Goal: Task Accomplishment & Management: Manage account settings

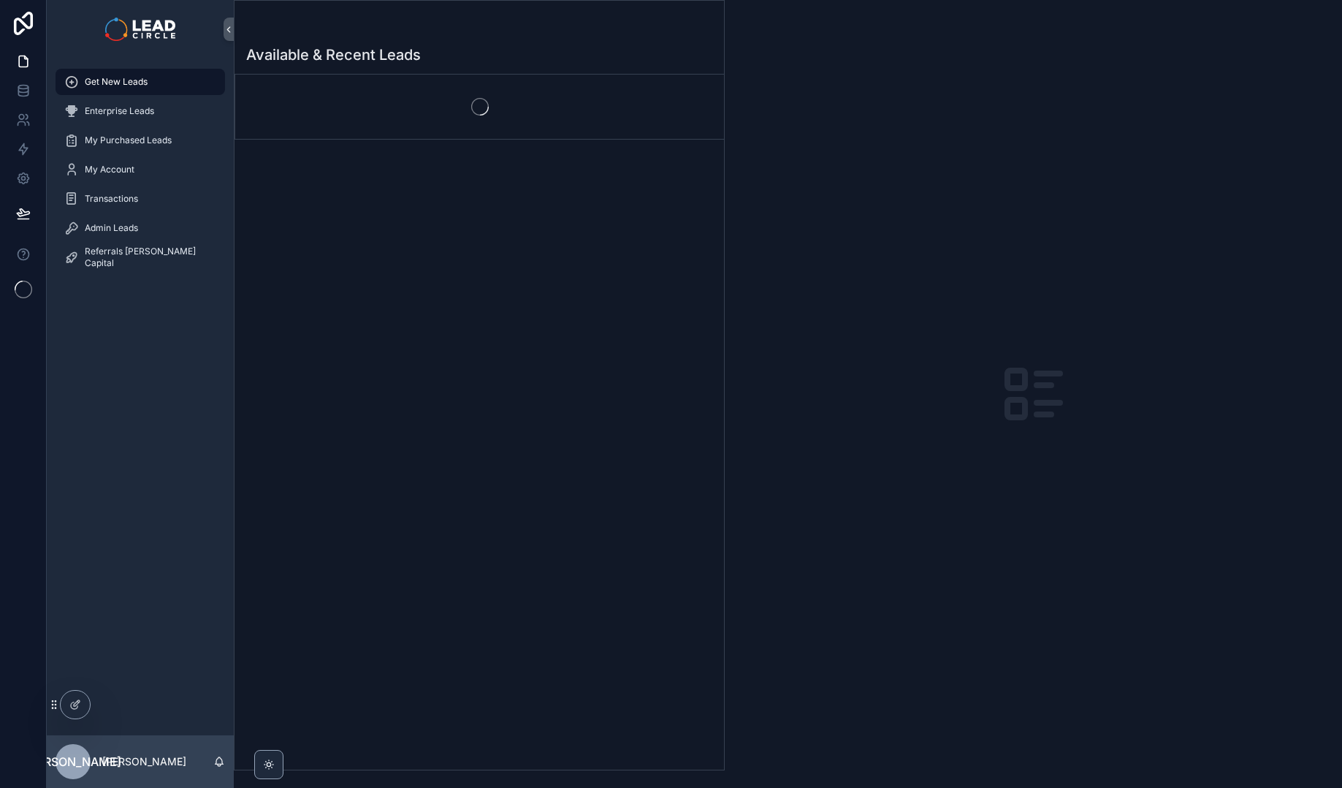
click at [519, 26] on div "scrollable content" at bounding box center [479, 30] width 466 height 12
click at [537, 115] on div "scrollable content" at bounding box center [479, 107] width 489 height 64
click at [537, 115] on div "No items could be found" at bounding box center [479, 130] width 489 height 111
click at [137, 225] on span "Admin Leads" at bounding box center [111, 228] width 53 height 12
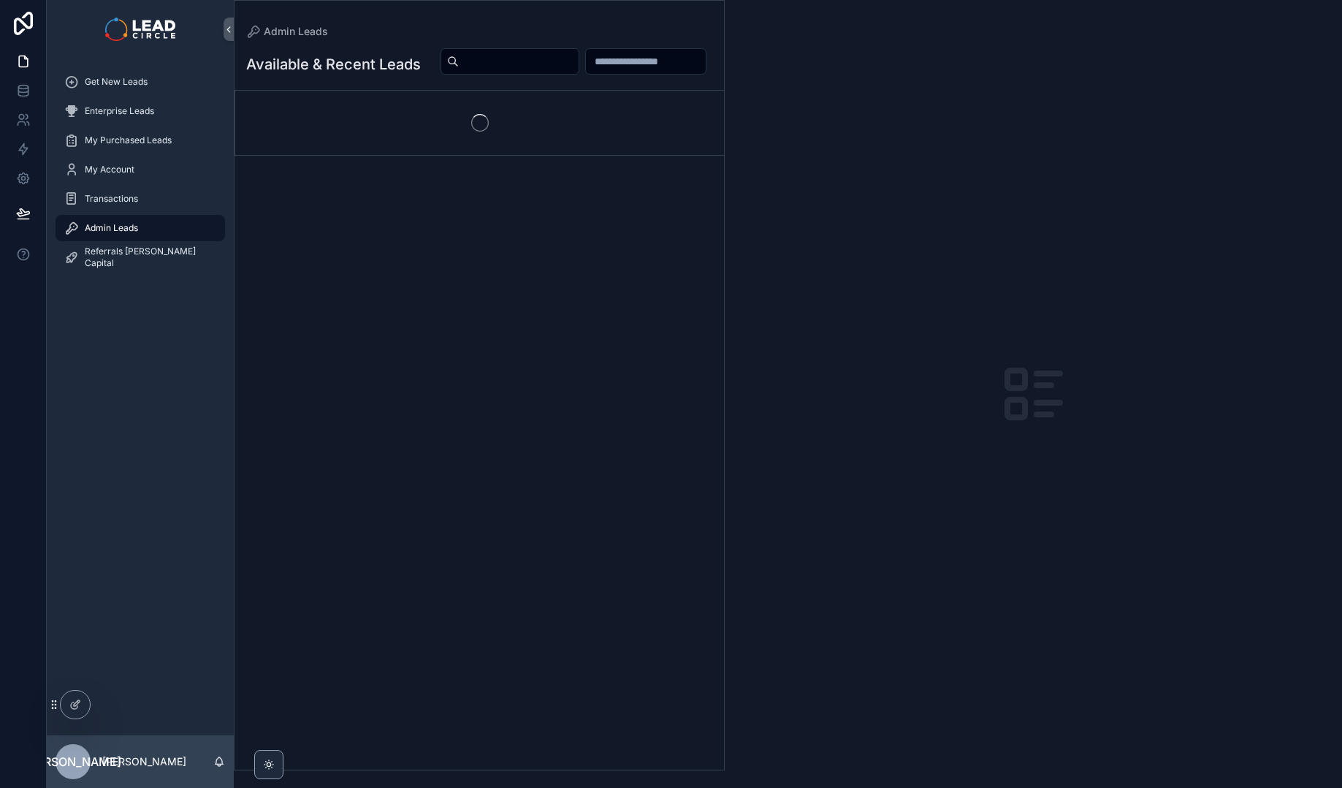
click at [504, 75] on div "scrollable content" at bounding box center [570, 61] width 283 height 28
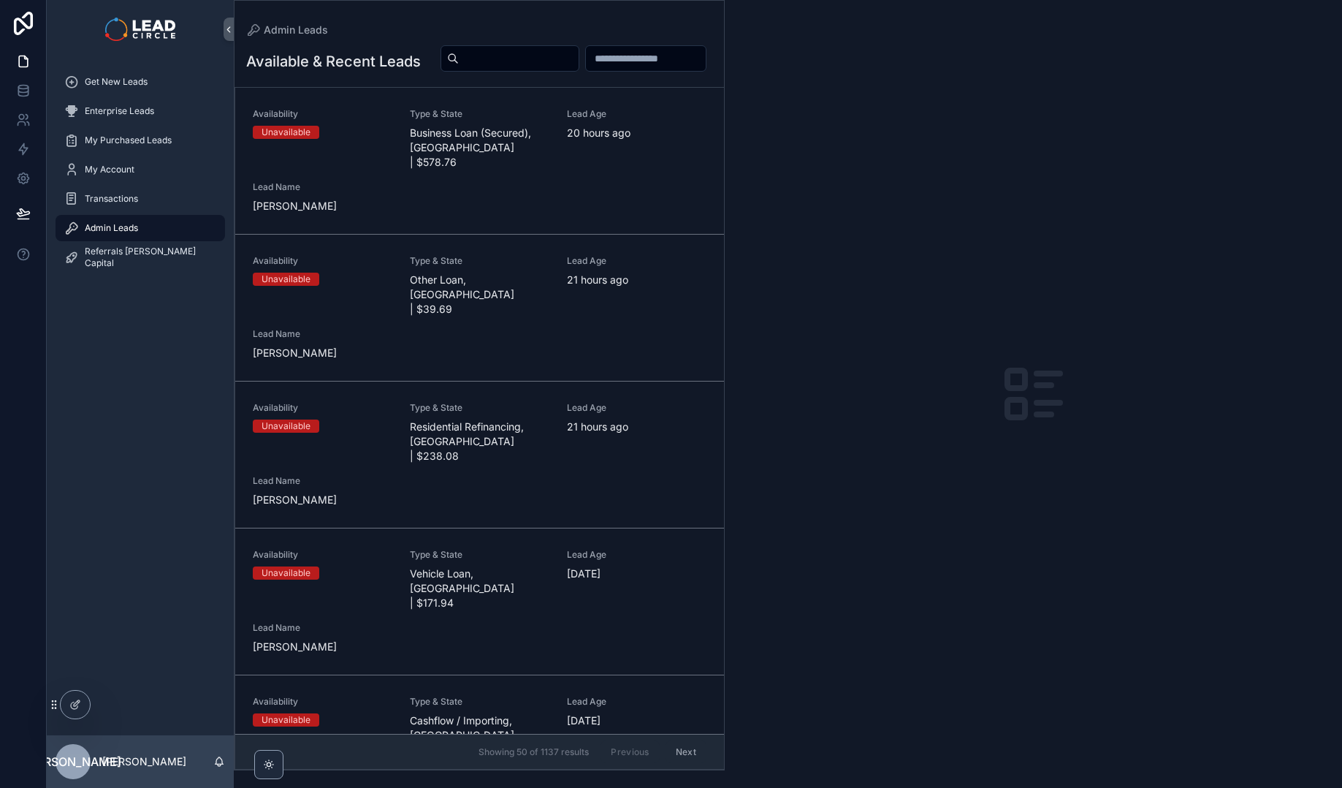
click at [510, 170] on span "Business Loan (Secured), [GEOGRAPHIC_DATA] | $578.76" at bounding box center [480, 148] width 140 height 44
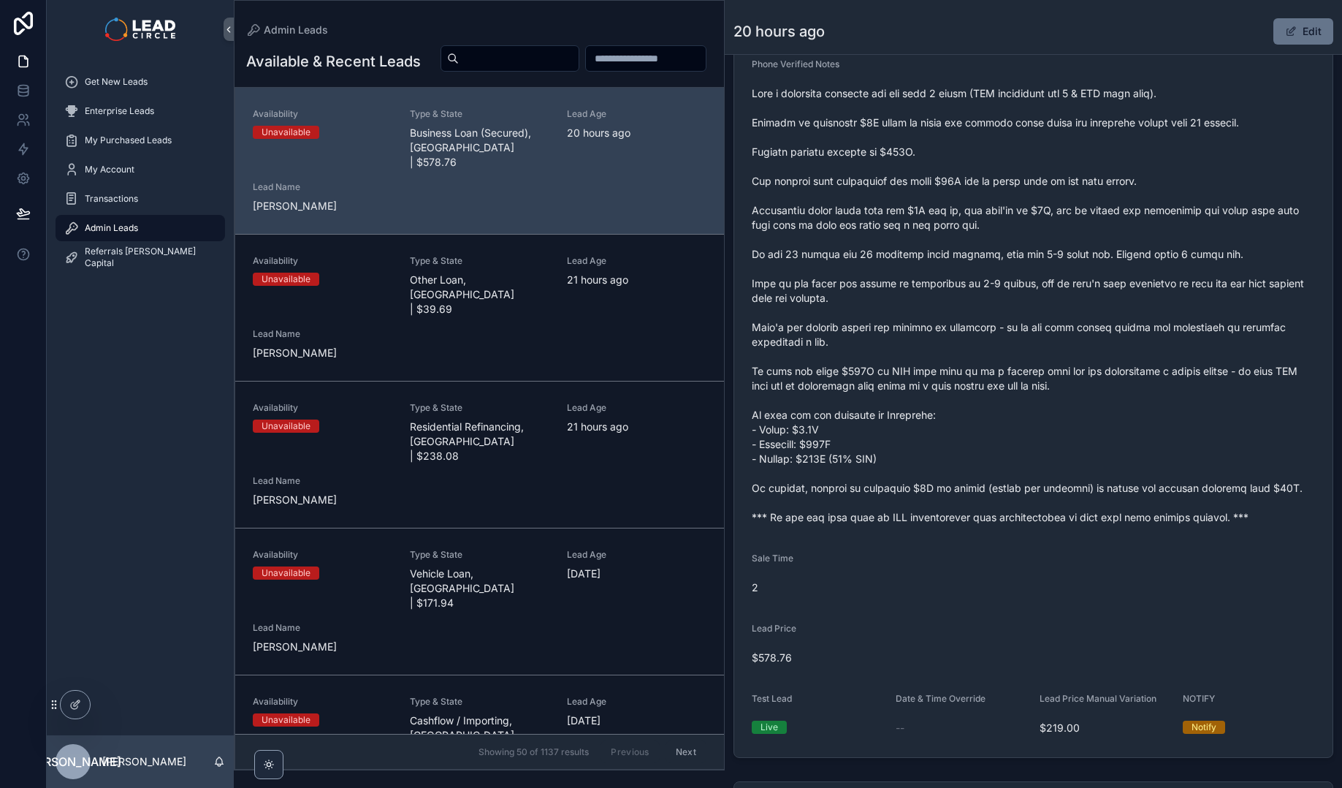
scroll to position [510, 0]
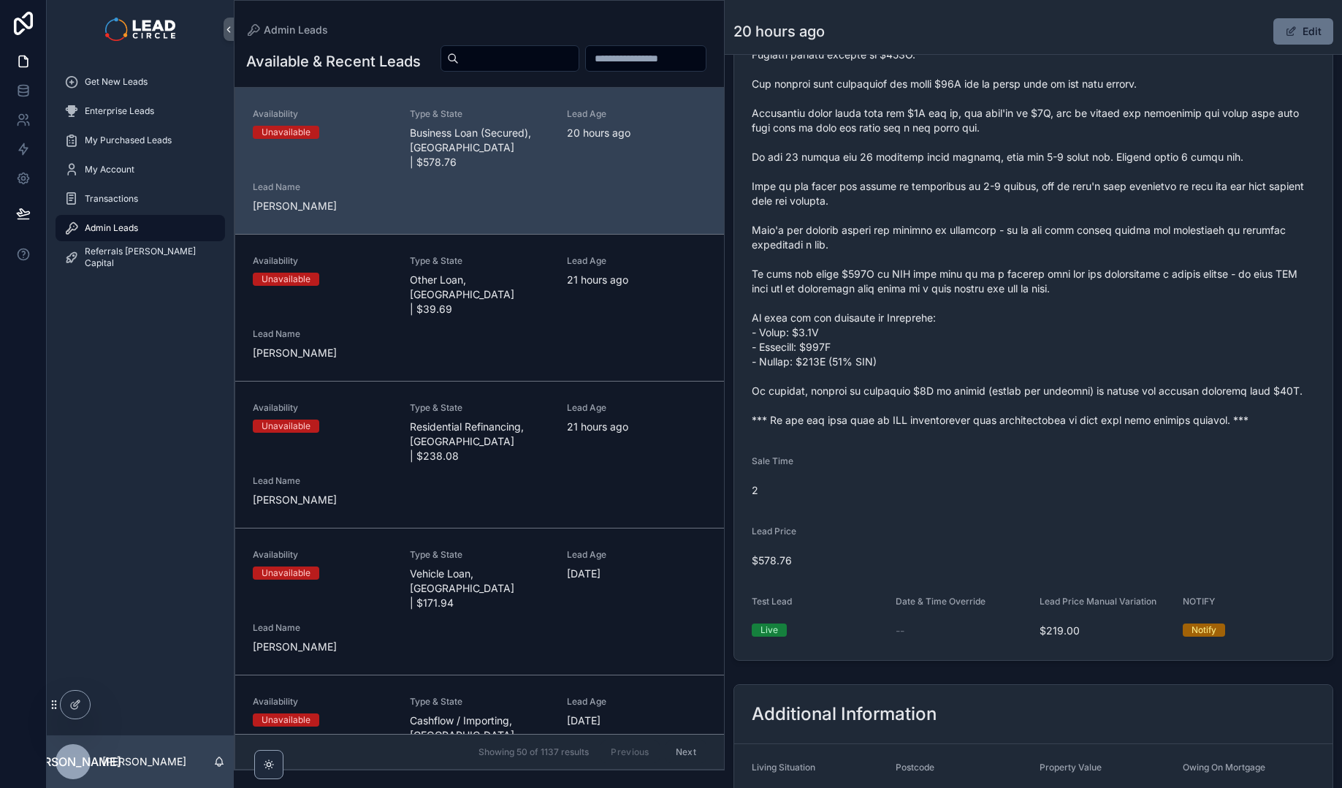
click at [978, 419] on span "scrollable content" at bounding box center [1033, 208] width 563 height 438
copy span "*** If you buy this lead an SMS introduction will automatically be sent with yo…"
click at [579, 65] on input "scrollable content" at bounding box center [519, 58] width 120 height 20
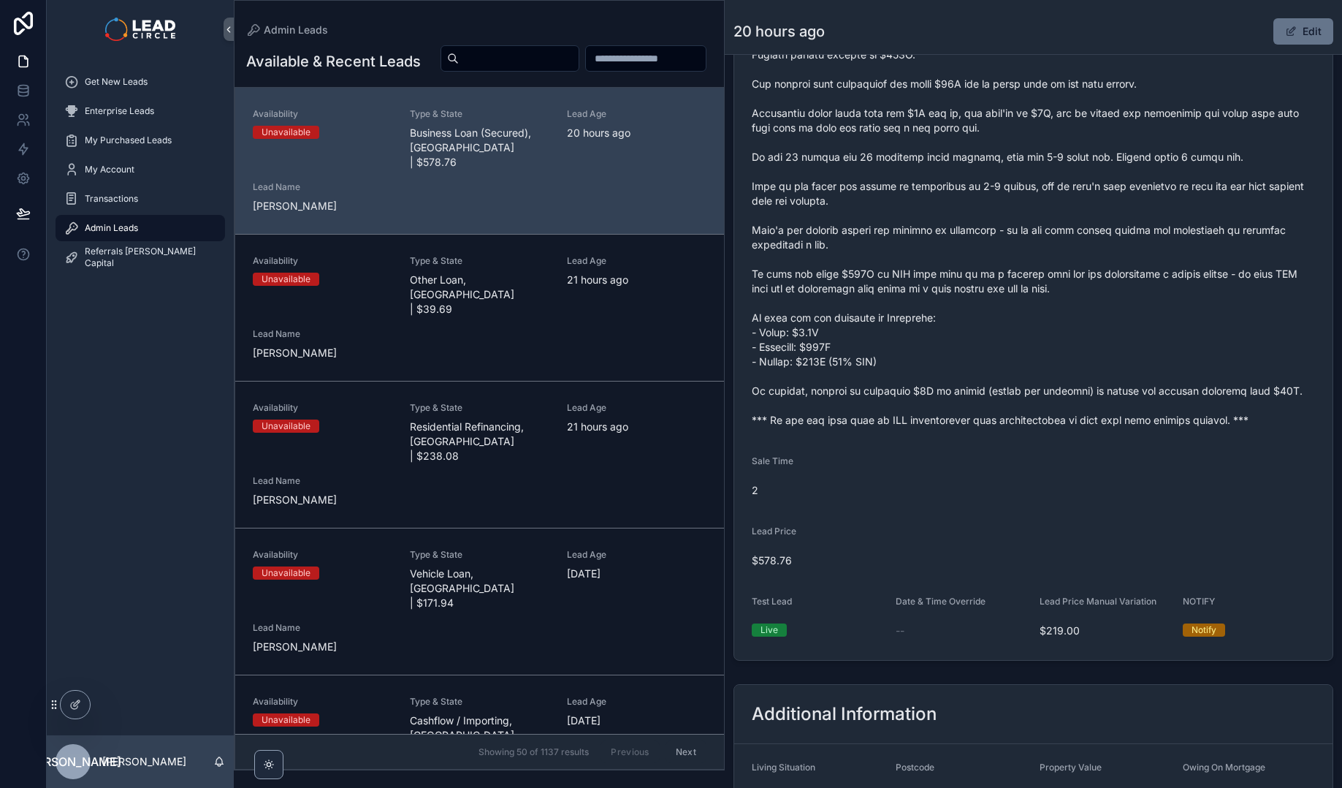
paste input "**********"
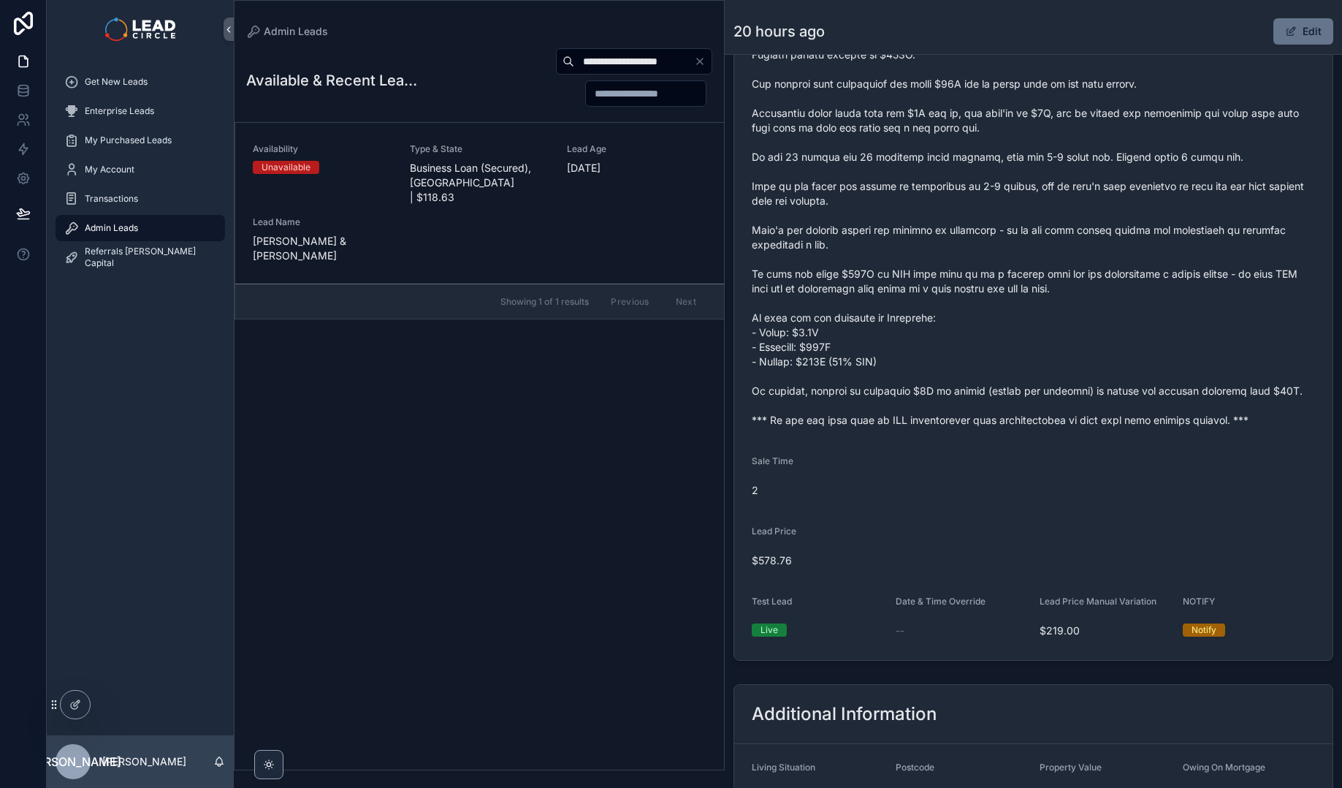
click at [517, 157] on div "Type & State Business Loan (Secured), [GEOGRAPHIC_DATA] | $118.63" at bounding box center [480, 173] width 140 height 61
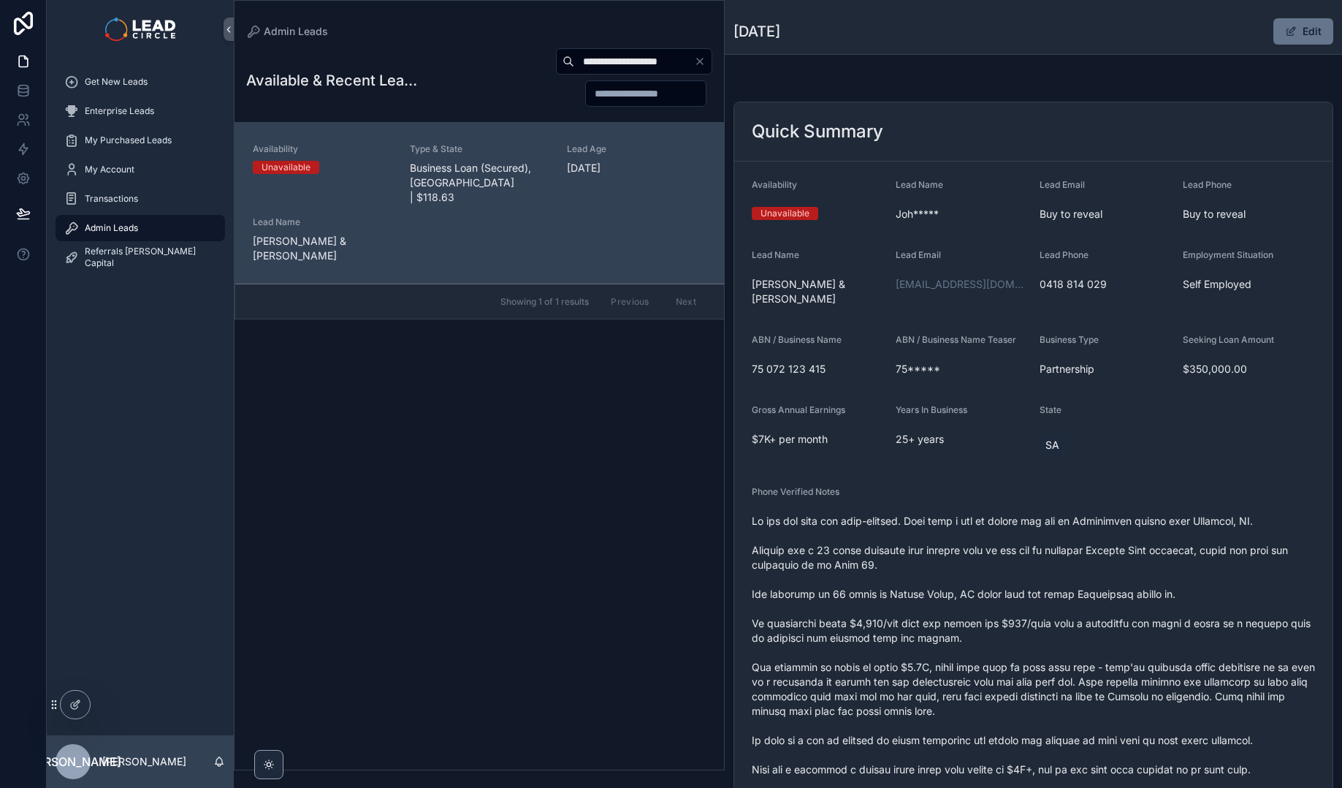
scroll to position [121, 0]
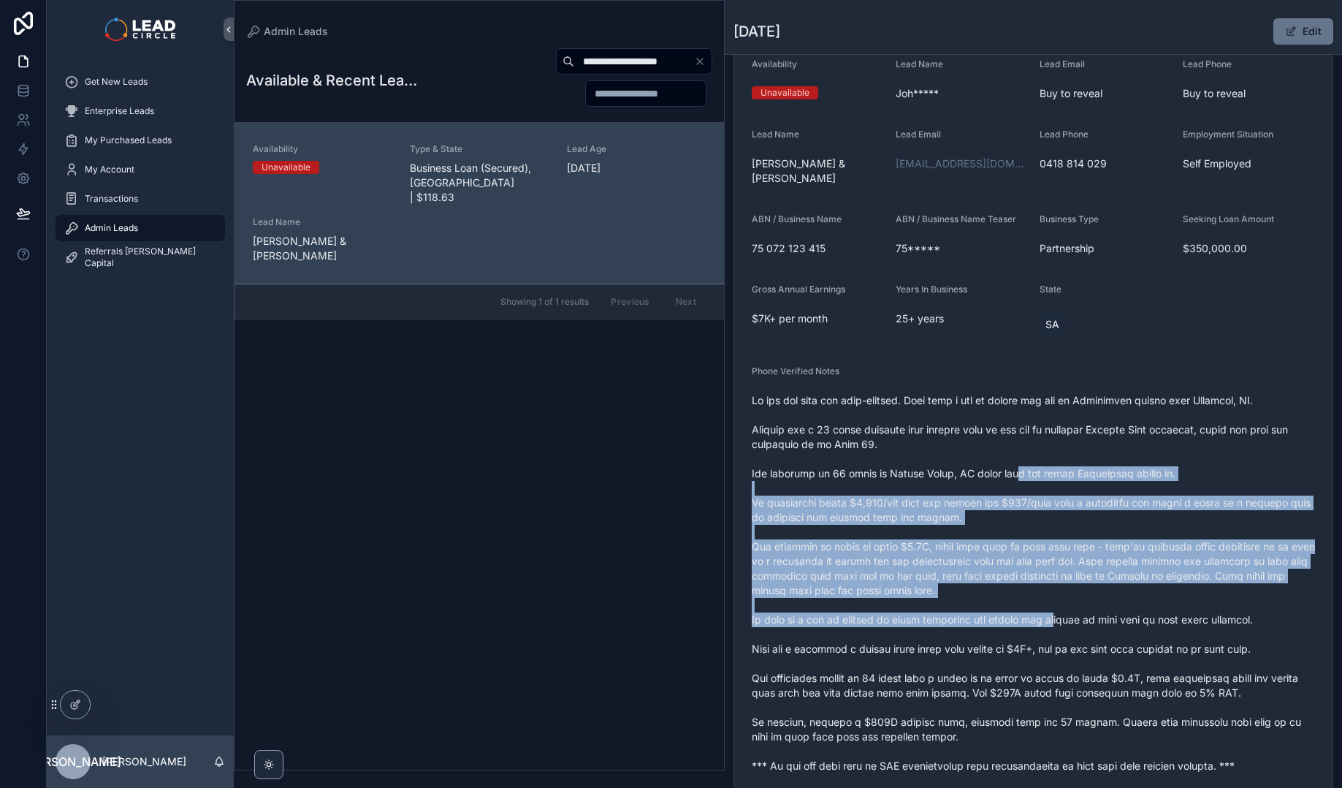
drag, startPoint x: 1018, startPoint y: 455, endPoint x: 1054, endPoint y: 598, distance: 147.4
click at [1054, 598] on span "scrollable content" at bounding box center [1033, 583] width 563 height 380
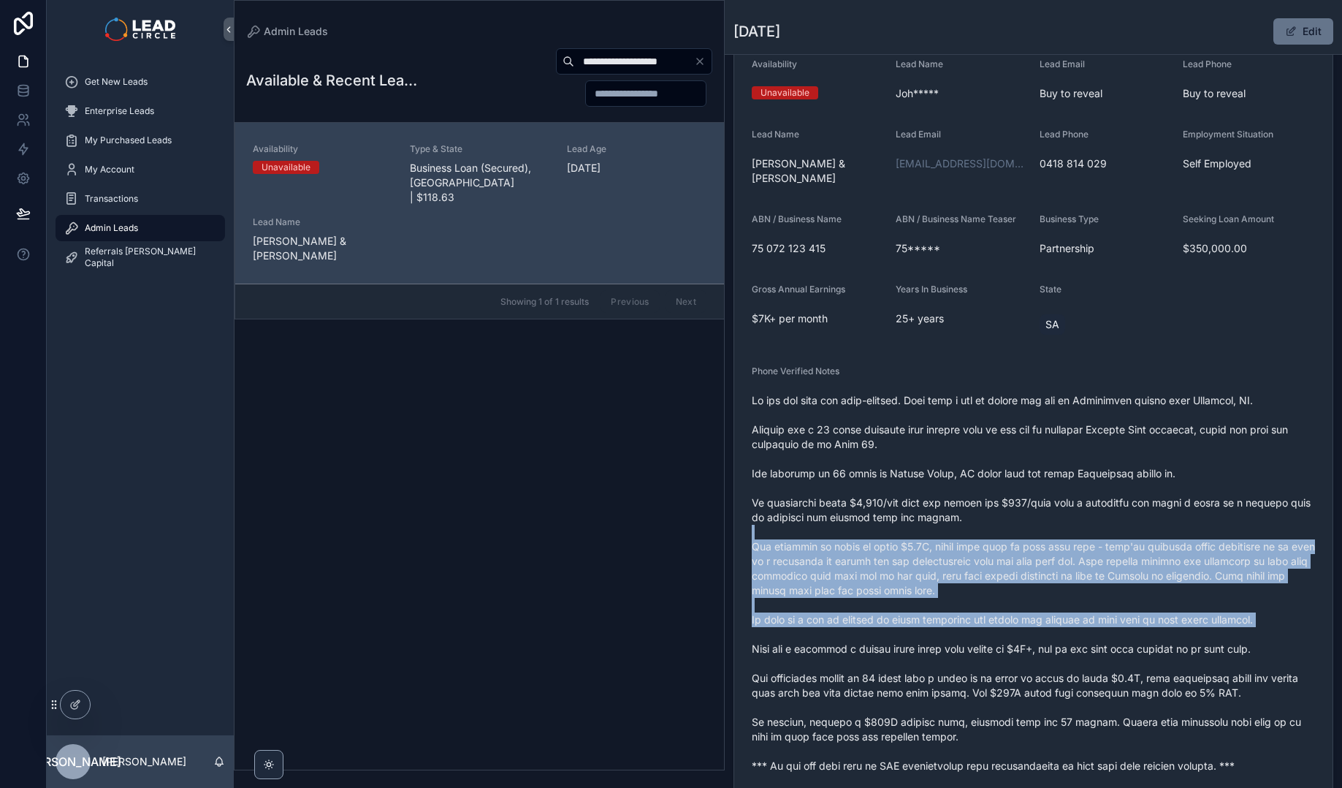
drag, startPoint x: 1043, startPoint y: 582, endPoint x: 1062, endPoint y: 616, distance: 38.9
click at [1061, 616] on span "scrollable content" at bounding box center [1033, 583] width 563 height 380
click at [1062, 616] on span "scrollable content" at bounding box center [1033, 583] width 563 height 380
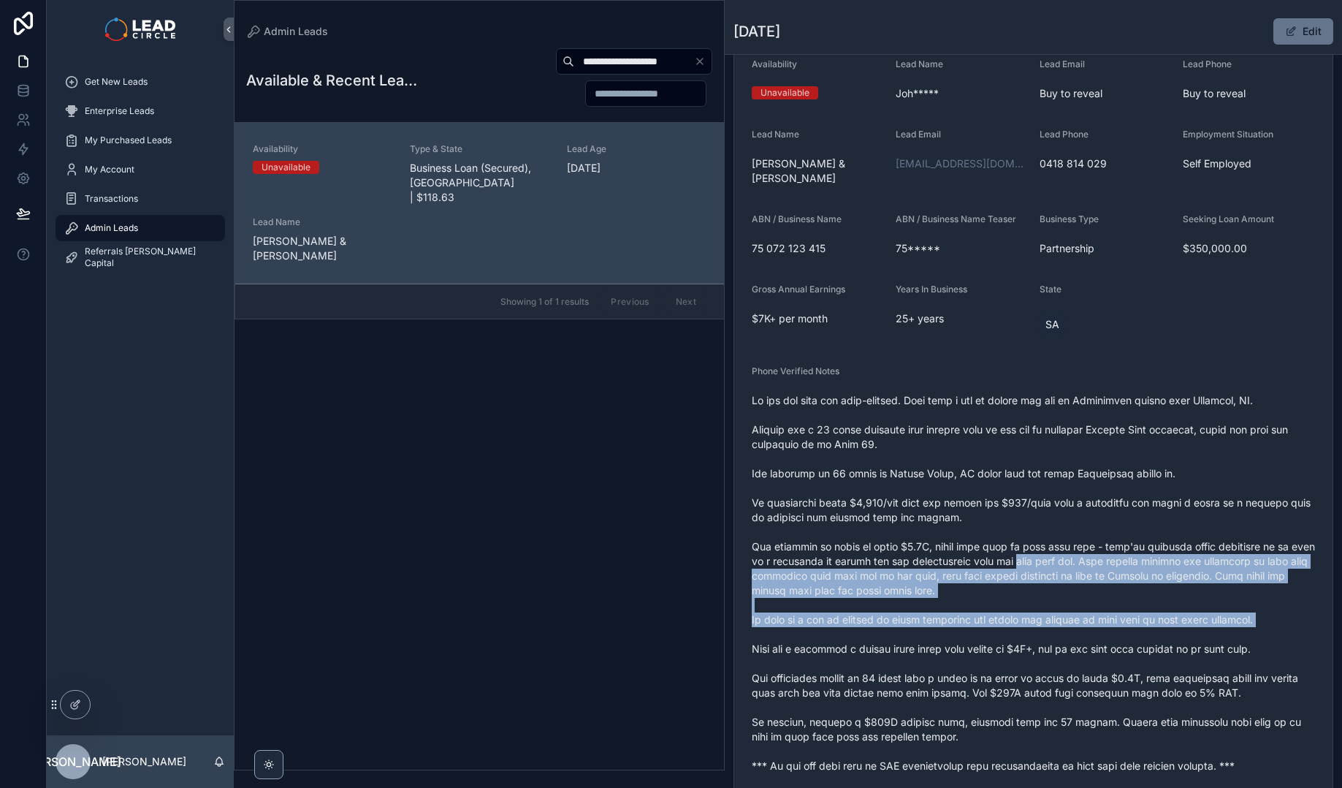
drag, startPoint x: 1064, startPoint y: 620, endPoint x: 1007, endPoint y: 481, distance: 150.1
click at [1019, 510] on span "scrollable content" at bounding box center [1033, 583] width 563 height 380
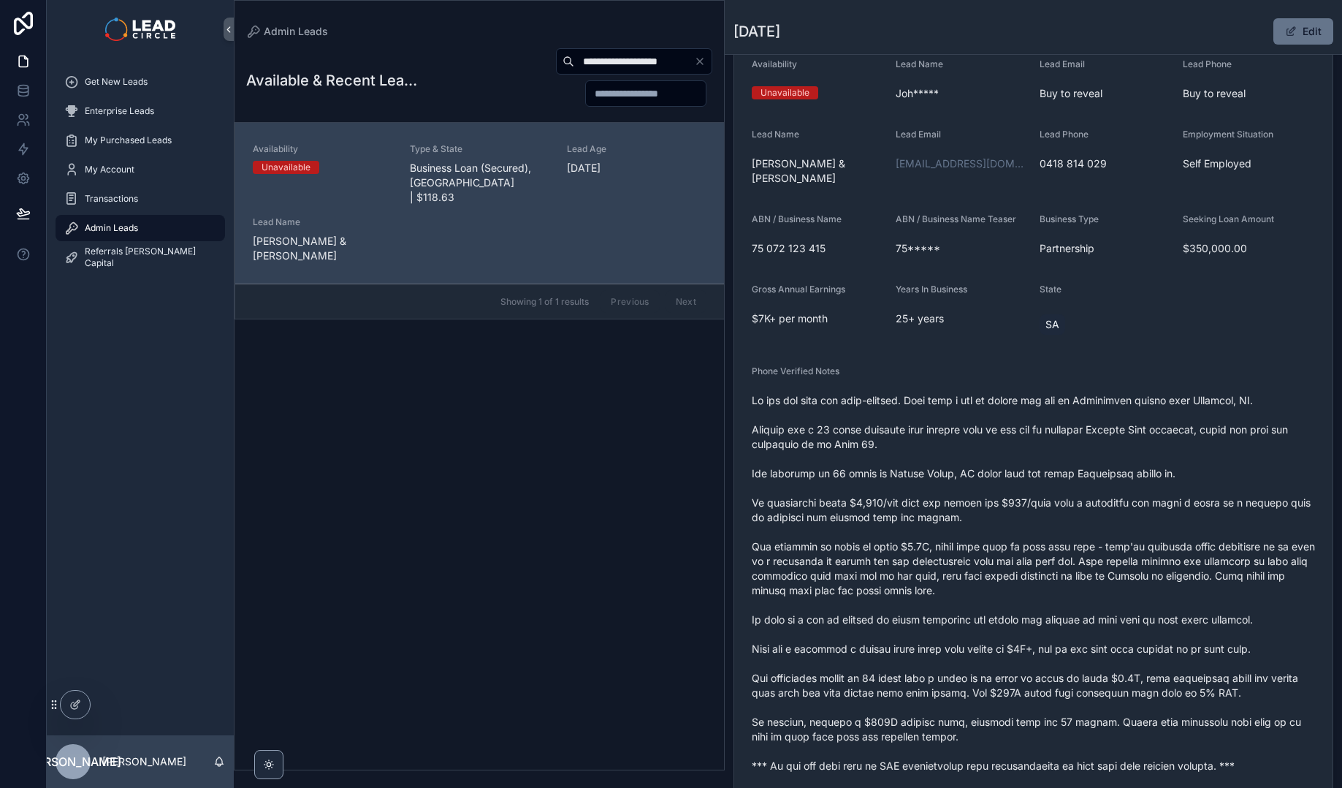
click at [1007, 481] on span "scrollable content" at bounding box center [1033, 583] width 563 height 380
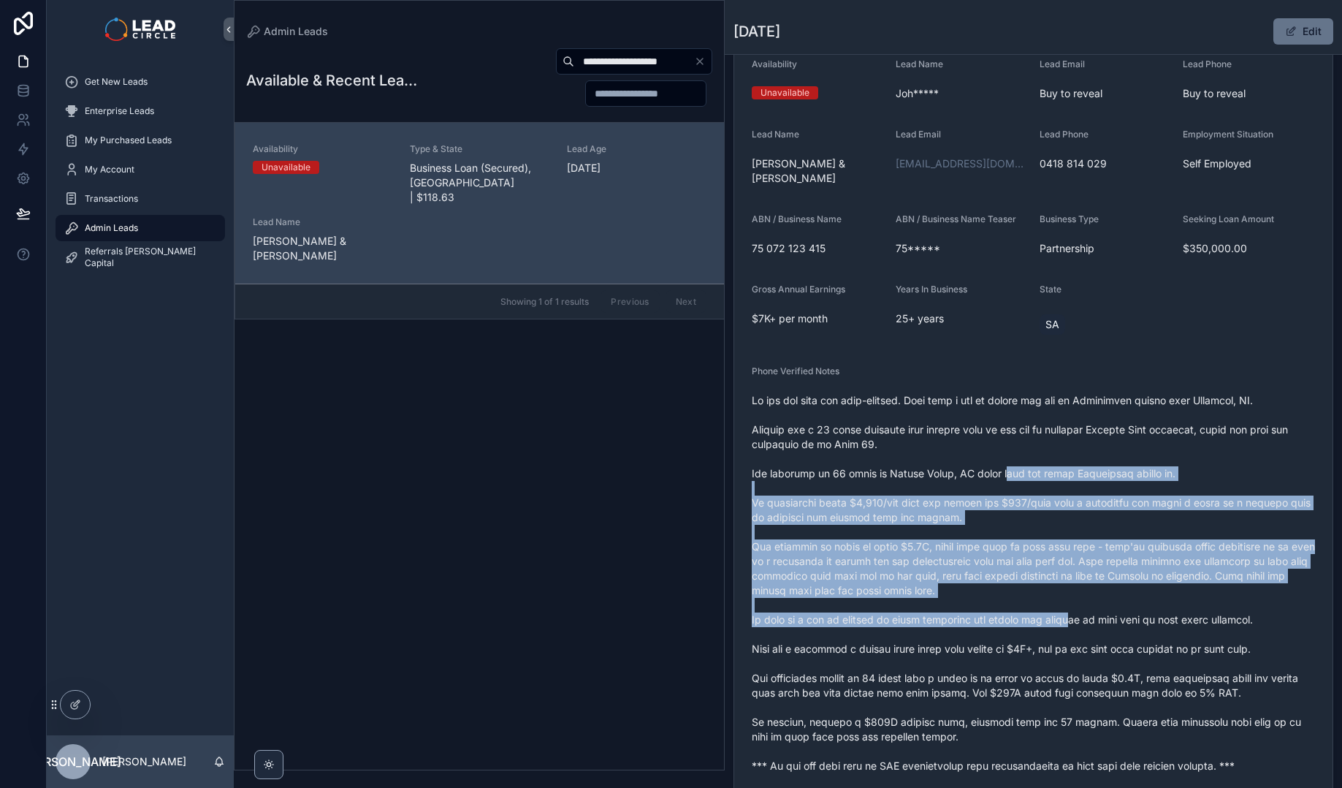
drag, startPoint x: 1007, startPoint y: 456, endPoint x: 1082, endPoint y: 628, distance: 188.1
click at [1081, 628] on span "scrollable content" at bounding box center [1033, 583] width 563 height 380
click at [1082, 628] on span "scrollable content" at bounding box center [1033, 583] width 563 height 380
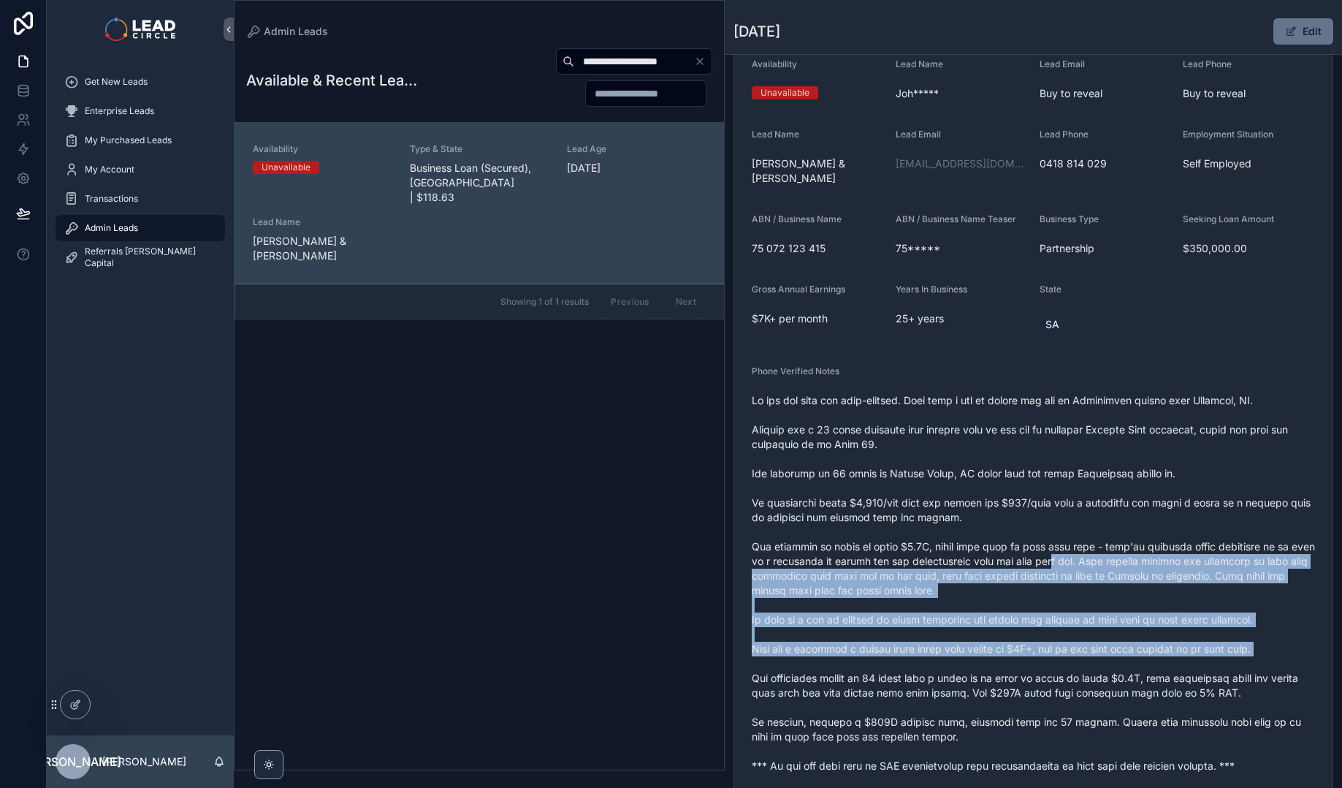
drag, startPoint x: 1076, startPoint y: 539, endPoint x: 1051, endPoint y: 500, distance: 46.6
click at [1056, 506] on span "scrollable content" at bounding box center [1033, 583] width 563 height 380
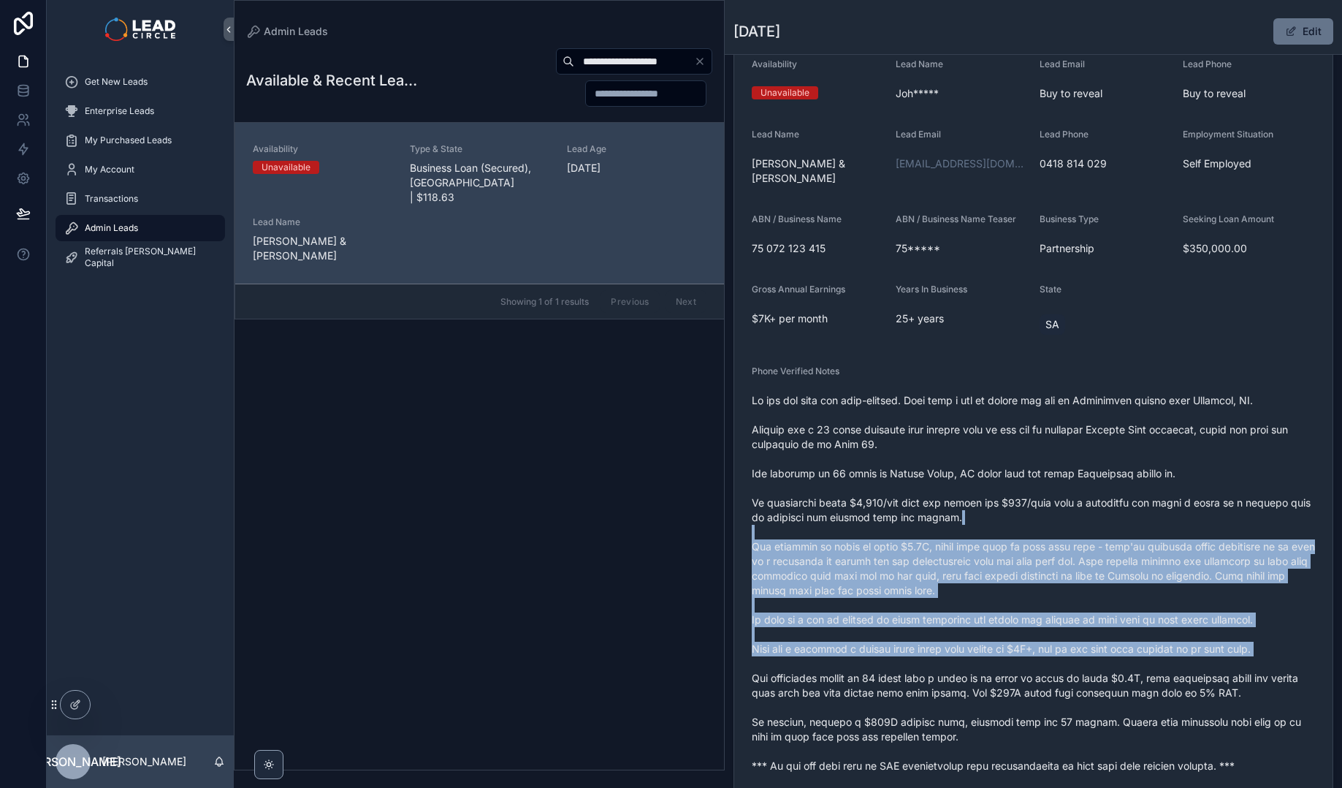
click at [1051, 500] on span "scrollable content" at bounding box center [1033, 583] width 563 height 380
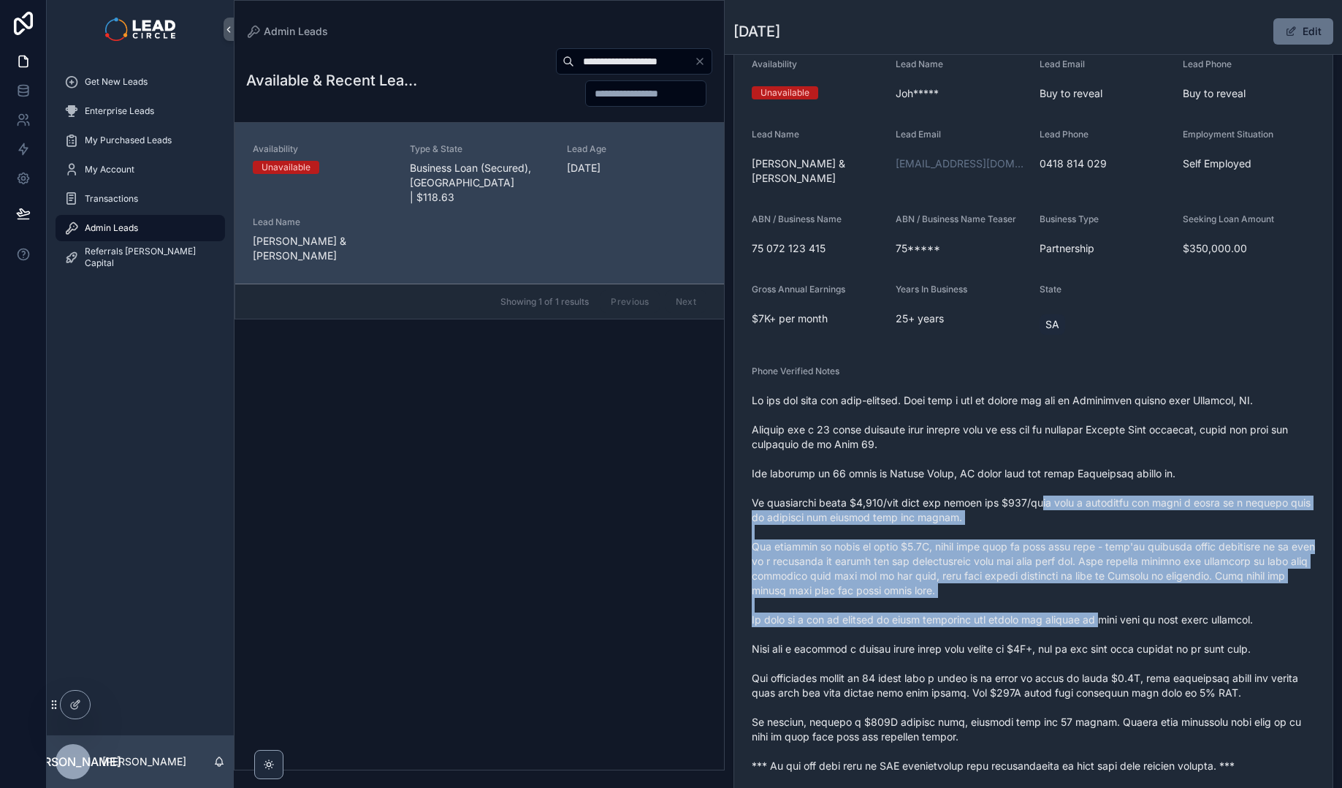
drag, startPoint x: 1051, startPoint y: 491, endPoint x: 1089, endPoint y: 603, distance: 118.8
click at [1089, 603] on span "scrollable content" at bounding box center [1033, 583] width 563 height 380
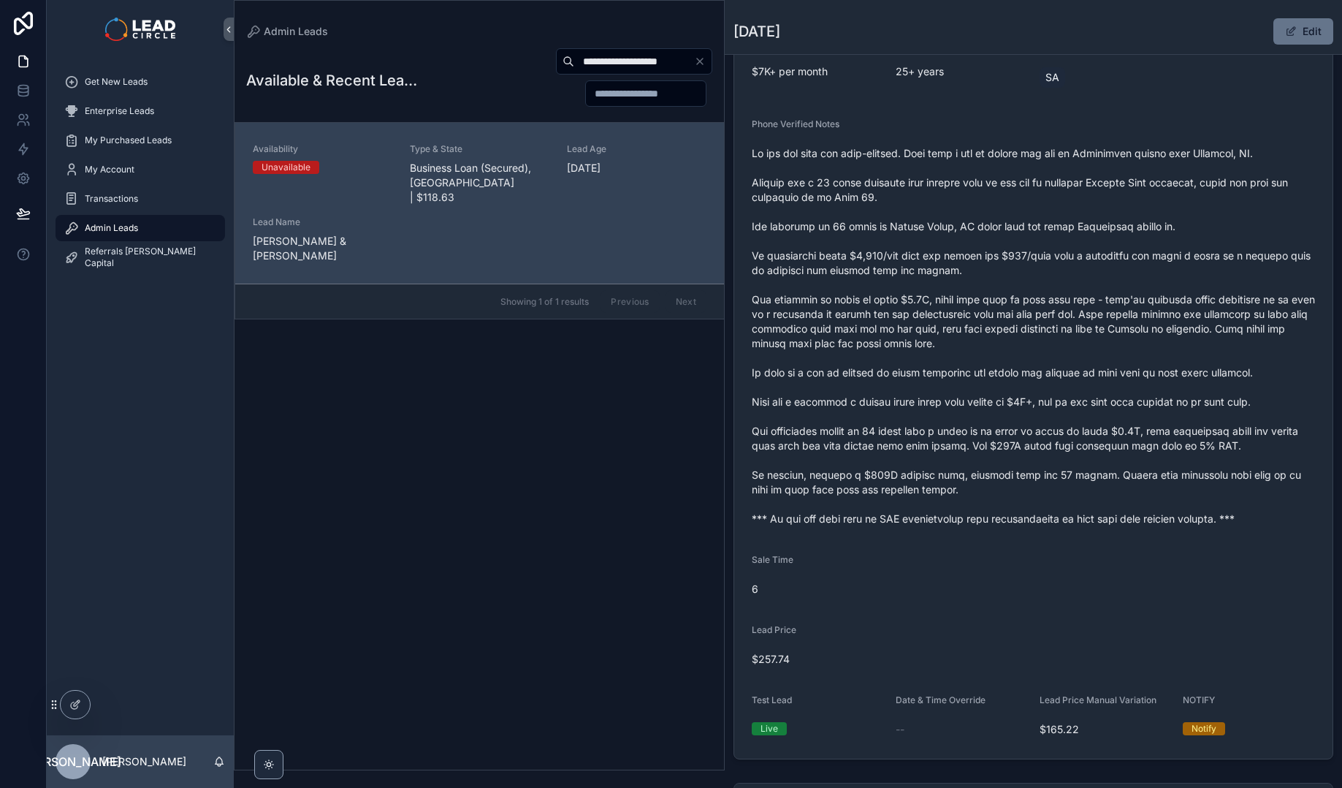
scroll to position [367, 0]
click at [633, 61] on input "**********" at bounding box center [634, 61] width 120 height 20
paste input "scrollable content"
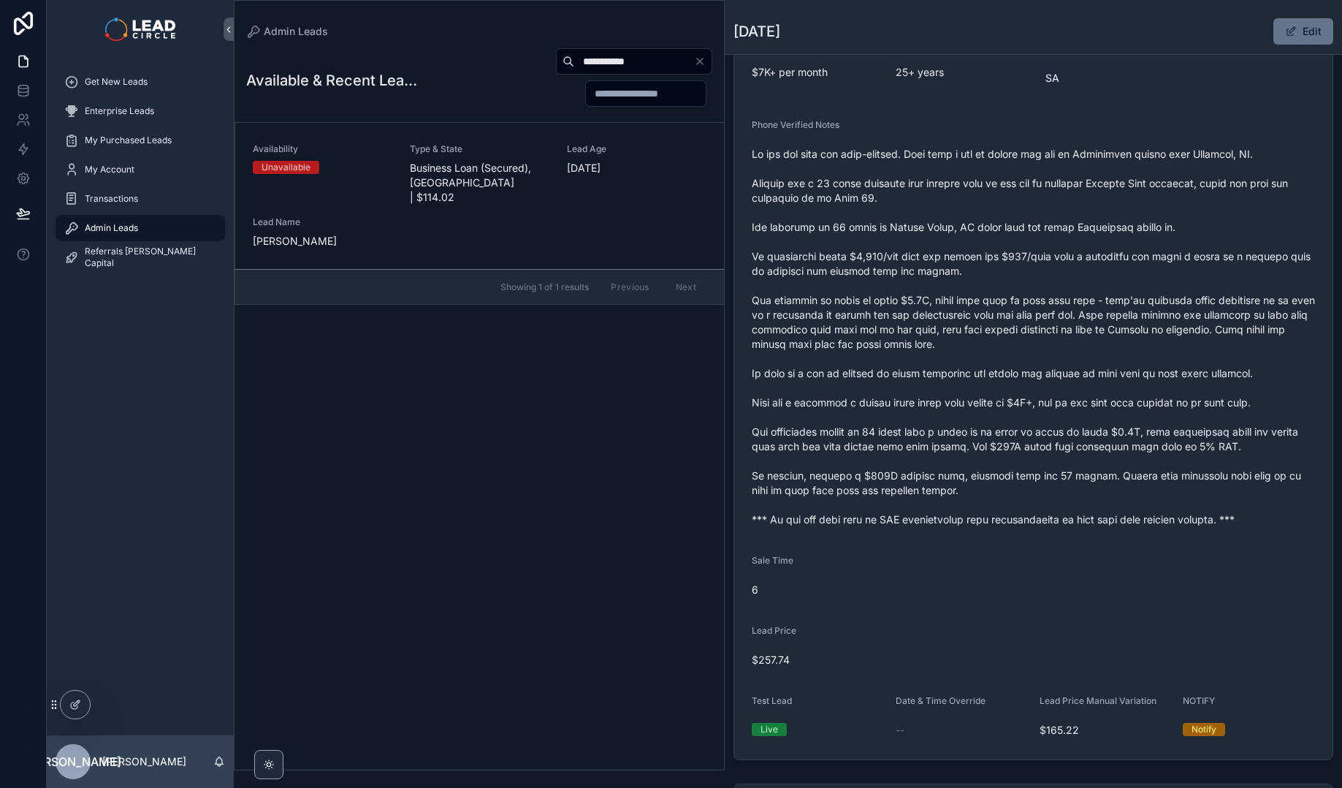
type input "**********"
click at [479, 150] on span "Type & State" at bounding box center [480, 149] width 140 height 12
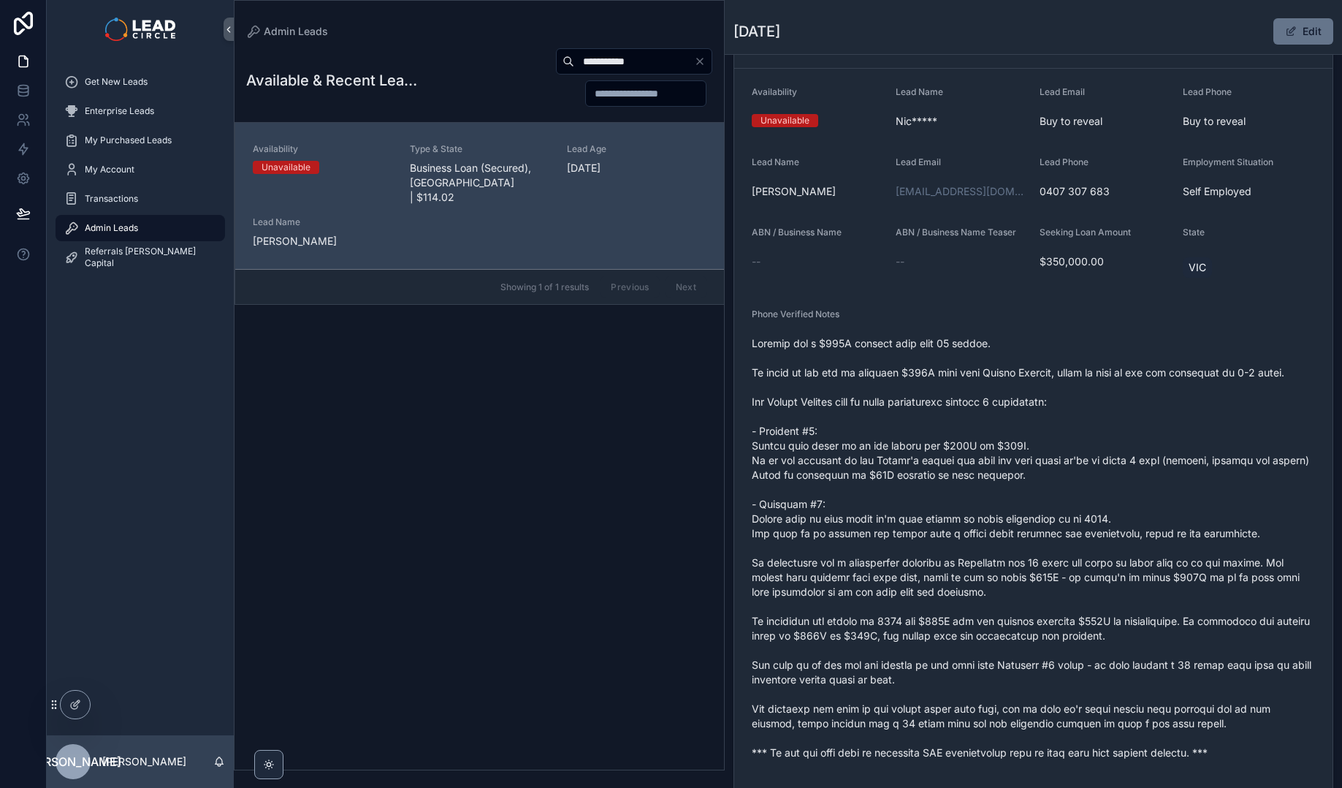
scroll to position [94, 0]
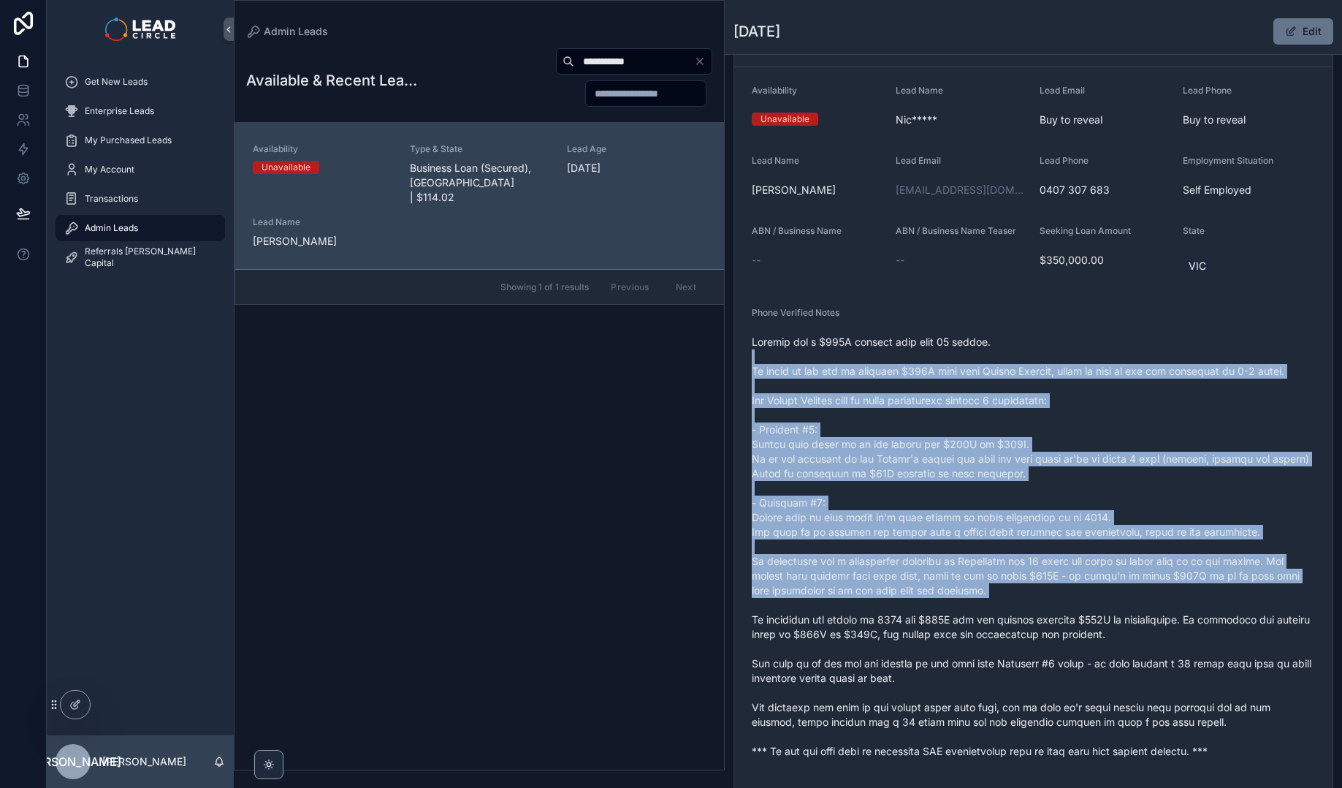
drag, startPoint x: 1105, startPoint y: 576, endPoint x: 1127, endPoint y: 629, distance: 56.7
click at [1127, 629] on span "scrollable content" at bounding box center [1033, 547] width 563 height 424
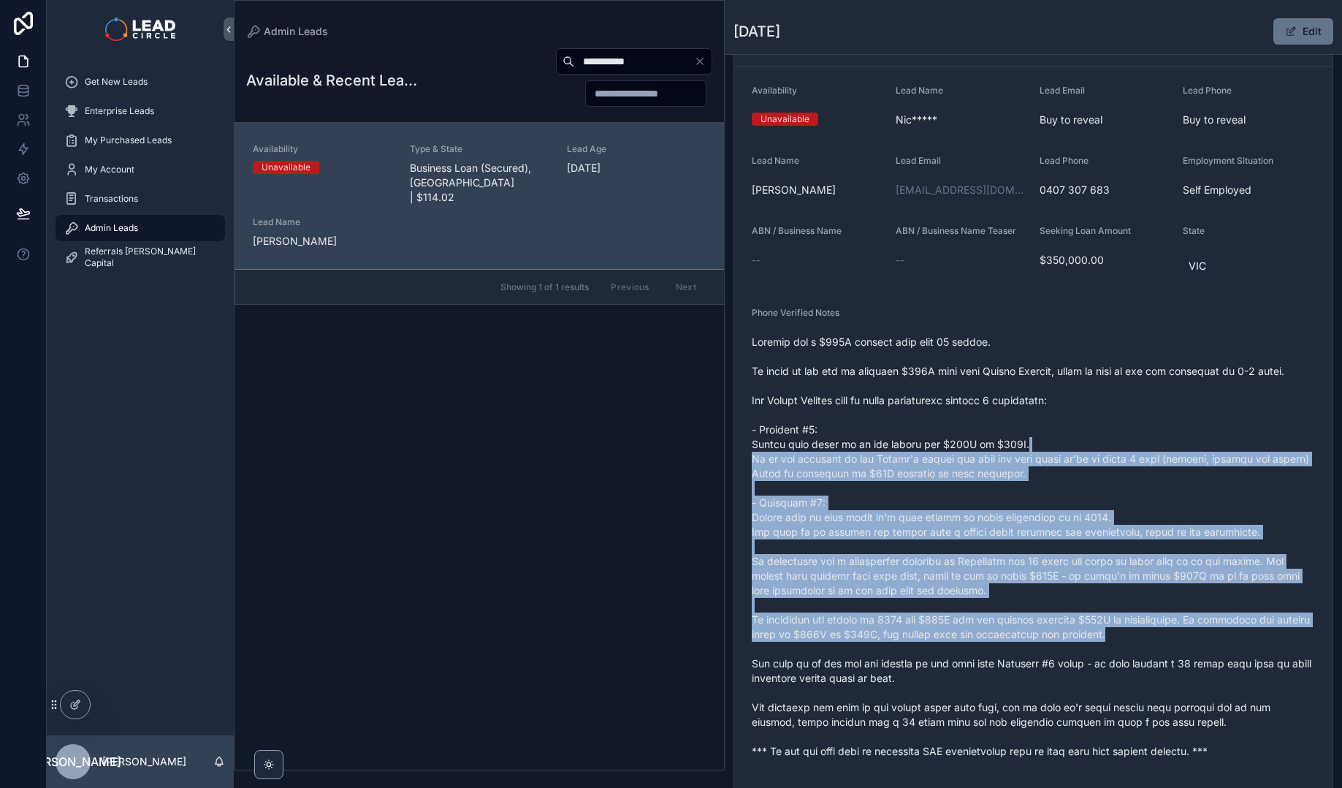
drag, startPoint x: 1141, startPoint y: 655, endPoint x: 1071, endPoint y: 449, distance: 217.6
click at [1073, 460] on span "scrollable content" at bounding box center [1033, 547] width 563 height 424
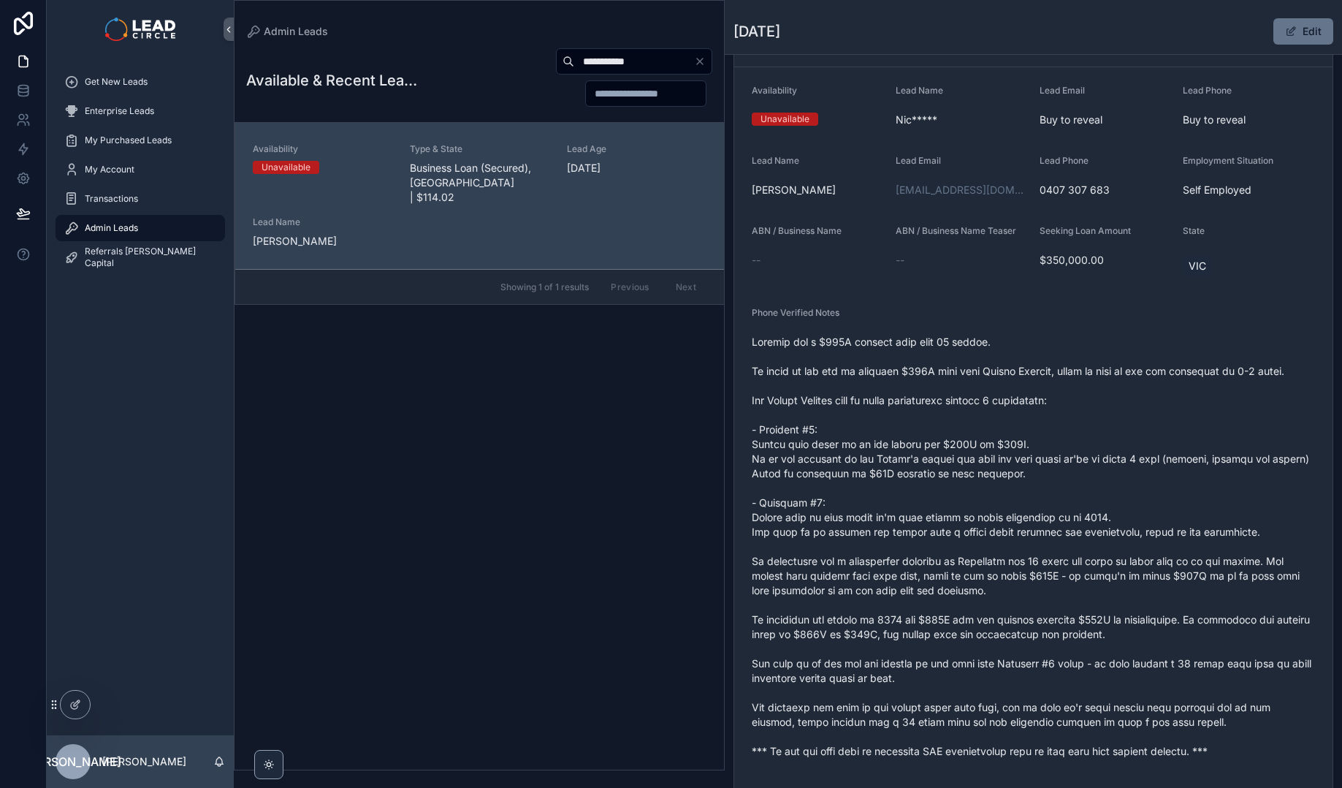
click at [1070, 449] on span "scrollable content" at bounding box center [1033, 547] width 563 height 424
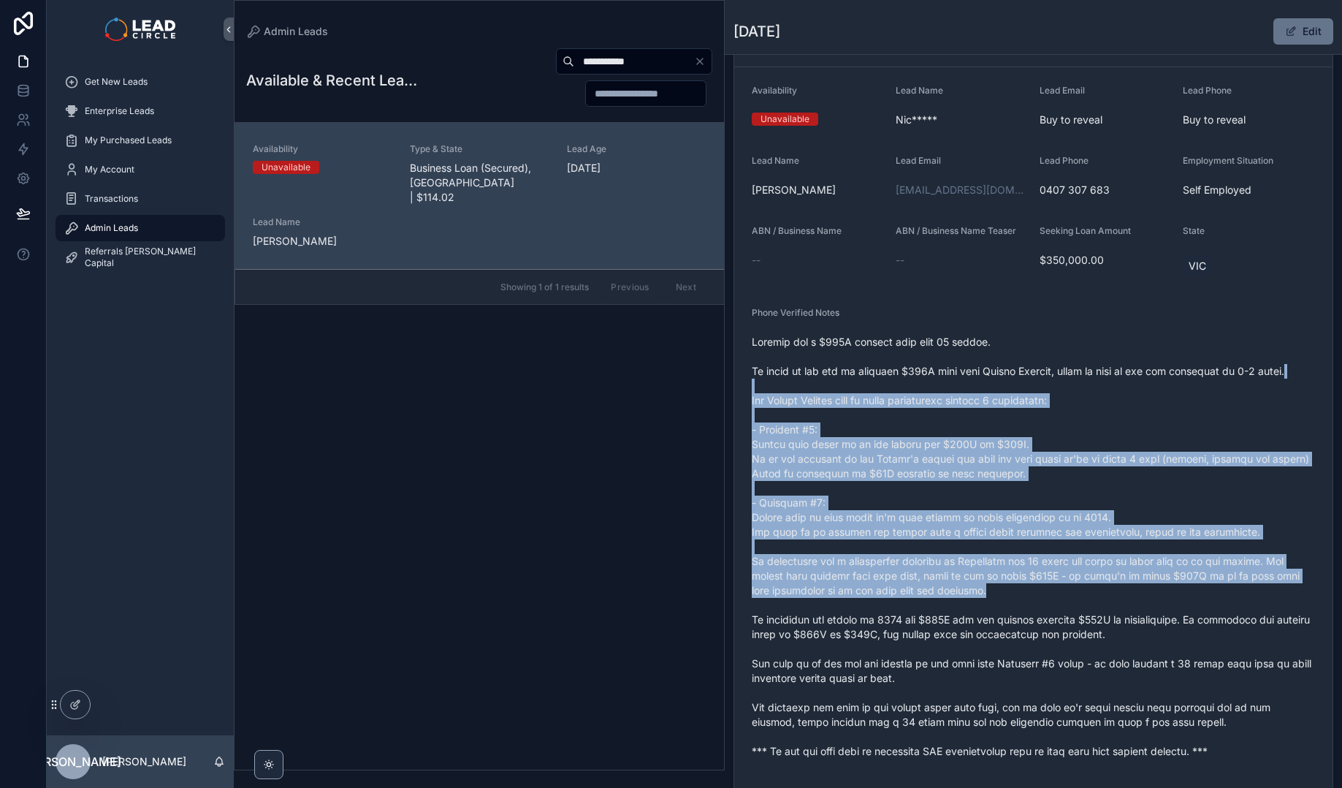
drag, startPoint x: 1070, startPoint y: 383, endPoint x: 1132, endPoint y: 609, distance: 234.1
click at [1132, 609] on span "scrollable content" at bounding box center [1033, 547] width 563 height 424
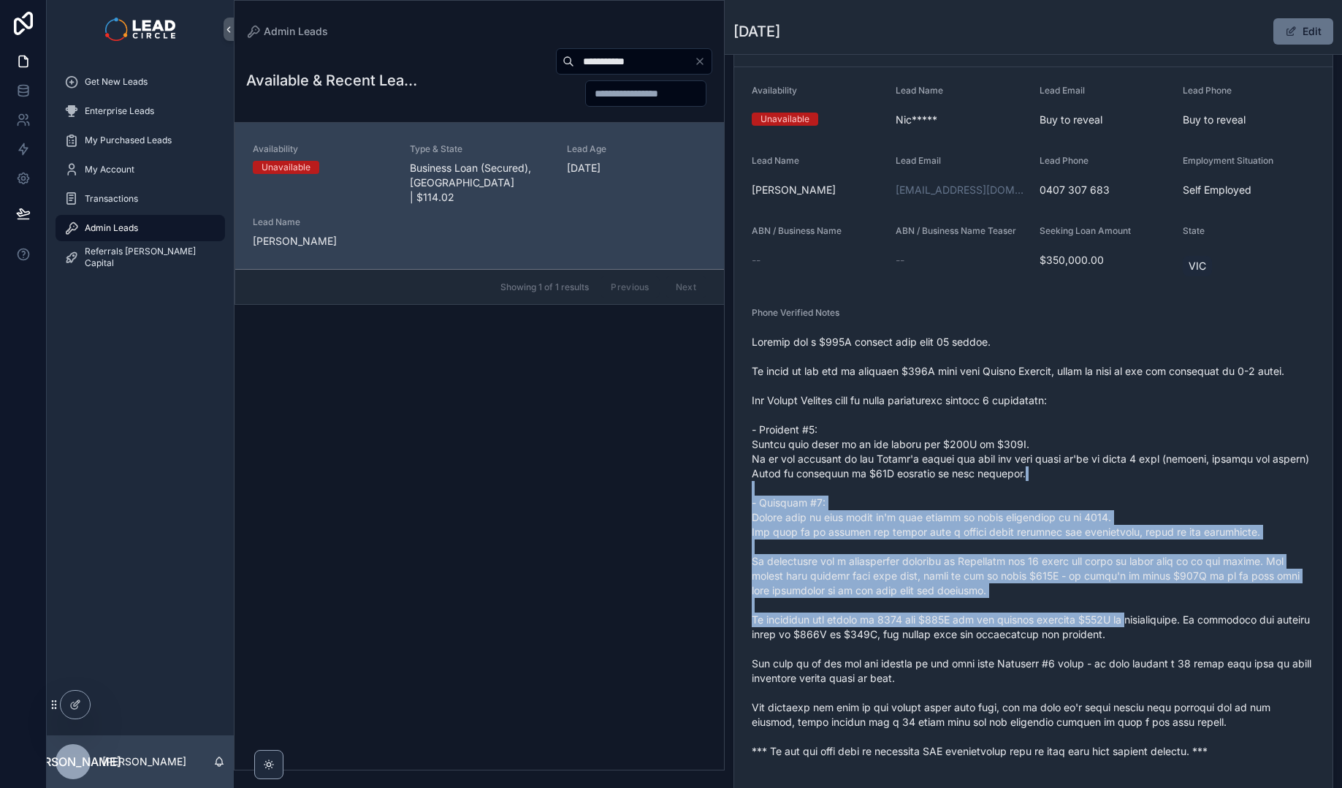
drag, startPoint x: 1137, startPoint y: 636, endPoint x: 1043, endPoint y: 435, distance: 222.6
click at [1043, 438] on span "scrollable content" at bounding box center [1033, 547] width 563 height 424
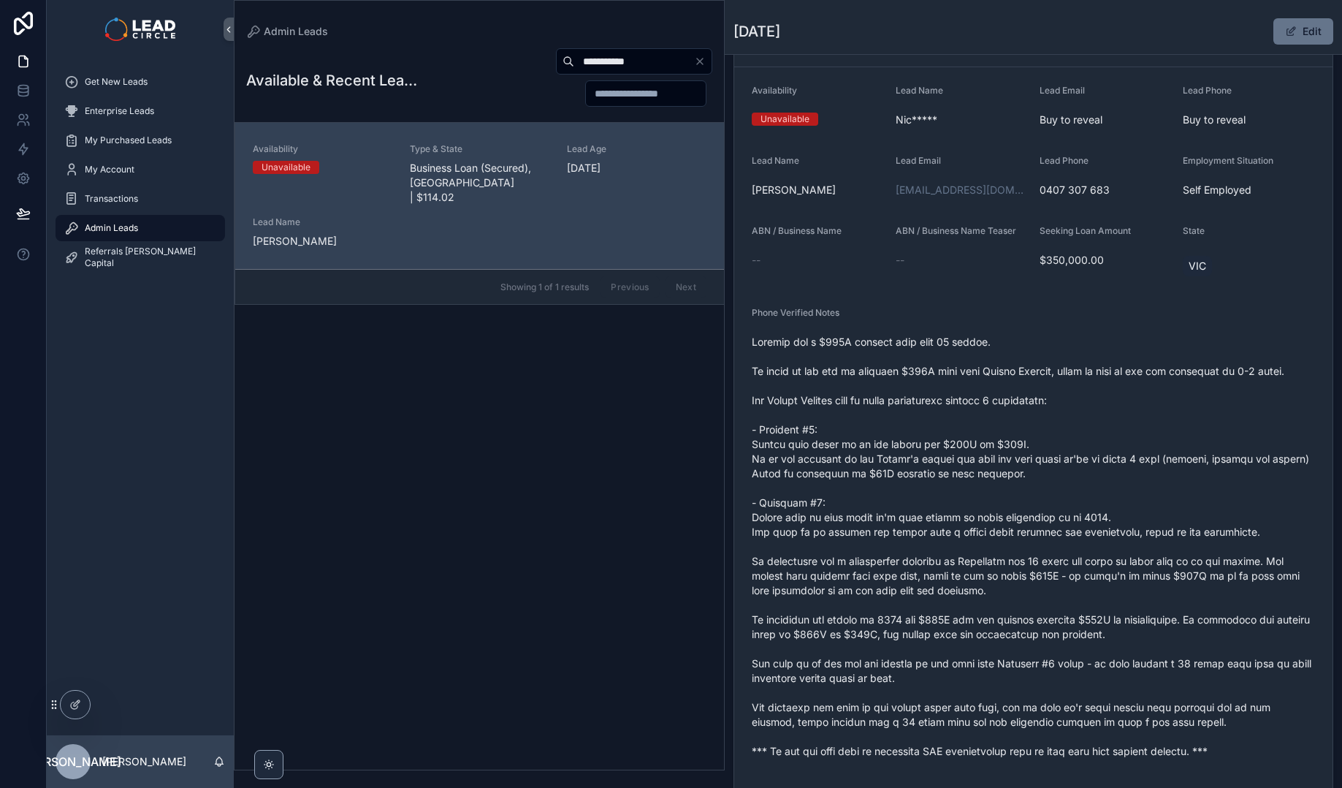
click at [1043, 433] on span "scrollable content" at bounding box center [1033, 547] width 563 height 424
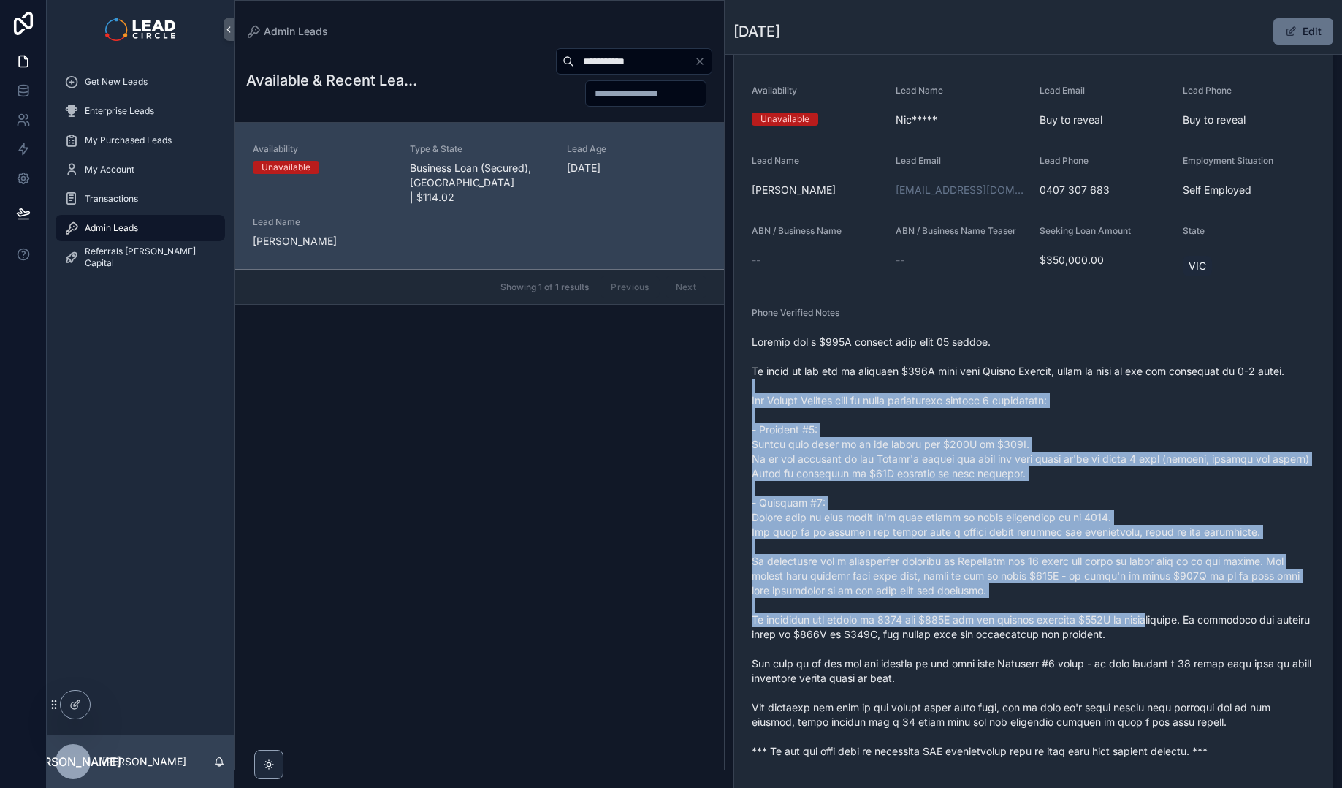
drag, startPoint x: 1045, startPoint y: 398, endPoint x: 1164, endPoint y: 637, distance: 266.6
click at [1164, 637] on span "scrollable content" at bounding box center [1033, 547] width 563 height 424
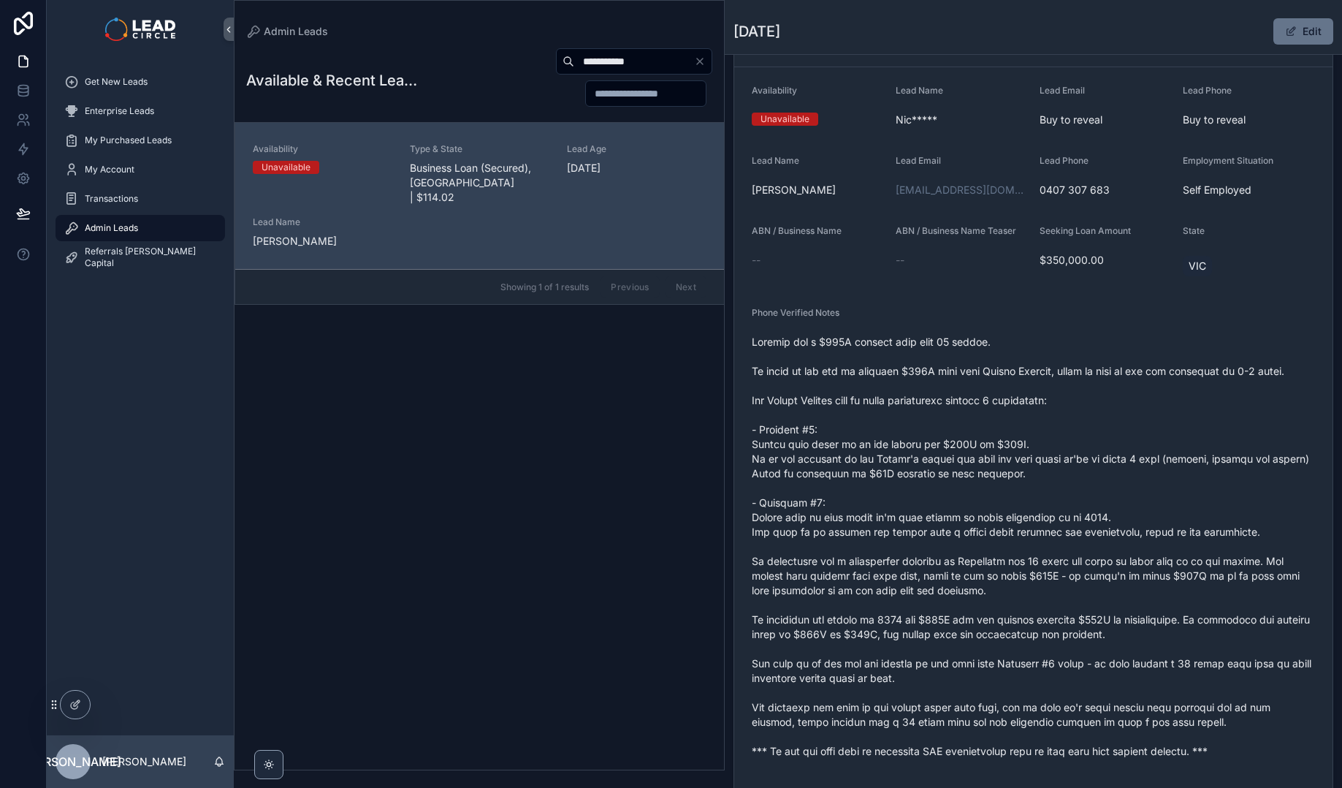
scroll to position [378, 0]
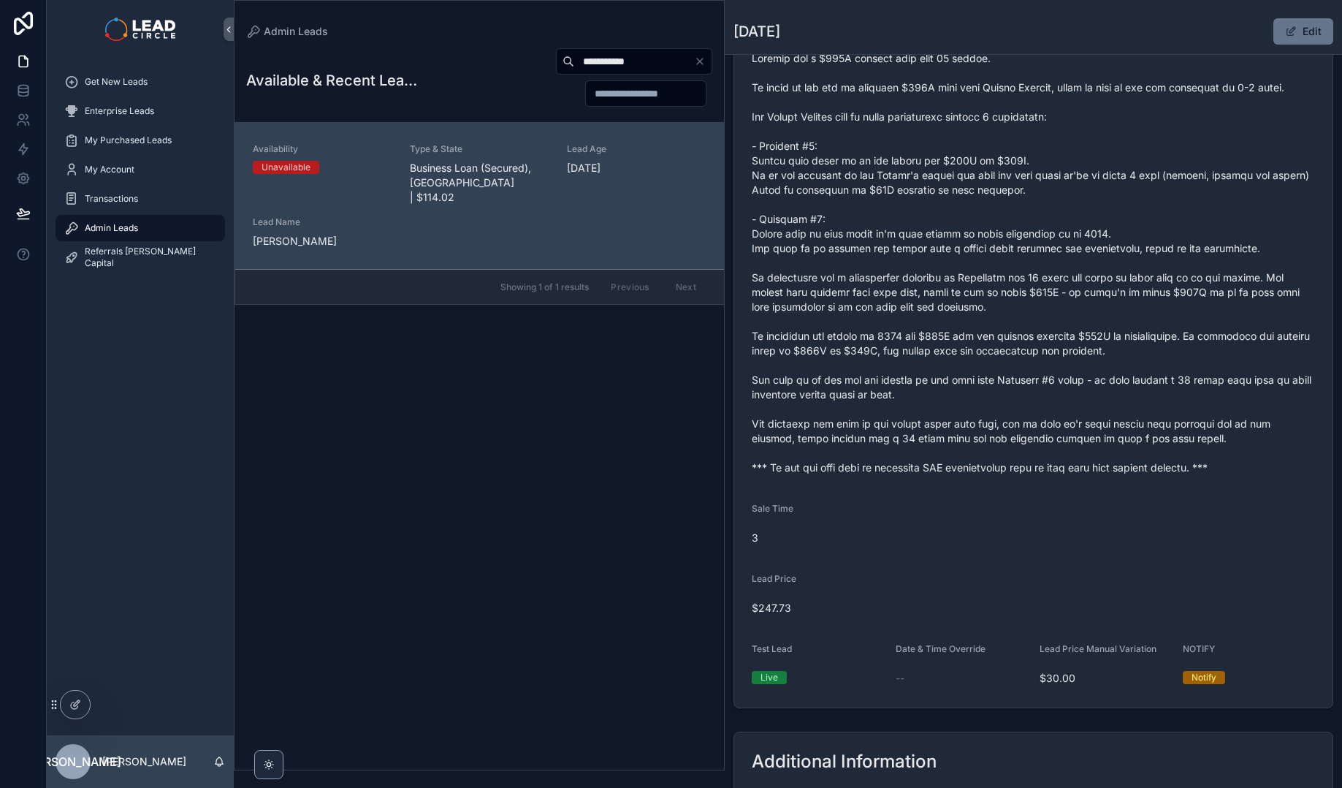
click at [698, 69] on div "**********" at bounding box center [634, 61] width 156 height 26
click at [702, 61] on icon "Clear" at bounding box center [700, 62] width 12 height 12
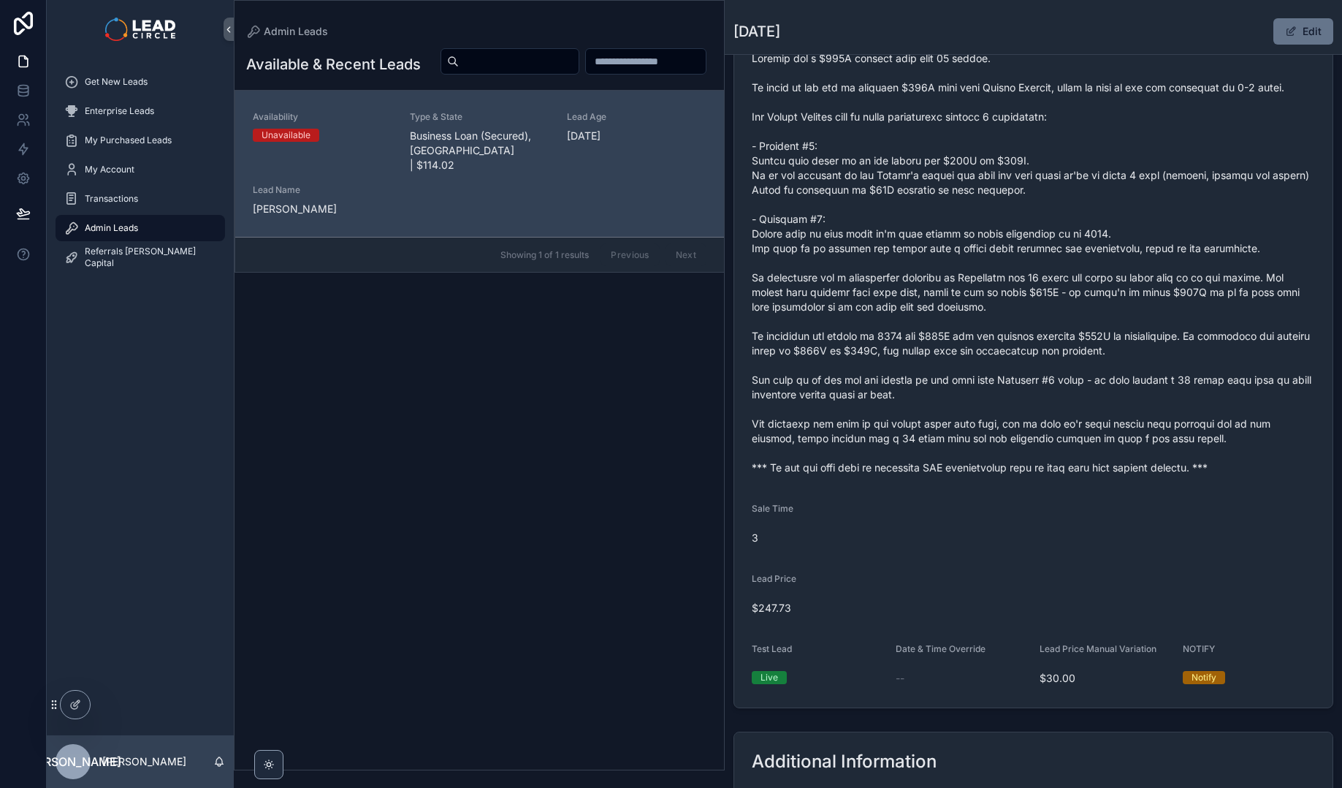
click at [924, 273] on span "scrollable content" at bounding box center [1033, 263] width 563 height 424
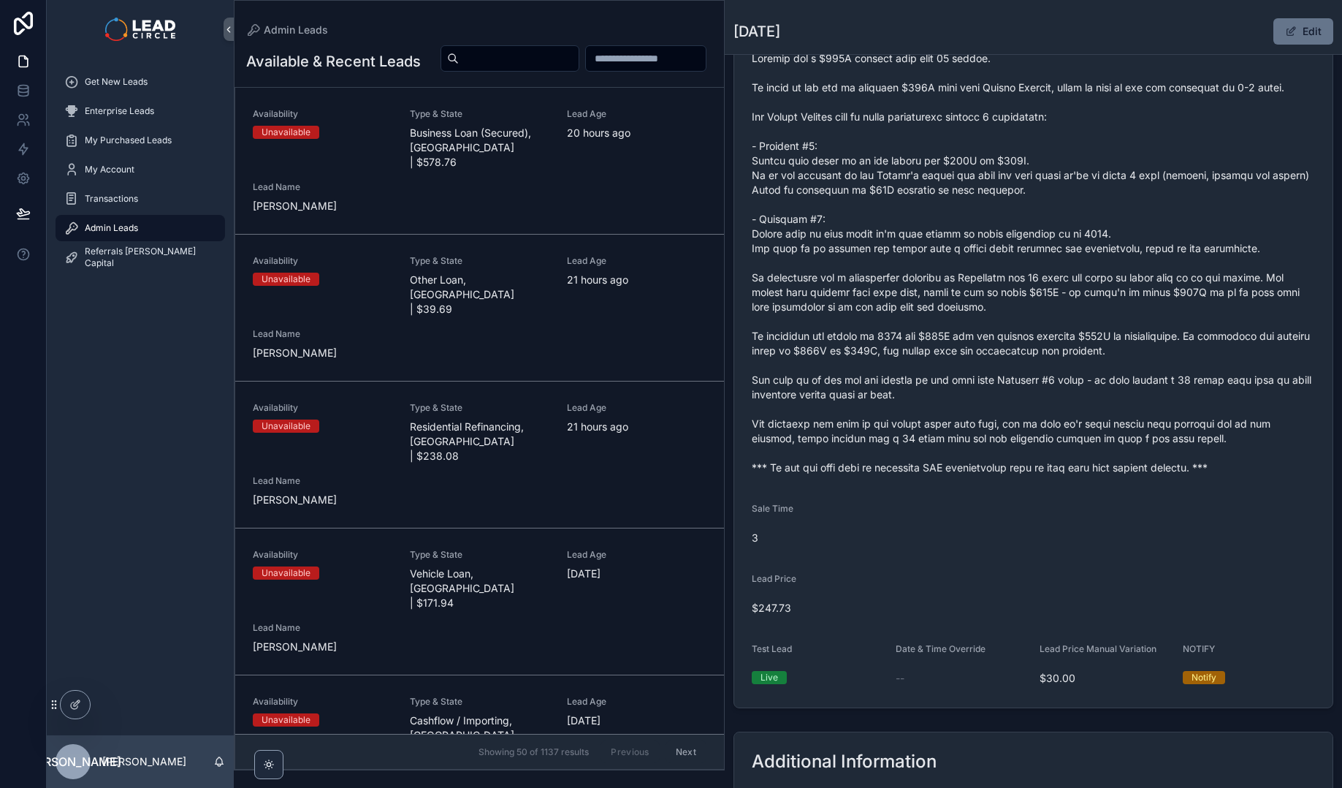
click at [910, 381] on span "scrollable content" at bounding box center [1033, 263] width 563 height 424
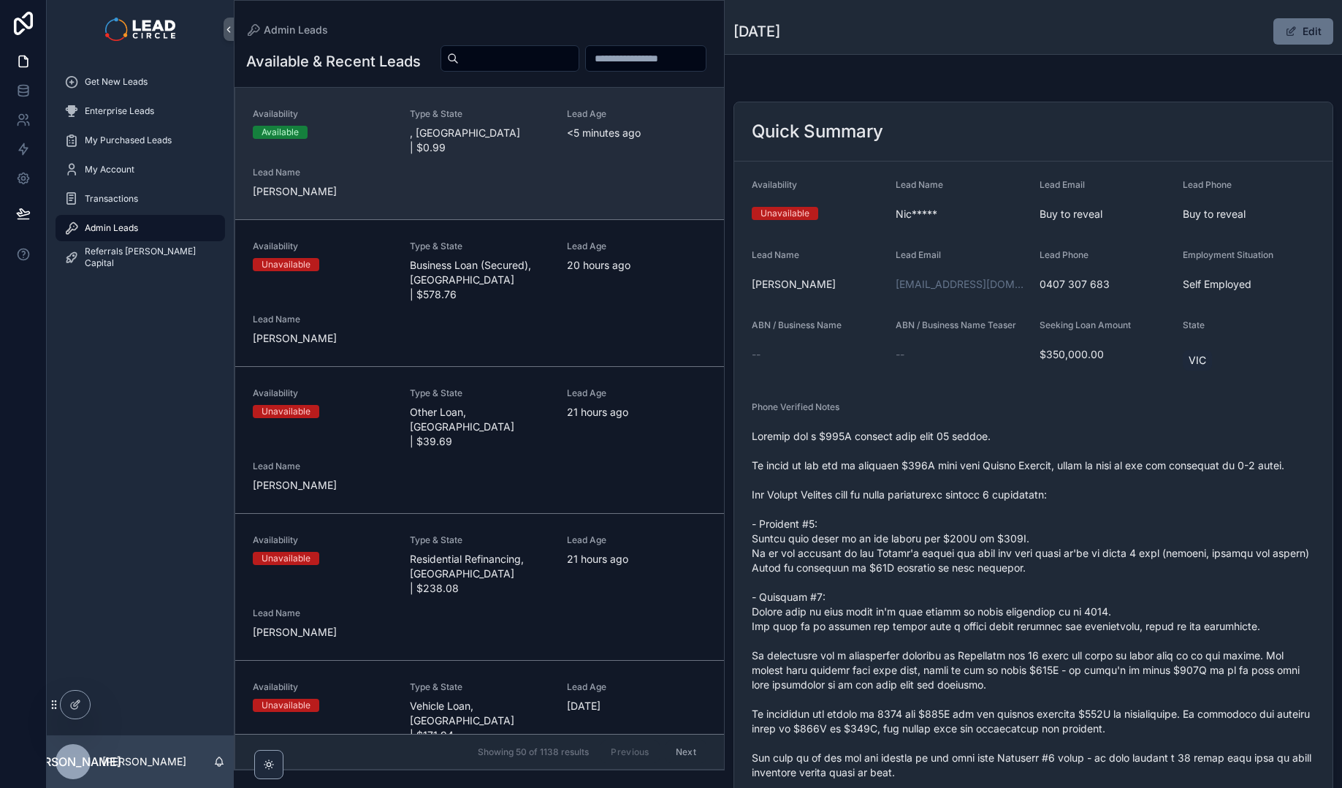
click at [525, 155] on span ", [GEOGRAPHIC_DATA] | $0.99" at bounding box center [480, 140] width 140 height 29
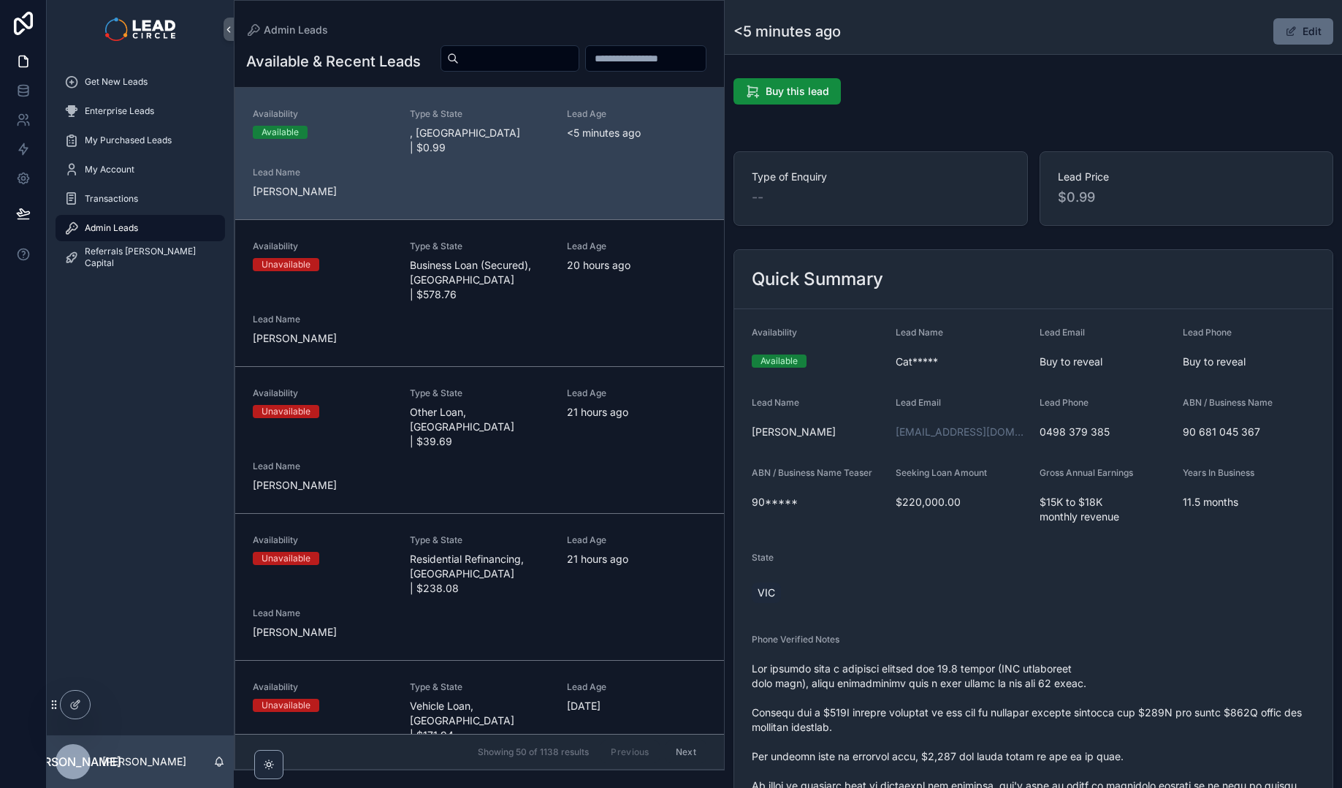
click at [1273, 34] on button "Edit" at bounding box center [1303, 31] width 60 height 26
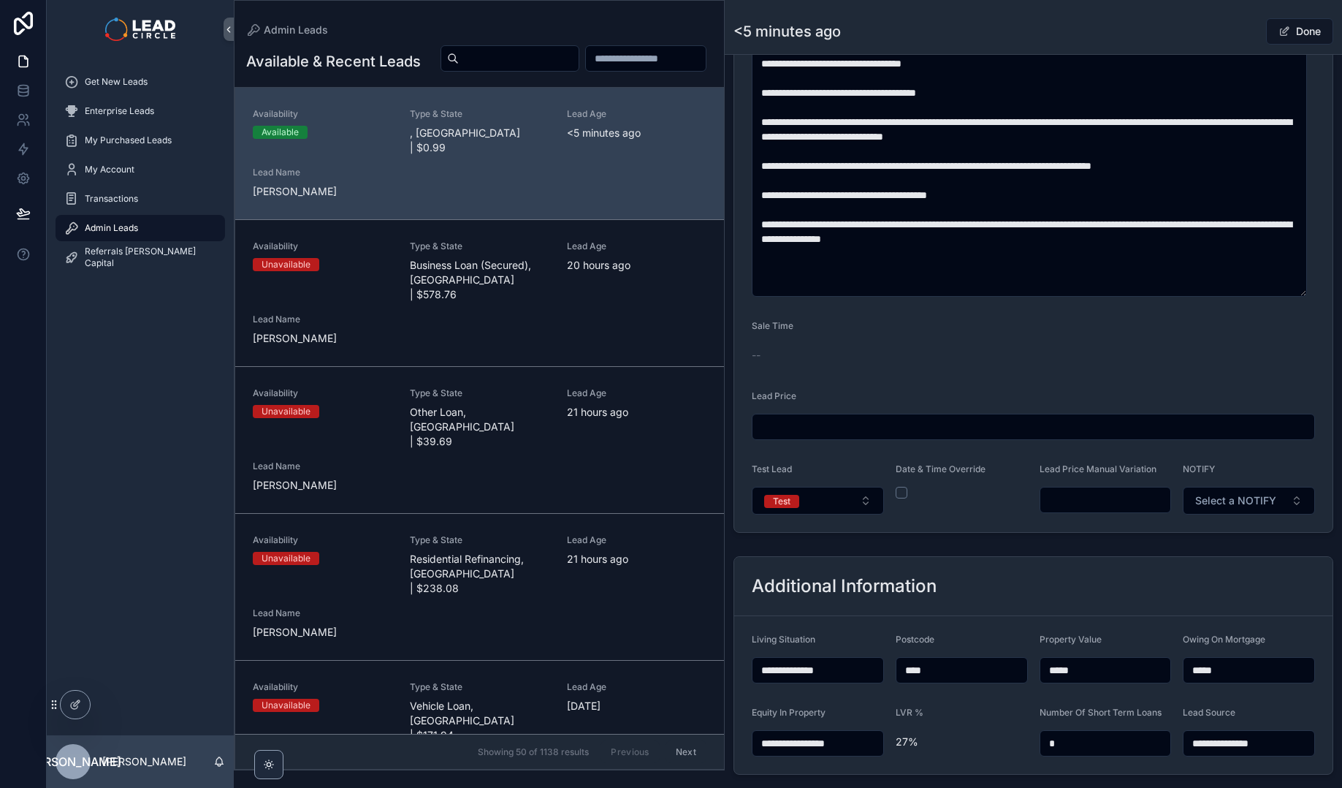
scroll to position [292, 0]
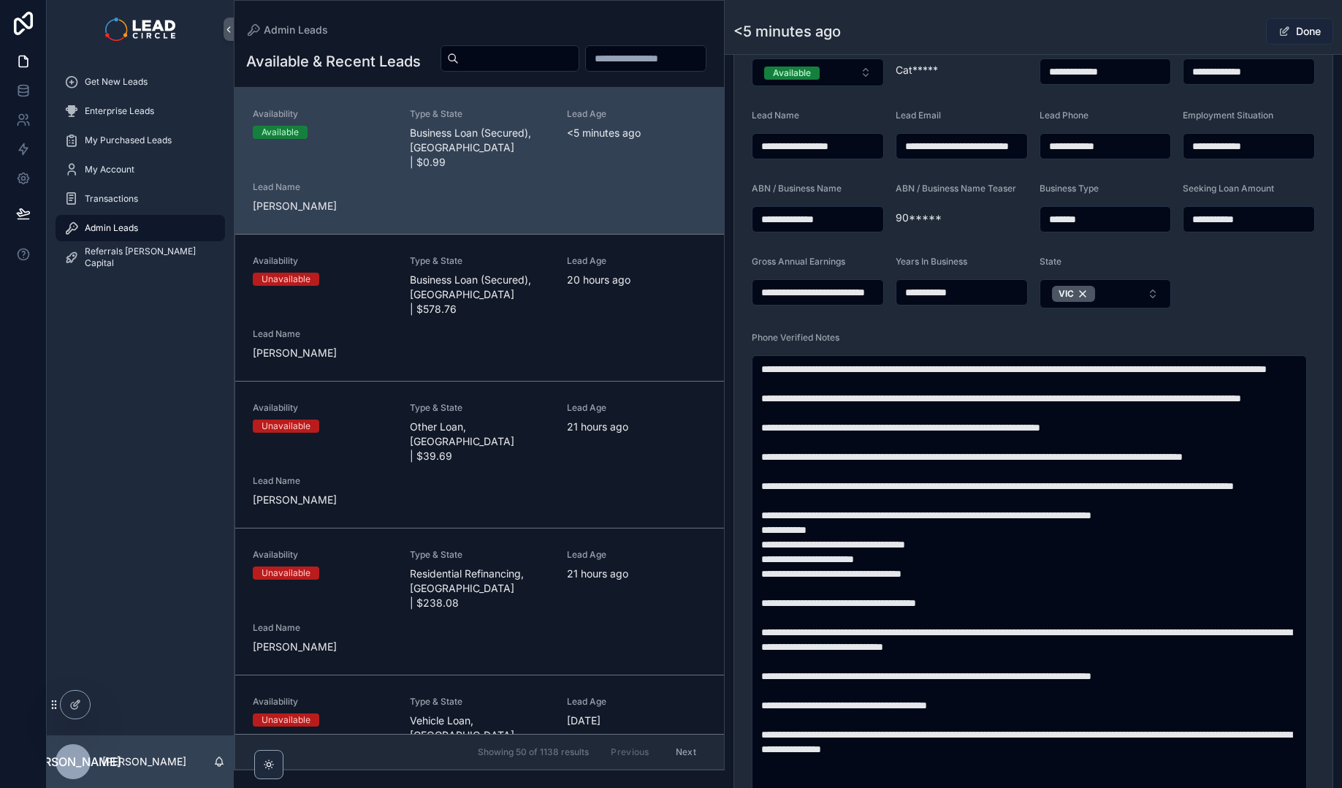
click at [1287, 28] on button "Done" at bounding box center [1299, 31] width 67 height 26
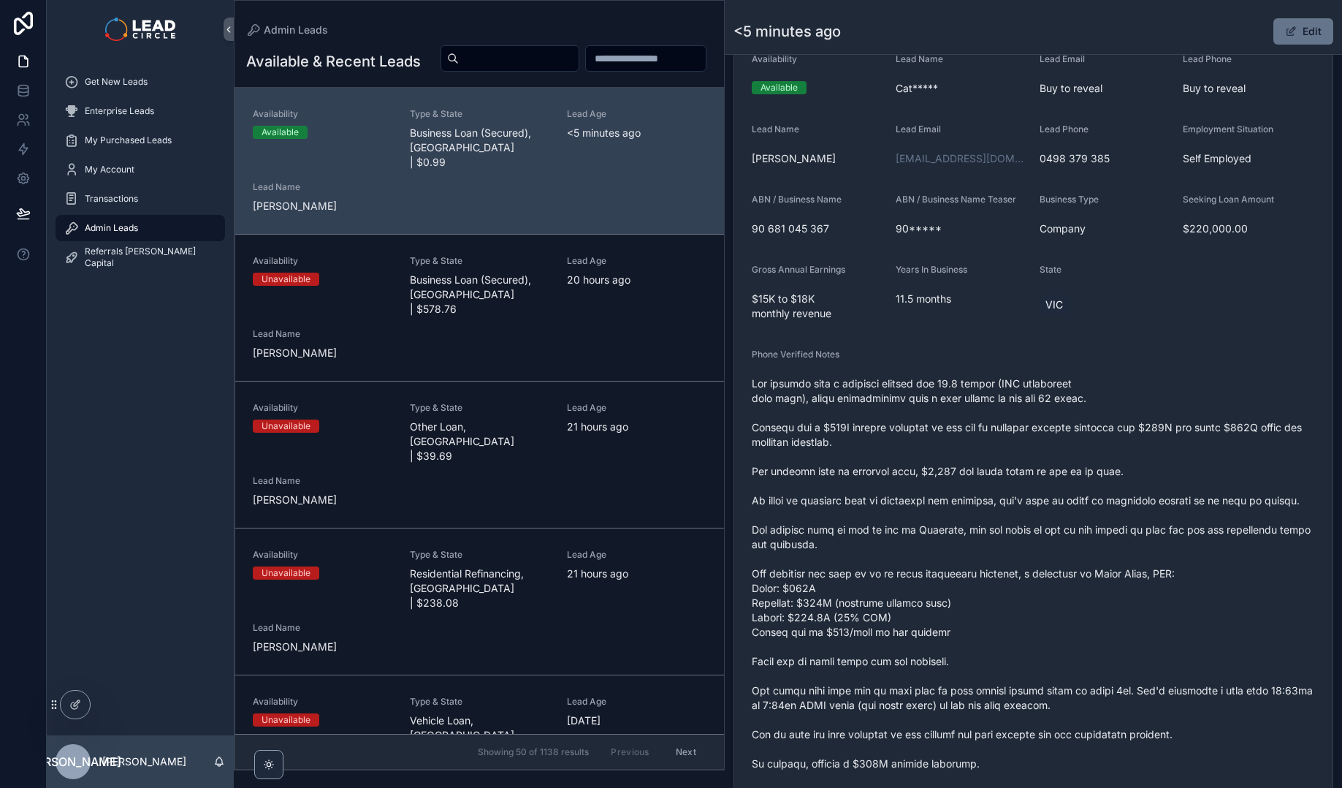
scroll to position [264, 0]
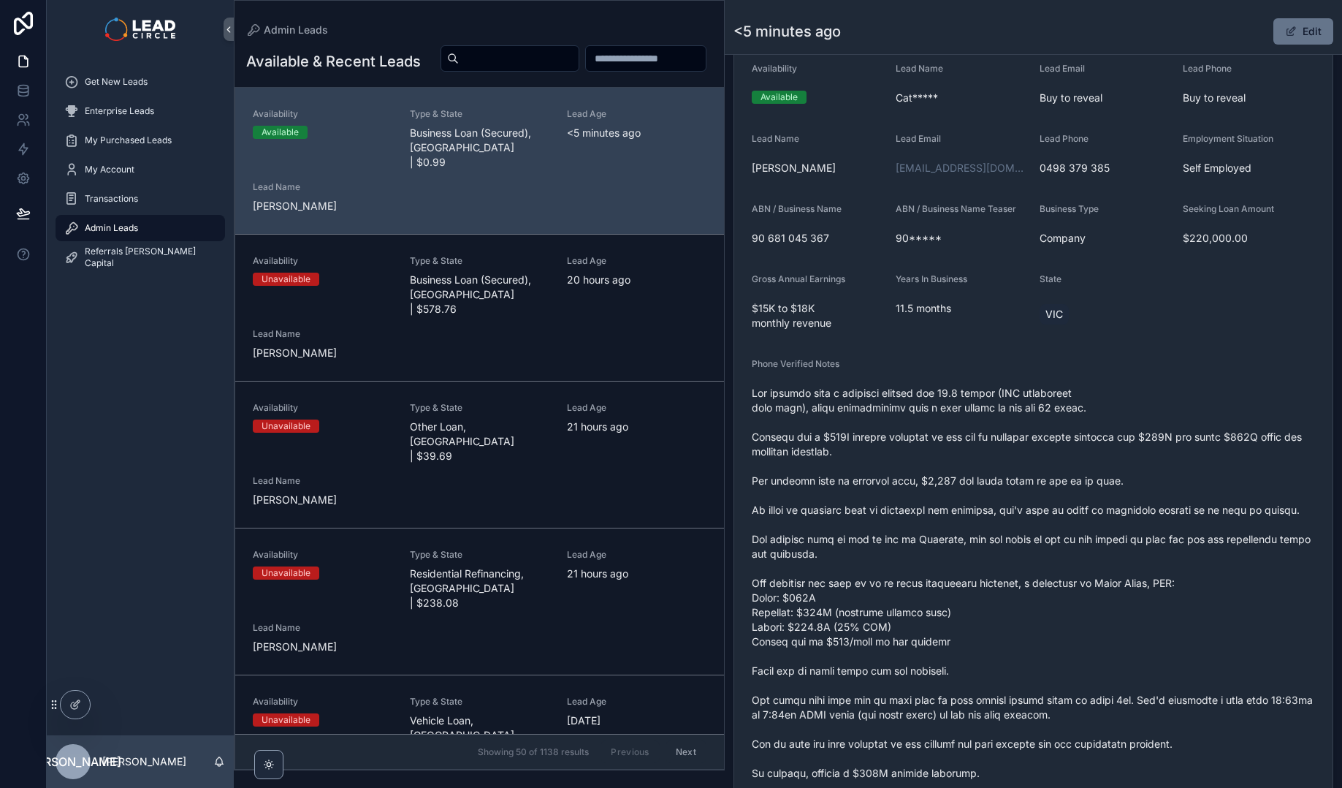
click at [1041, 395] on span "scrollable content" at bounding box center [1033, 605] width 563 height 438
drag, startPoint x: 1052, startPoint y: 392, endPoint x: 867, endPoint y: 378, distance: 185.4
click at [869, 378] on div "Phone Verified Notes" at bounding box center [1033, 593] width 563 height 471
click at [867, 378] on div "Phone Verified Notes" at bounding box center [1033, 593] width 563 height 471
drag, startPoint x: 849, startPoint y: 390, endPoint x: 1146, endPoint y: 390, distance: 297.4
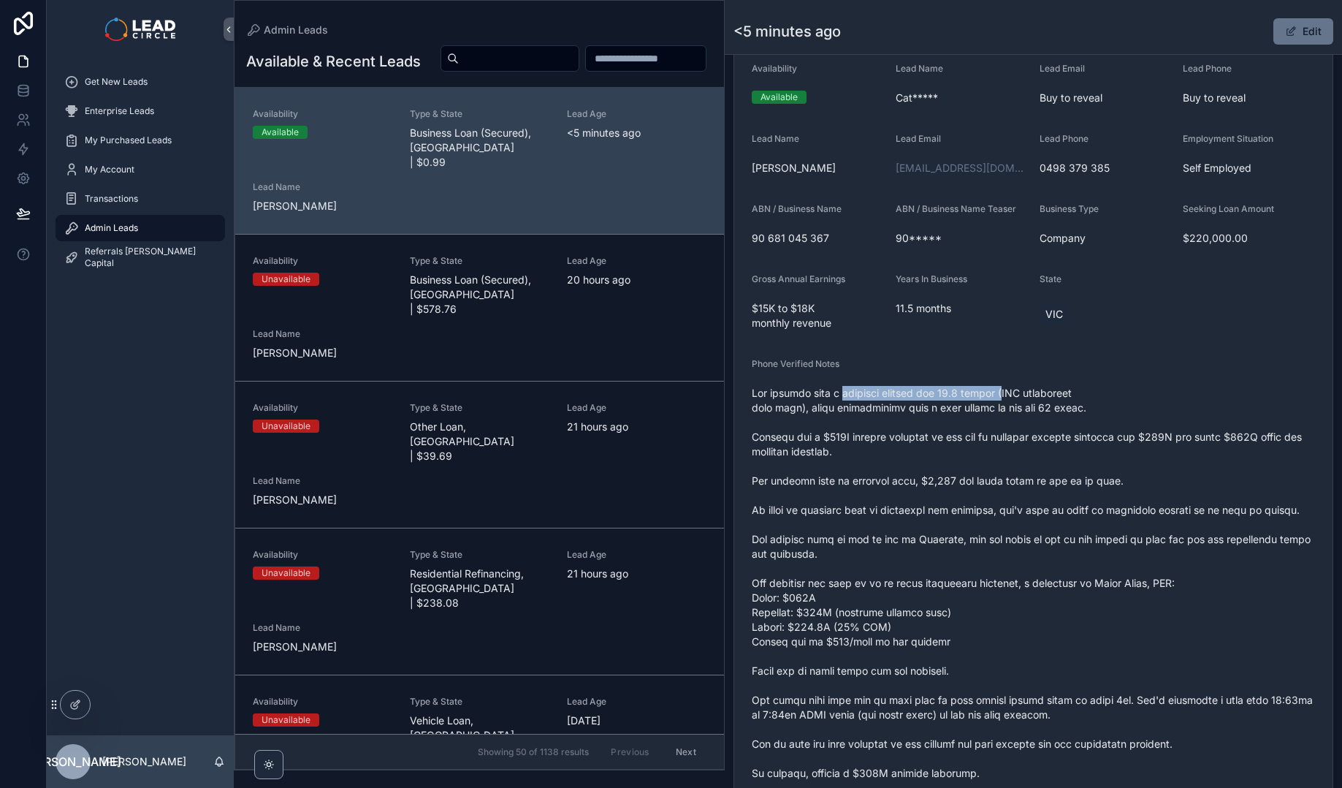
click at [1094, 390] on span "scrollable content" at bounding box center [1033, 605] width 563 height 438
click at [1147, 390] on span "scrollable content" at bounding box center [1033, 605] width 563 height 438
drag, startPoint x: 972, startPoint y: 384, endPoint x: 945, endPoint y: 379, distance: 27.4
click at [963, 383] on div "scrollable content" at bounding box center [1033, 604] width 563 height 447
click at [942, 379] on div "Phone Verified Notes" at bounding box center [1033, 593] width 563 height 471
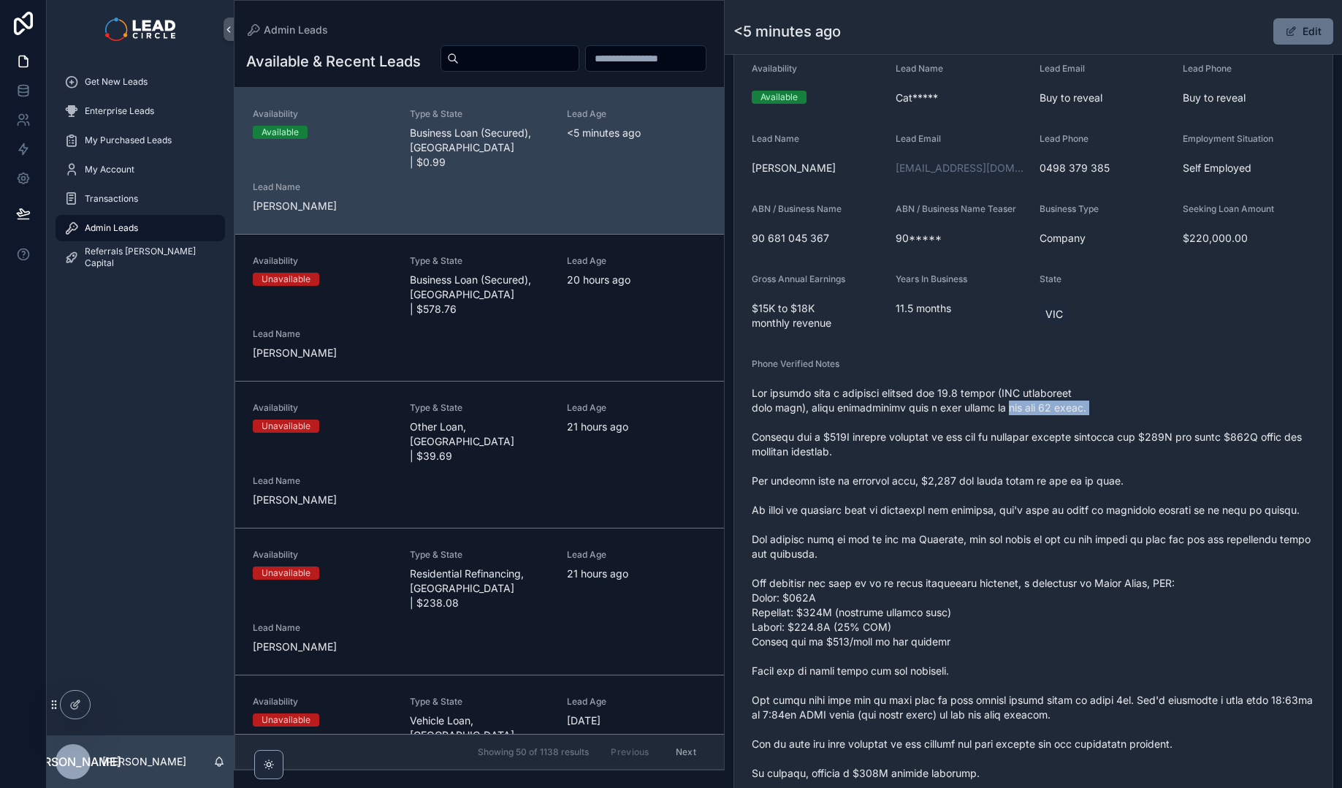
drag, startPoint x: 812, startPoint y: 416, endPoint x: 1140, endPoint y: 403, distance: 328.3
click at [1108, 407] on span "scrollable content" at bounding box center [1033, 605] width 563 height 438
click at [1166, 403] on span "scrollable content" at bounding box center [1033, 605] width 563 height 438
drag, startPoint x: 1041, startPoint y: 403, endPoint x: 910, endPoint y: 403, distance: 131.5
click at [920, 403] on span "scrollable content" at bounding box center [1033, 605] width 563 height 438
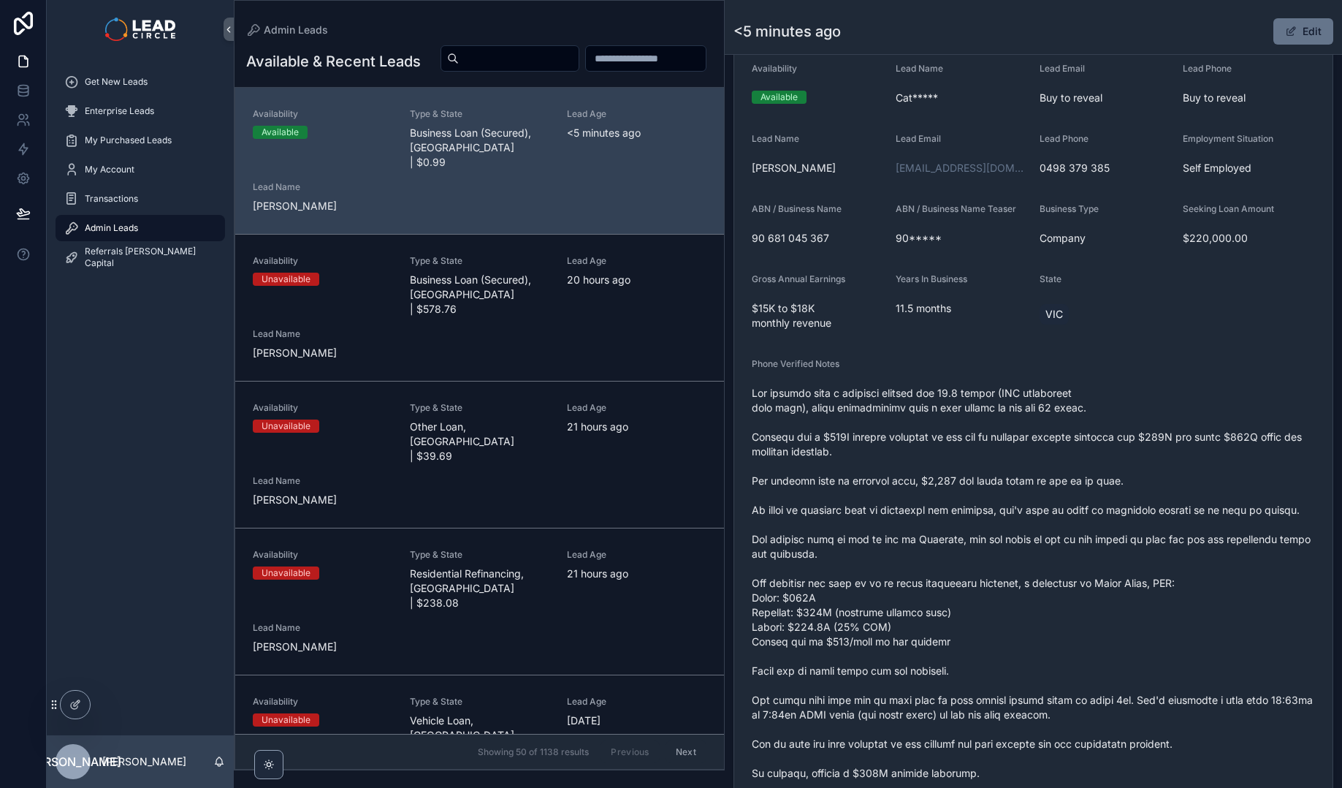
click at [896, 403] on span "scrollable content" at bounding box center [1033, 605] width 563 height 438
drag, startPoint x: 912, startPoint y: 403, endPoint x: 1232, endPoint y: 427, distance: 320.9
click at [1202, 427] on span "scrollable content" at bounding box center [1033, 605] width 563 height 438
click at [1232, 427] on span "scrollable content" at bounding box center [1033, 605] width 563 height 438
click at [1298, 37] on button "Edit" at bounding box center [1303, 31] width 60 height 26
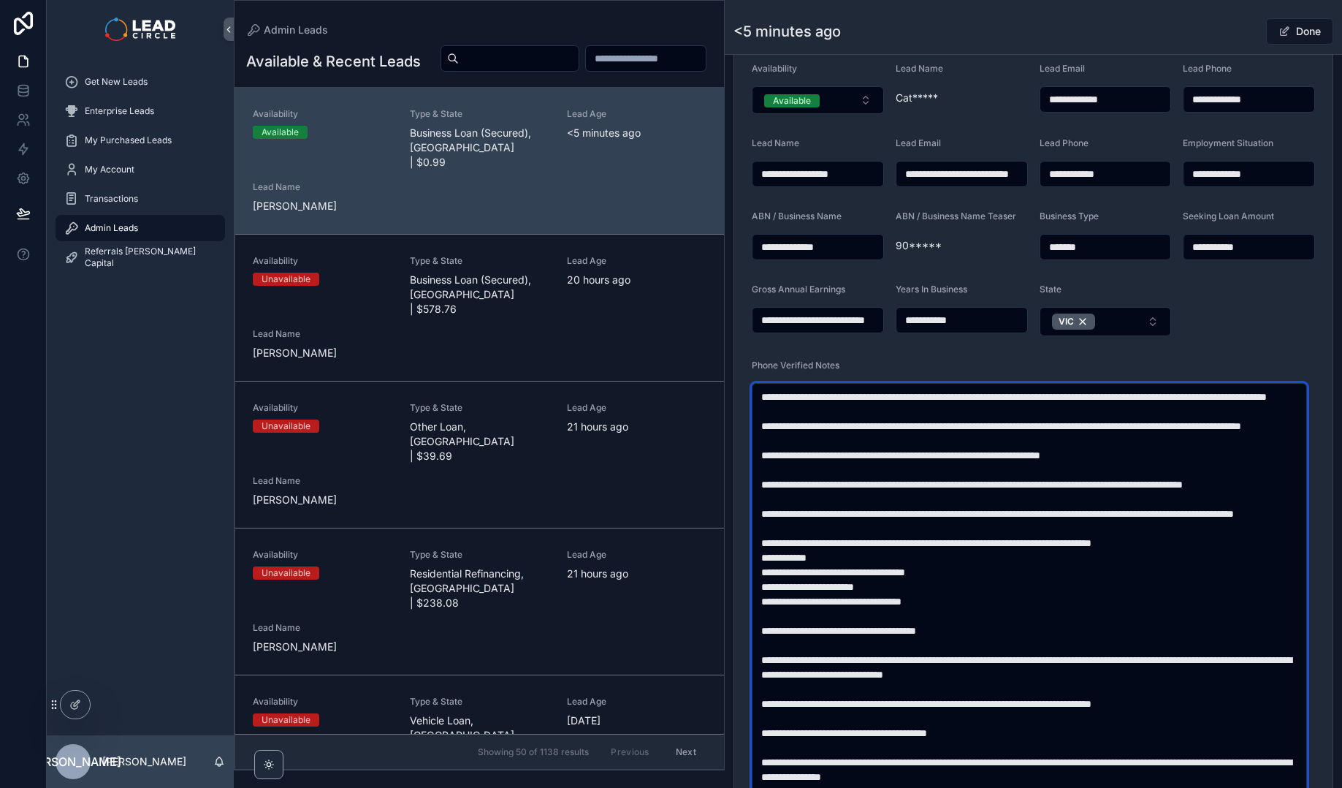
click at [834, 412] on textarea "scrollable content" at bounding box center [1029, 609] width 555 height 452
type textarea "**********"
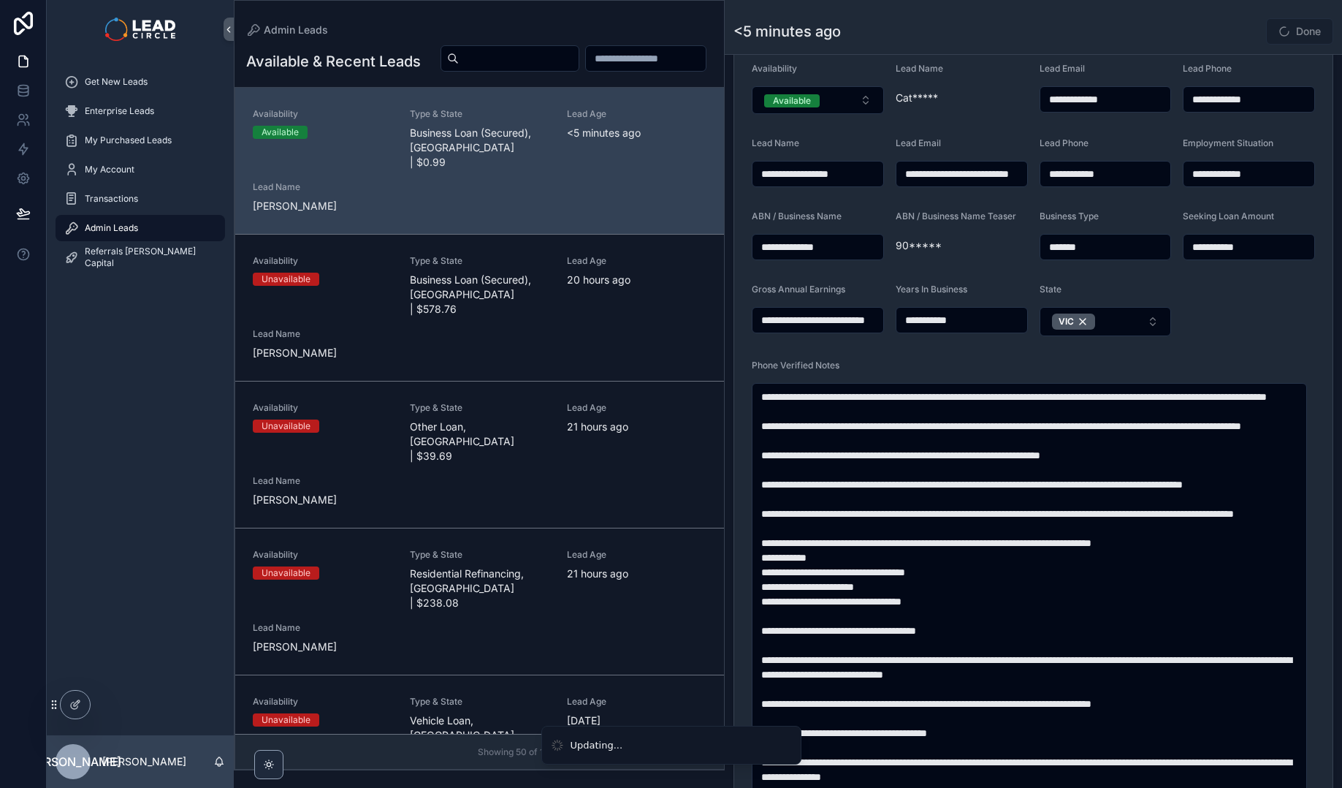
click at [1224, 34] on div "Done" at bounding box center [1279, 32] width 110 height 28
click at [1281, 32] on button "Done" at bounding box center [1299, 31] width 67 height 26
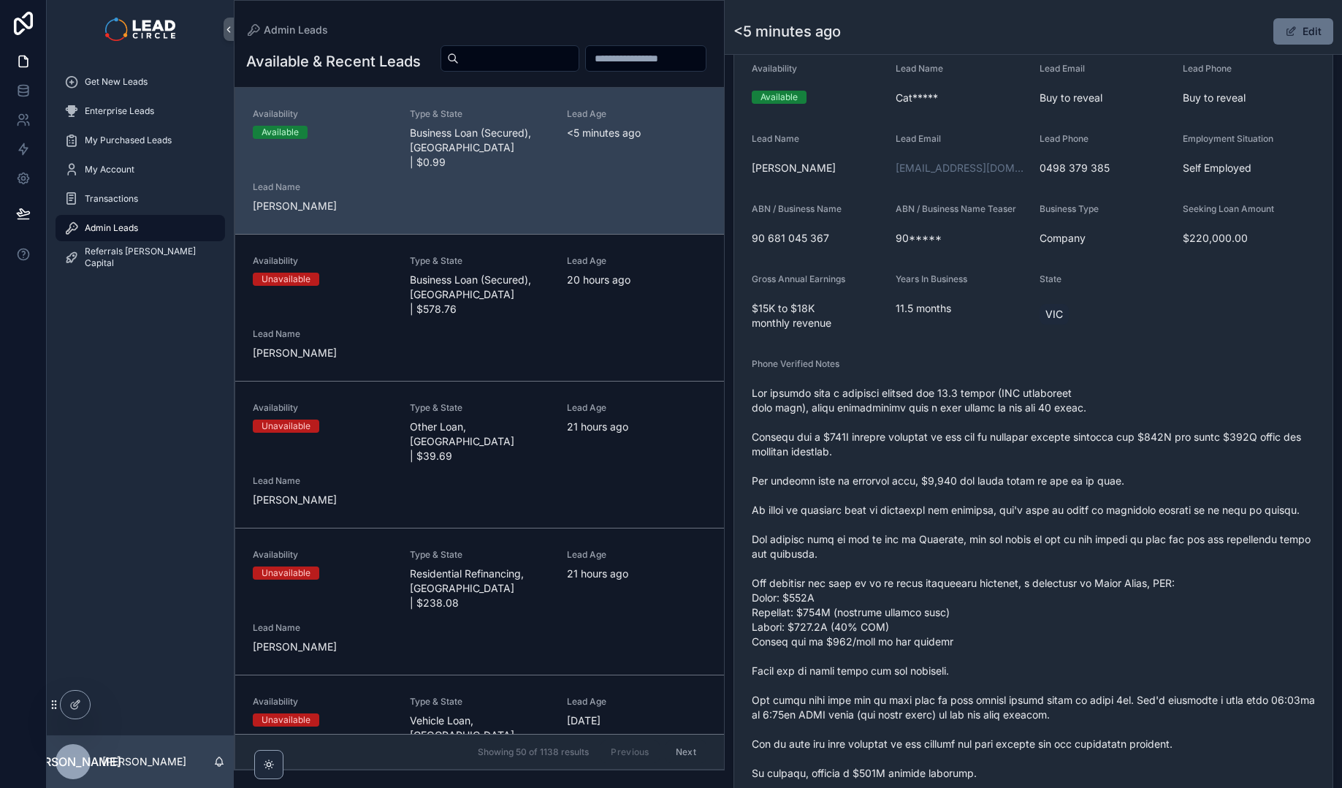
click at [978, 444] on span "scrollable content" at bounding box center [1033, 605] width 563 height 438
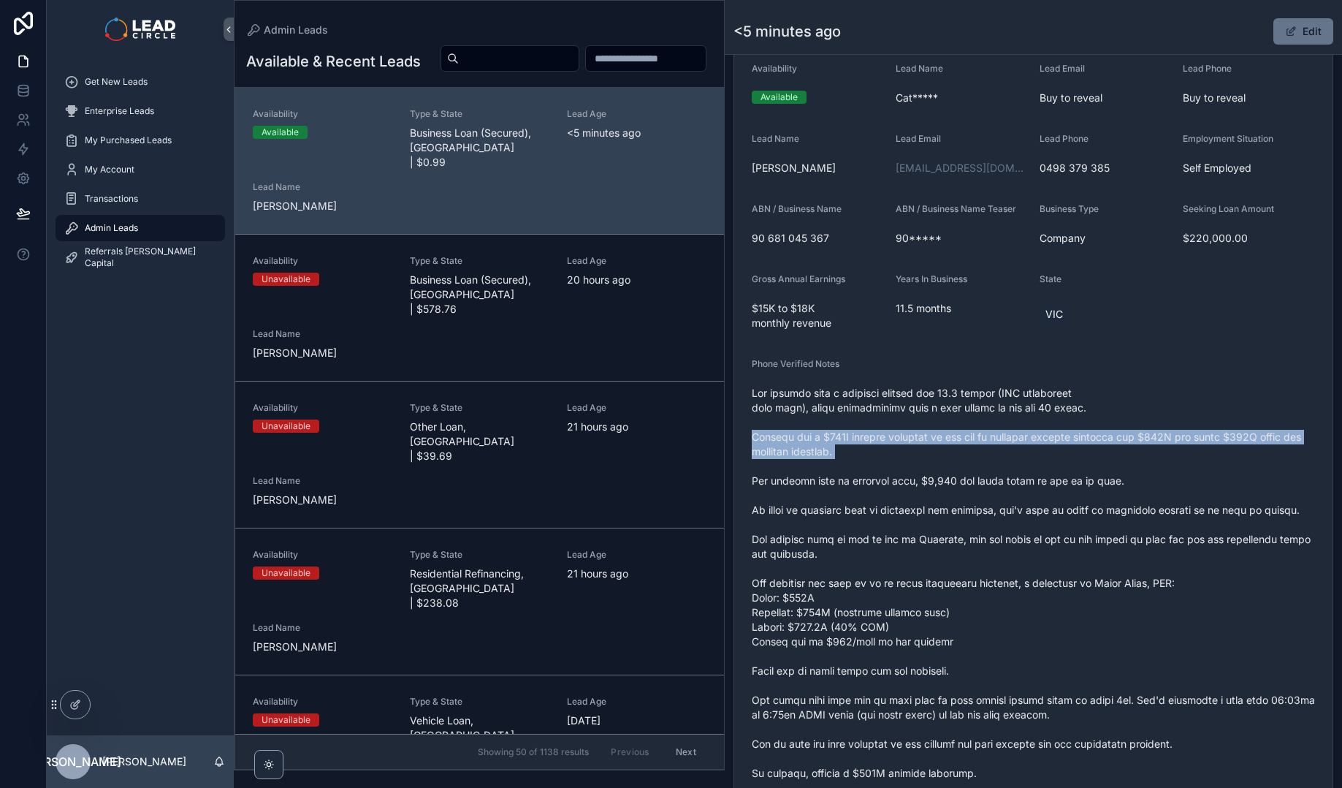
click at [978, 444] on span "scrollable content" at bounding box center [1033, 605] width 563 height 438
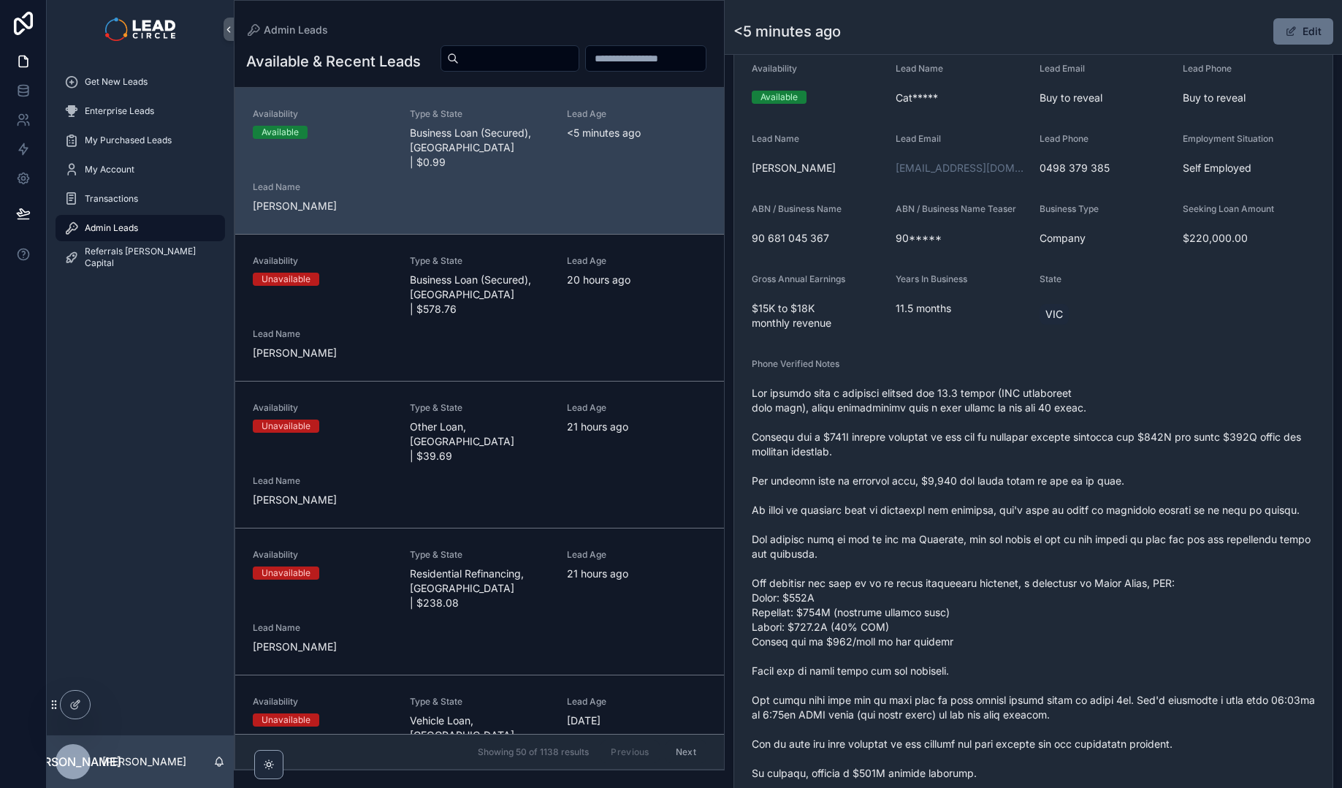
click at [1059, 438] on span "scrollable content" at bounding box center [1033, 605] width 563 height 438
drag, startPoint x: 965, startPoint y: 437, endPoint x: 1252, endPoint y: 452, distance: 286.8
click at [1239, 455] on span "scrollable content" at bounding box center [1033, 605] width 563 height 438
click at [1252, 452] on span "scrollable content" at bounding box center [1033, 605] width 563 height 438
drag, startPoint x: 1263, startPoint y: 432, endPoint x: 1113, endPoint y: 441, distance: 150.1
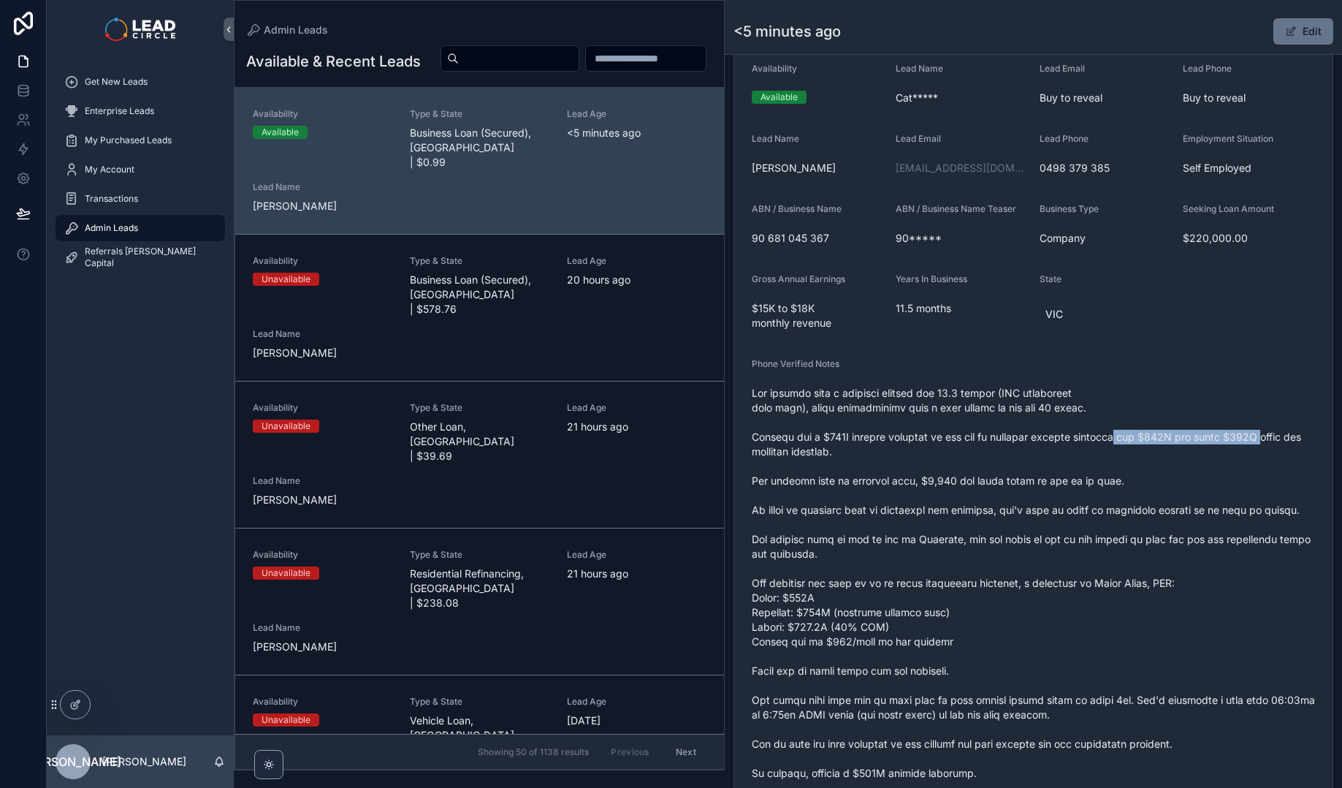
click at [1127, 441] on span "scrollable content" at bounding box center [1033, 605] width 563 height 438
click at [1106, 441] on span "scrollable content" at bounding box center [1033, 605] width 563 height 438
drag, startPoint x: 1106, startPoint y: 441, endPoint x: 1311, endPoint y: 438, distance: 204.6
click at [1307, 439] on form "Availability Available Lead Name Cat***** Lead Email Buy to reveal Lead Phone B…" at bounding box center [1033, 550] width 598 height 1011
click at [1311, 438] on form "Availability Available Lead Name Cat***** Lead Email Buy to reveal Lead Phone B…" at bounding box center [1033, 550] width 598 height 1011
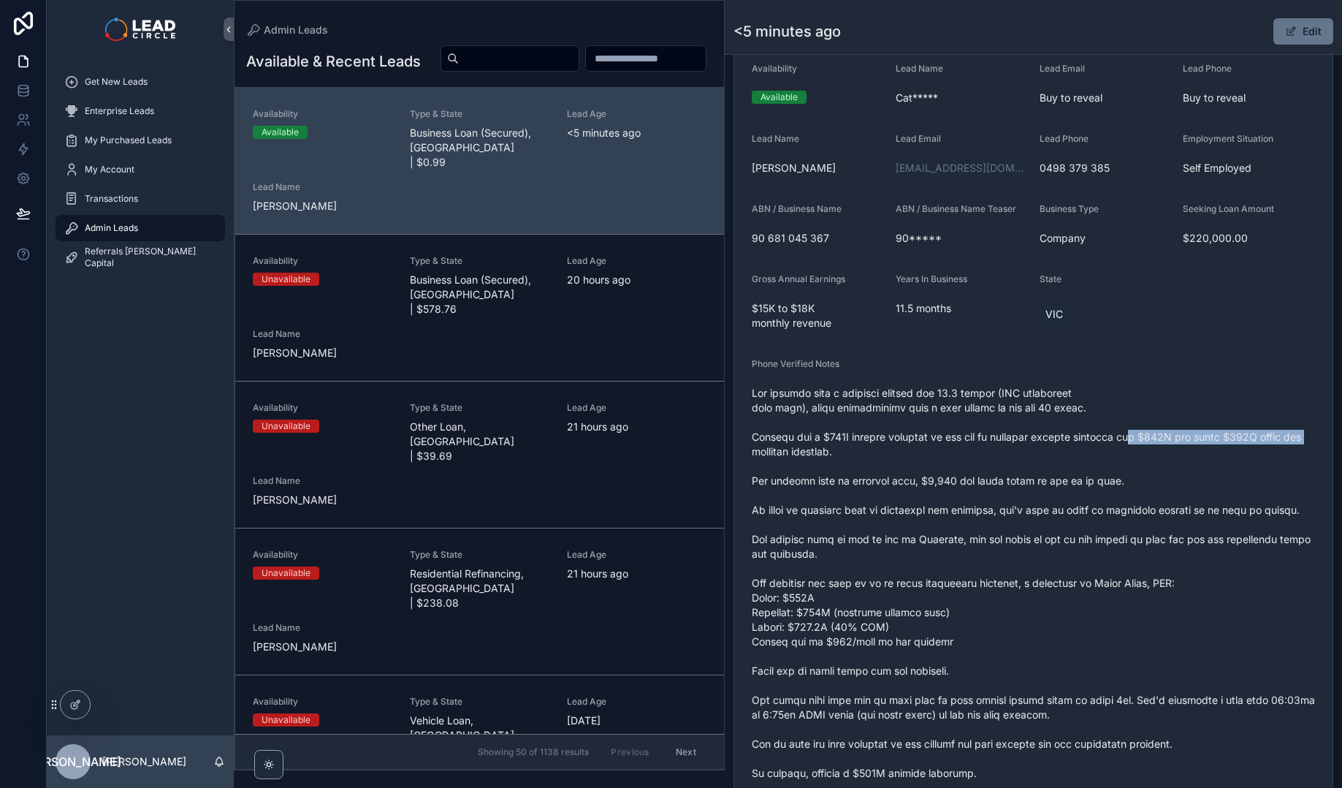
drag, startPoint x: 1289, startPoint y: 439, endPoint x: 1135, endPoint y: 430, distance: 154.5
click at [1141, 430] on span "scrollable content" at bounding box center [1033, 605] width 563 height 438
drag, startPoint x: 1135, startPoint y: 430, endPoint x: 895, endPoint y: 450, distance: 240.5
click at [1135, 430] on span "scrollable content" at bounding box center [1033, 605] width 563 height 438
drag, startPoint x: 784, startPoint y: 487, endPoint x: 989, endPoint y: 486, distance: 205.3
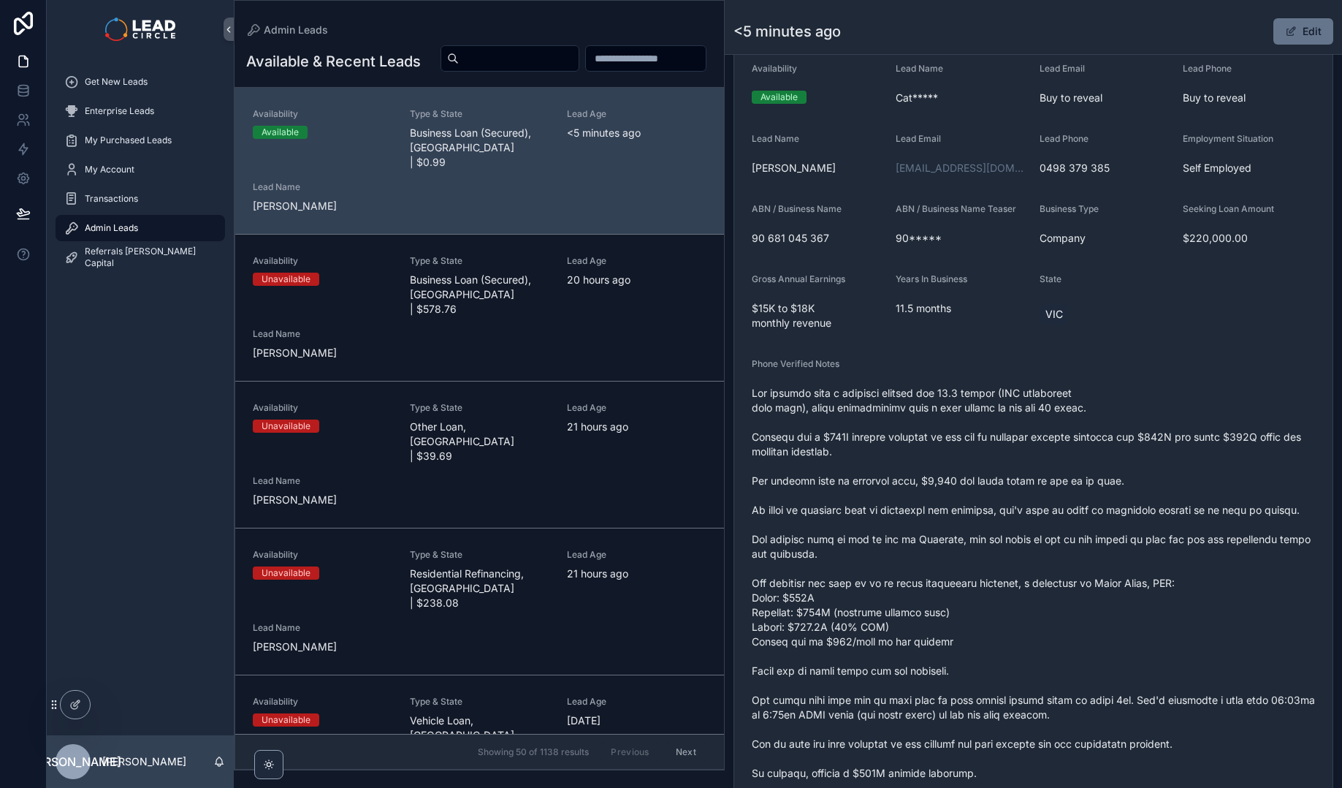
click at [1093, 485] on span "scrollable content" at bounding box center [1033, 605] width 563 height 438
drag, startPoint x: 996, startPoint y: 479, endPoint x: 897, endPoint y: 479, distance: 98.6
click at [910, 479] on span "scrollable content" at bounding box center [1033, 605] width 563 height 438
click at [897, 479] on span "scrollable content" at bounding box center [1033, 605] width 563 height 438
drag, startPoint x: 897, startPoint y: 479, endPoint x: 1061, endPoint y: 475, distance: 163.7
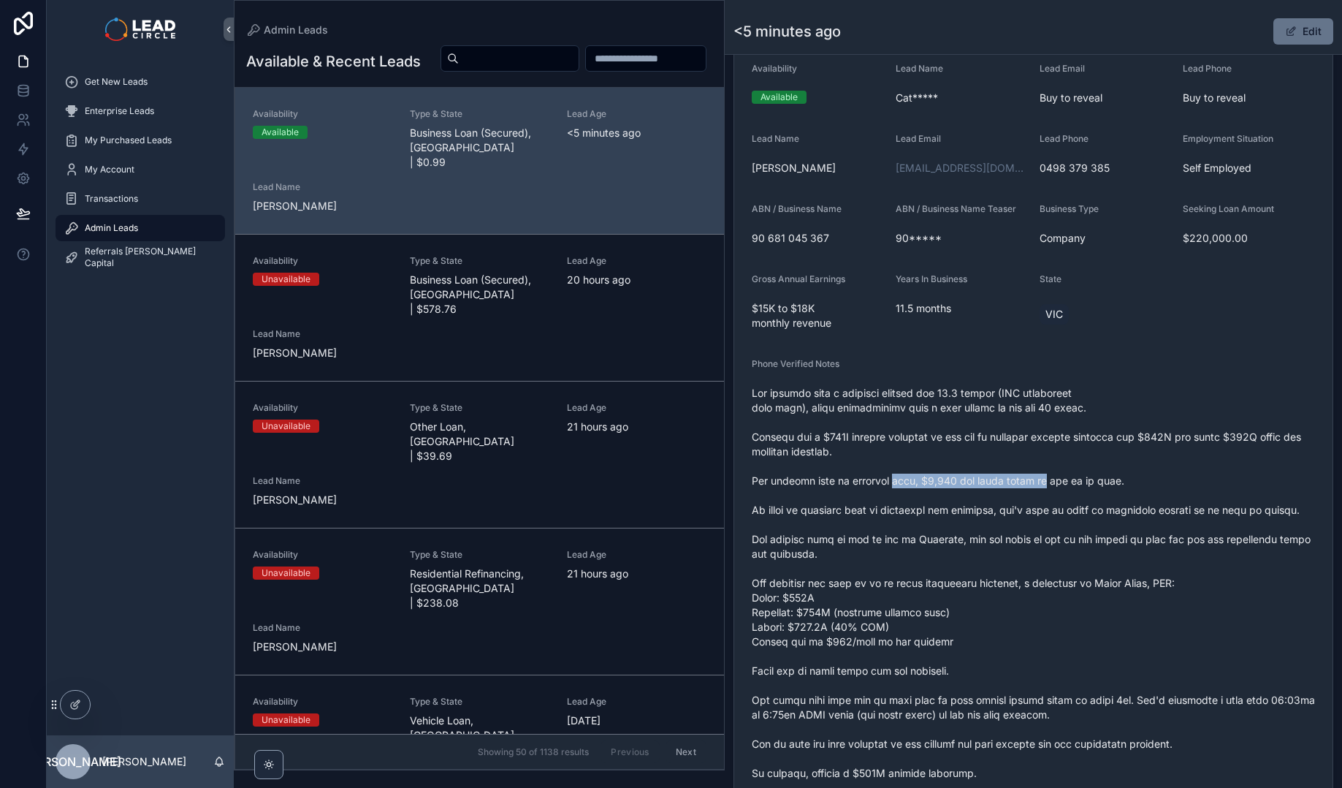
click at [1049, 478] on span "scrollable content" at bounding box center [1033, 605] width 563 height 438
click at [1061, 475] on span "scrollable content" at bounding box center [1033, 605] width 563 height 438
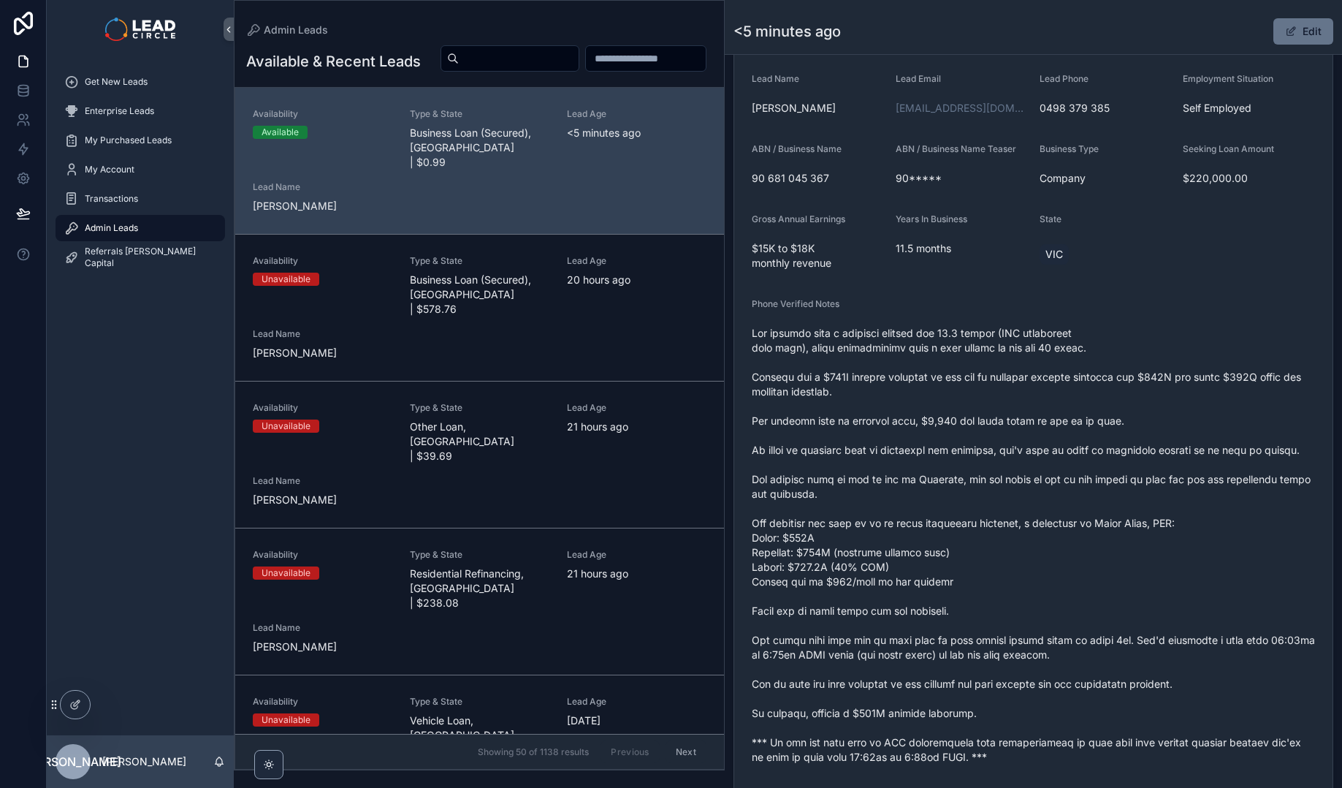
scroll to position [399, 0]
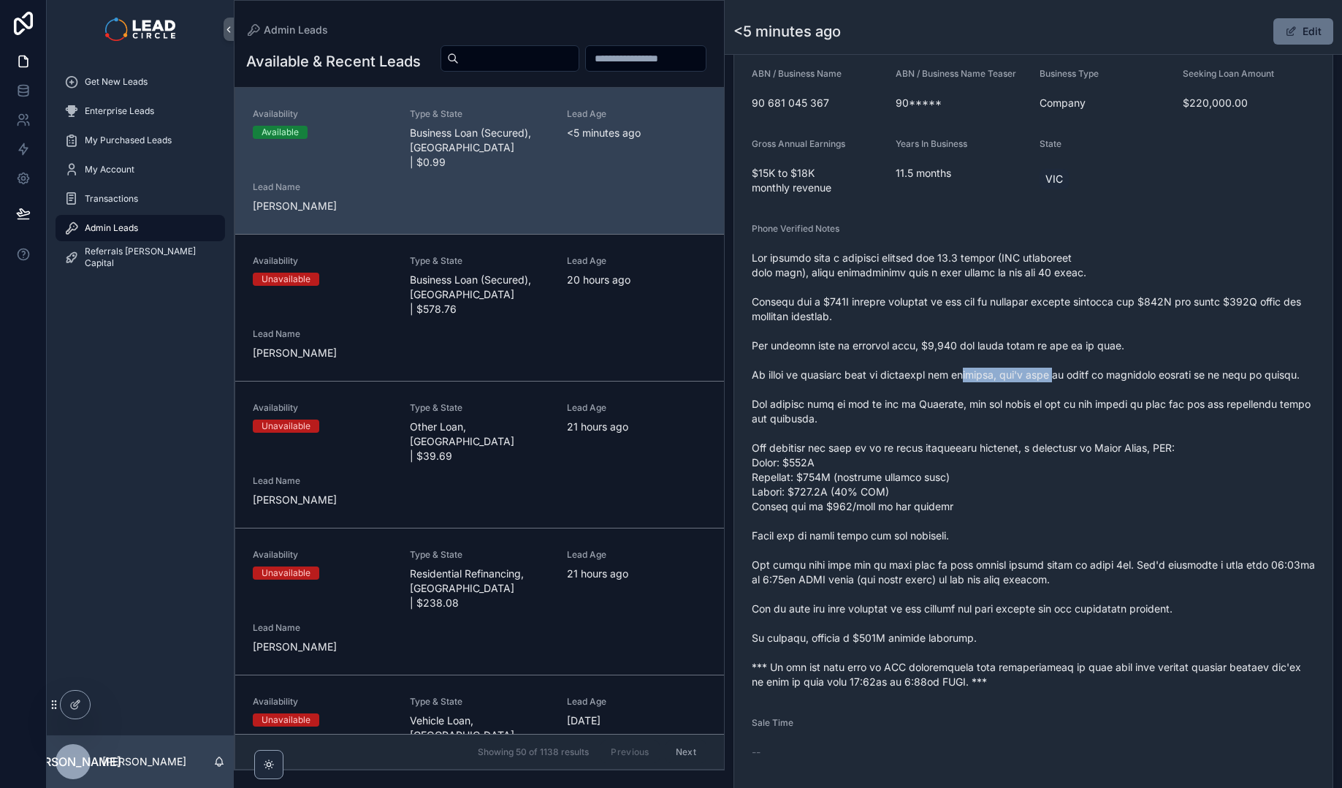
drag, startPoint x: 955, startPoint y: 375, endPoint x: 1083, endPoint y: 376, distance: 128.6
click at [1067, 376] on span "scrollable content" at bounding box center [1033, 470] width 563 height 438
click at [1083, 376] on span "scrollable content" at bounding box center [1033, 470] width 563 height 438
drag, startPoint x: 1082, startPoint y: 378, endPoint x: 1000, endPoint y: 376, distance: 81.8
click at [1008, 377] on span "scrollable content" at bounding box center [1033, 470] width 563 height 438
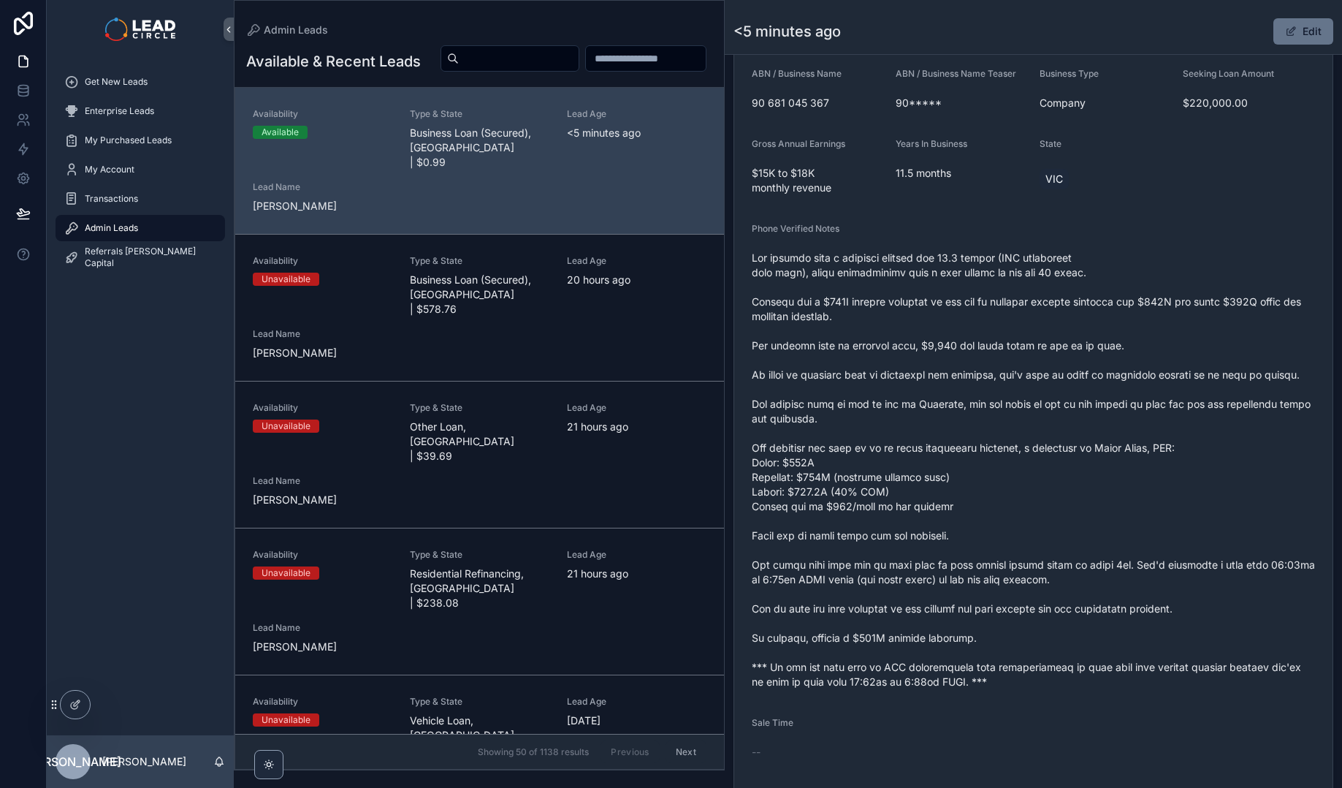
click at [1000, 376] on span "scrollable content" at bounding box center [1033, 470] width 563 height 438
drag, startPoint x: 979, startPoint y: 376, endPoint x: 1145, endPoint y: 376, distance: 165.8
click at [1138, 378] on span "scrollable content" at bounding box center [1033, 470] width 563 height 438
click at [1145, 376] on span "scrollable content" at bounding box center [1033, 470] width 563 height 438
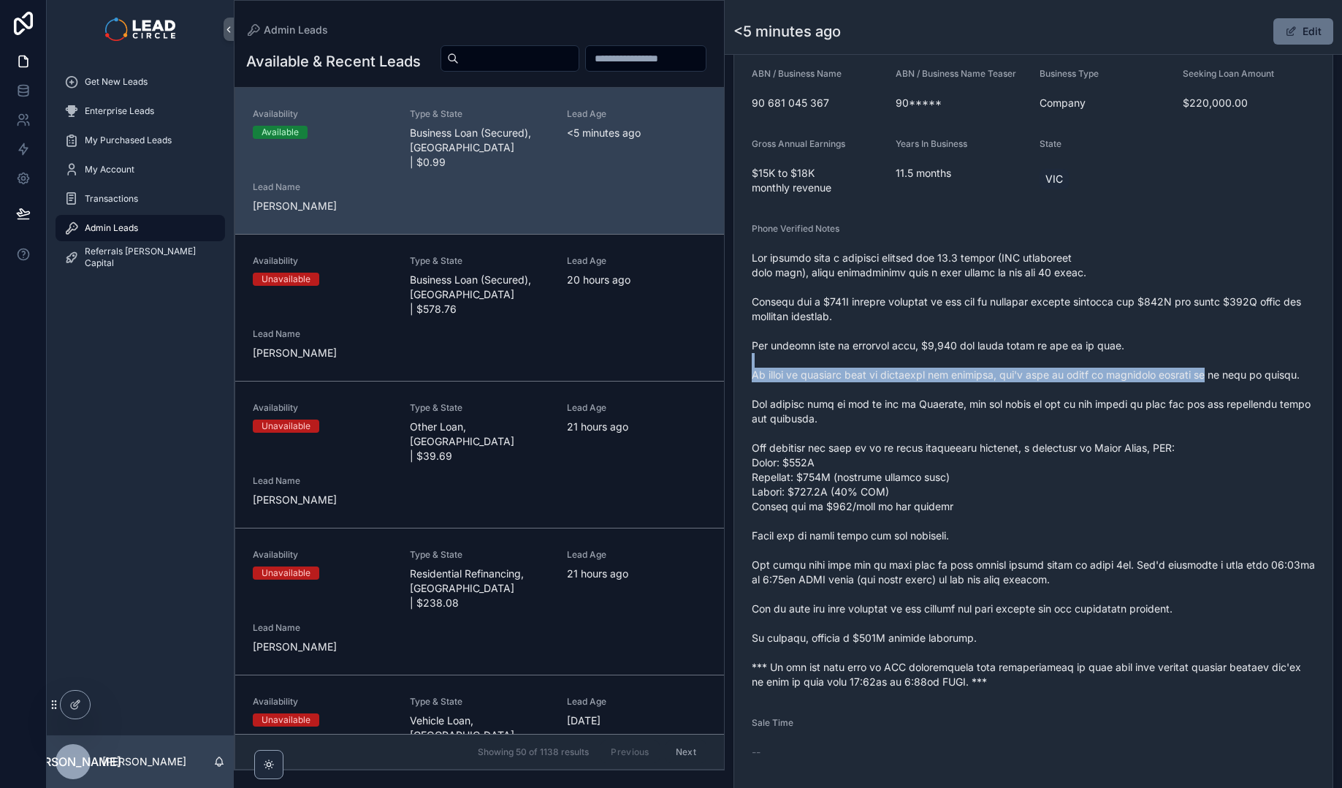
drag, startPoint x: 1186, startPoint y: 377, endPoint x: 1048, endPoint y: 366, distance: 137.8
click at [1054, 366] on span "scrollable content" at bounding box center [1033, 470] width 563 height 438
click at [1048, 366] on span "scrollable content" at bounding box center [1033, 470] width 563 height 438
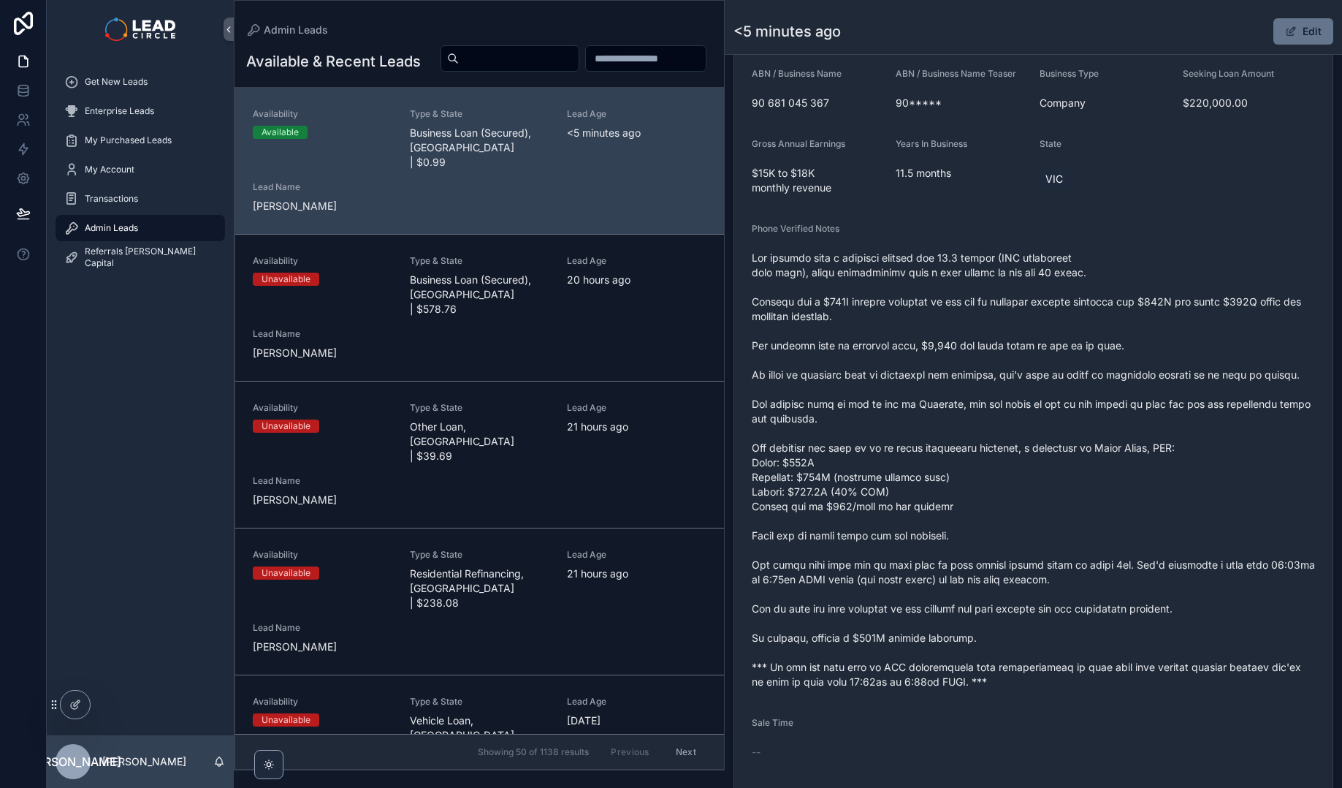
drag, startPoint x: 808, startPoint y: 408, endPoint x: 920, endPoint y: 398, distance: 112.2
click at [881, 400] on span "scrollable content" at bounding box center [1033, 470] width 563 height 438
click at [920, 398] on span "scrollable content" at bounding box center [1033, 470] width 563 height 438
click at [888, 403] on span "scrollable content" at bounding box center [1033, 470] width 563 height 438
click at [866, 403] on span "scrollable content" at bounding box center [1033, 470] width 563 height 438
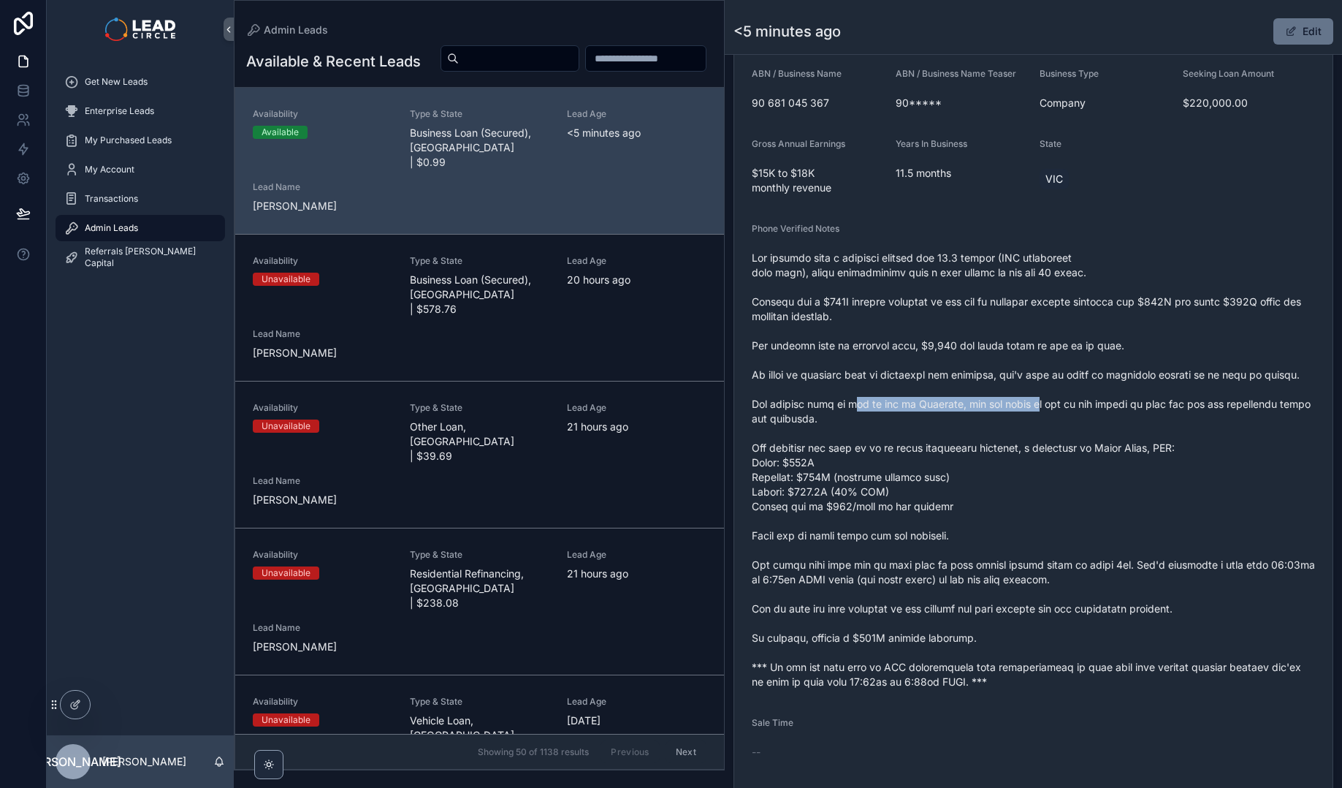
drag, startPoint x: 854, startPoint y: 403, endPoint x: 1043, endPoint y: 402, distance: 189.2
click at [1035, 403] on span "scrollable content" at bounding box center [1033, 470] width 563 height 438
drag, startPoint x: 1043, startPoint y: 402, endPoint x: 1094, endPoint y: 413, distance: 51.6
click at [1044, 402] on span "scrollable content" at bounding box center [1033, 470] width 563 height 438
drag, startPoint x: 1138, startPoint y: 405, endPoint x: 1057, endPoint y: 403, distance: 80.4
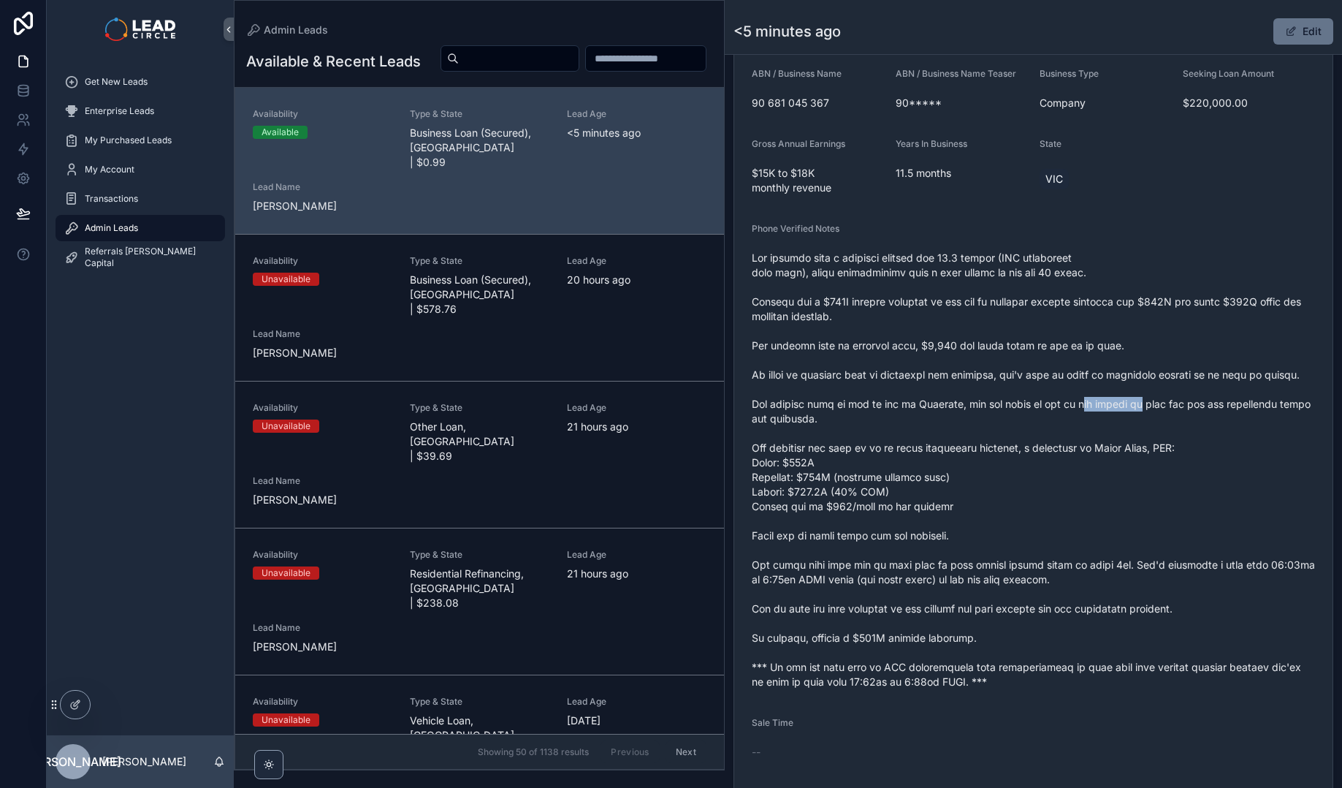
click at [1062, 405] on span "scrollable content" at bounding box center [1033, 470] width 563 height 438
click at [1057, 403] on span "scrollable content" at bounding box center [1033, 470] width 563 height 438
drag, startPoint x: 1021, startPoint y: 403, endPoint x: 1126, endPoint y: 403, distance: 105.2
click at [1119, 403] on span "scrollable content" at bounding box center [1033, 470] width 563 height 438
drag, startPoint x: 1126, startPoint y: 403, endPoint x: 1135, endPoint y: 403, distance: 9.5
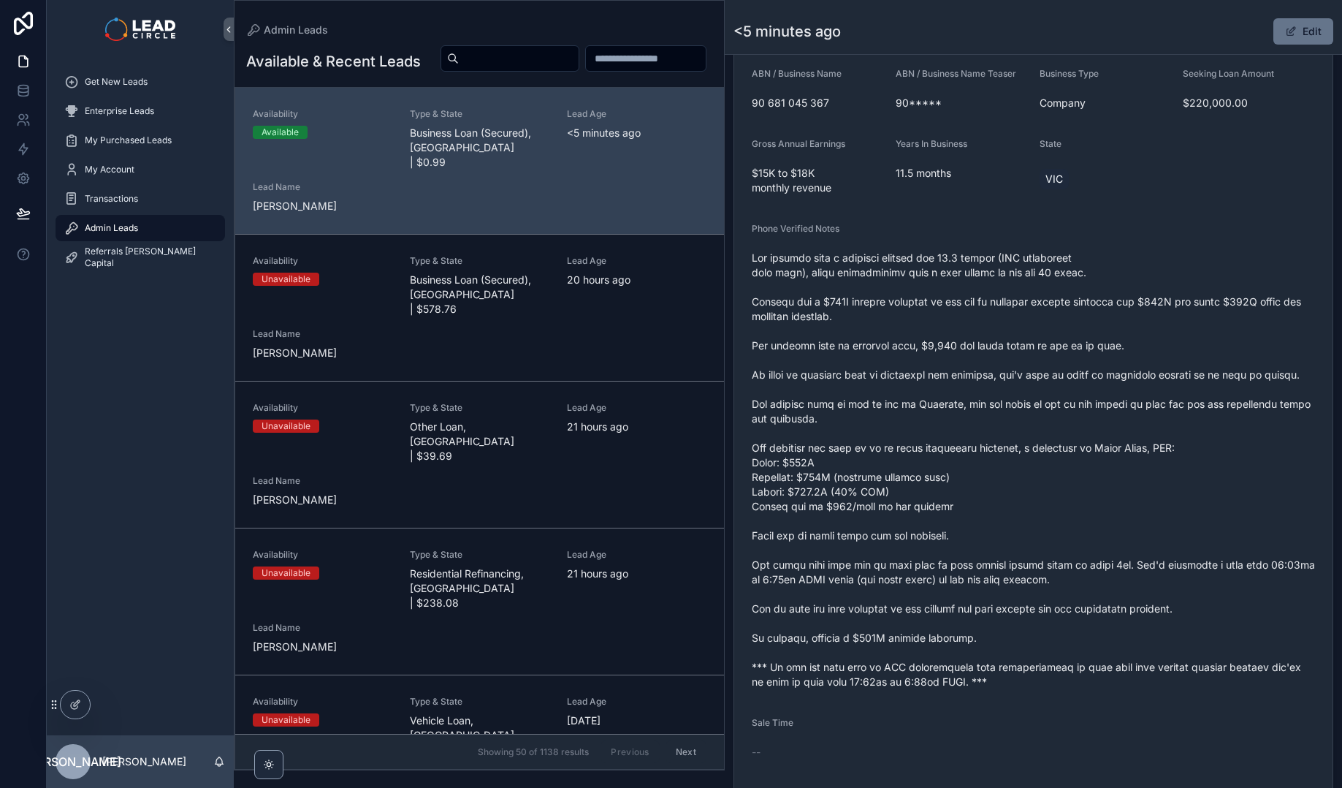
click at [1126, 403] on span "scrollable content" at bounding box center [1033, 470] width 563 height 438
drag, startPoint x: 1165, startPoint y: 414, endPoint x: 1068, endPoint y: 414, distance: 96.4
click at [1070, 414] on span "scrollable content" at bounding box center [1033, 470] width 563 height 438
drag, startPoint x: 1076, startPoint y: 399, endPoint x: 1259, endPoint y: 409, distance: 182.9
click at [1216, 409] on span "scrollable content" at bounding box center [1033, 470] width 563 height 438
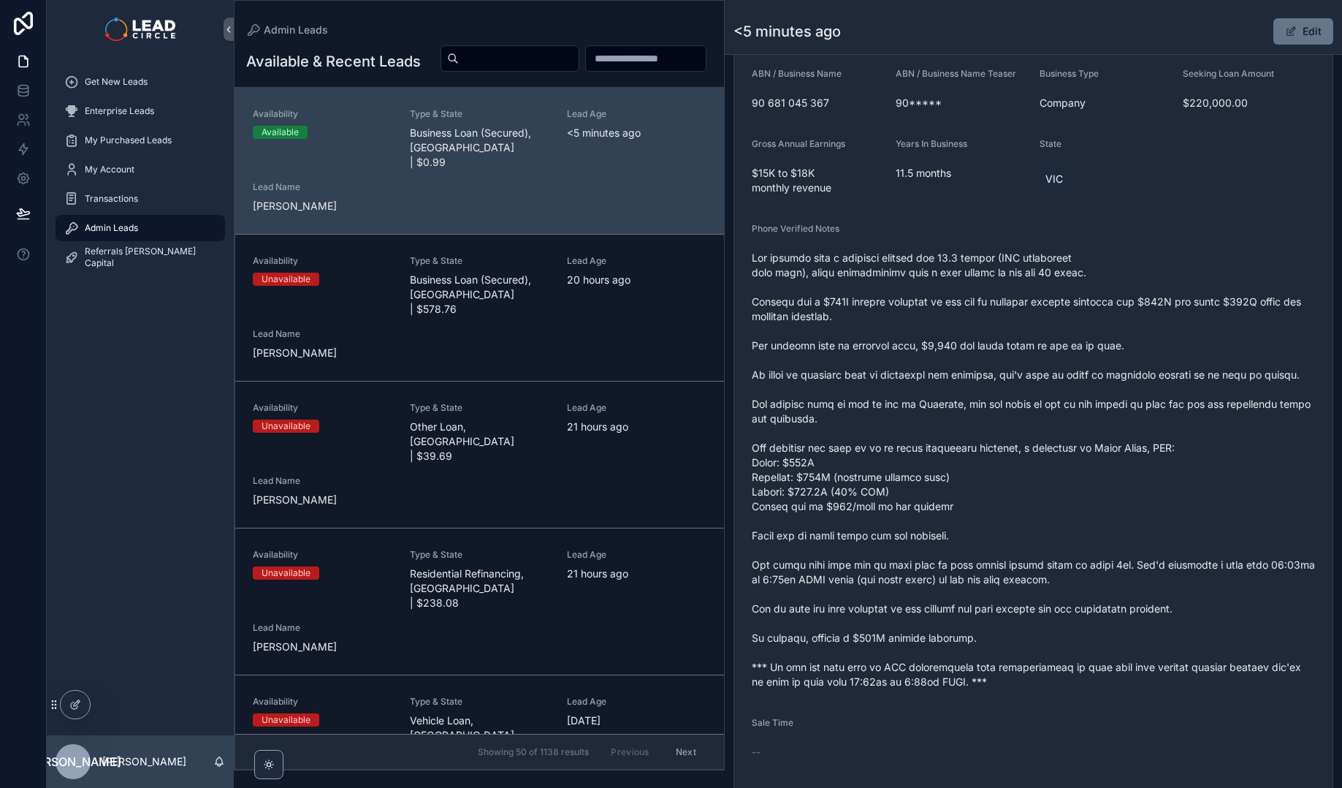
click at [1276, 411] on span "scrollable content" at bounding box center [1033, 470] width 563 height 438
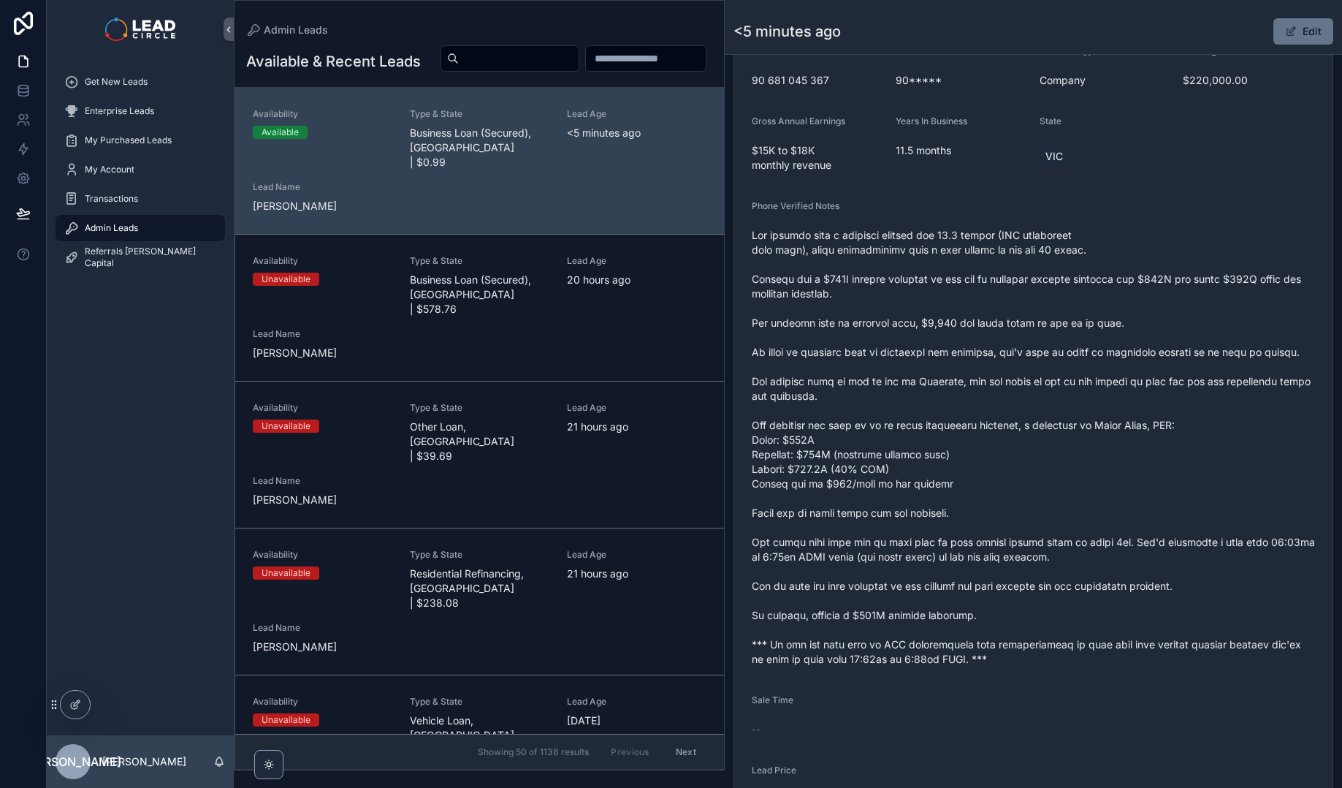
scroll to position [422, 0]
drag, startPoint x: 810, startPoint y: 430, endPoint x: 1021, endPoint y: 425, distance: 210.5
click at [977, 425] on span "scrollable content" at bounding box center [1033, 446] width 563 height 438
click at [1021, 425] on span "scrollable content" at bounding box center [1033, 446] width 563 height 438
drag, startPoint x: 1027, startPoint y: 425, endPoint x: 937, endPoint y: 422, distance: 89.9
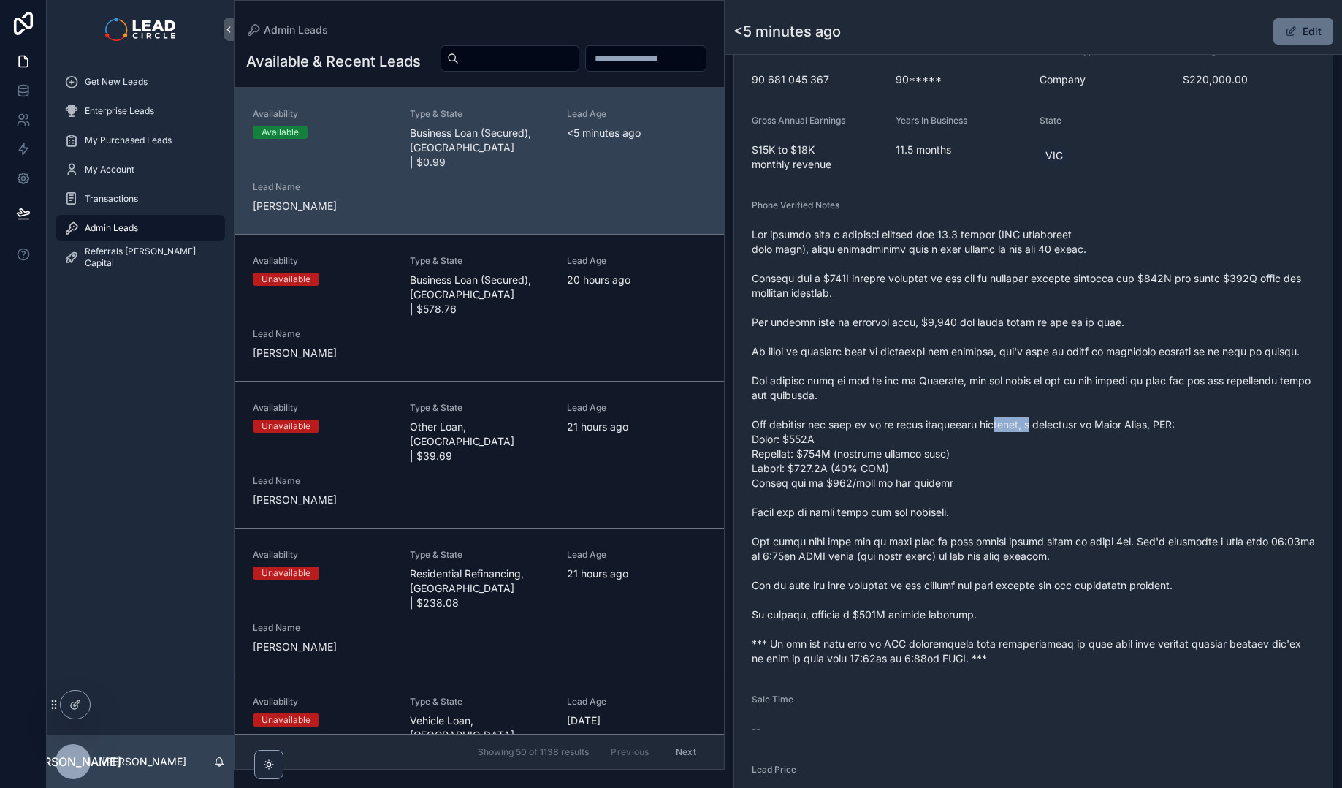
click at [940, 423] on span "scrollable content" at bounding box center [1033, 446] width 563 height 438
click at [936, 422] on span "scrollable content" at bounding box center [1033, 446] width 563 height 438
drag, startPoint x: 898, startPoint y: 424, endPoint x: 1044, endPoint y: 424, distance: 146.1
click at [1026, 424] on span "scrollable content" at bounding box center [1033, 446] width 563 height 438
click at [1044, 424] on span "scrollable content" at bounding box center [1033, 446] width 563 height 438
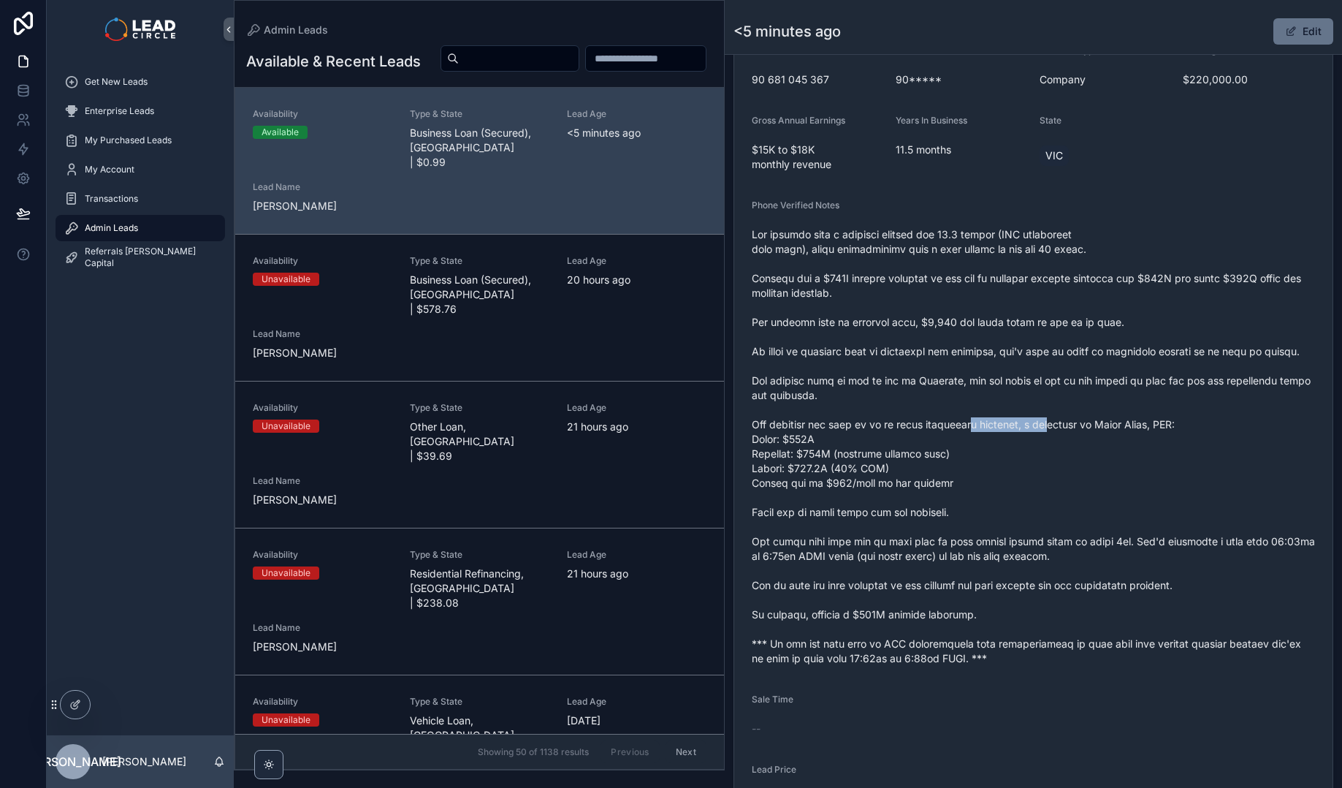
drag, startPoint x: 1048, startPoint y: 426, endPoint x: 945, endPoint y: 427, distance: 102.3
click at [959, 427] on span "scrollable content" at bounding box center [1033, 446] width 563 height 438
click at [945, 427] on span "scrollable content" at bounding box center [1033, 446] width 563 height 438
drag
click at [1037, 427] on span "scrollable content" at bounding box center [1033, 446] width 563 height 438
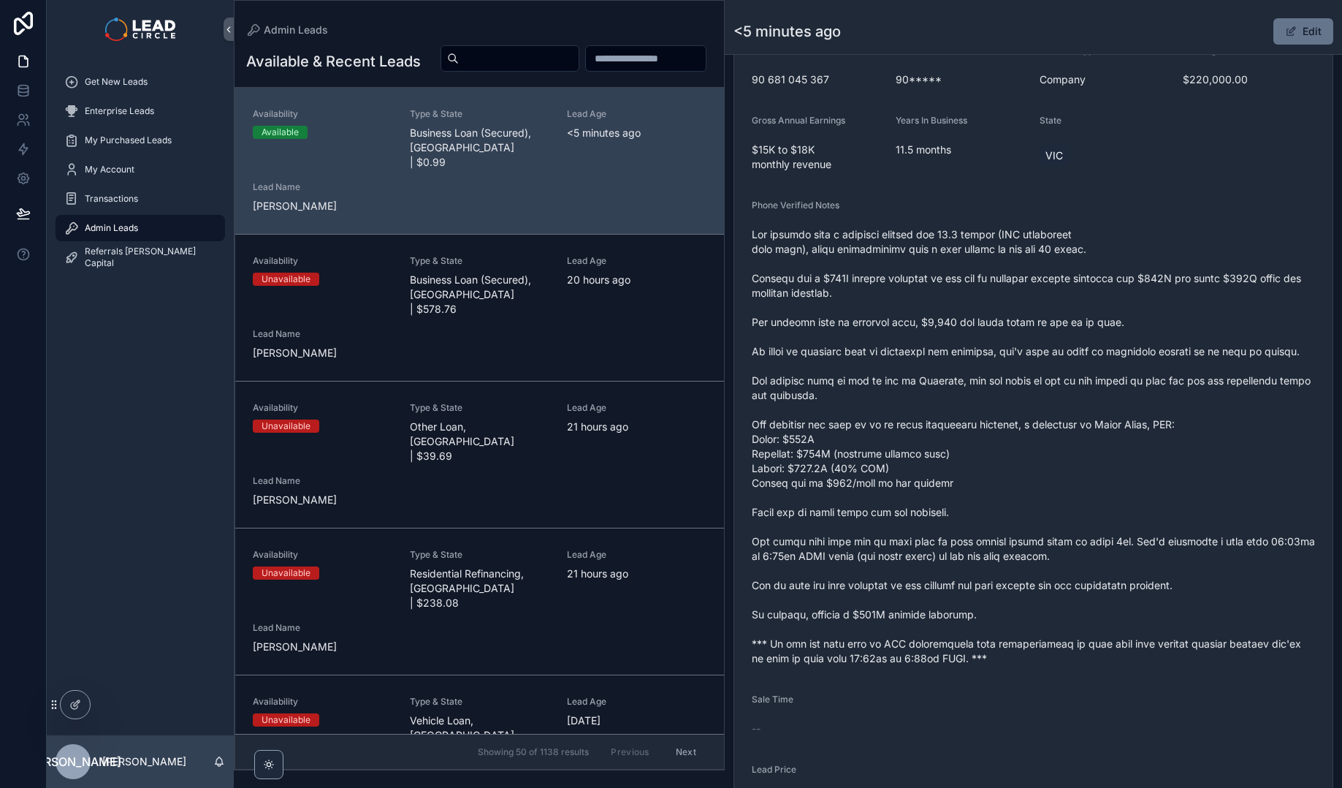
click at [1087, 427] on span "scrollable content" at bounding box center [1033, 446] width 563 height 438
click at [901, 438] on form "Availability Available Lead Name Cat***** Lead Email Buy to reveal Lead Phone B…" at bounding box center [1033, 392] width 598 height 1011
click at [917, 438] on span "scrollable content" at bounding box center [1033, 446] width 563 height 438
click at [1021, 458] on span "scrollable content" at bounding box center [1033, 446] width 563 height 438
click at [1045, 458] on span "scrollable content" at bounding box center [1033, 446] width 563 height 438
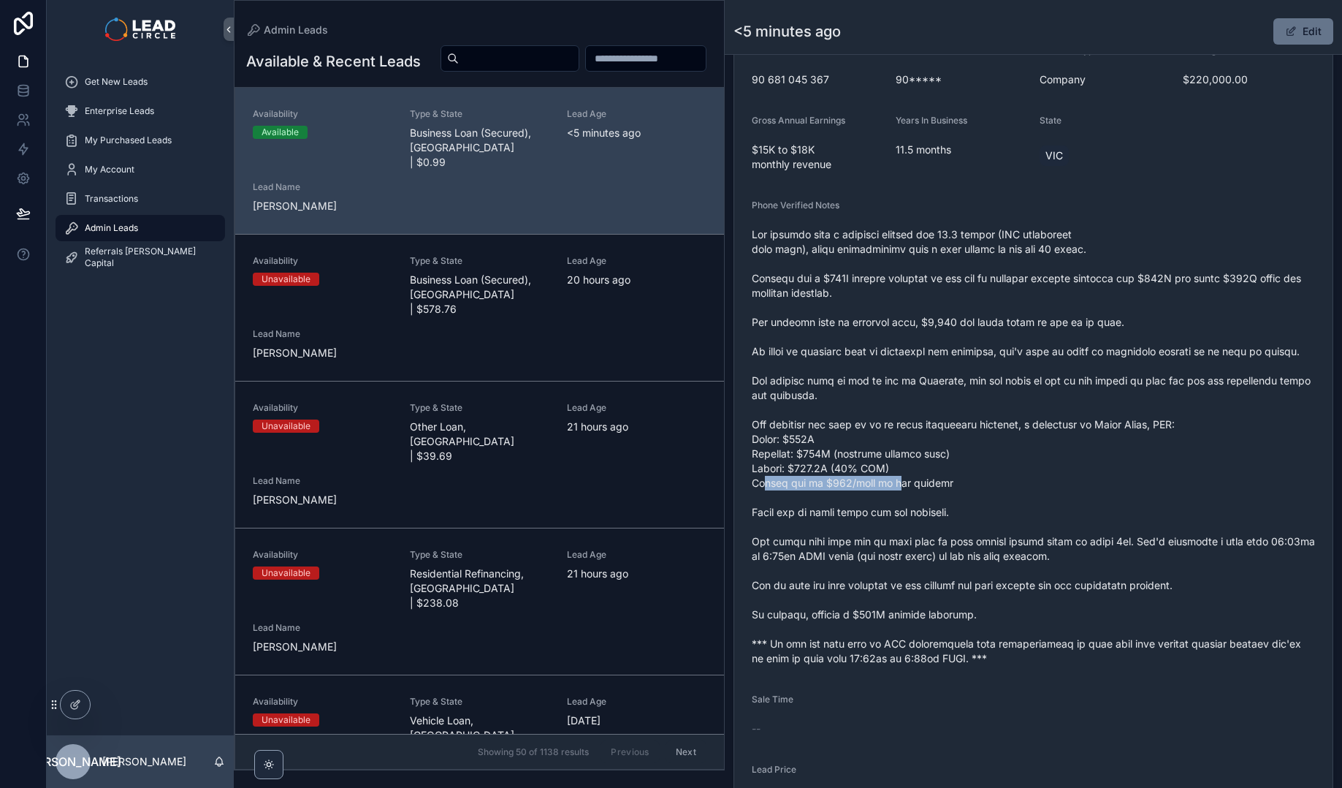
click at [1049, 482] on span "scrollable content" at bounding box center [1033, 446] width 563 height 438
click at [1055, 482] on span "scrollable content" at bounding box center [1033, 446] width 563 height 438
click at [1008, 504] on span "scrollable content" at bounding box center [1033, 446] width 563 height 438
click at [1024, 502] on span "scrollable content" at bounding box center [1033, 446] width 563 height 438
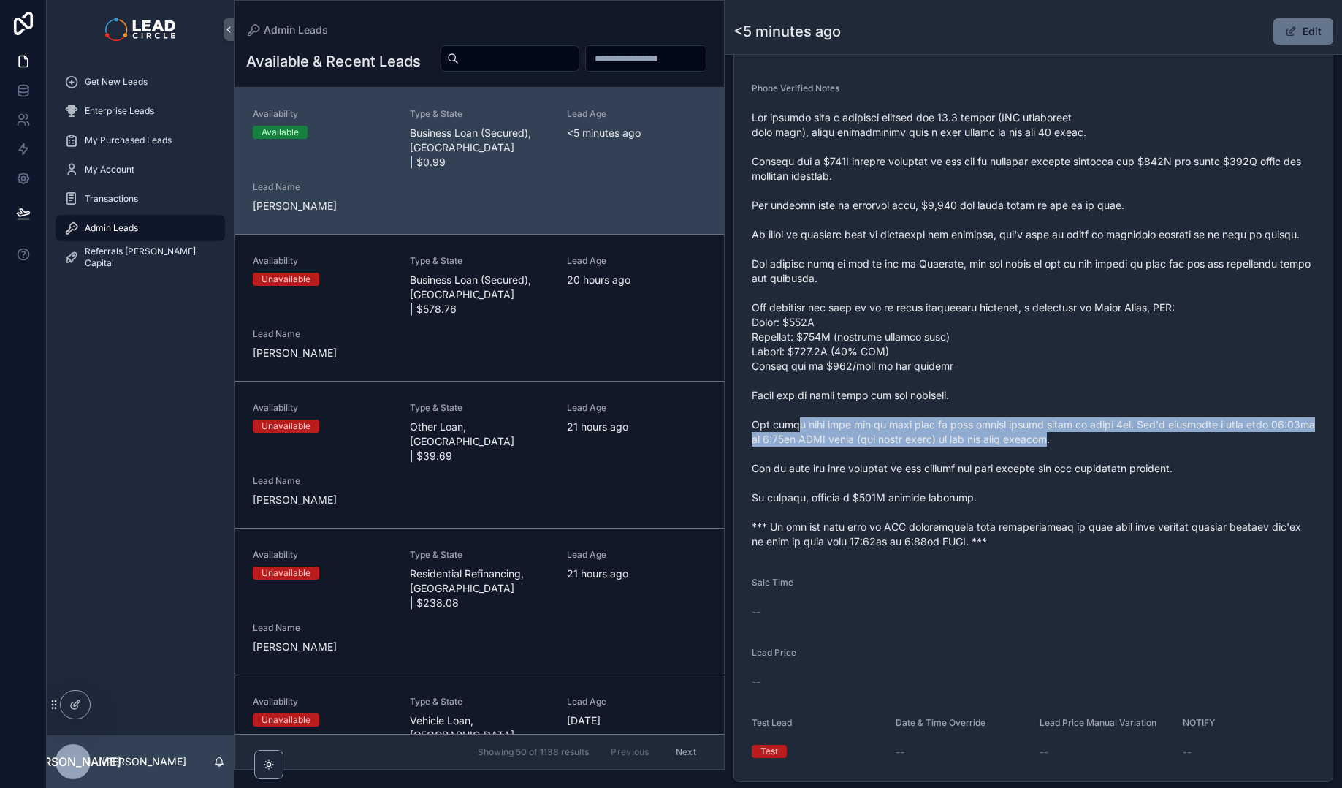
click at [1048, 433] on span "scrollable content" at bounding box center [1033, 329] width 563 height 438
click at [1056, 433] on span "scrollable content" at bounding box center [1033, 329] width 563 height 438
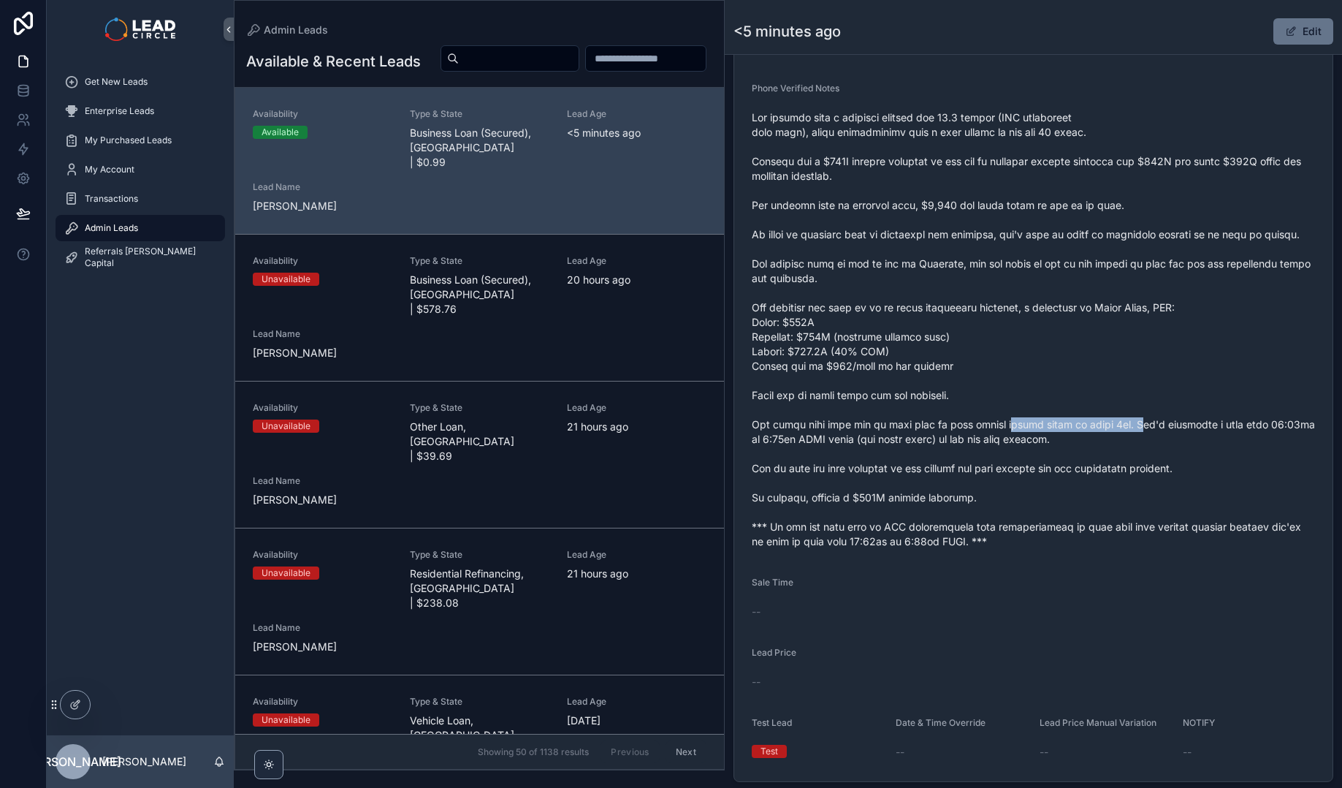
click at [986, 424] on span "scrollable content" at bounding box center [1033, 329] width 563 height 438
click at [972, 423] on span "scrollable content" at bounding box center [1033, 329] width 563 height 438
click at [1130, 420] on span "scrollable content" at bounding box center [1033, 329] width 563 height 438
click at [1135, 419] on span "scrollable content" at bounding box center [1033, 329] width 563 height 438
click at [977, 422] on span "scrollable content" at bounding box center [1033, 329] width 563 height 438
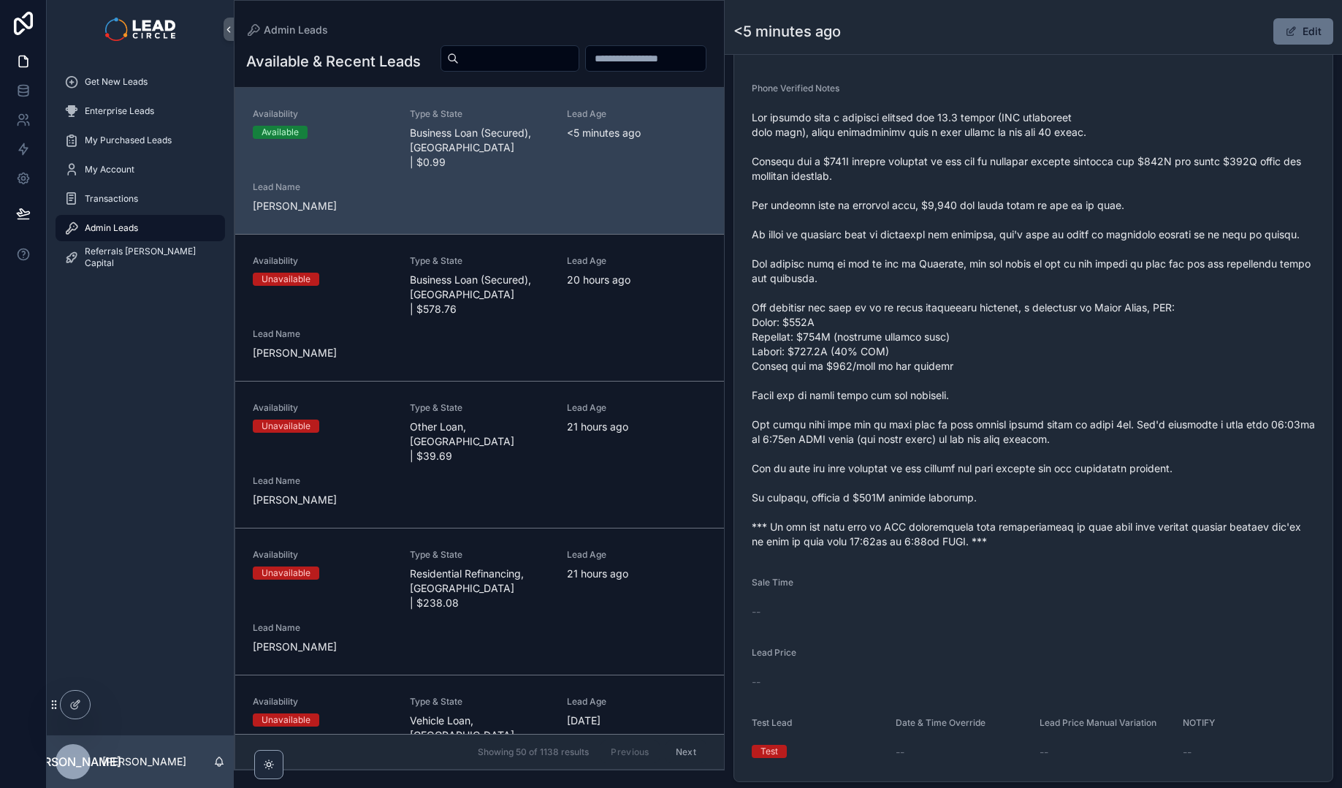
click at [975, 422] on span "scrollable content" at bounding box center [1033, 329] width 563 height 438
click at [1064, 423] on span "scrollable content" at bounding box center [1033, 329] width 563 height 438
click at [1097, 420] on span "scrollable content" at bounding box center [1033, 329] width 563 height 438
click at [991, 422] on span "scrollable content" at bounding box center [1033, 329] width 563 height 438
click at [977, 420] on span "scrollable content" at bounding box center [1033, 329] width 563 height 438
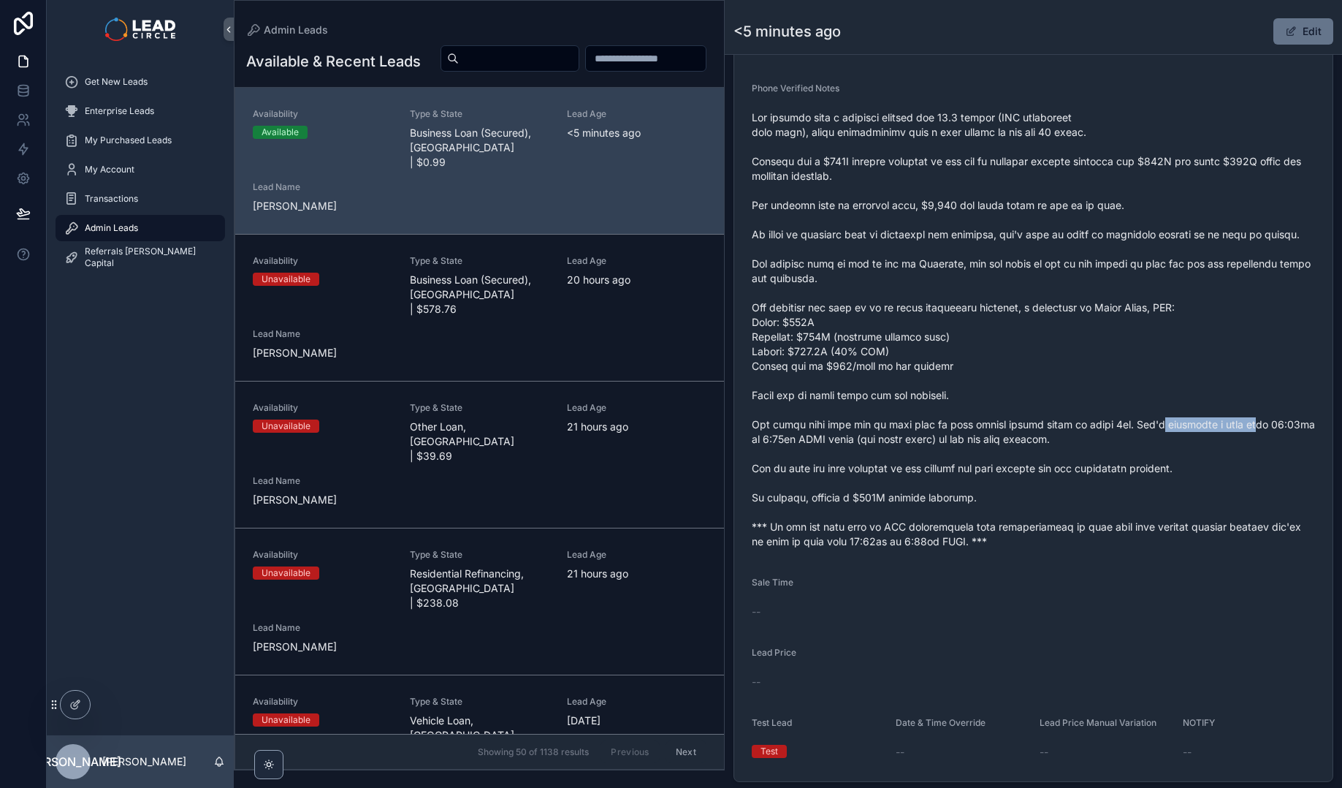
click at [1271, 424] on span "scrollable content" at bounding box center [1033, 329] width 563 height 438
click at [1273, 424] on span "scrollable content" at bounding box center [1033, 329] width 563 height 438
click at [1216, 426] on span "scrollable content" at bounding box center [1033, 329] width 563 height 438
click at [953, 441] on span "scrollable content" at bounding box center [1033, 329] width 563 height 438
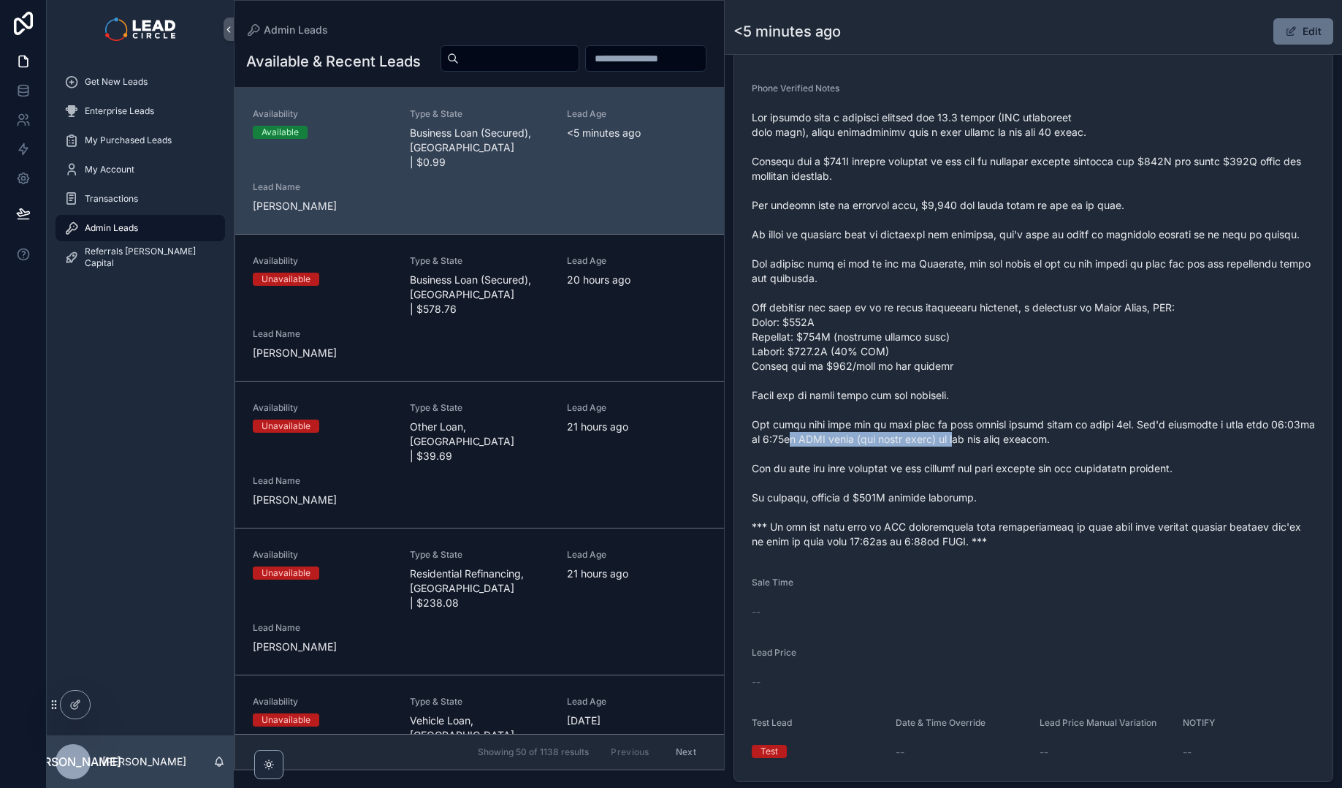
click at [953, 441] on span "scrollable content" at bounding box center [1033, 329] width 563 height 438
click at [1063, 435] on span "scrollable content" at bounding box center [1033, 329] width 563 height 438
click at [1064, 435] on span "scrollable content" at bounding box center [1033, 329] width 563 height 438
click at [965, 456] on span "scrollable content" at bounding box center [1033, 329] width 563 height 438
click at [970, 456] on span "scrollable content" at bounding box center [1033, 329] width 563 height 438
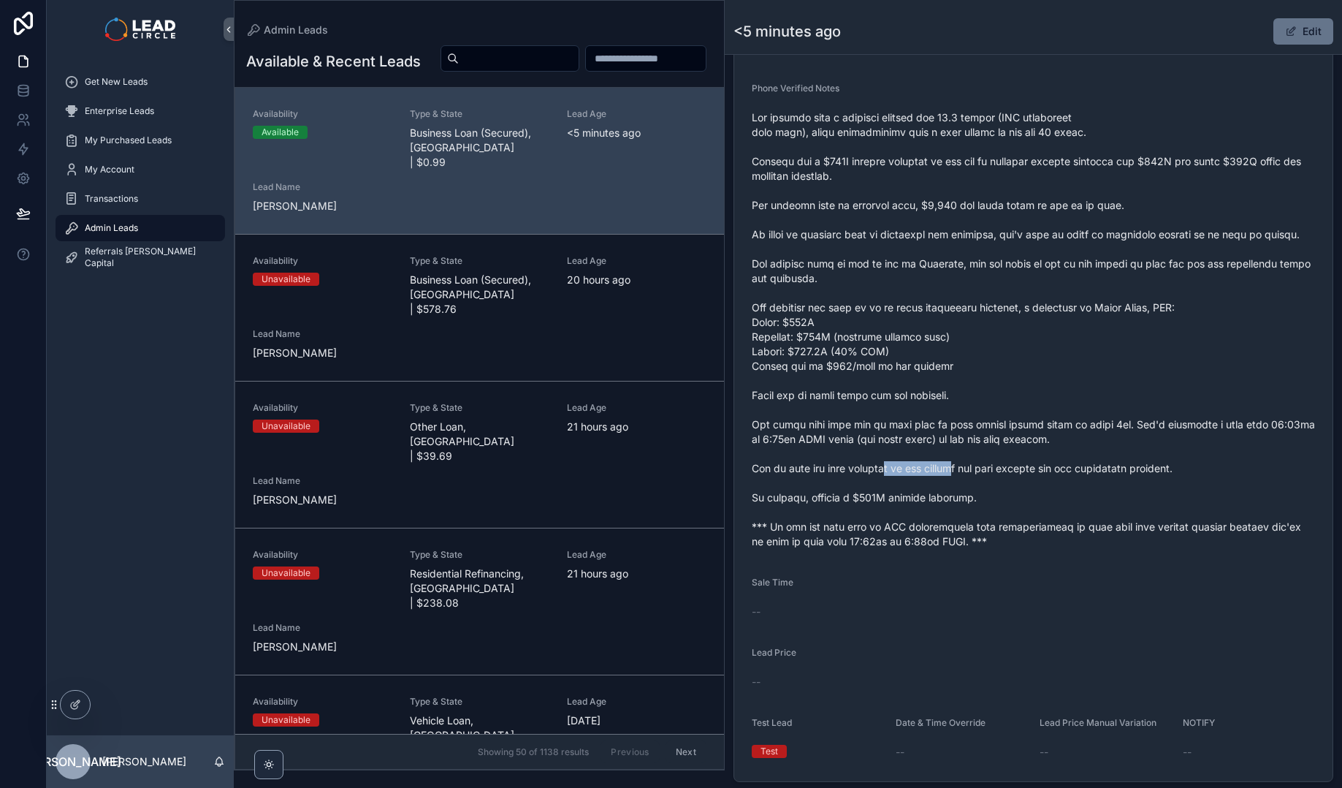
click at [883, 468] on span "scrollable content" at bounding box center [1033, 329] width 563 height 438
click at [880, 467] on span "scrollable content" at bounding box center [1033, 329] width 563 height 438
click at [968, 470] on span "scrollable content" at bounding box center [1033, 329] width 563 height 438
click at [980, 470] on span "scrollable content" at bounding box center [1033, 329] width 563 height 438
click at [983, 462] on span "scrollable content" at bounding box center [1033, 329] width 563 height 438
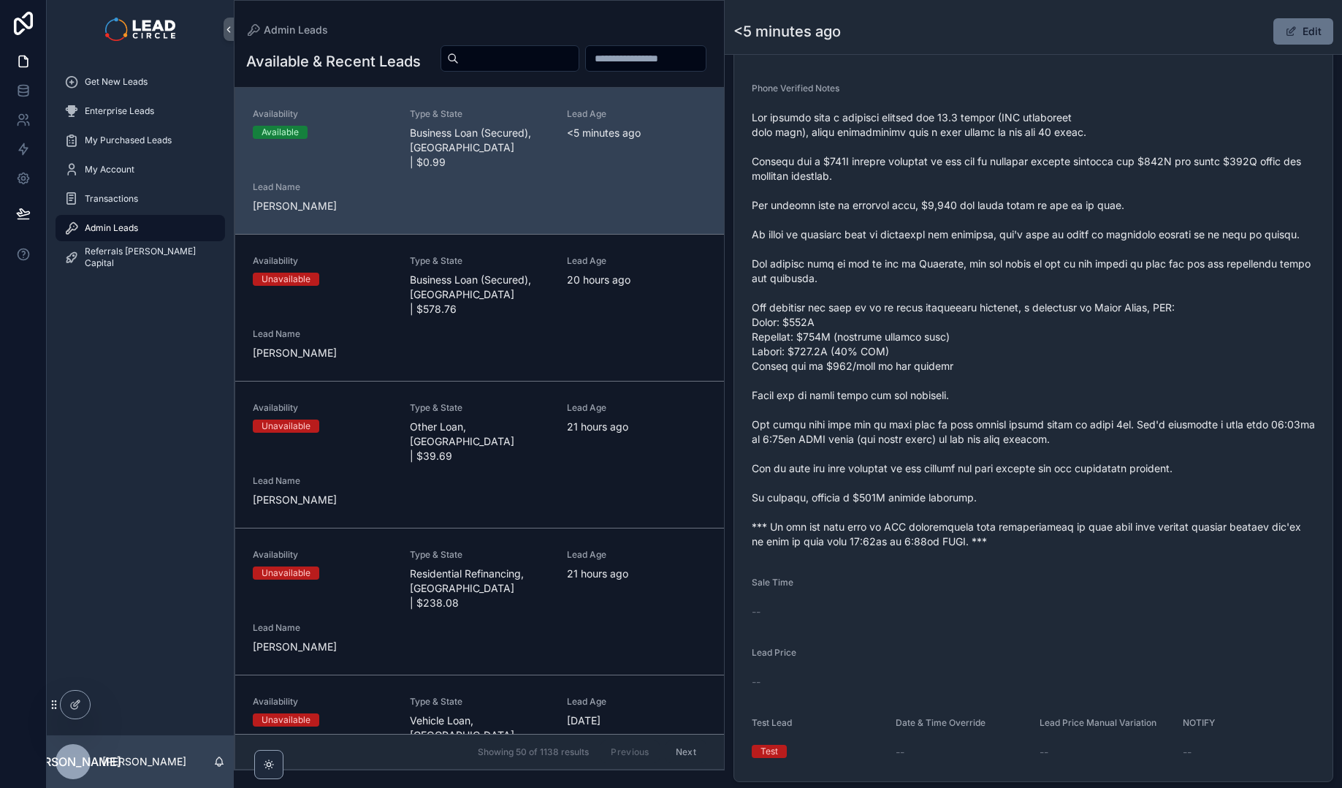
click at [974, 461] on span "scrollable content" at bounding box center [1033, 329] width 563 height 438
click at [1047, 477] on span "scrollable content" at bounding box center [1033, 329] width 563 height 438
click at [1051, 477] on span "scrollable content" at bounding box center [1033, 329] width 563 height 438
click at [948, 504] on span "scrollable content" at bounding box center [1033, 329] width 563 height 438
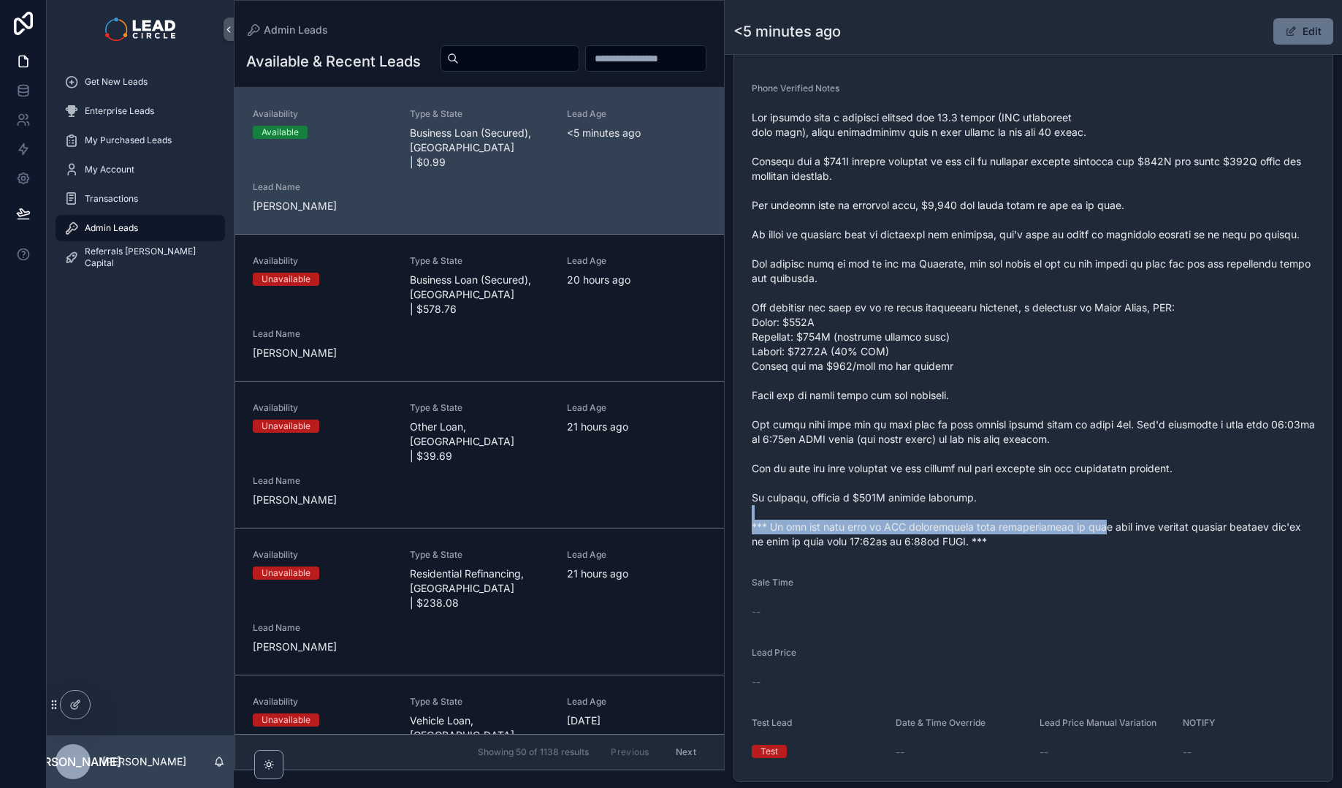
click at [1089, 530] on span "scrollable content" at bounding box center [1033, 329] width 563 height 438
click at [1094, 530] on span "scrollable content" at bounding box center [1033, 329] width 563 height 438
click at [910, 499] on span "scrollable content" at bounding box center [1033, 329] width 563 height 438
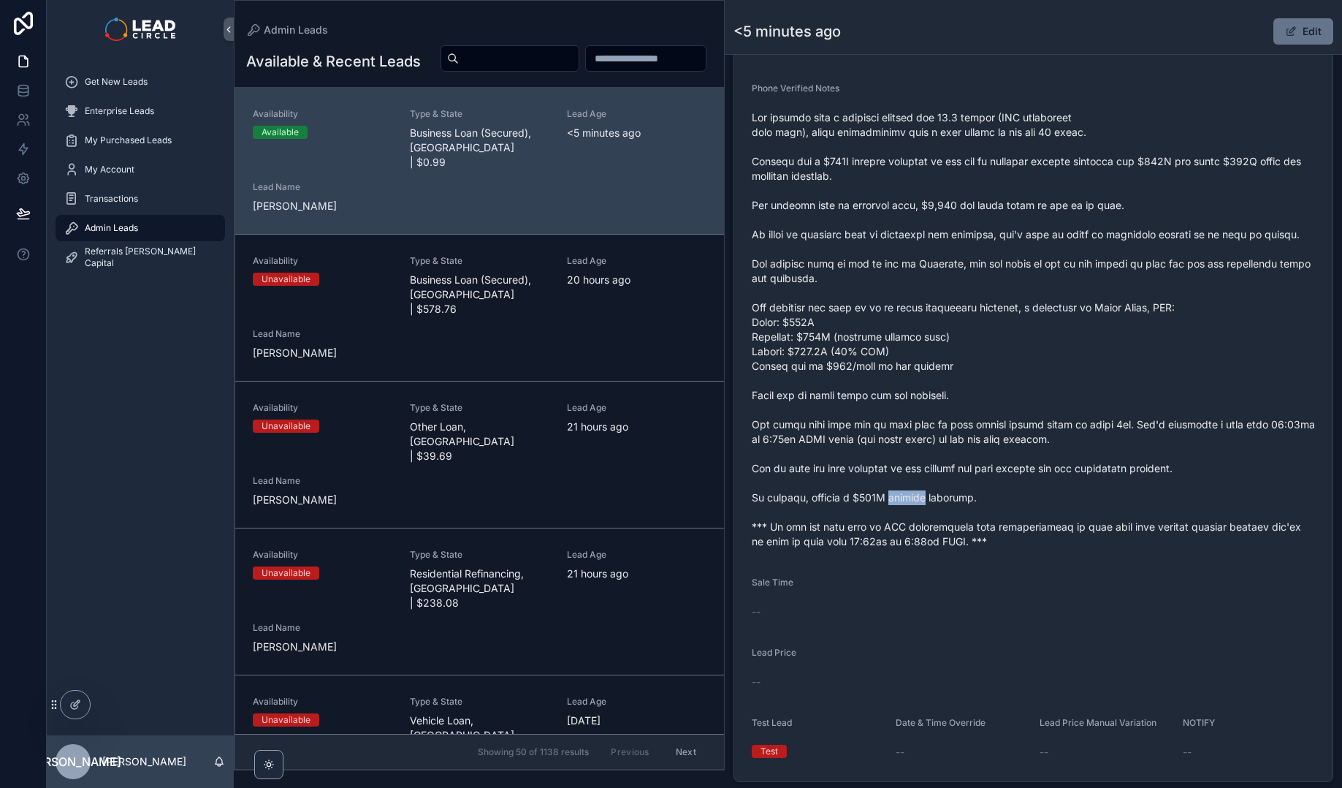
click at [910, 499] on span "scrollable content" at bounding box center [1033, 329] width 563 height 438
click at [839, 489] on span "scrollable content" at bounding box center [1033, 329] width 563 height 438
click at [1064, 494] on span "scrollable content" at bounding box center [1033, 329] width 563 height 438
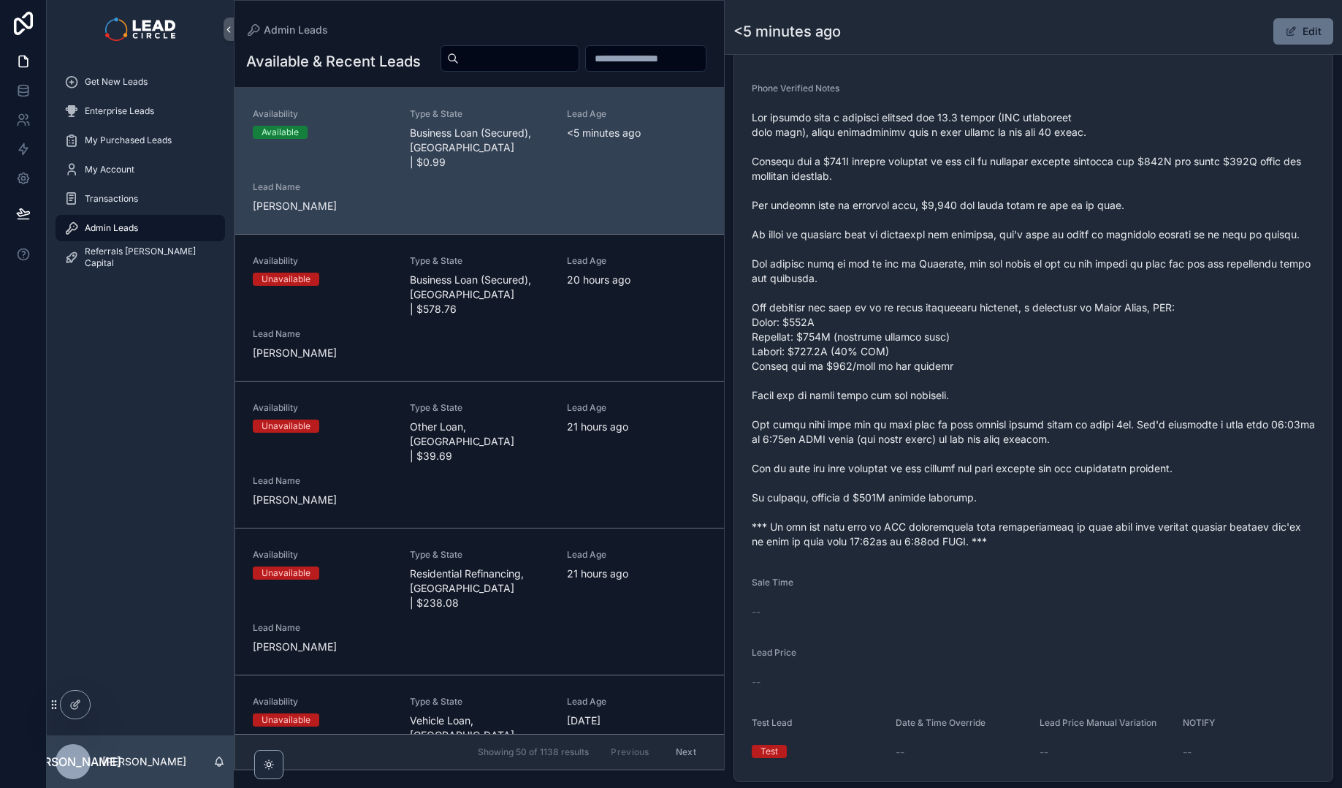
click at [1045, 533] on span "scrollable content" at bounding box center [1033, 329] width 563 height 438
click at [1302, 21] on button "Edit" at bounding box center [1303, 31] width 60 height 26
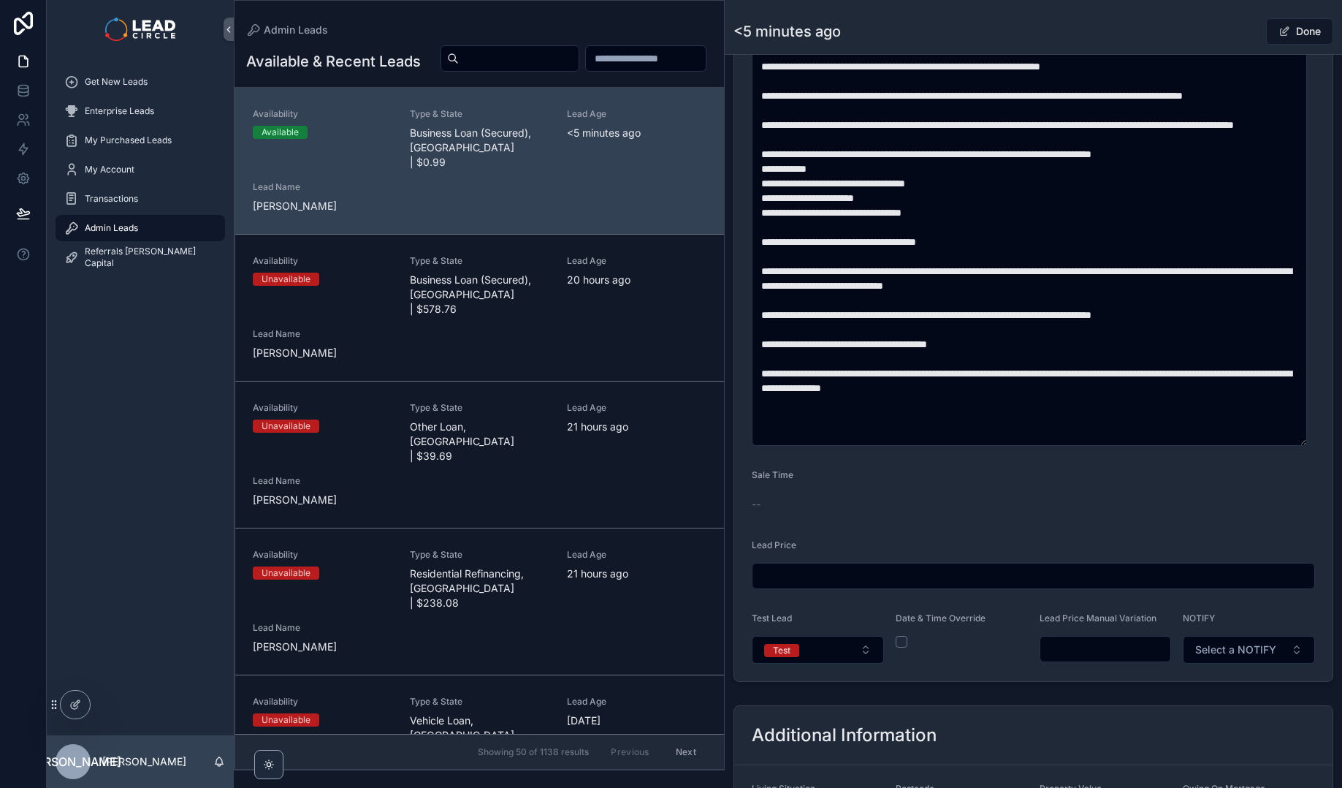
scroll to position [684, 0]
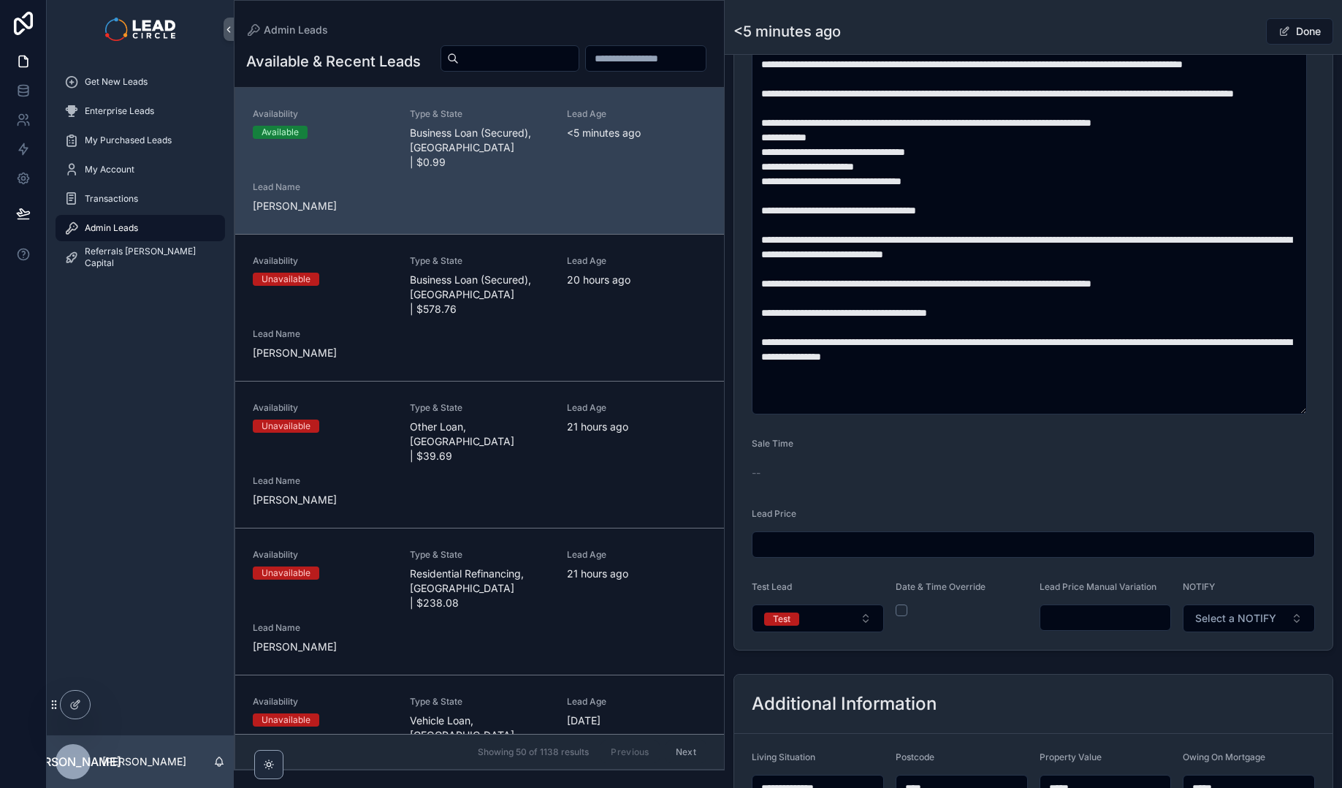
click at [1084, 625] on input "scrollable content" at bounding box center [1105, 617] width 131 height 20
click at [1037, 633] on form "**********" at bounding box center [1033, 137] width 598 height 1024
click at [1075, 618] on input "*******" at bounding box center [1105, 617] width 131 height 20
click at [1109, 636] on form "**********" at bounding box center [1033, 137] width 598 height 1024
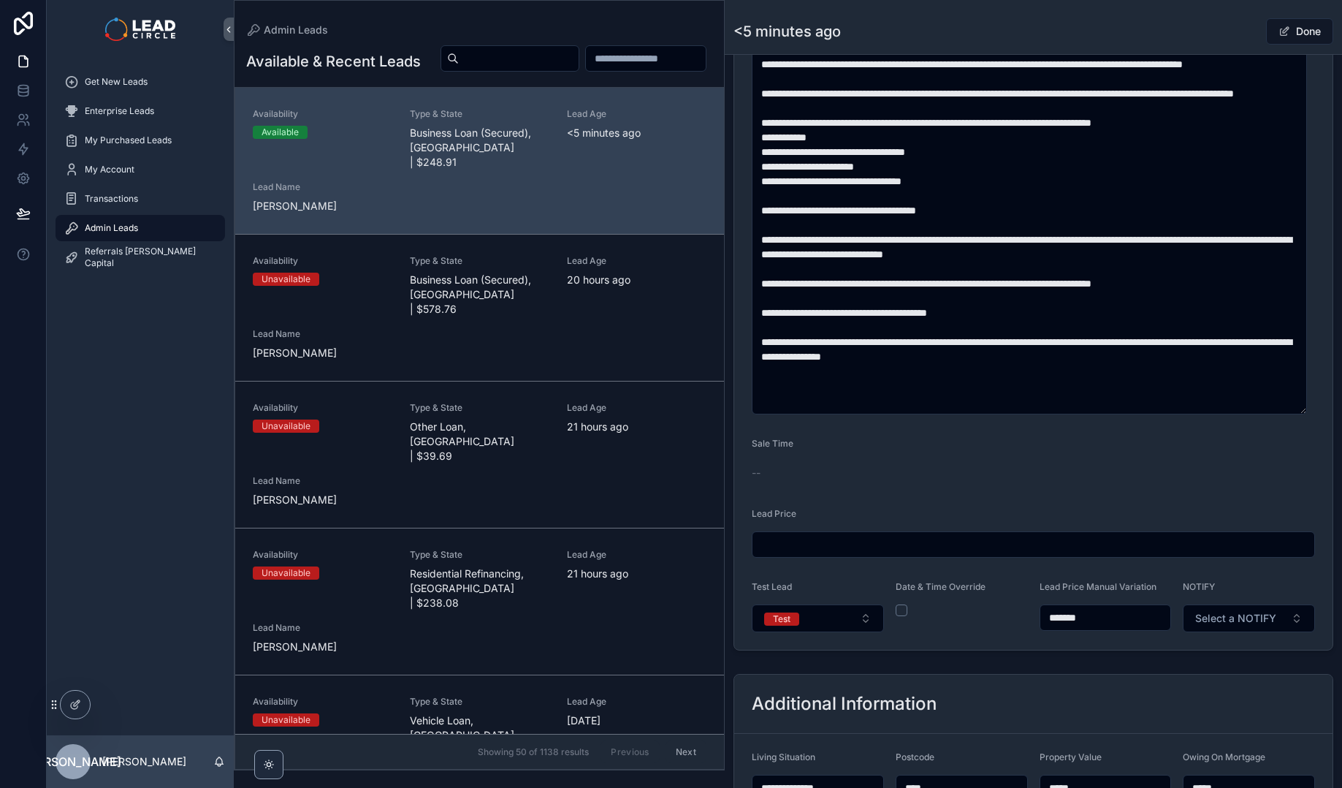
click at [1085, 617] on input "*******" at bounding box center [1105, 617] width 131 height 20
type input "*******"
click at [1098, 641] on form "**********" at bounding box center [1033, 137] width 598 height 1024
click at [834, 623] on button "Test" at bounding box center [818, 618] width 132 height 28
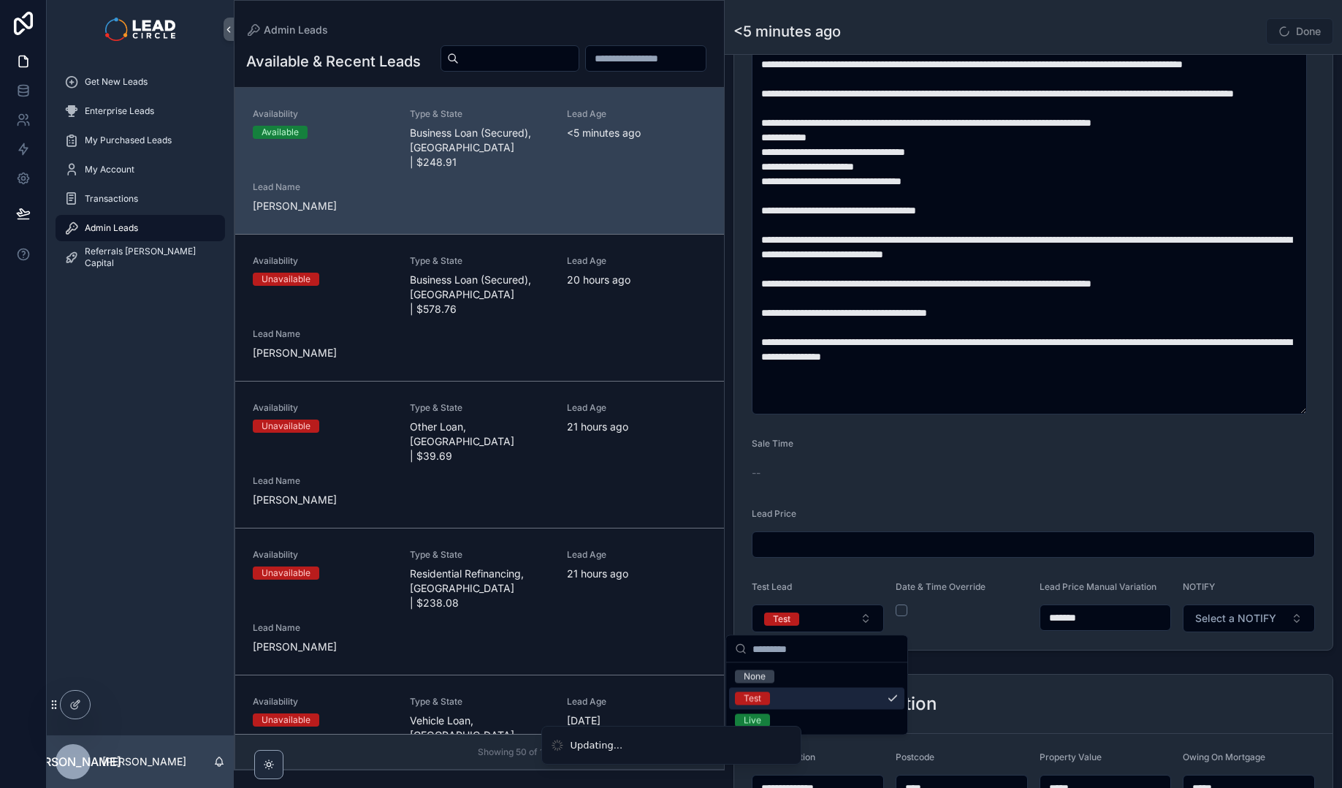
click at [1067, 637] on form "**********" at bounding box center [1033, 137] width 598 height 1024
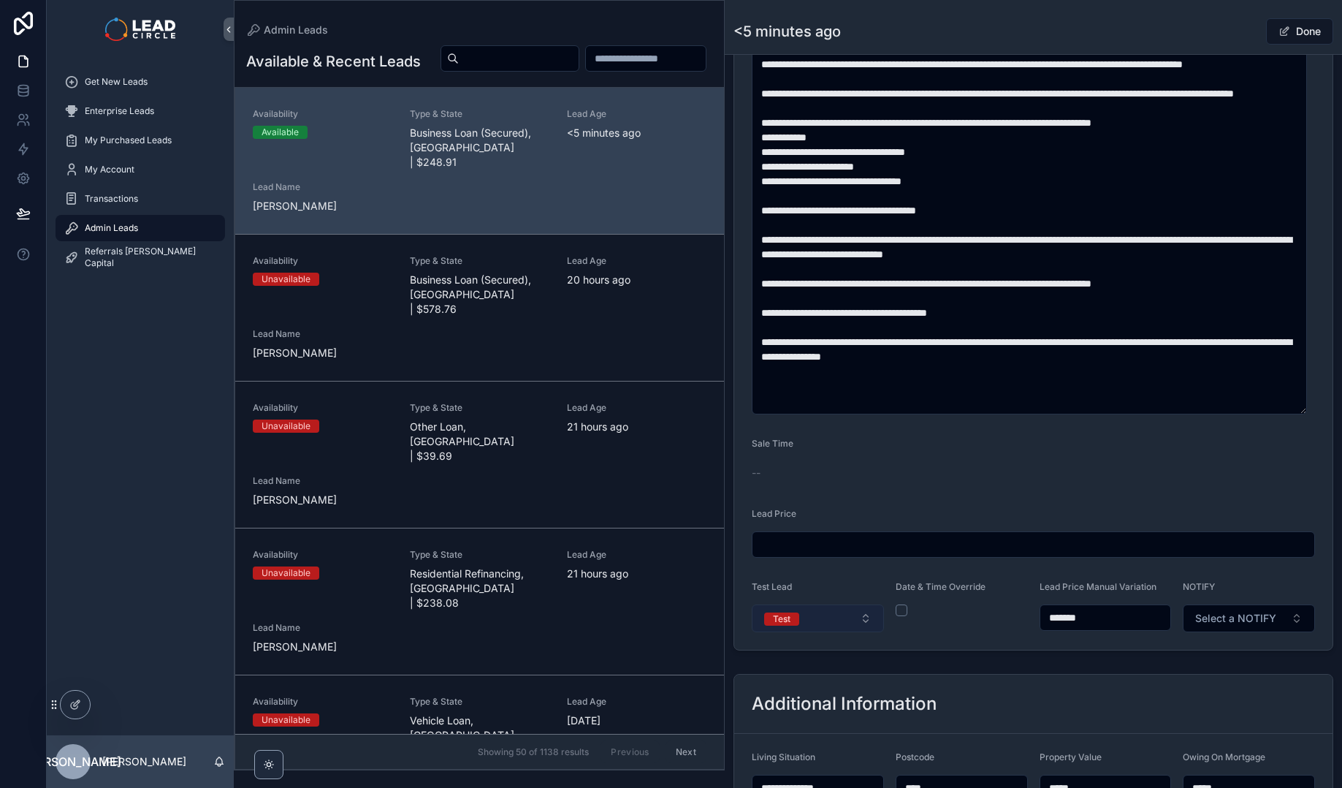
click at [852, 625] on button "Test" at bounding box center [818, 618] width 132 height 28
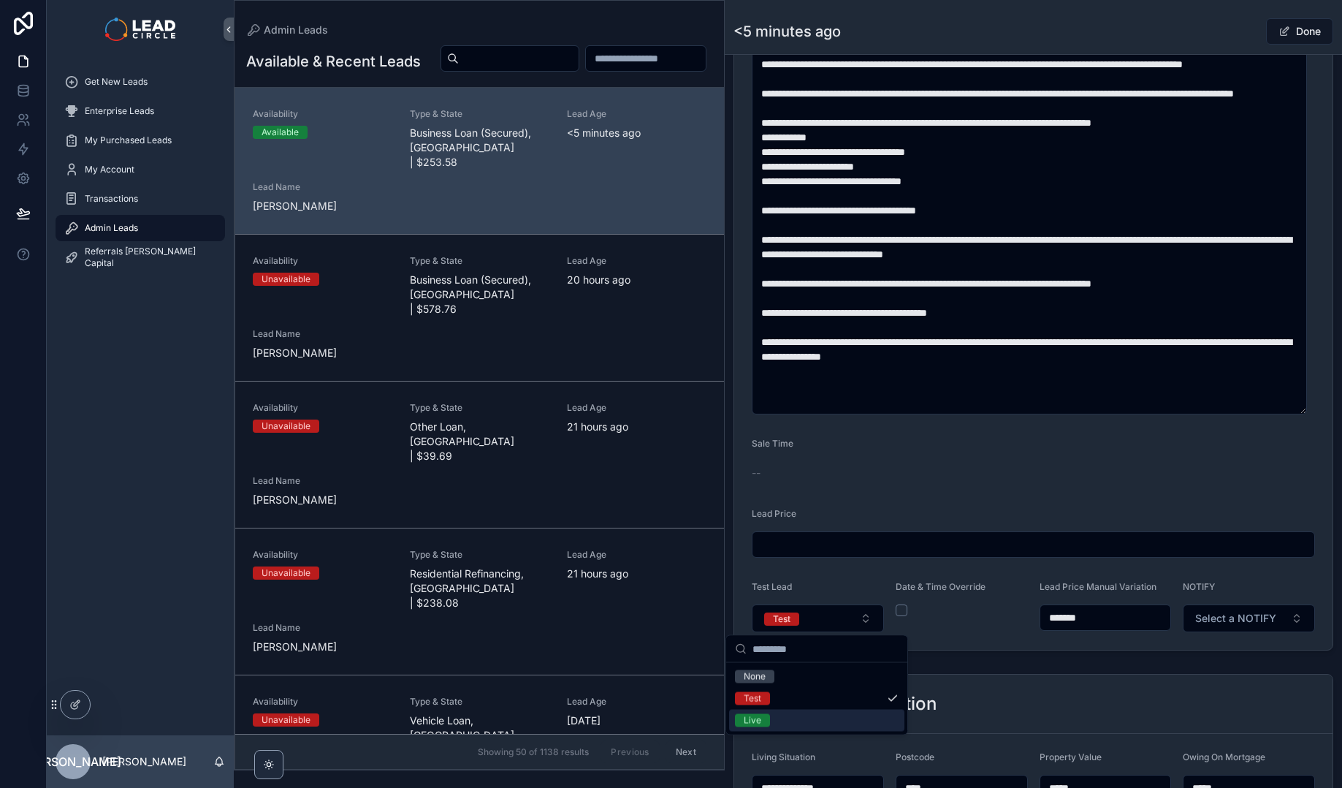
click at [829, 723] on div "Live" at bounding box center [816, 720] width 175 height 22
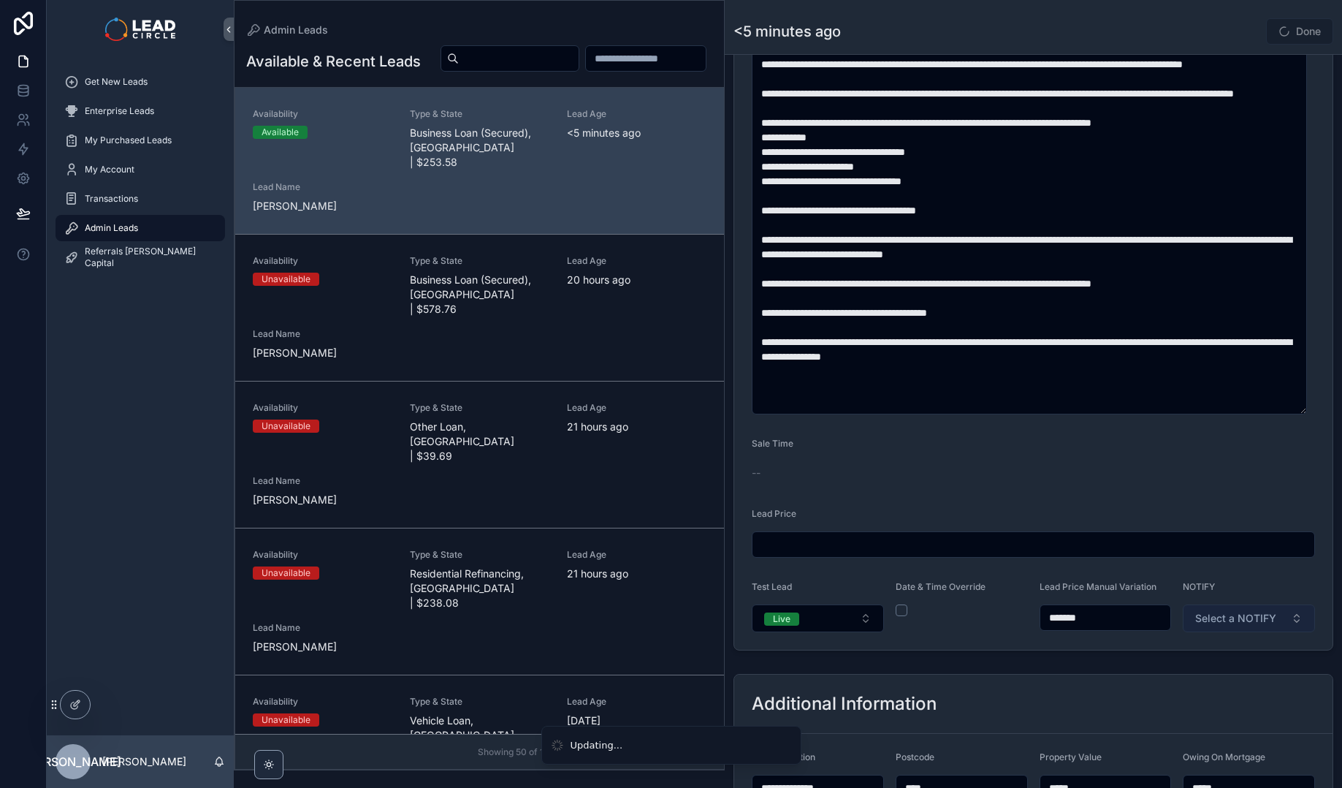
click at [1231, 620] on span "Select a NOTIFY" at bounding box center [1235, 618] width 81 height 15
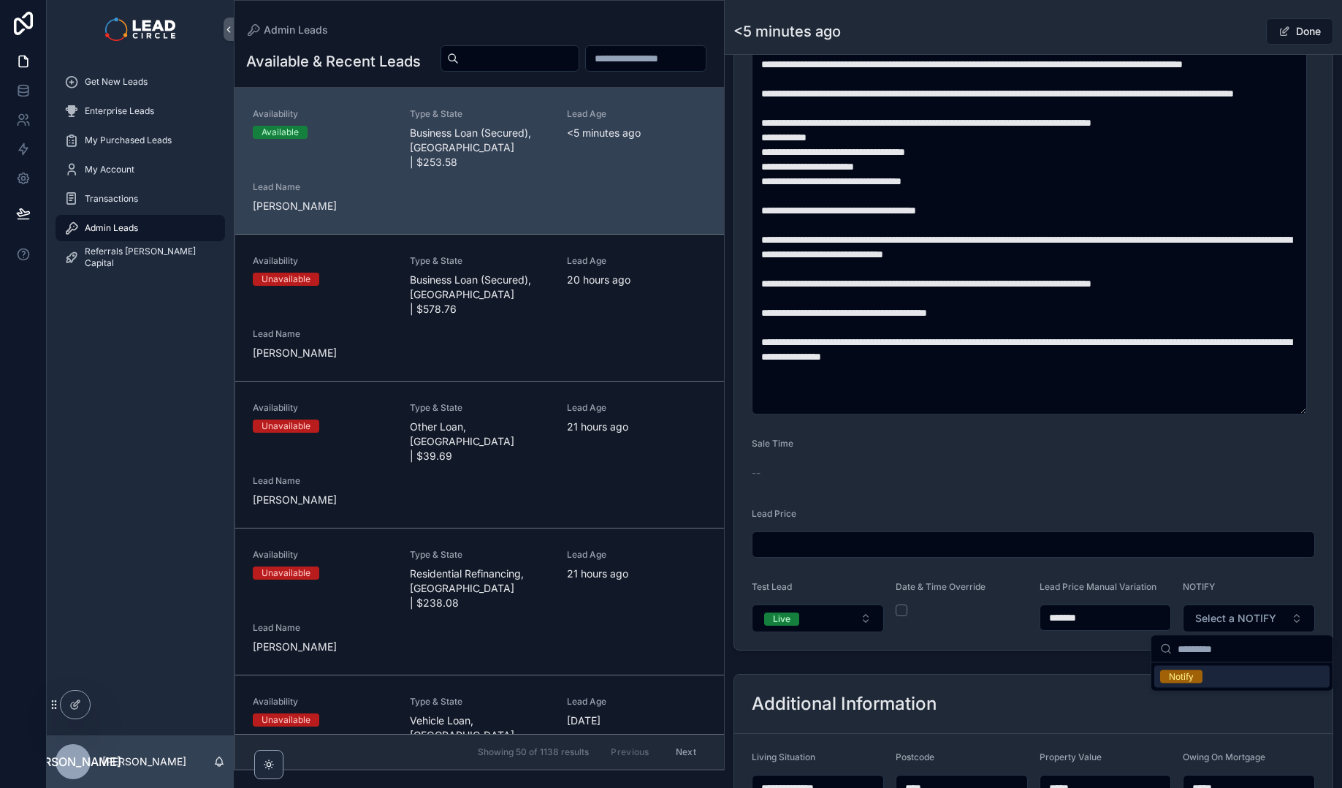
click at [1214, 677] on div "Notify" at bounding box center [1241, 677] width 175 height 22
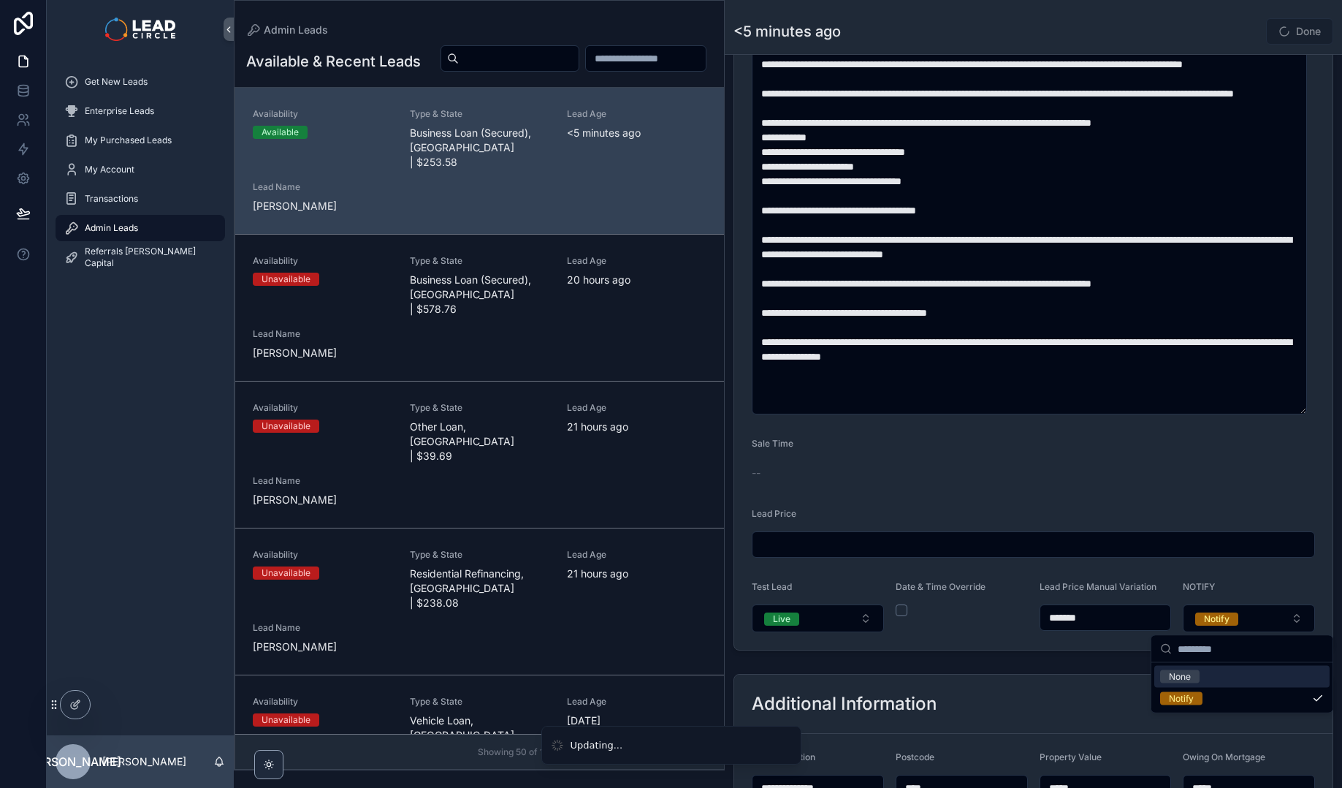
click at [1116, 666] on div "**********" at bounding box center [1033, 260] width 617 height 1745
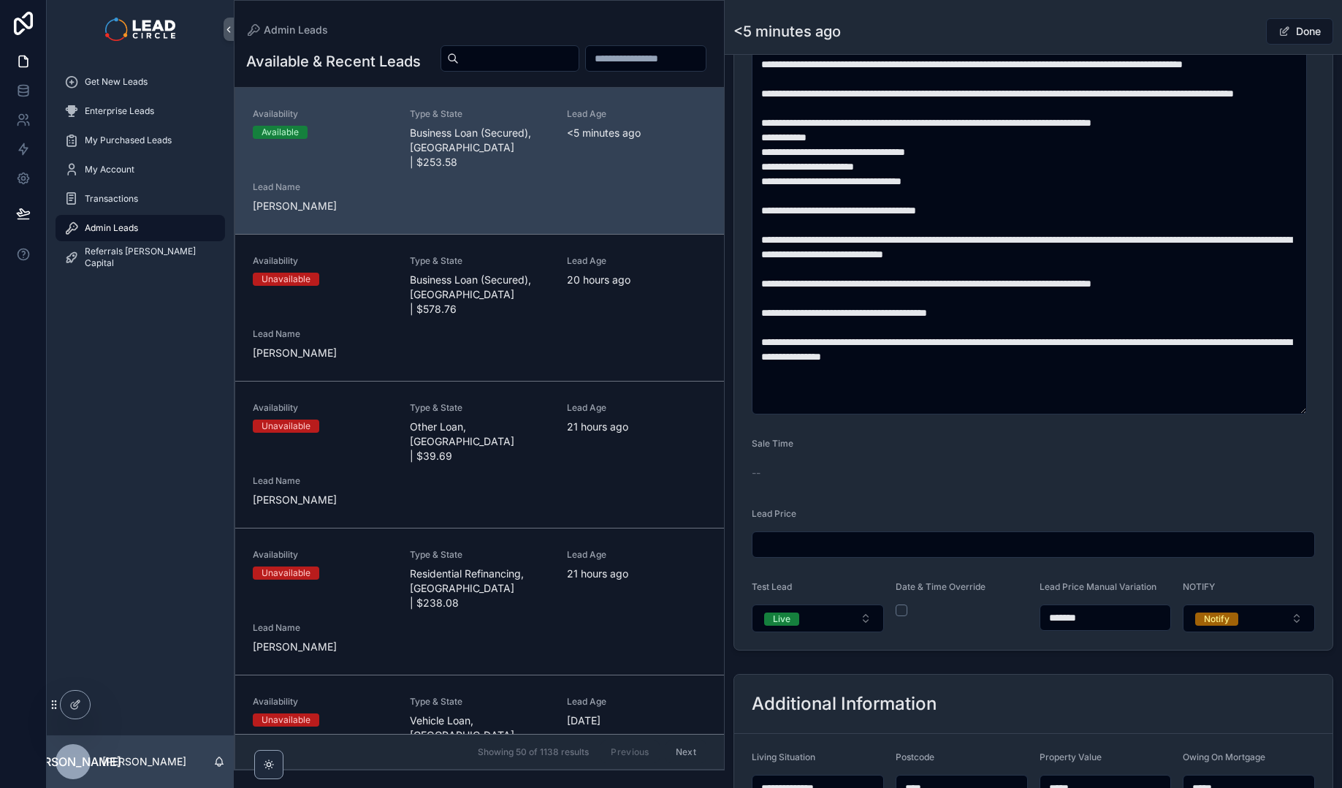
click at [1230, 40] on div "Done" at bounding box center [1279, 32] width 110 height 28
click at [1293, 28] on button "Done" at bounding box center [1299, 31] width 67 height 26
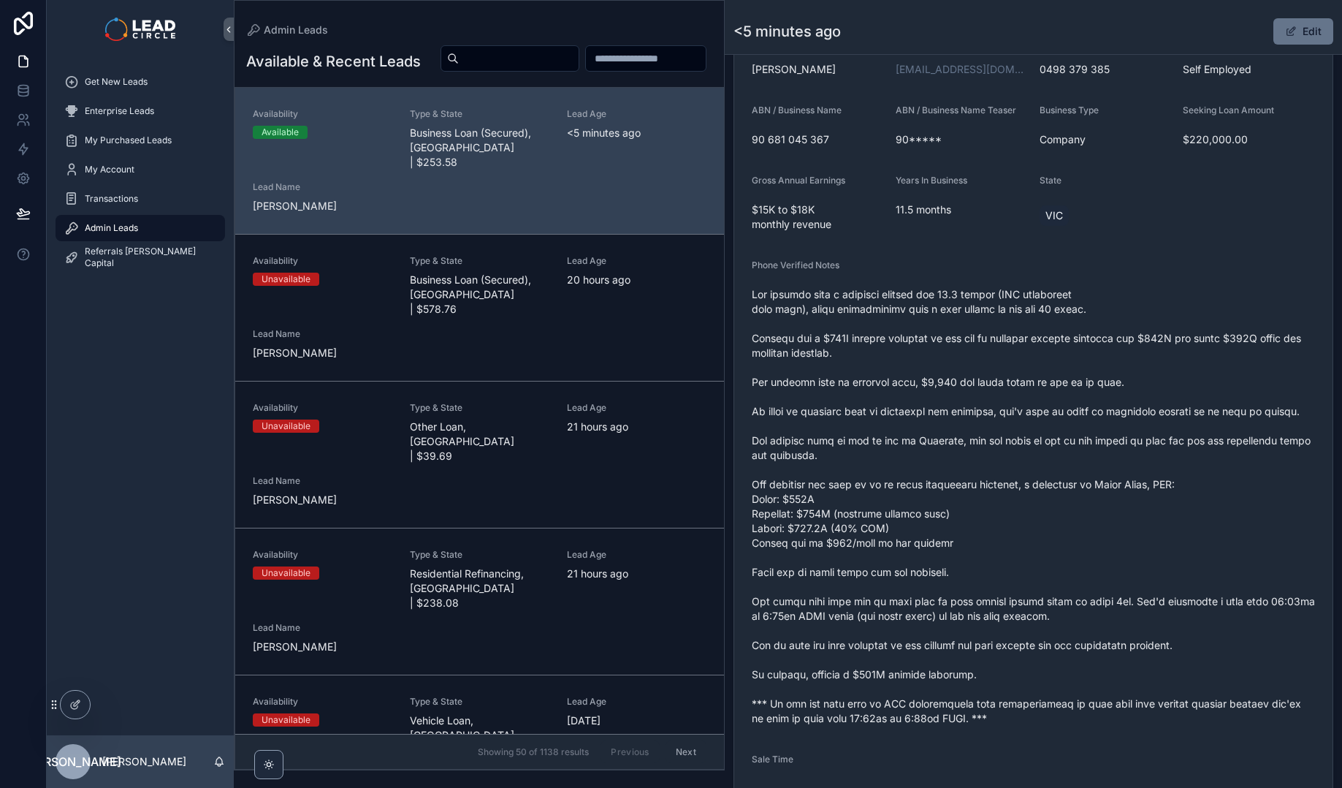
scroll to position [173, 0]
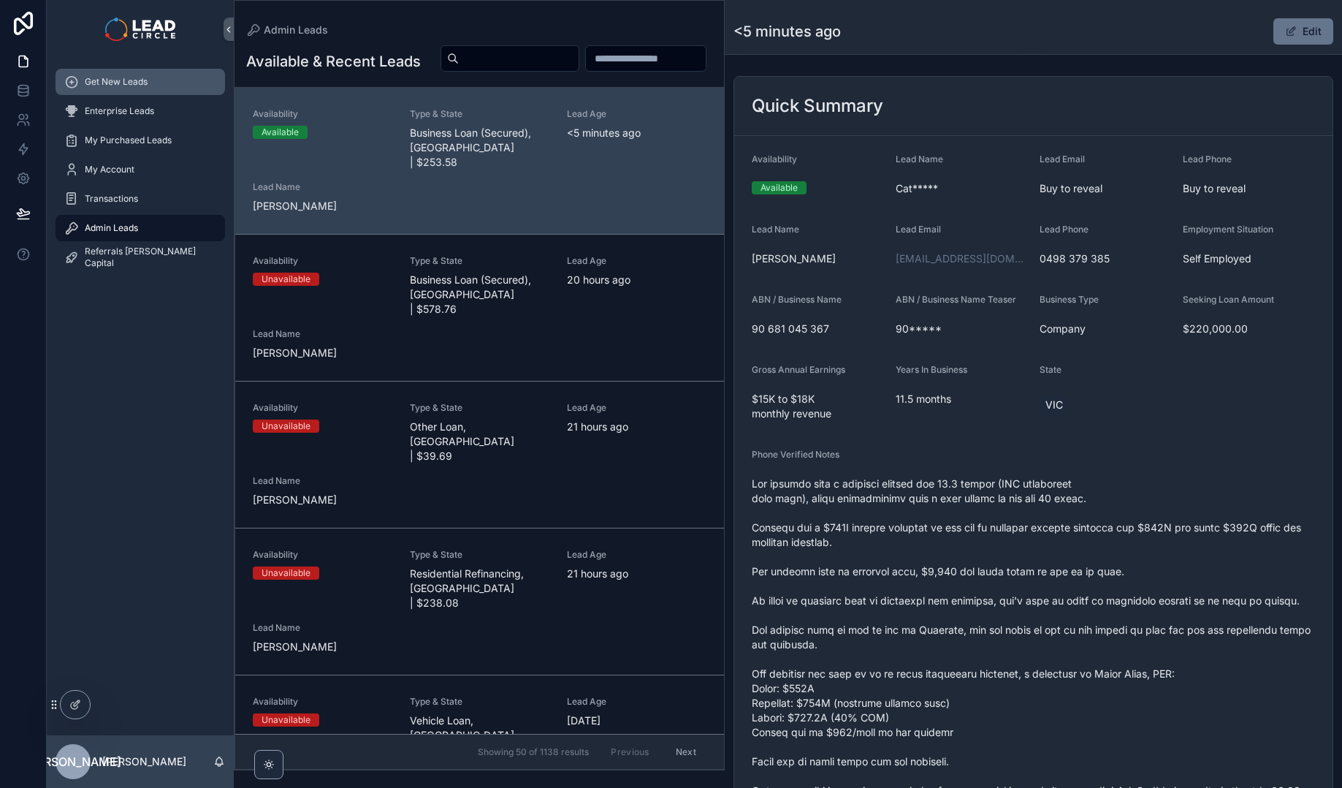
click at [156, 89] on div "Get New Leads" at bounding box center [140, 81] width 152 height 23
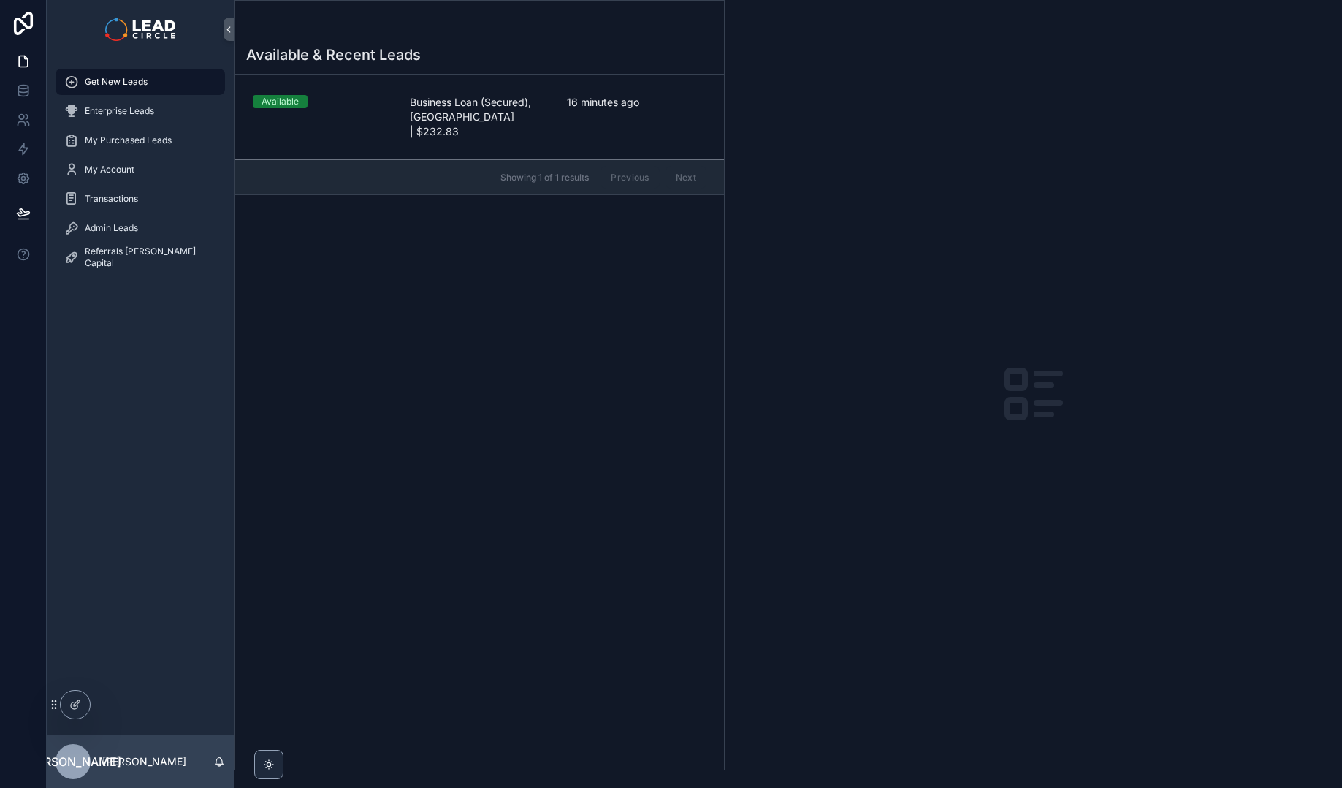
click at [695, 509] on div "Available & Recent Leads Available Business Loan (Secured), [GEOGRAPHIC_DATA] |…" at bounding box center [480, 403] width 490 height 734
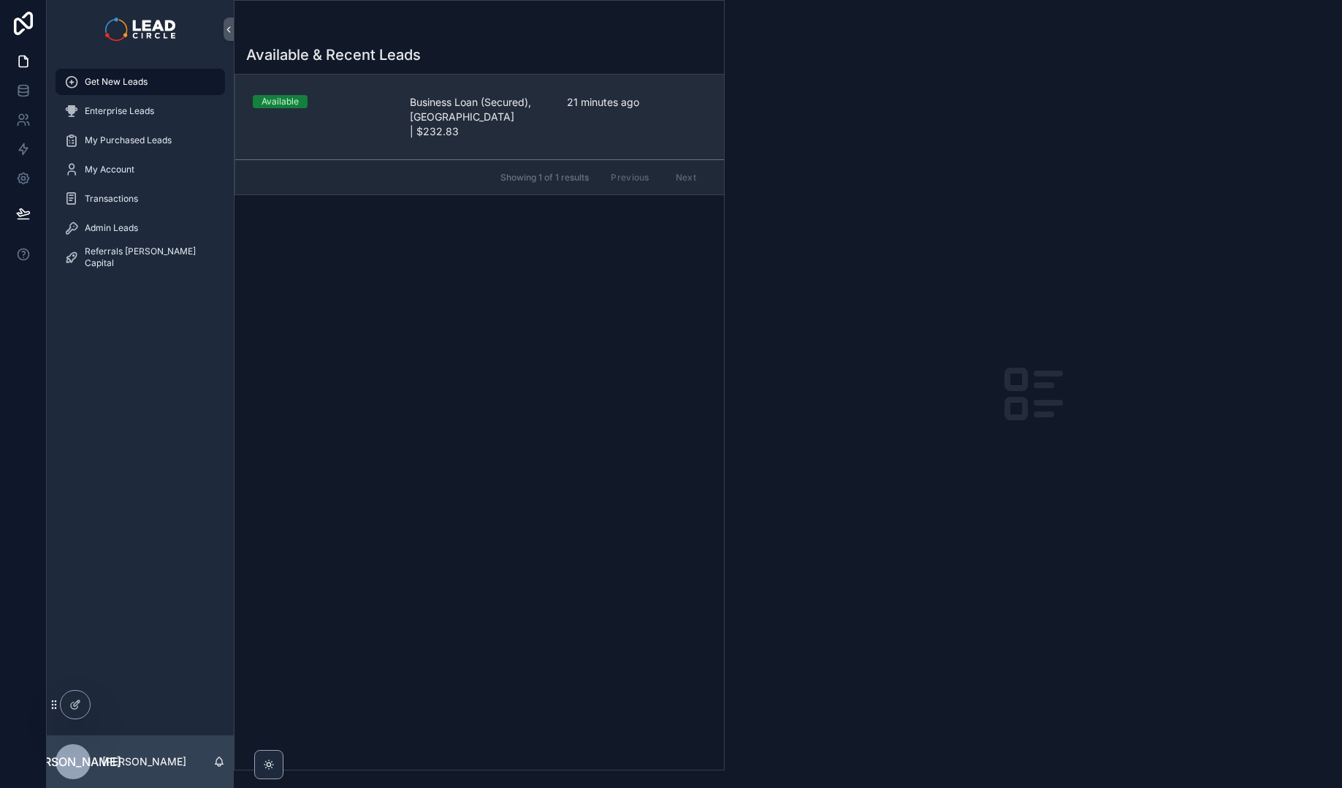
click at [497, 98] on span "Business Loan (Secured), [GEOGRAPHIC_DATA] | $232.83" at bounding box center [480, 117] width 140 height 44
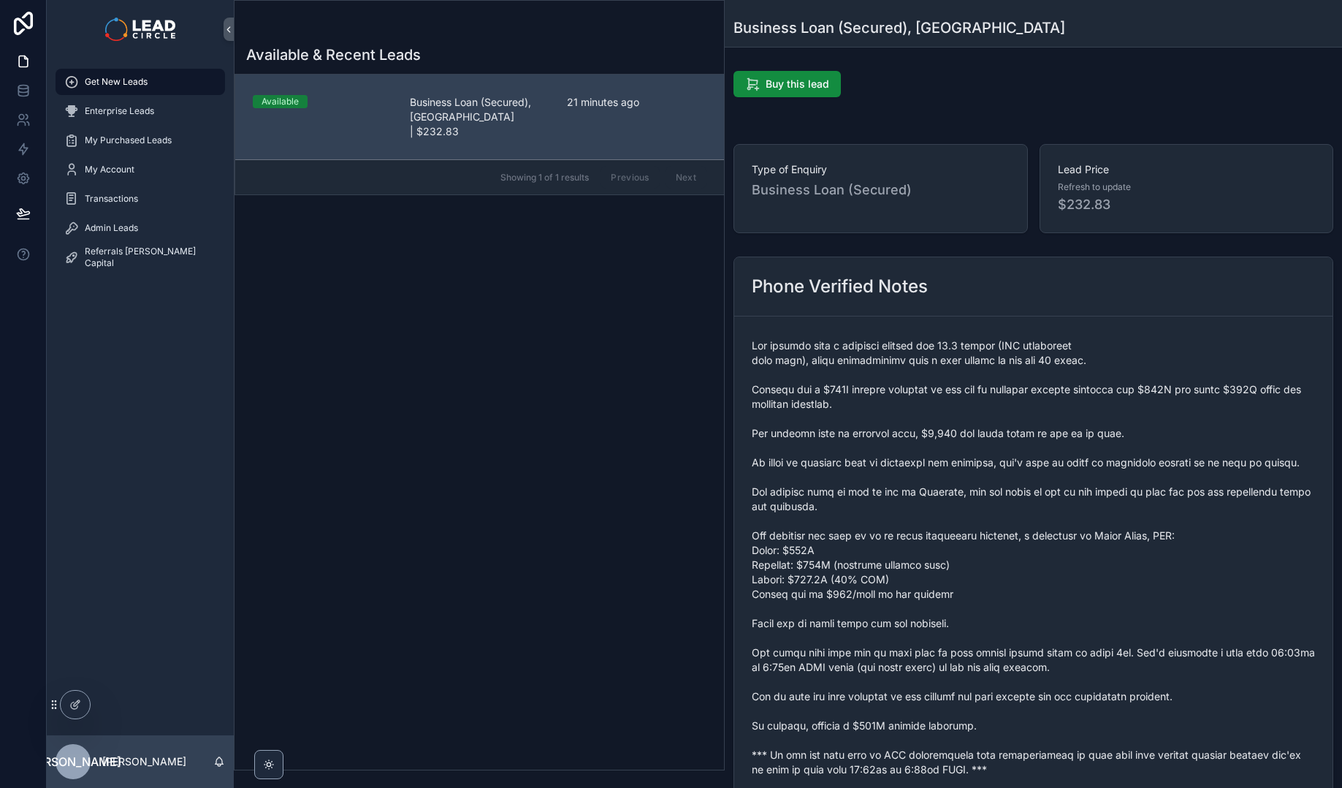
scroll to position [510, 0]
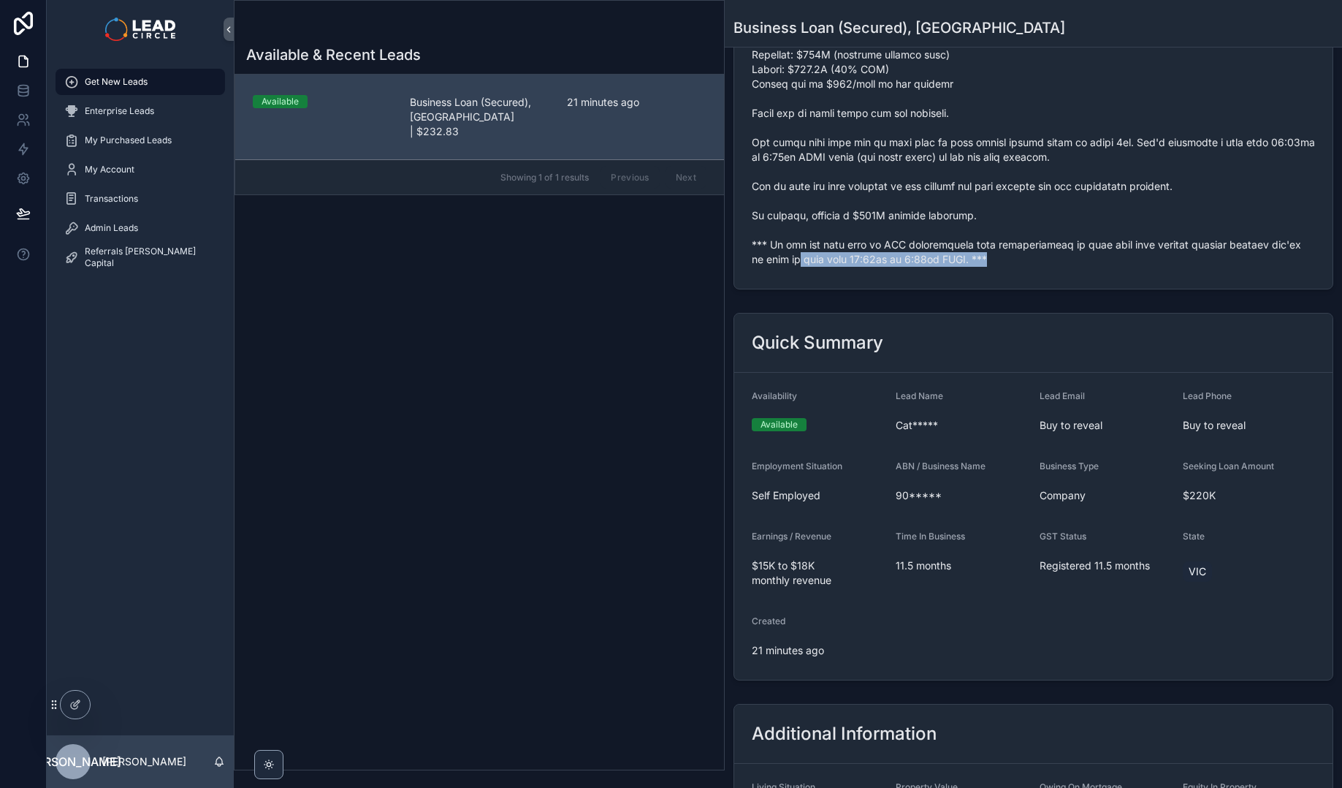
drag, startPoint x: 999, startPoint y: 257, endPoint x: 785, endPoint y: 254, distance: 214.1
click at [785, 254] on span "scrollable content" at bounding box center [1033, 47] width 563 height 438
click at [781, 253] on span "scrollable content" at bounding box center [1033, 47] width 563 height 438
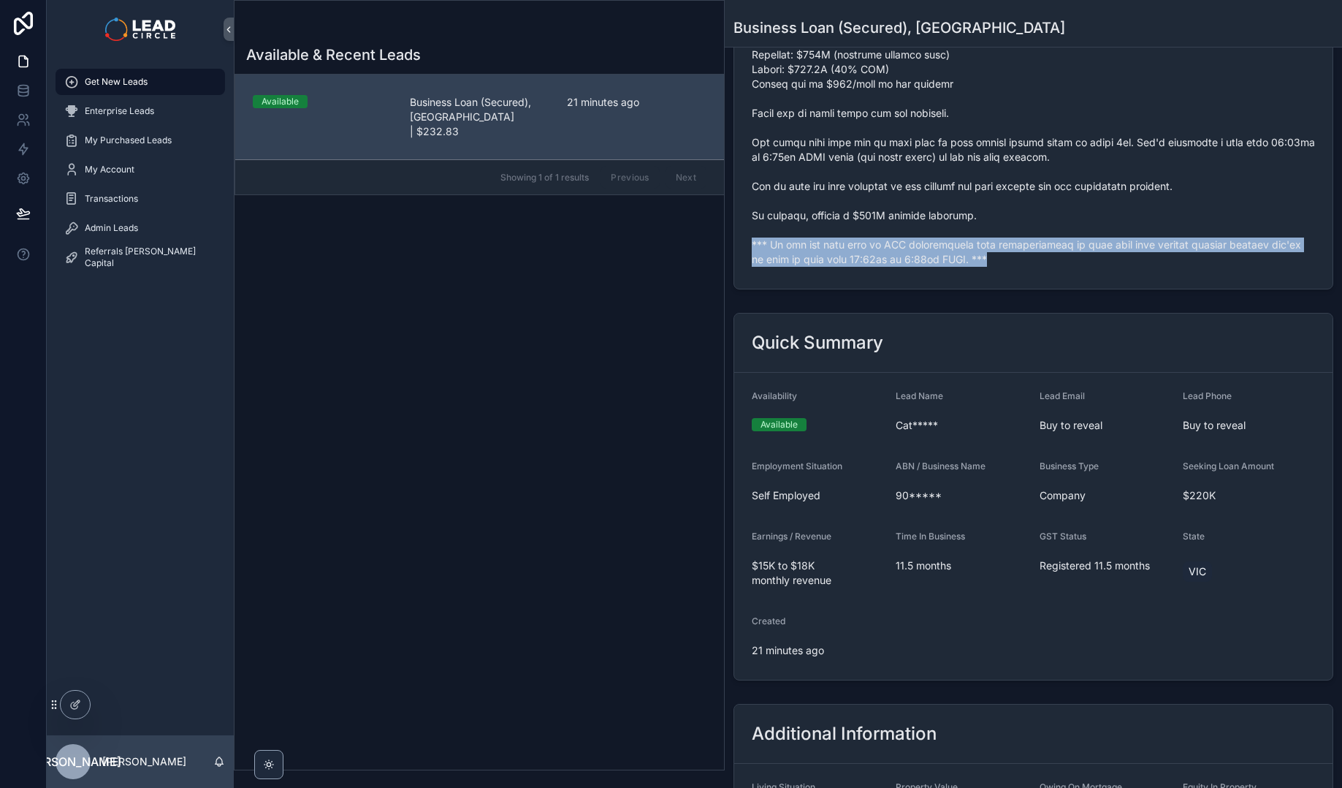
click at [781, 253] on span "scrollable content" at bounding box center [1033, 47] width 563 height 438
copy span "*** If you buy this lead an SMS introduction will automatically be sent with yo…"
click at [71, 235] on icon "scrollable content" at bounding box center [71, 228] width 15 height 15
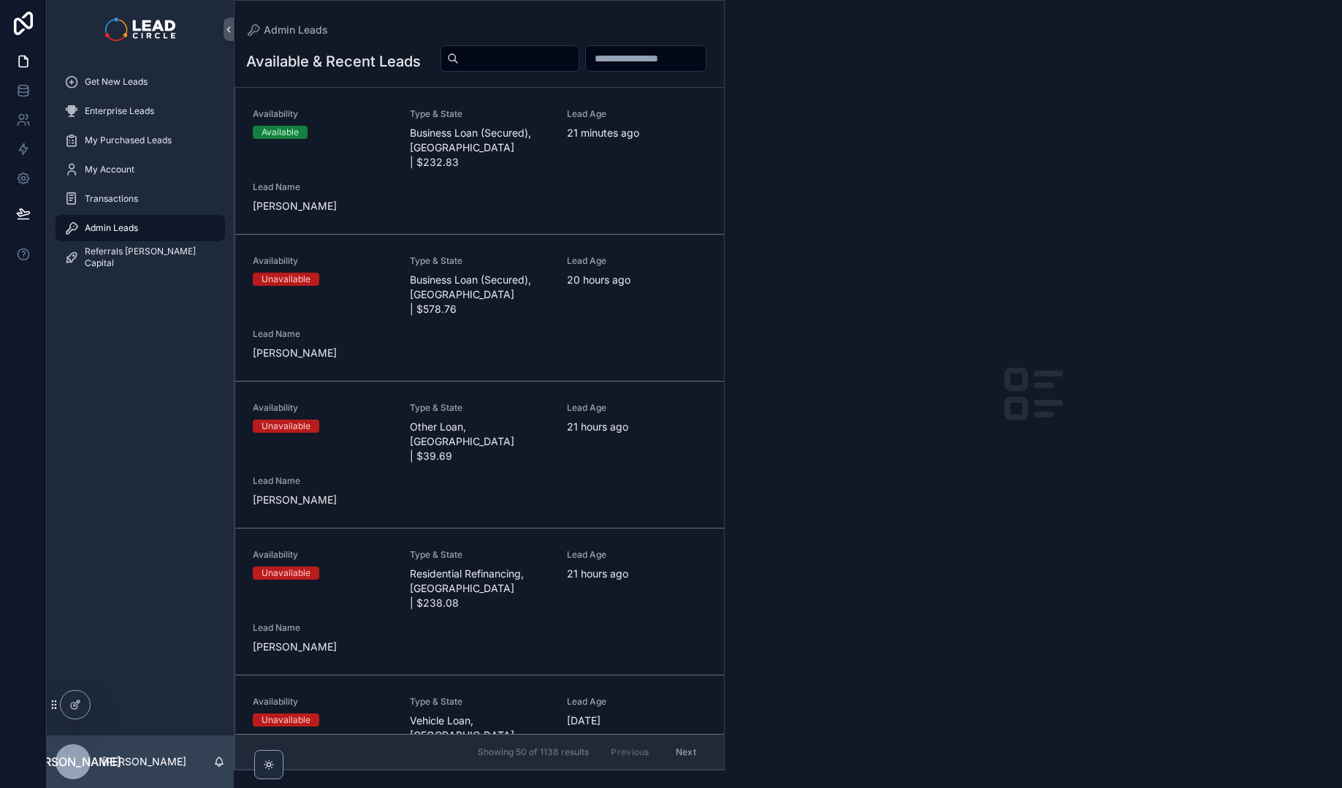
click at [579, 50] on input "scrollable content" at bounding box center [519, 58] width 120 height 20
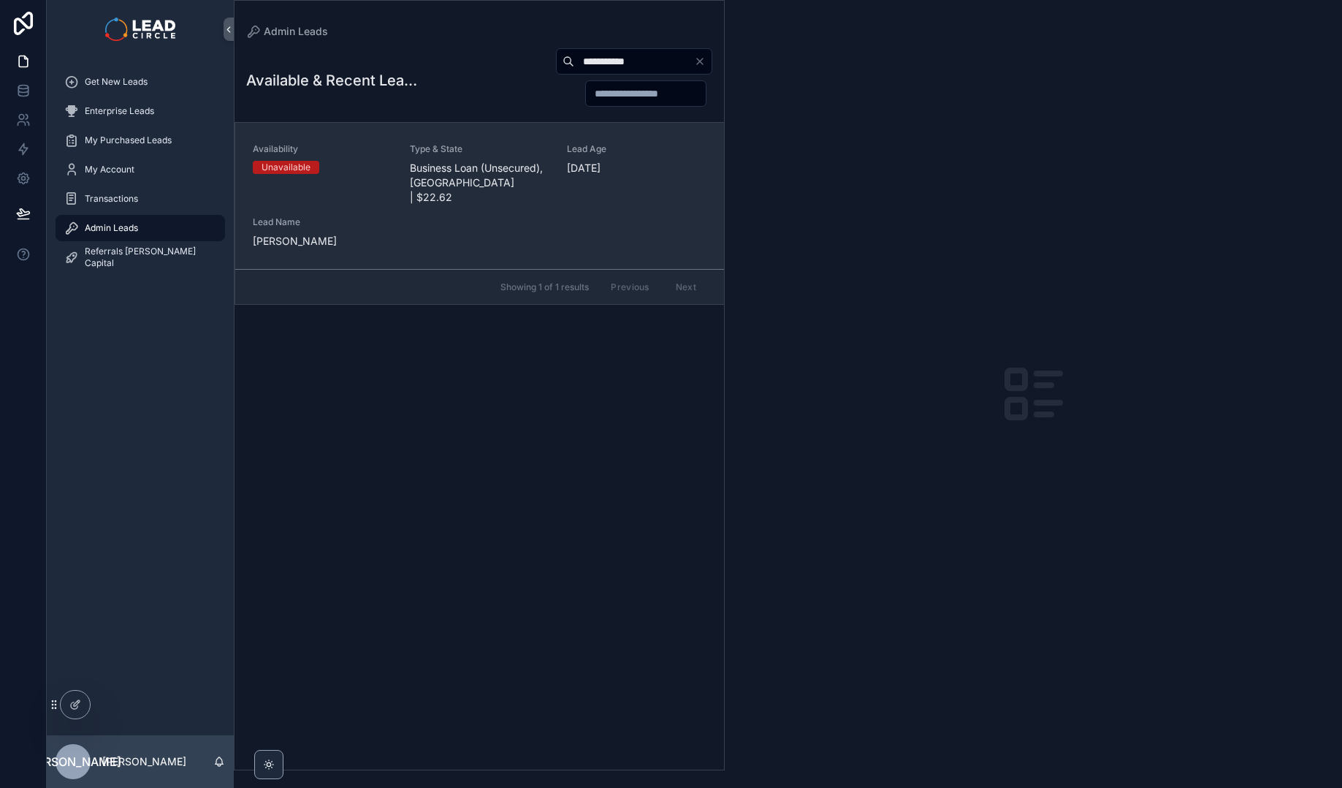
click at [474, 178] on span "Business Loan (Unsecured), [GEOGRAPHIC_DATA] | $22.62" at bounding box center [480, 183] width 140 height 44
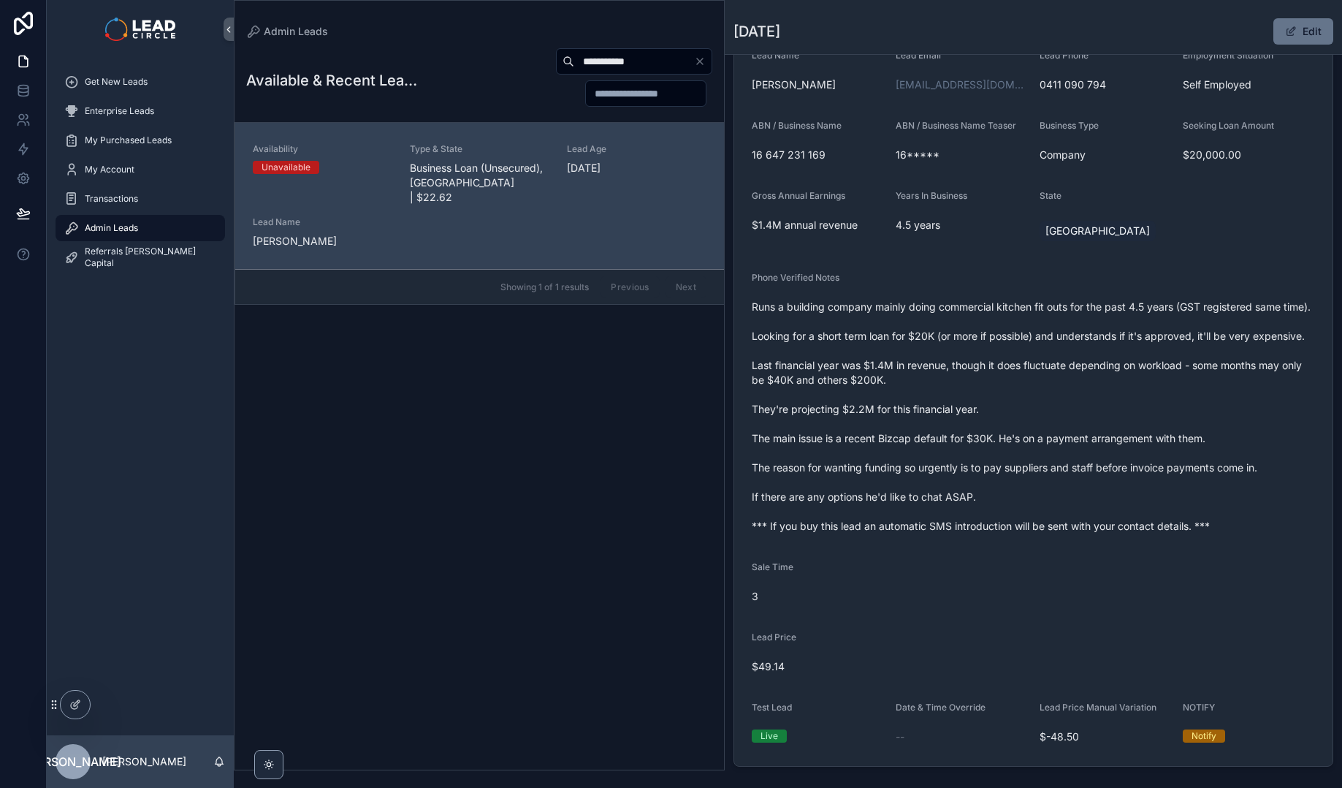
scroll to position [308, 0]
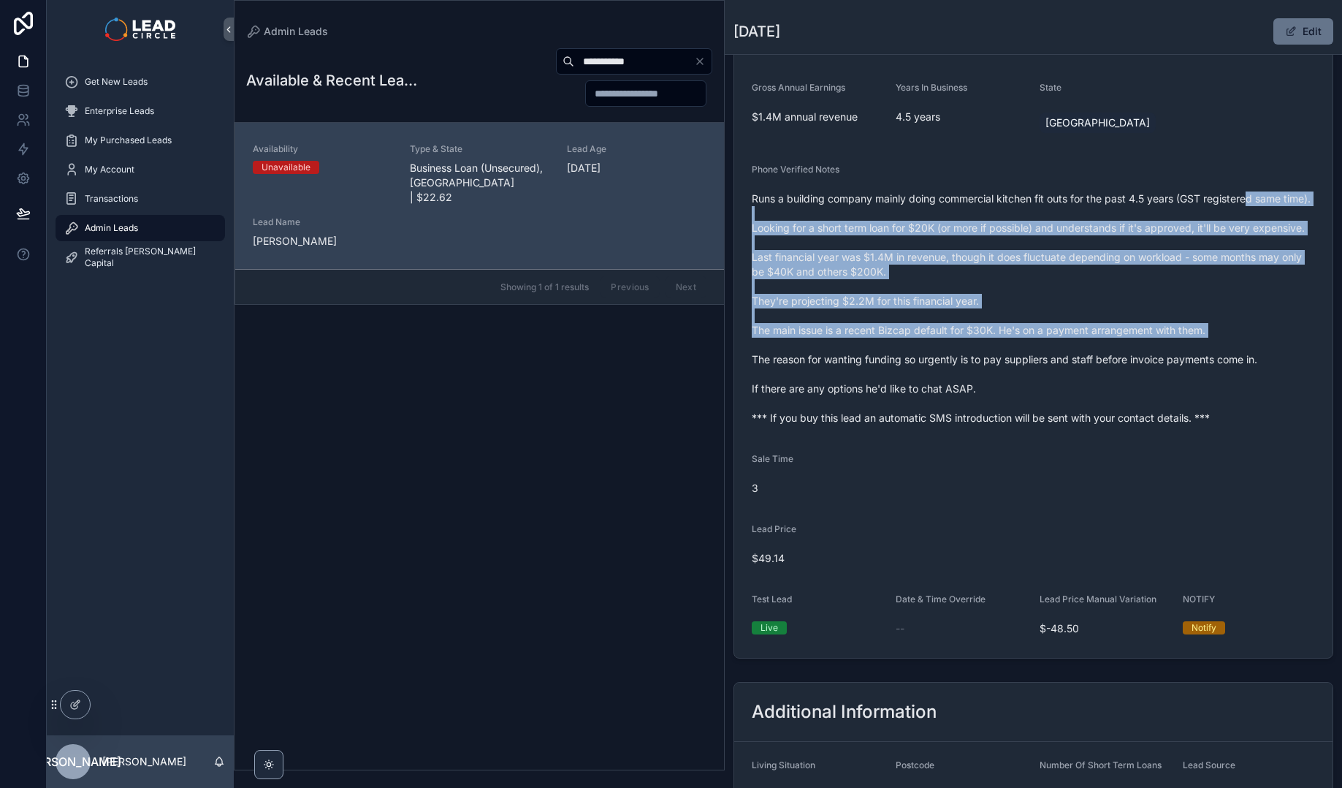
drag, startPoint x: 987, startPoint y: 280, endPoint x: 1057, endPoint y: 411, distance: 148.4
click at [1057, 411] on span "Runs a building company mainly doing commercial kitchen fit outs for the past 4…" at bounding box center [1033, 308] width 563 height 234
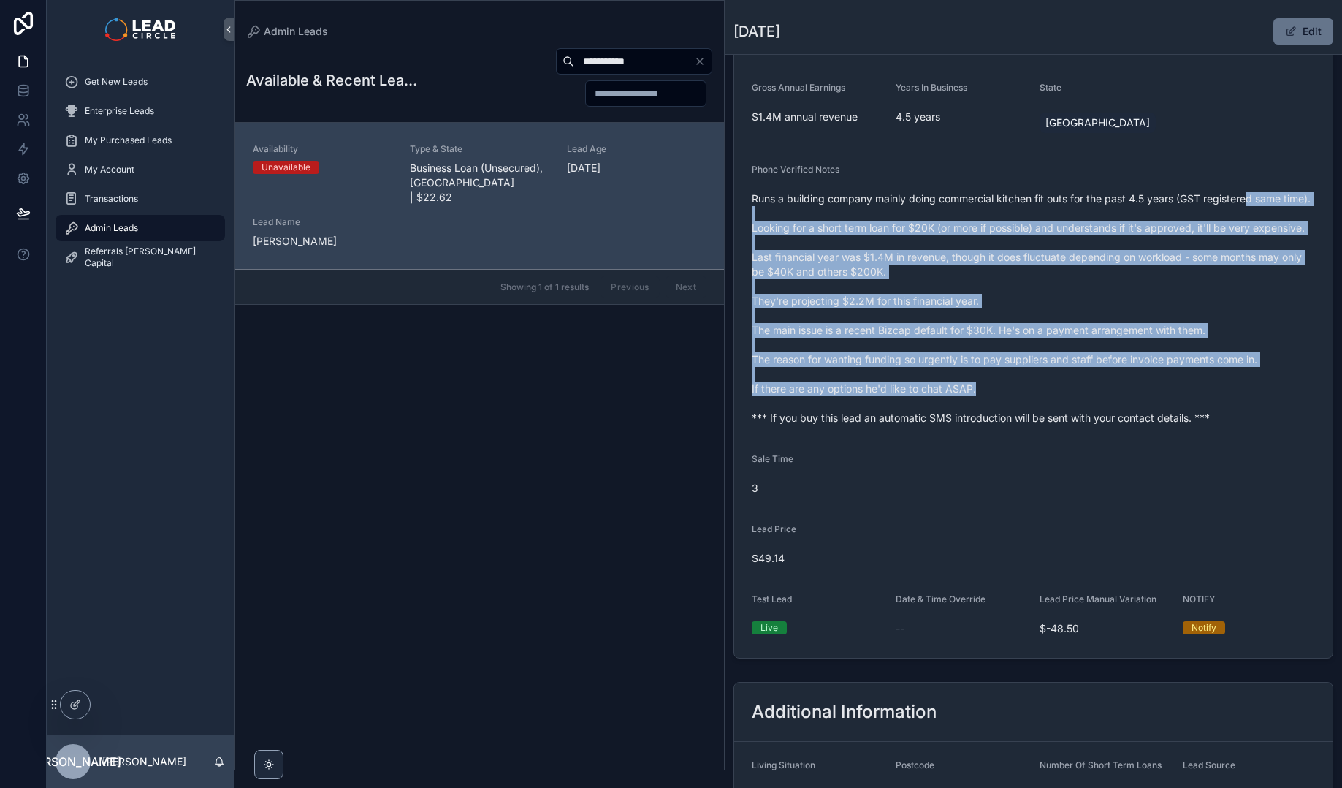
click at [1057, 411] on span "Runs a building company mainly doing commercial kitchen fit outs for the past 4…" at bounding box center [1033, 308] width 563 height 234
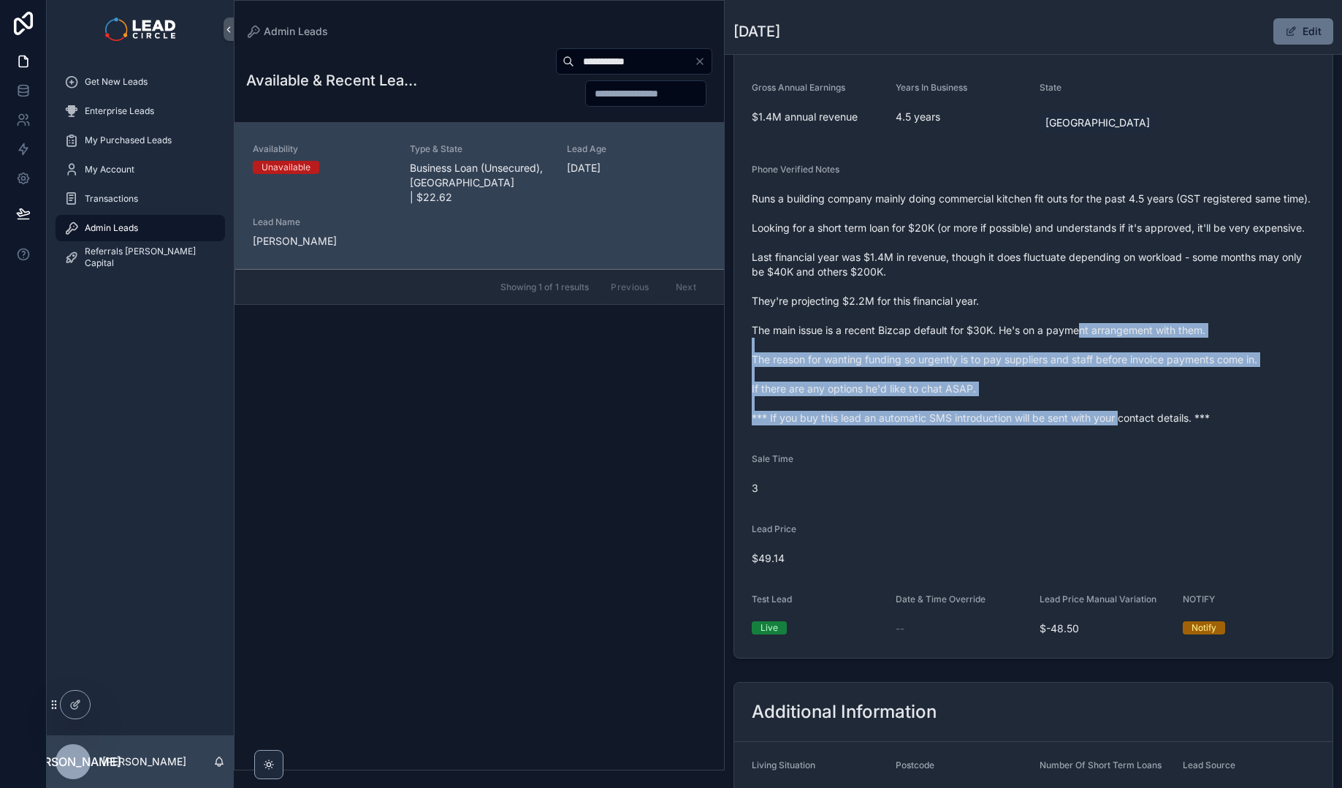
drag, startPoint x: 1122, startPoint y: 451, endPoint x: 1044, endPoint y: 313, distance: 158.7
click at [1044, 313] on span "Runs a building company mainly doing commercial kitchen fit outs for the past 4…" at bounding box center [1033, 308] width 563 height 234
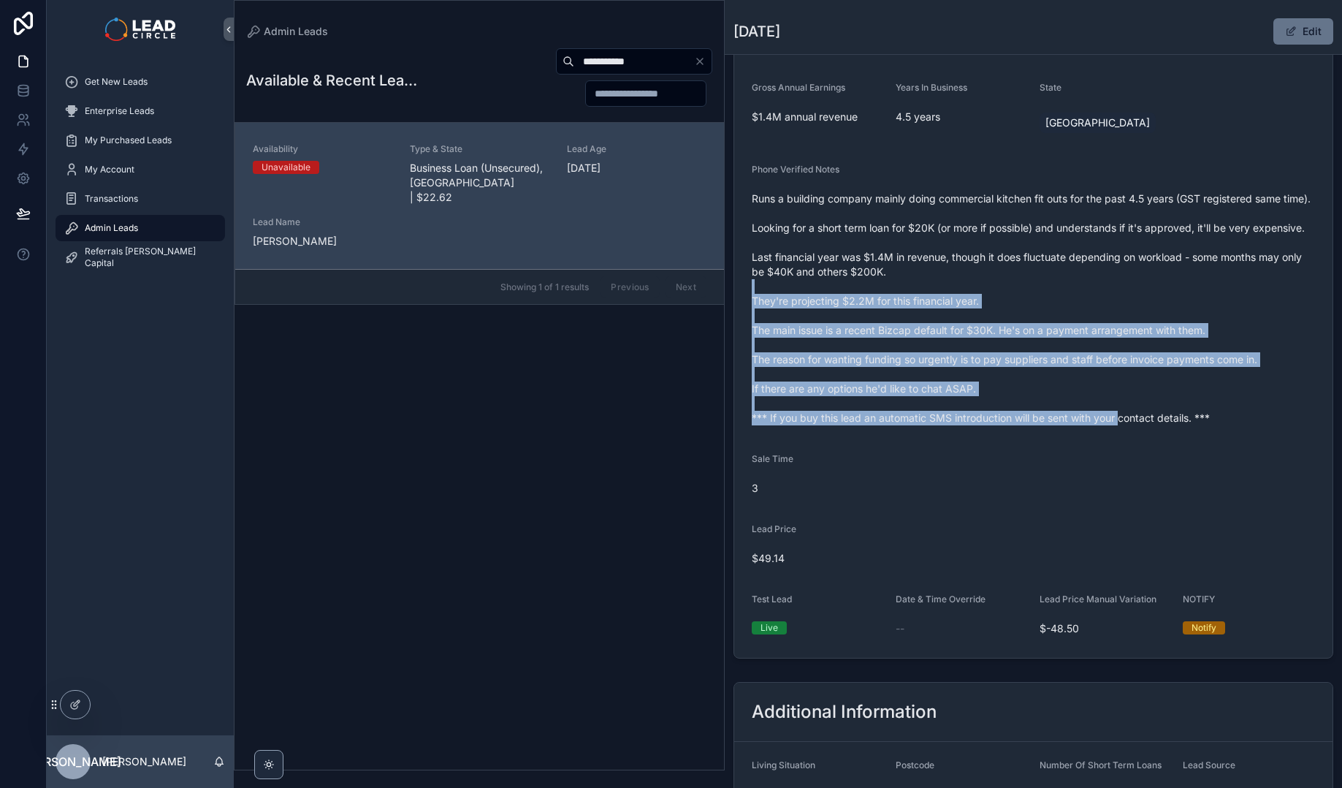
click at [1043, 312] on span "Runs a building company mainly doing commercial kitchen fit outs for the past 4…" at bounding box center [1033, 308] width 563 height 234
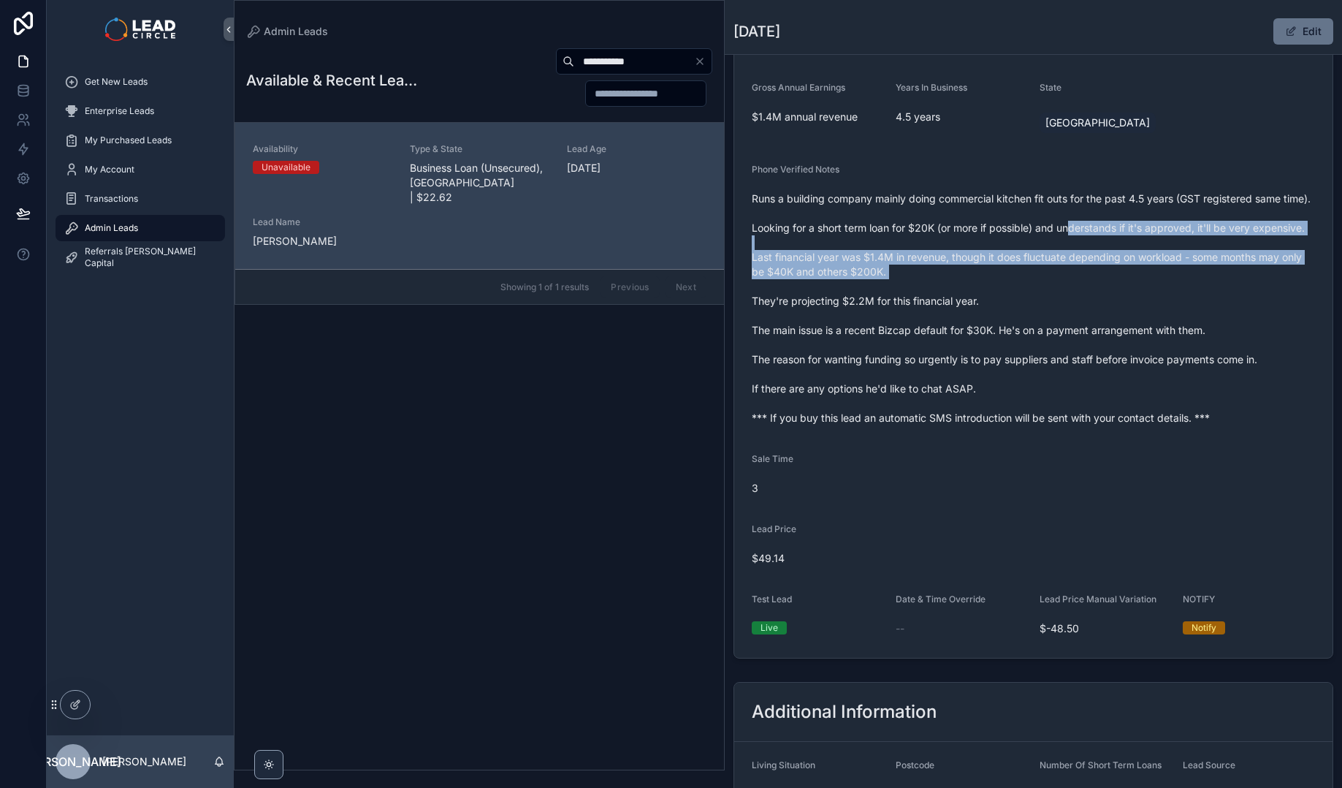
drag, startPoint x: 1070, startPoint y: 235, endPoint x: 1111, endPoint y: 311, distance: 86.9
click at [1111, 311] on span "Runs a building company mainly doing commercial kitchen fit outs for the past 4…" at bounding box center [1033, 308] width 563 height 234
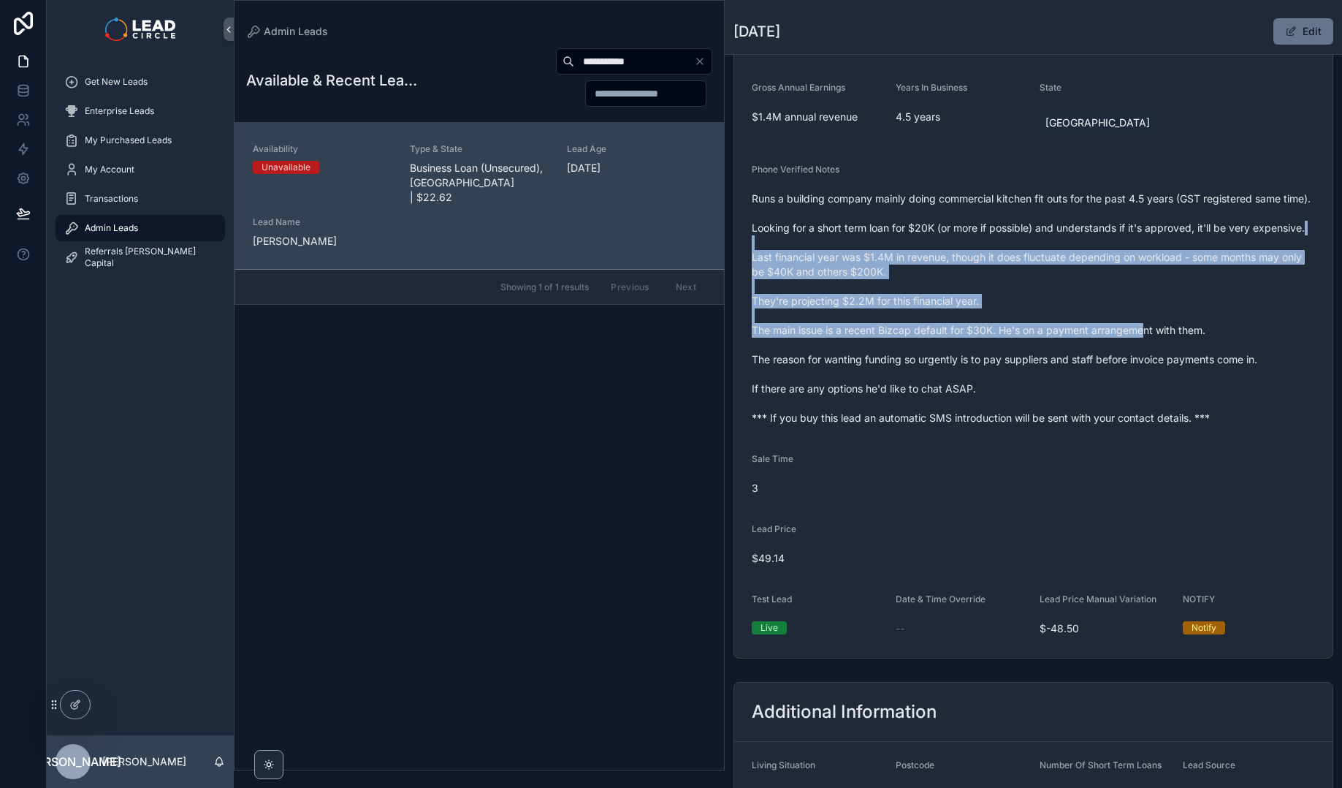
drag, startPoint x: 1149, startPoint y: 365, endPoint x: 1040, endPoint y: 259, distance: 151.4
click at [1040, 259] on span "Runs a building company mainly doing commercial kitchen fit outs for the past 4…" at bounding box center [1033, 308] width 563 height 234
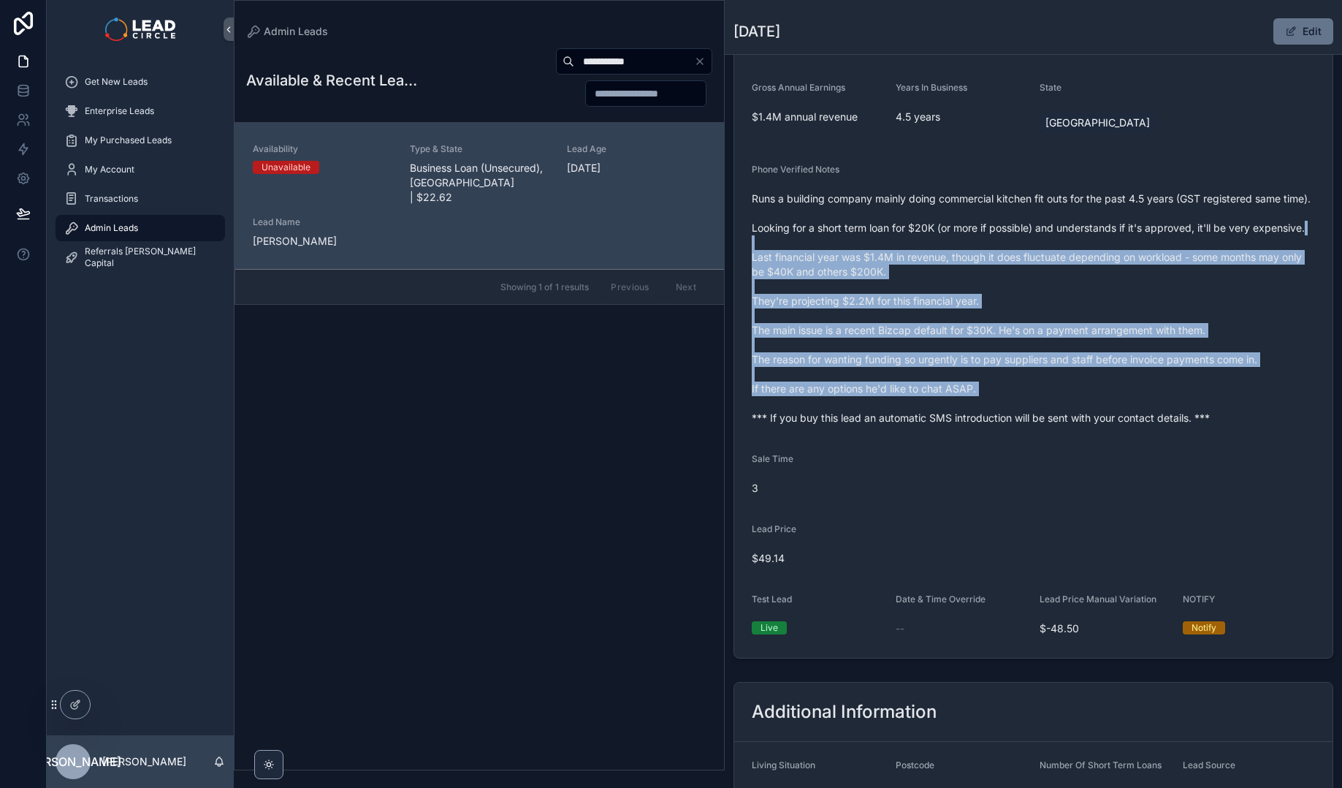
drag, startPoint x: 1040, startPoint y: 259, endPoint x: 1113, endPoint y: 416, distance: 172.3
click at [1113, 416] on span "Runs a building company mainly doing commercial kitchen fit outs for the past 4…" at bounding box center [1033, 308] width 563 height 234
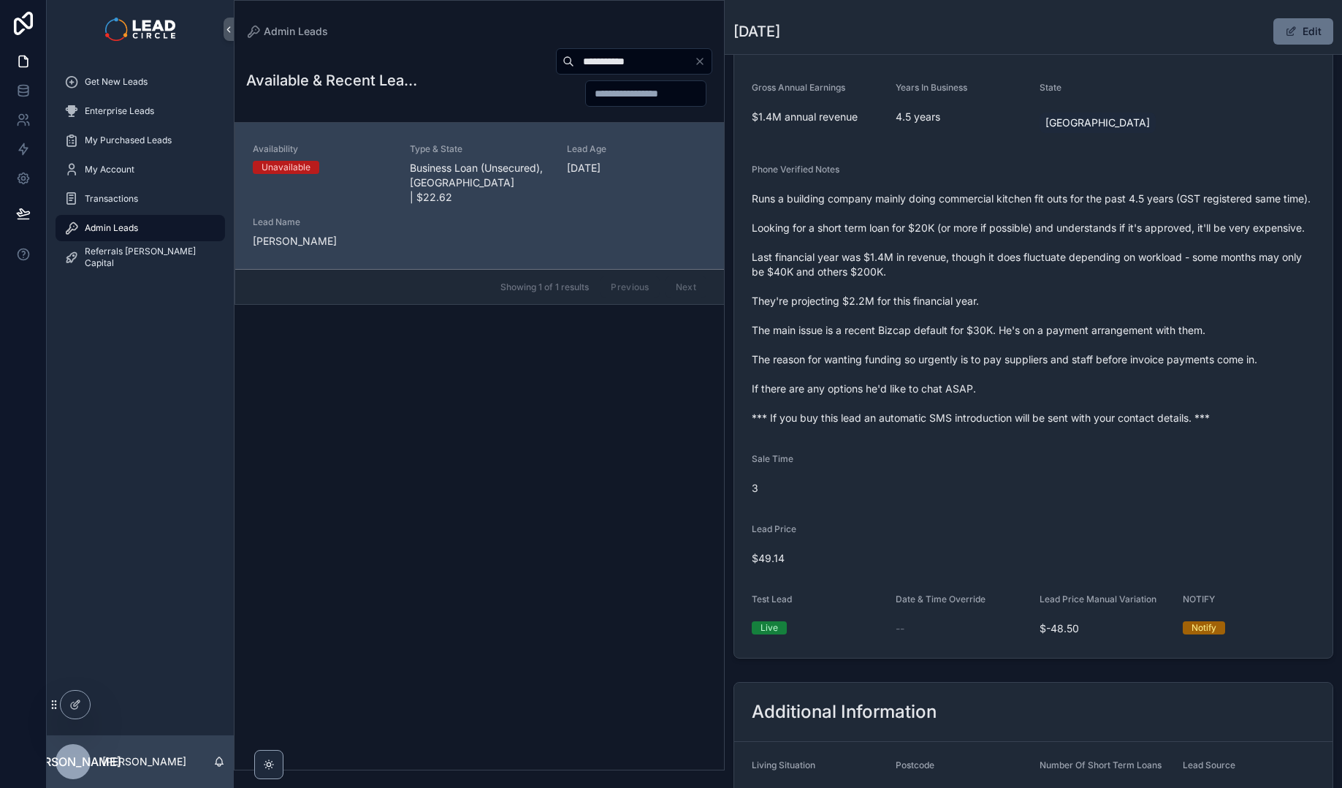
click at [1114, 416] on span "Runs a building company mainly doing commercial kitchen fit outs for the past 4…" at bounding box center [1033, 308] width 563 height 234
click at [613, 65] on input "**********" at bounding box center [634, 61] width 120 height 20
paste input "***"
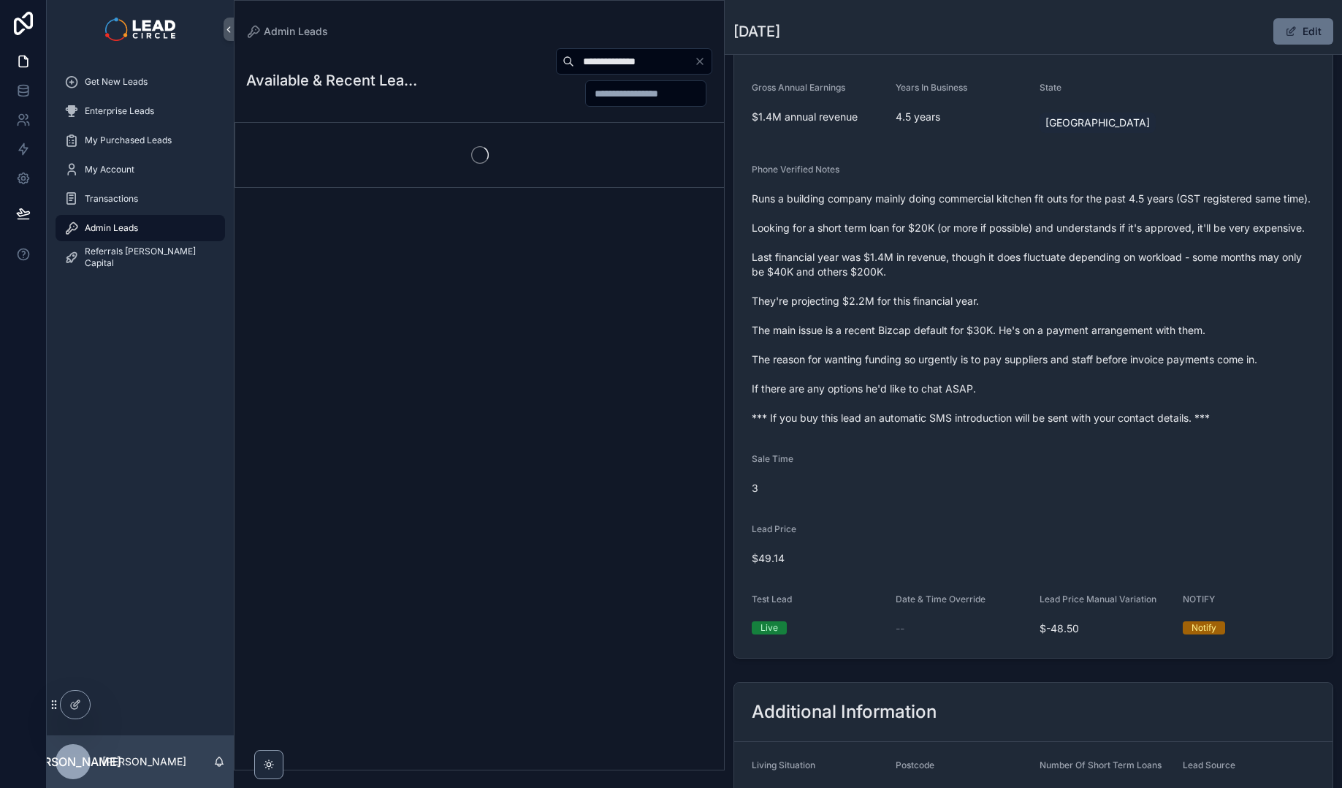
type input "**********"
click at [895, 251] on span "Runs a building company mainly doing commercial kitchen fit outs for the past 4…" at bounding box center [1033, 308] width 563 height 234
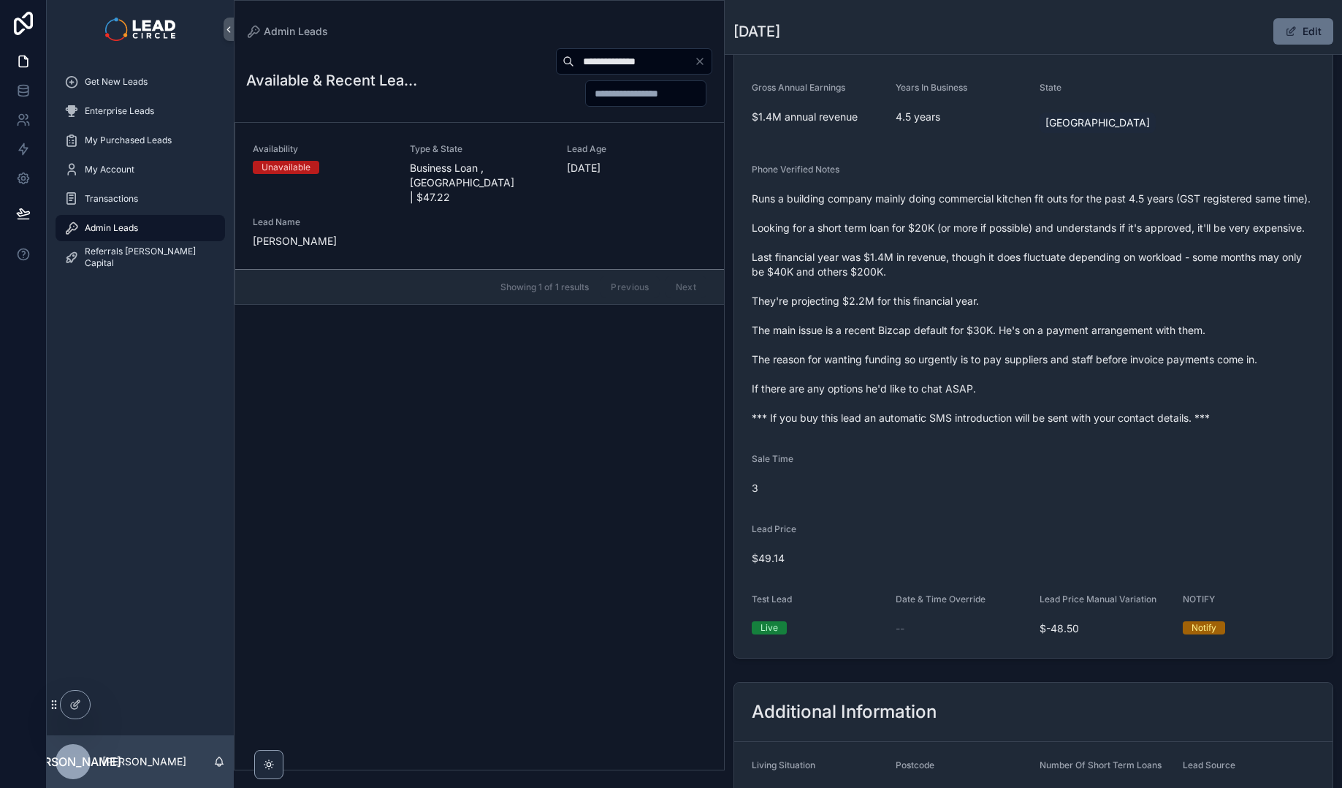
click at [584, 166] on span "[DATE]" at bounding box center [637, 168] width 140 height 15
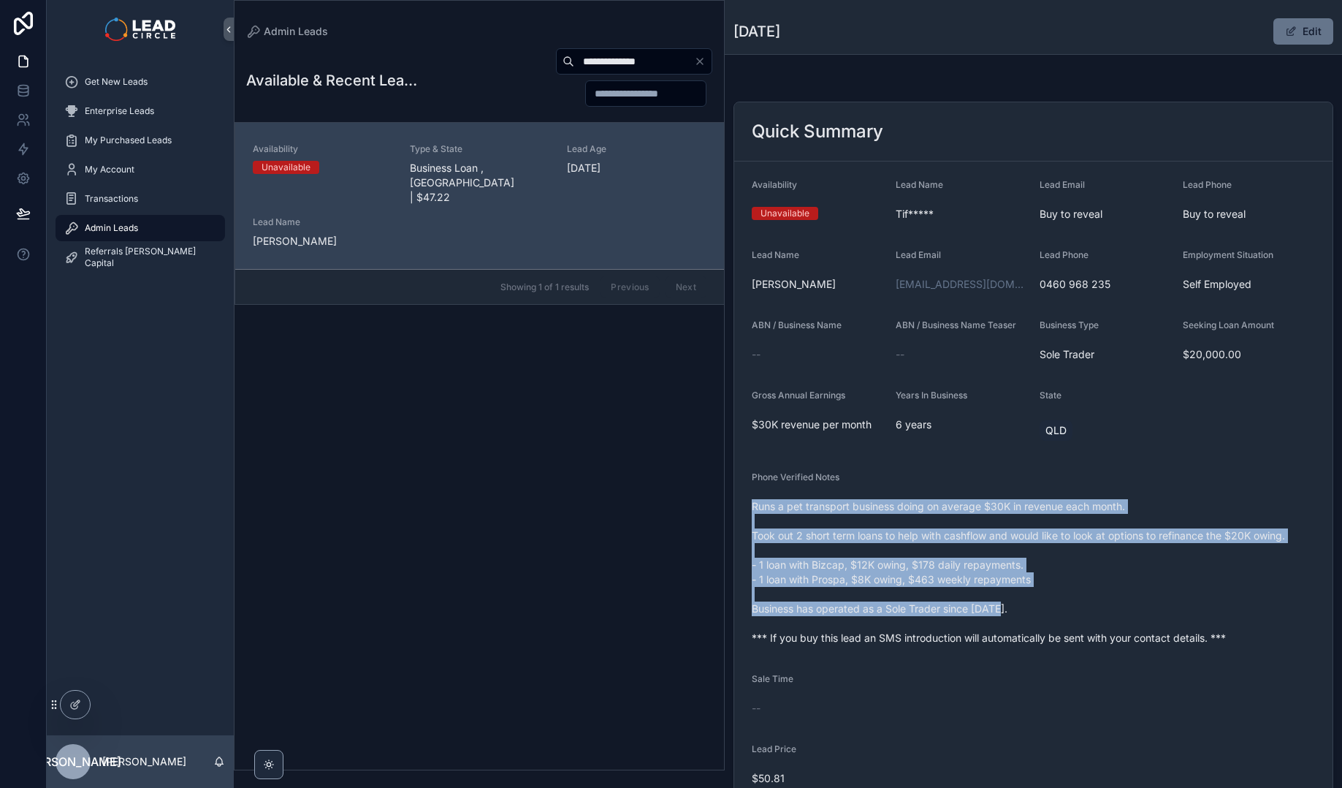
drag, startPoint x: 1079, startPoint y: 485, endPoint x: 1153, endPoint y: 625, distance: 157.9
click at [1152, 625] on div "Phone Verified Notes Runs a pet transport business doing on average $30K in rev…" at bounding box center [1033, 560] width 563 height 178
drag, startPoint x: 1153, startPoint y: 625, endPoint x: 1197, endPoint y: 642, distance: 47.9
click at [1154, 625] on span "Runs a pet transport business doing on average $30K in revenue each month. Took…" at bounding box center [1033, 572] width 563 height 146
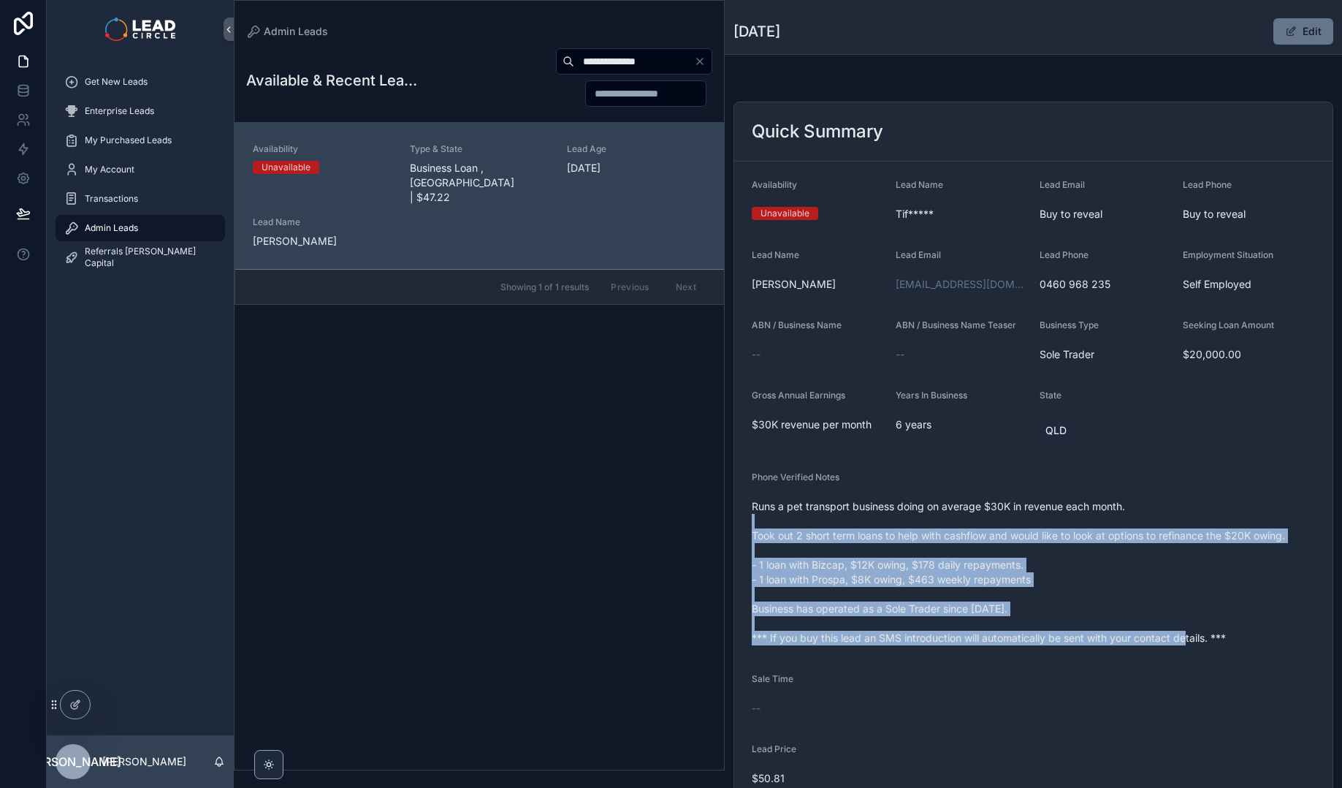
drag, startPoint x: 1197, startPoint y: 642, endPoint x: 1030, endPoint y: 492, distance: 225.0
click at [1048, 508] on span "Runs a pet transport business doing on average $30K in revenue each month. Took…" at bounding box center [1033, 572] width 563 height 146
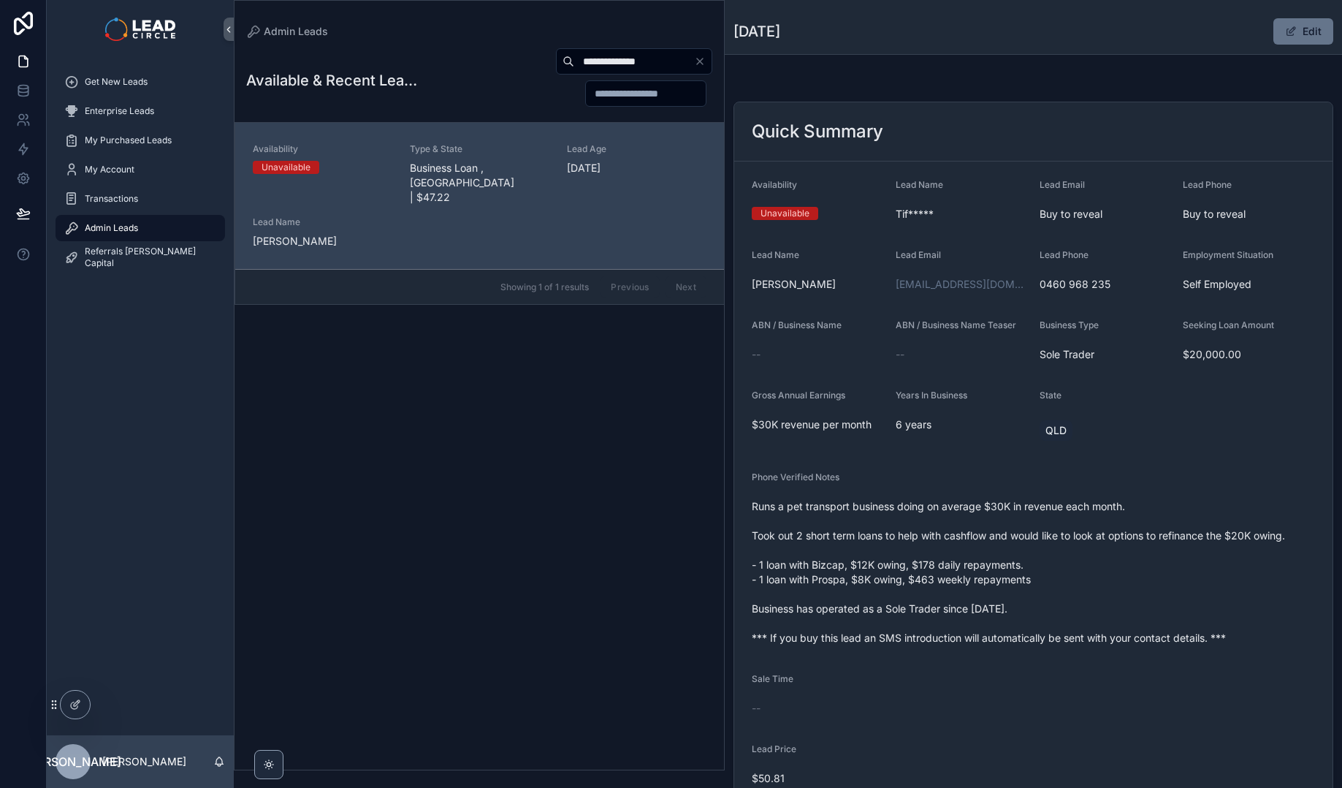
click at [1029, 492] on div "Phone Verified Notes Runs a pet transport business doing on average $30K in rev…" at bounding box center [1033, 560] width 563 height 178
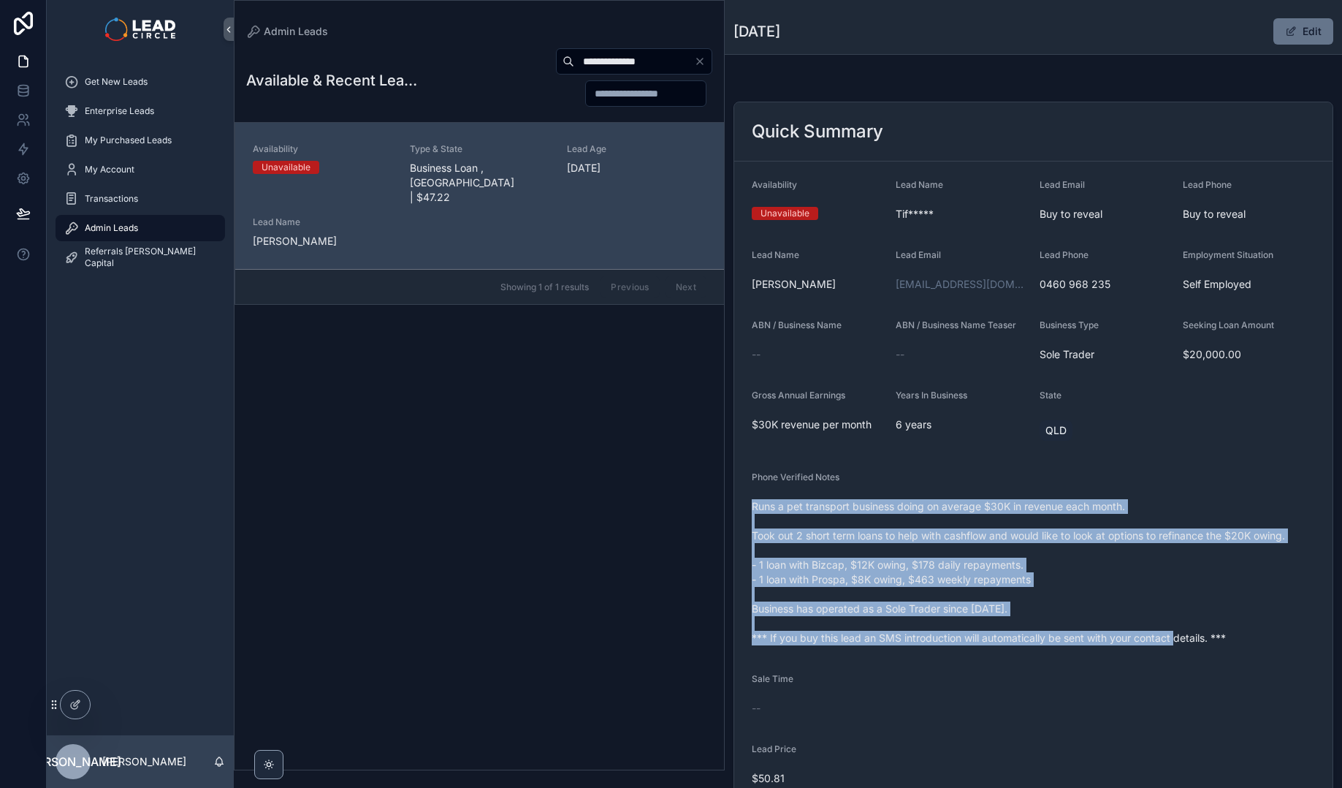
drag, startPoint x: 1051, startPoint y: 510, endPoint x: 1187, endPoint y: 633, distance: 183.7
click at [1187, 633] on div "Phone Verified Notes Runs a pet transport business doing on average $30K in rev…" at bounding box center [1033, 560] width 563 height 178
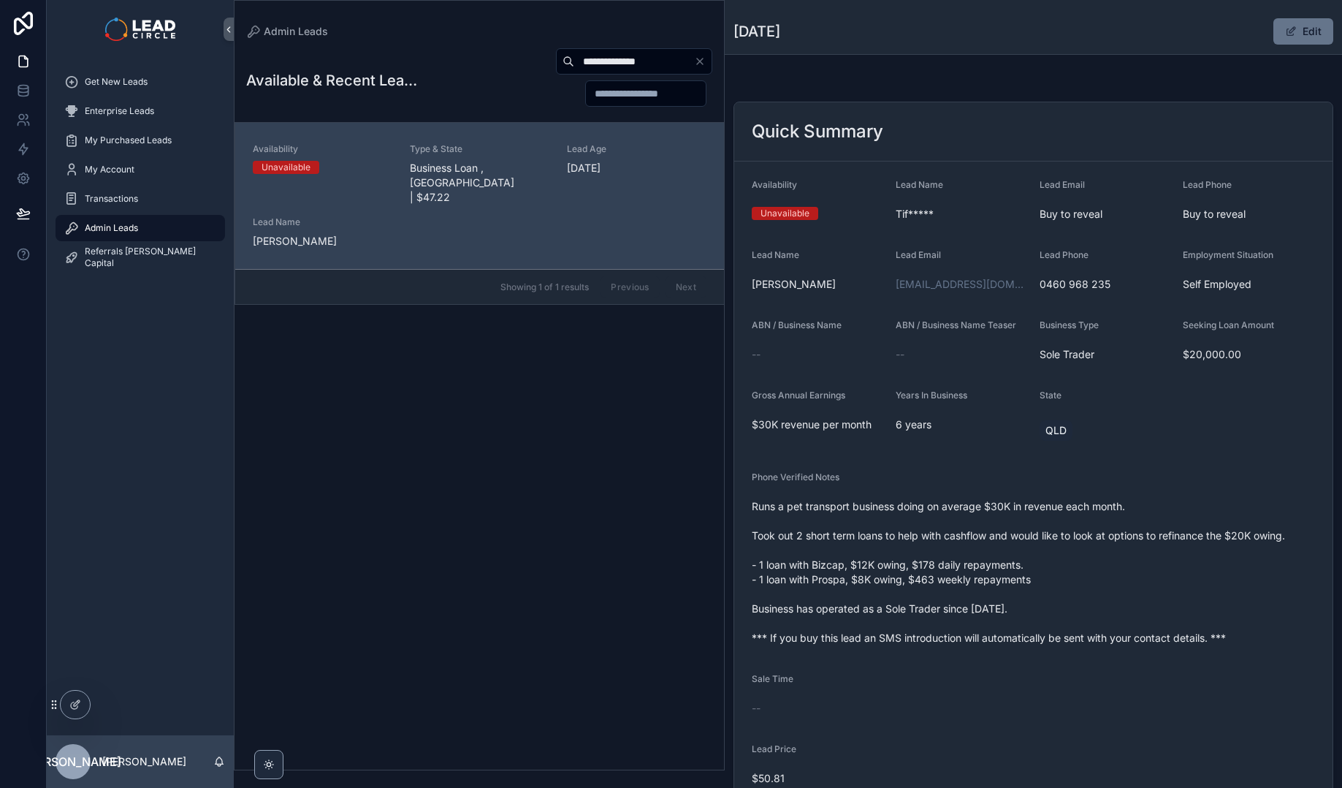
click at [1200, 639] on span "Runs a pet transport business doing on average $30K in revenue each month. Took…" at bounding box center [1033, 572] width 563 height 146
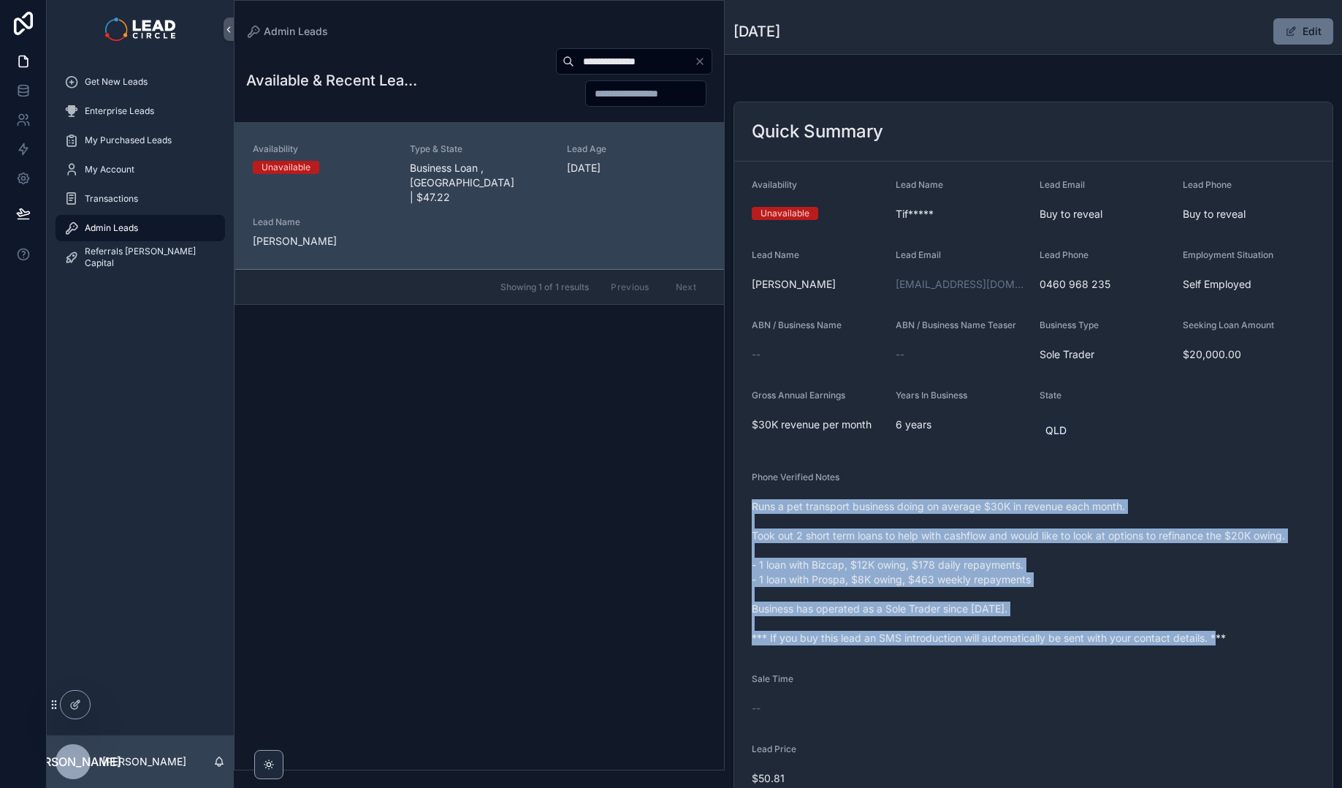
drag, startPoint x: 1273, startPoint y: 651, endPoint x: 1009, endPoint y: 490, distance: 309.2
click at [1012, 492] on form "Availability Unavailable Lead Name Tif***** Lead Email Buy to reveal Lead Phone…" at bounding box center [1033, 519] width 598 height 716
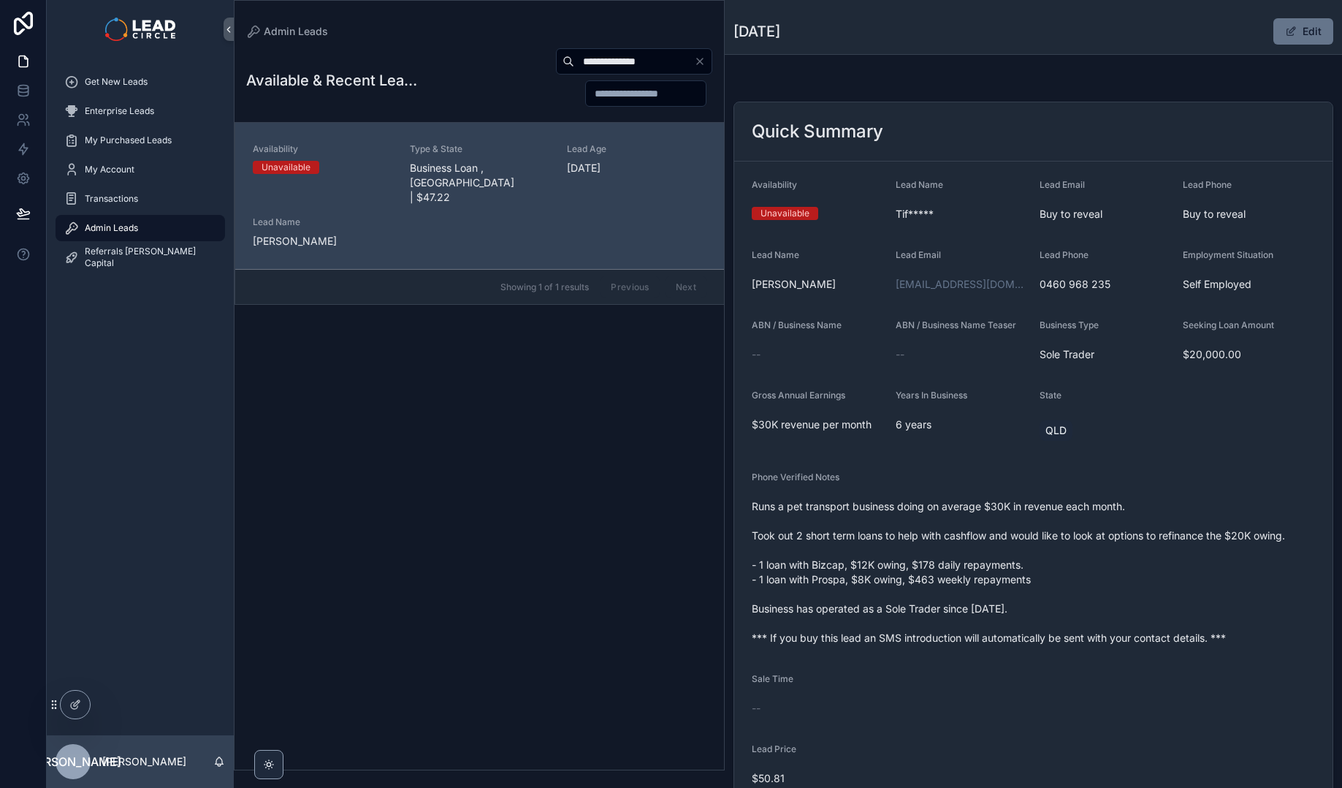
click at [1009, 490] on div "Phone Verified Notes Runs a pet transport business doing on average $30K in rev…" at bounding box center [1033, 560] width 563 height 178
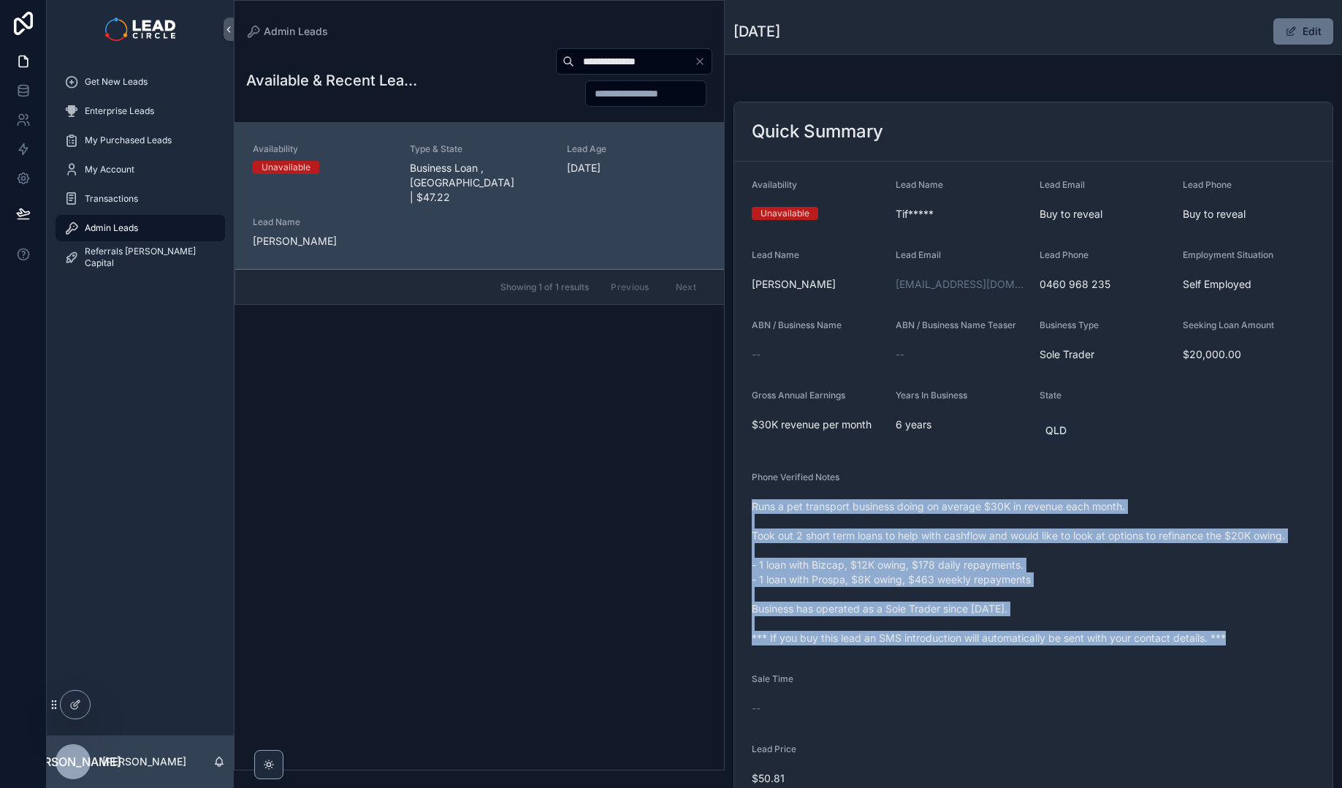
drag, startPoint x: 1009, startPoint y: 490, endPoint x: 1283, endPoint y: 633, distance: 309.1
click at [1281, 633] on div "Phone Verified Notes Runs a pet transport business doing on average $30K in rev…" at bounding box center [1033, 560] width 563 height 178
click at [1283, 633] on span "Runs a pet transport business doing on average $30K in revenue each month. Took…" at bounding box center [1033, 572] width 563 height 146
drag, startPoint x: 1283, startPoint y: 633, endPoint x: 1098, endPoint y: 487, distance: 235.2
click at [1098, 487] on div "Phone Verified Notes Runs a pet transport business doing on average $30K in rev…" at bounding box center [1033, 560] width 563 height 178
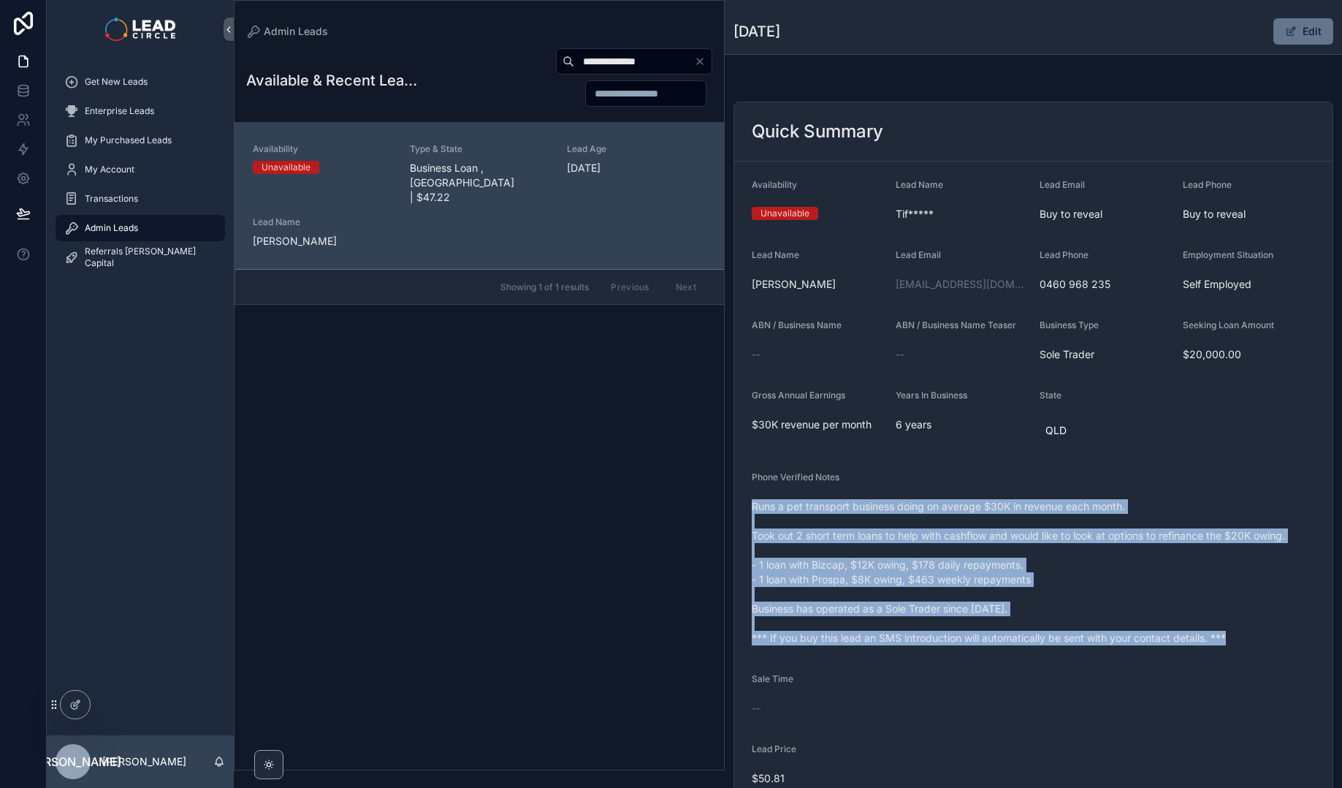
click at [1098, 487] on div "Phone Verified Notes" at bounding box center [1033, 480] width 563 height 18
drag, startPoint x: 1098, startPoint y: 487, endPoint x: 1105, endPoint y: 495, distance: 10.4
click at [1247, 633] on div "Phone Verified Notes Runs a pet transport business doing on average $30K in rev…" at bounding box center [1033, 560] width 563 height 178
click at [1247, 633] on span "Runs a pet transport business doing on average $30K in revenue each month. Took…" at bounding box center [1033, 572] width 563 height 146
drag, startPoint x: 1249, startPoint y: 633, endPoint x: 1064, endPoint y: 482, distance: 238.8
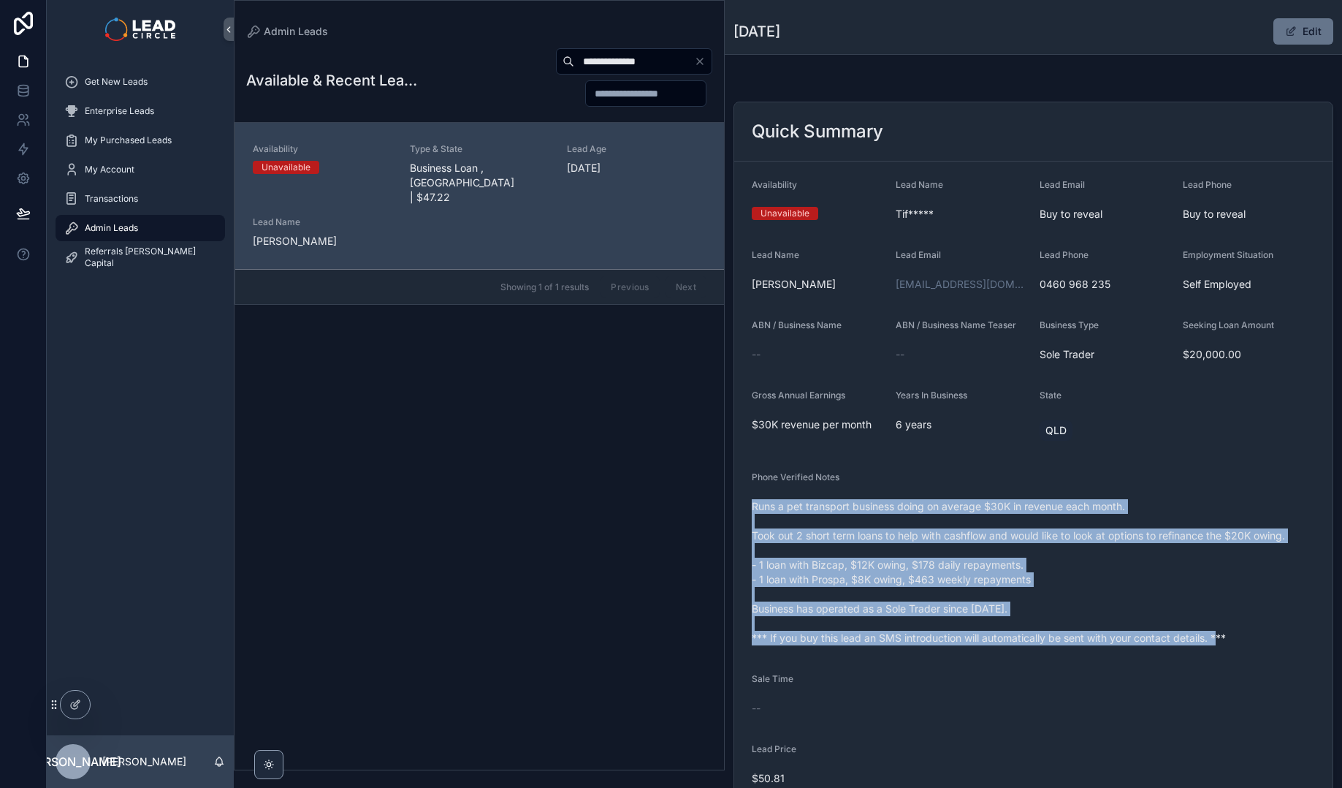
click at [1064, 482] on div "Phone Verified Notes Runs a pet transport business doing on average $30K in rev…" at bounding box center [1033, 560] width 563 height 178
click at [1064, 482] on div "Phone Verified Notes" at bounding box center [1033, 480] width 563 height 18
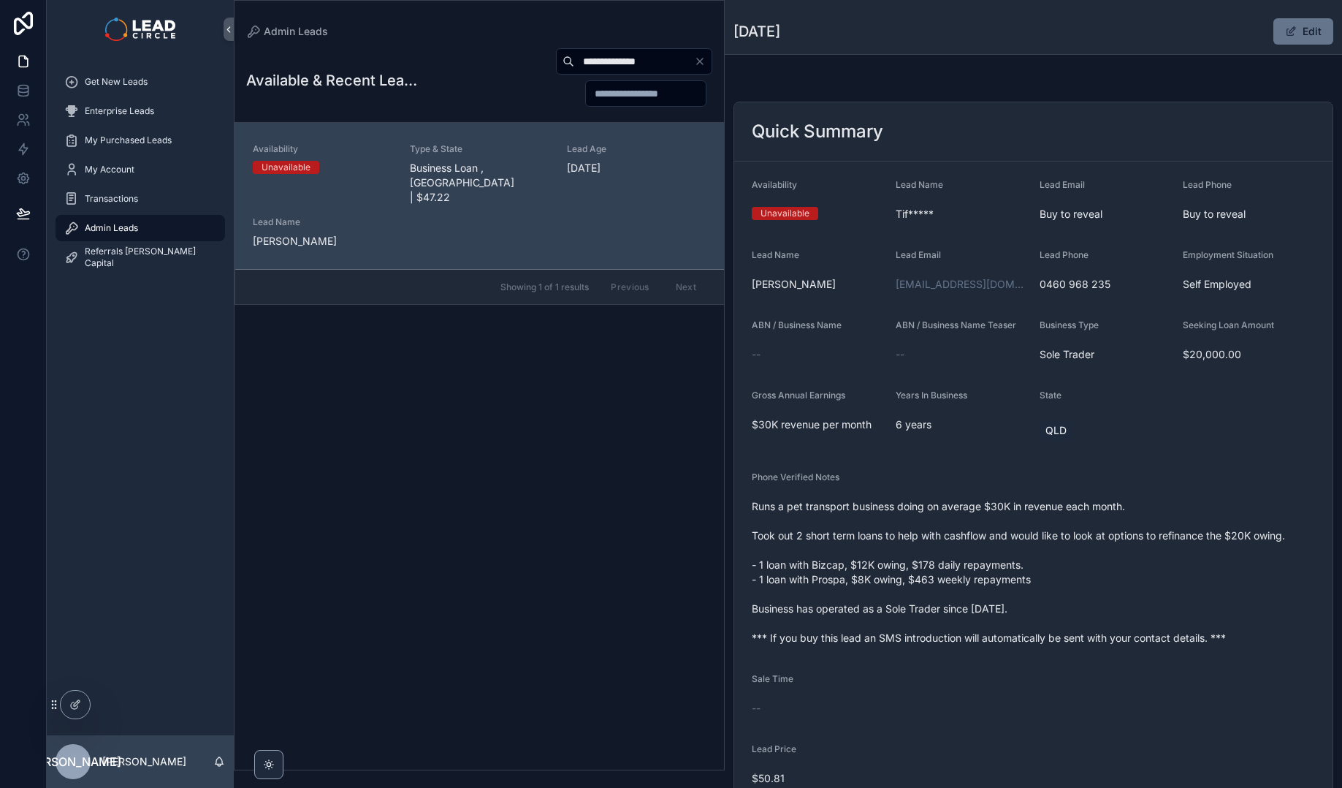
click at [700, 64] on icon "Clear" at bounding box center [700, 62] width 12 height 12
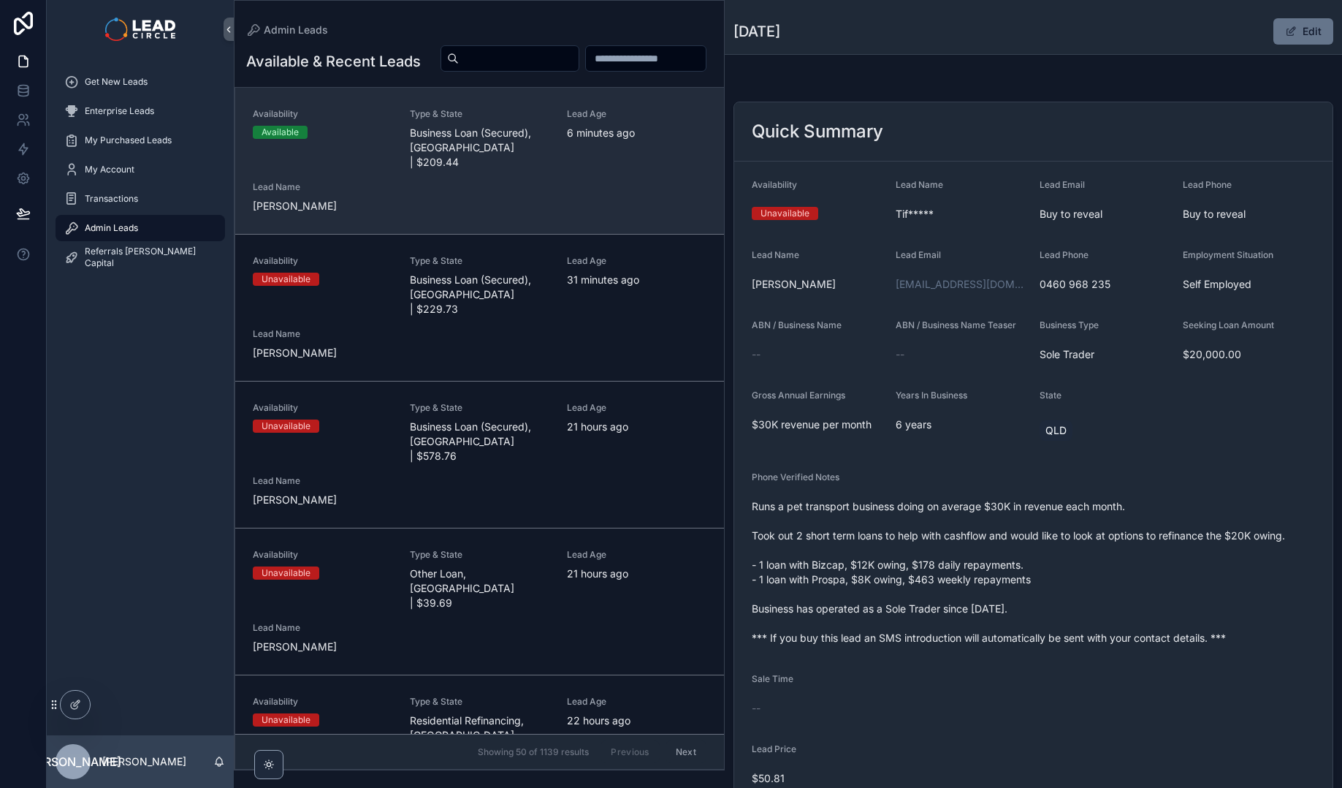
click at [413, 213] on div "Availability Available Type & State Business Loan (Secured), [GEOGRAPHIC_DATA] …" at bounding box center [480, 160] width 454 height 105
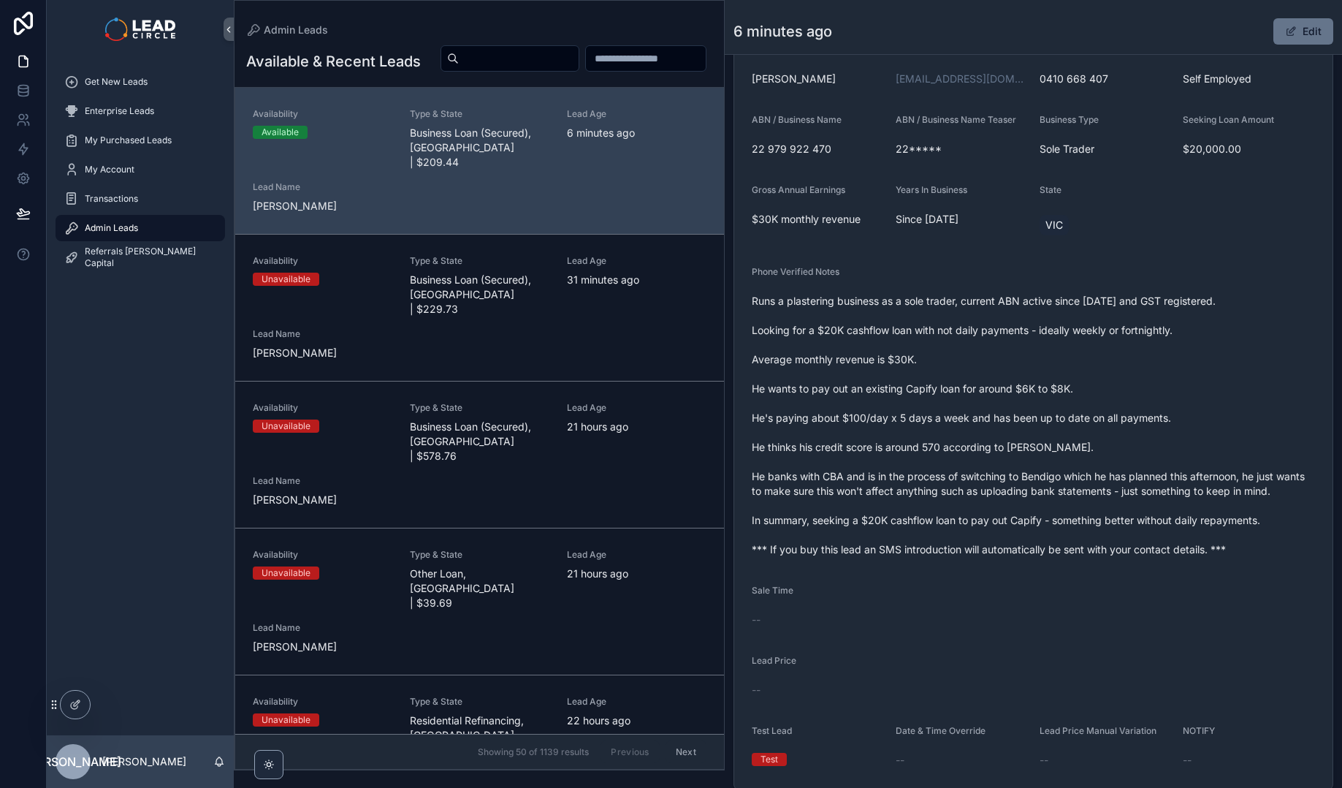
scroll to position [504, 0]
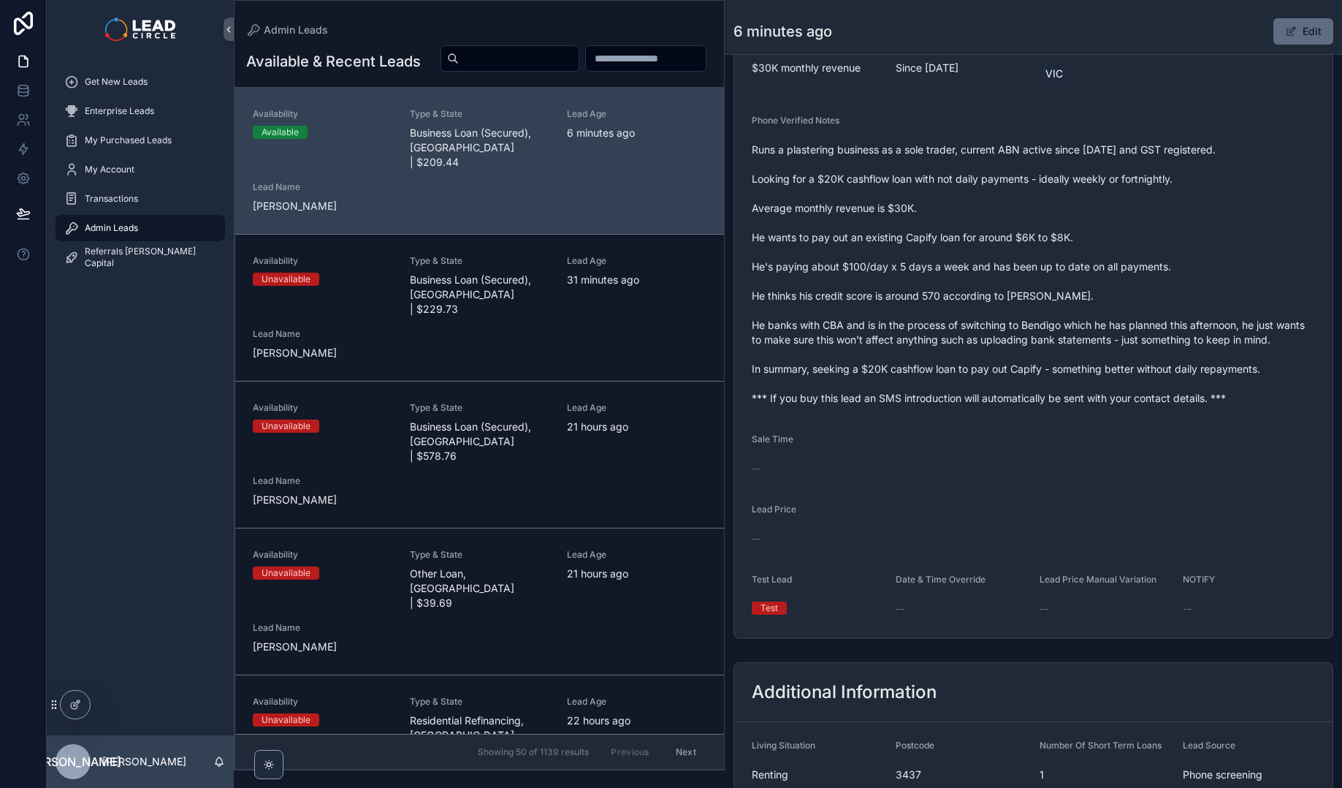
click at [1312, 29] on button "Edit" at bounding box center [1303, 31] width 60 height 26
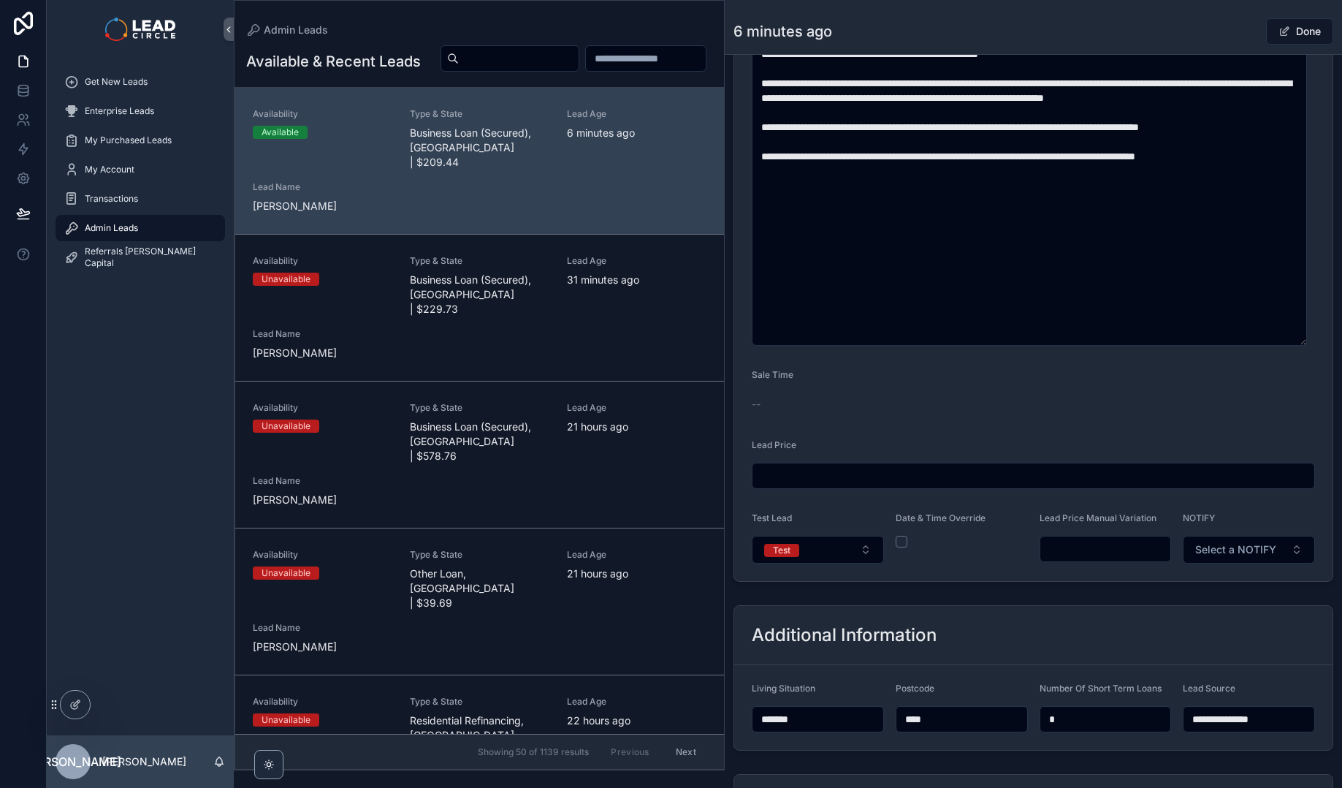
scroll to position [819, 0]
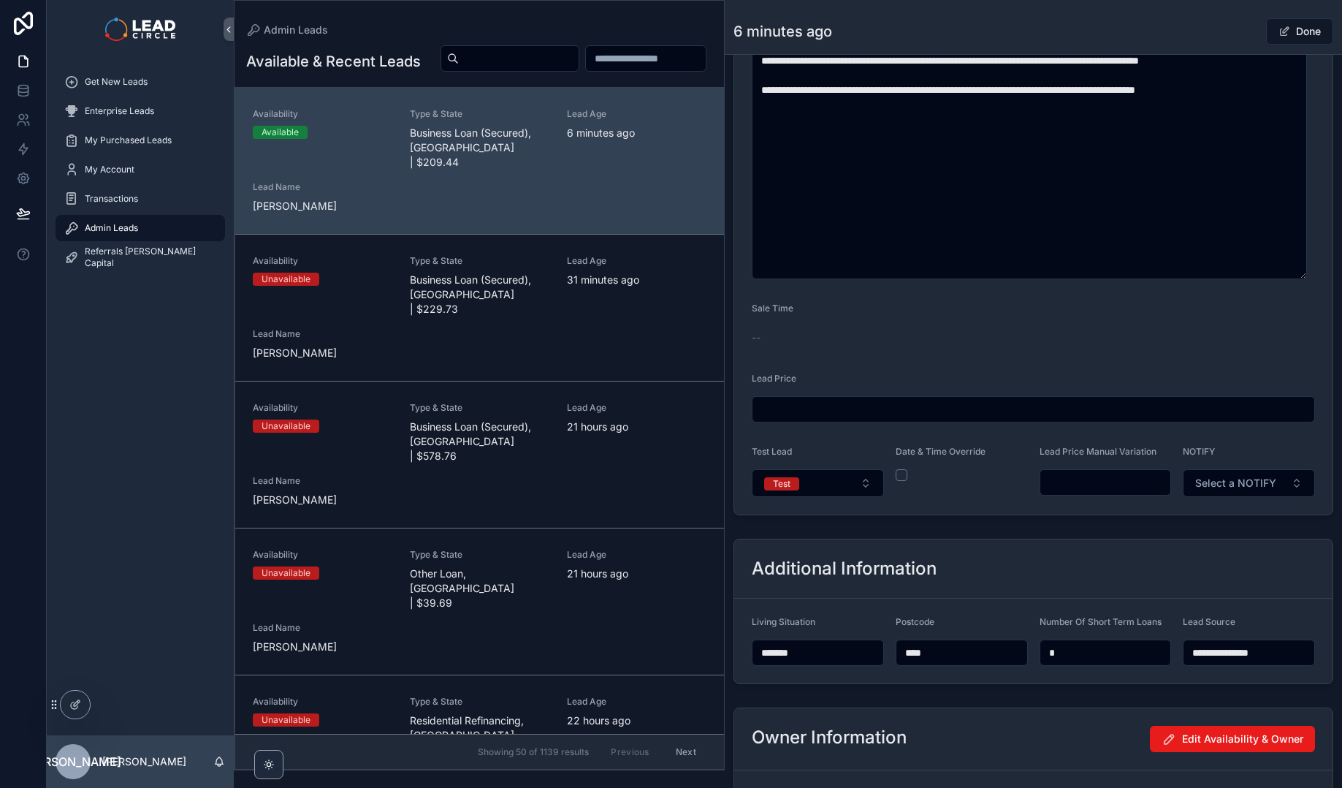
click at [899, 462] on div "Date & Time Override" at bounding box center [962, 455] width 132 height 18
click at [899, 478] on button "scrollable content" at bounding box center [902, 475] width 12 height 12
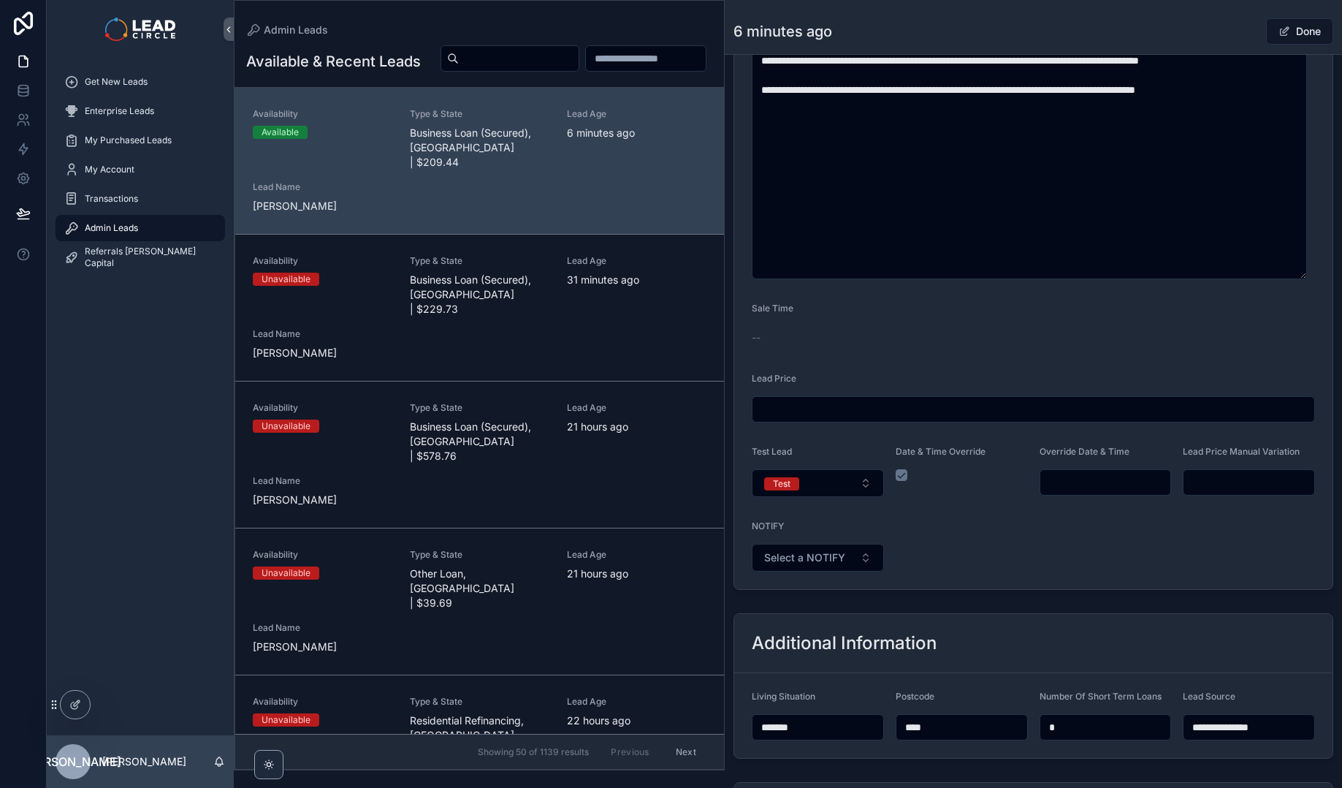
click at [1082, 485] on input "scrollable content" at bounding box center [1105, 482] width 131 height 20
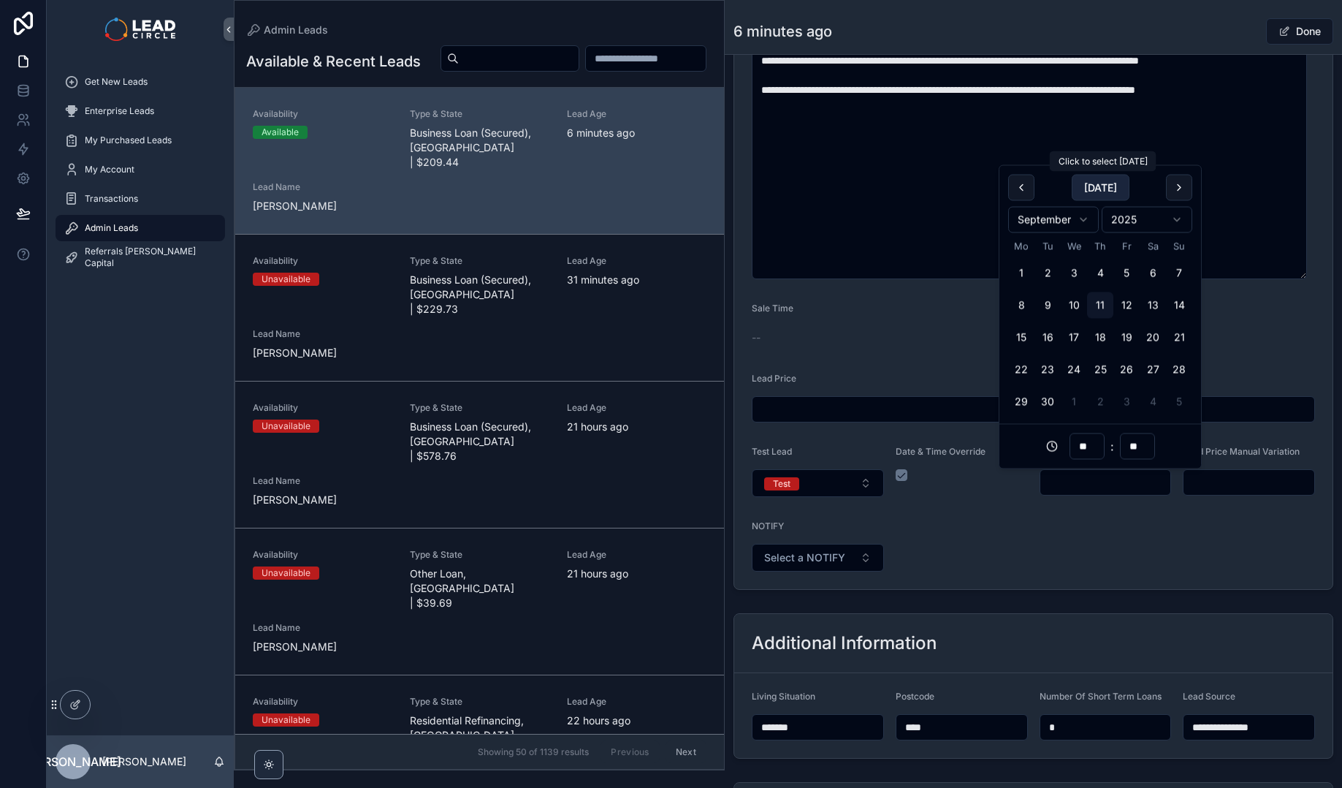
click at [1114, 188] on button "[DATE]" at bounding box center [1101, 188] width 58 height 26
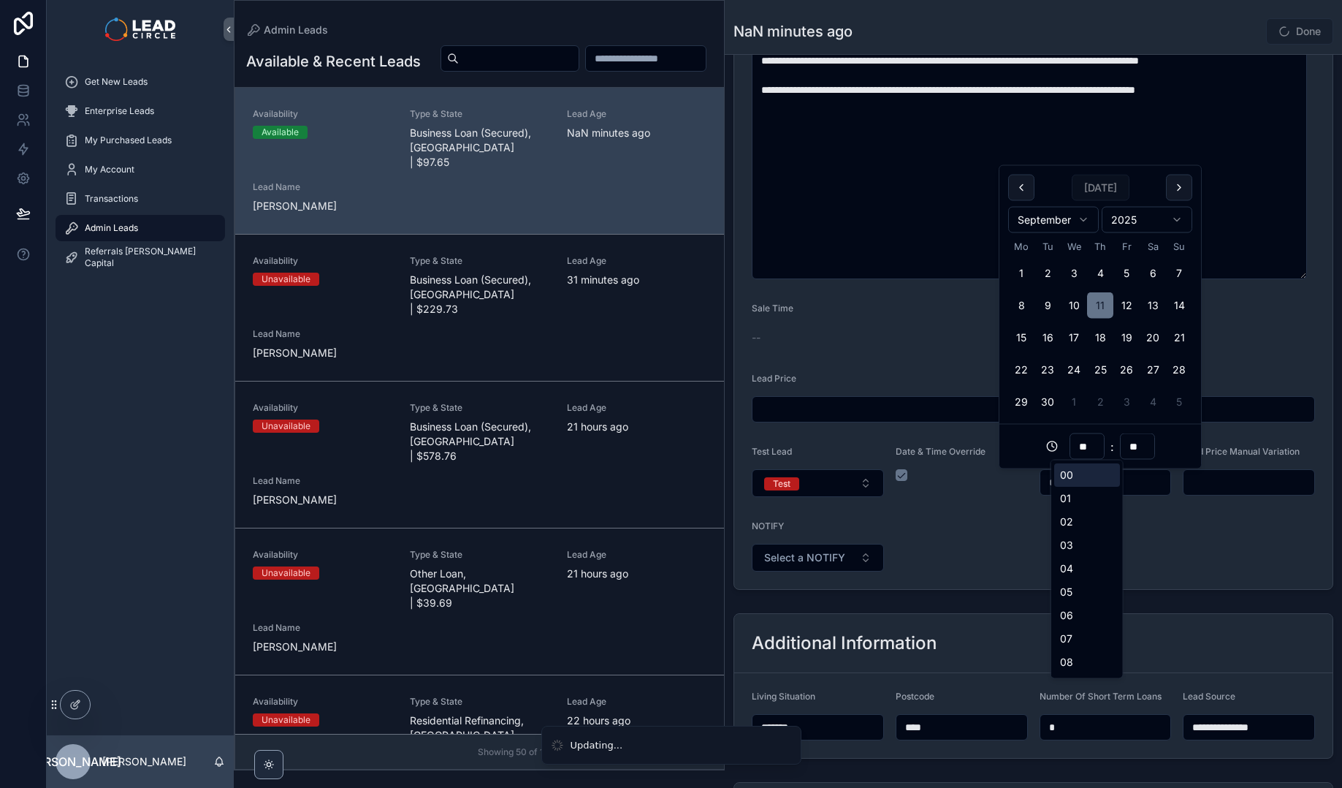
click at [1094, 446] on input "**" at bounding box center [1087, 446] width 34 height 20
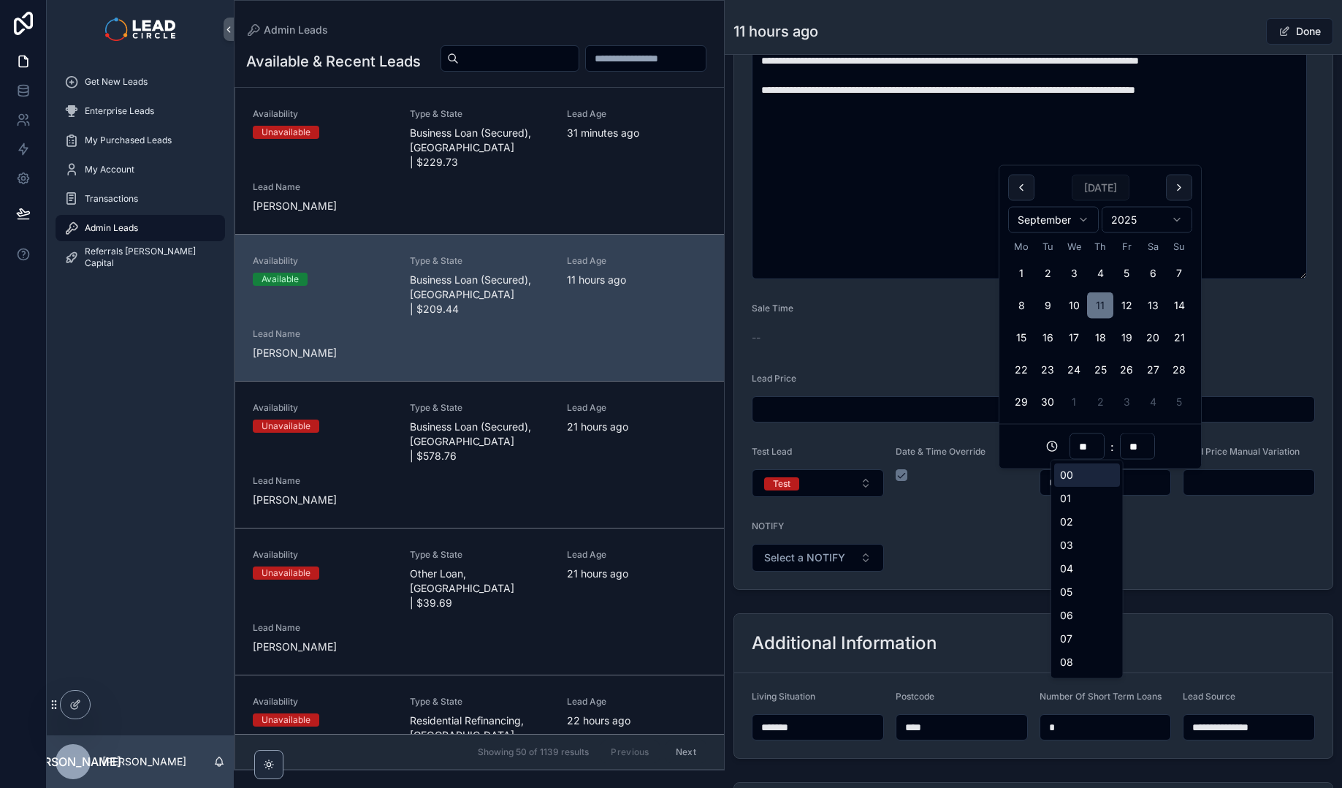
type input "**********"
type input "**"
type input "**********"
type input "**"
type input "**********"
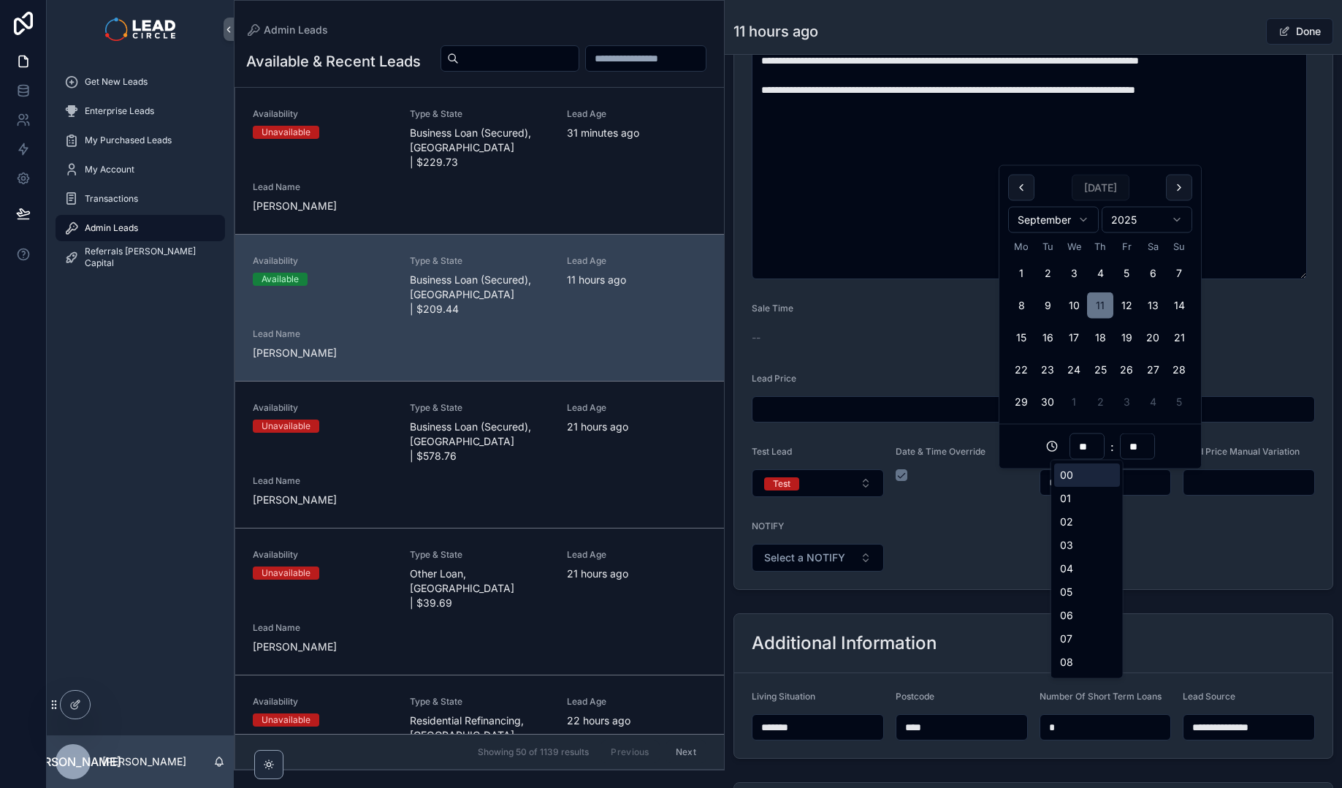
type input "**"
type input "**********"
type input "**"
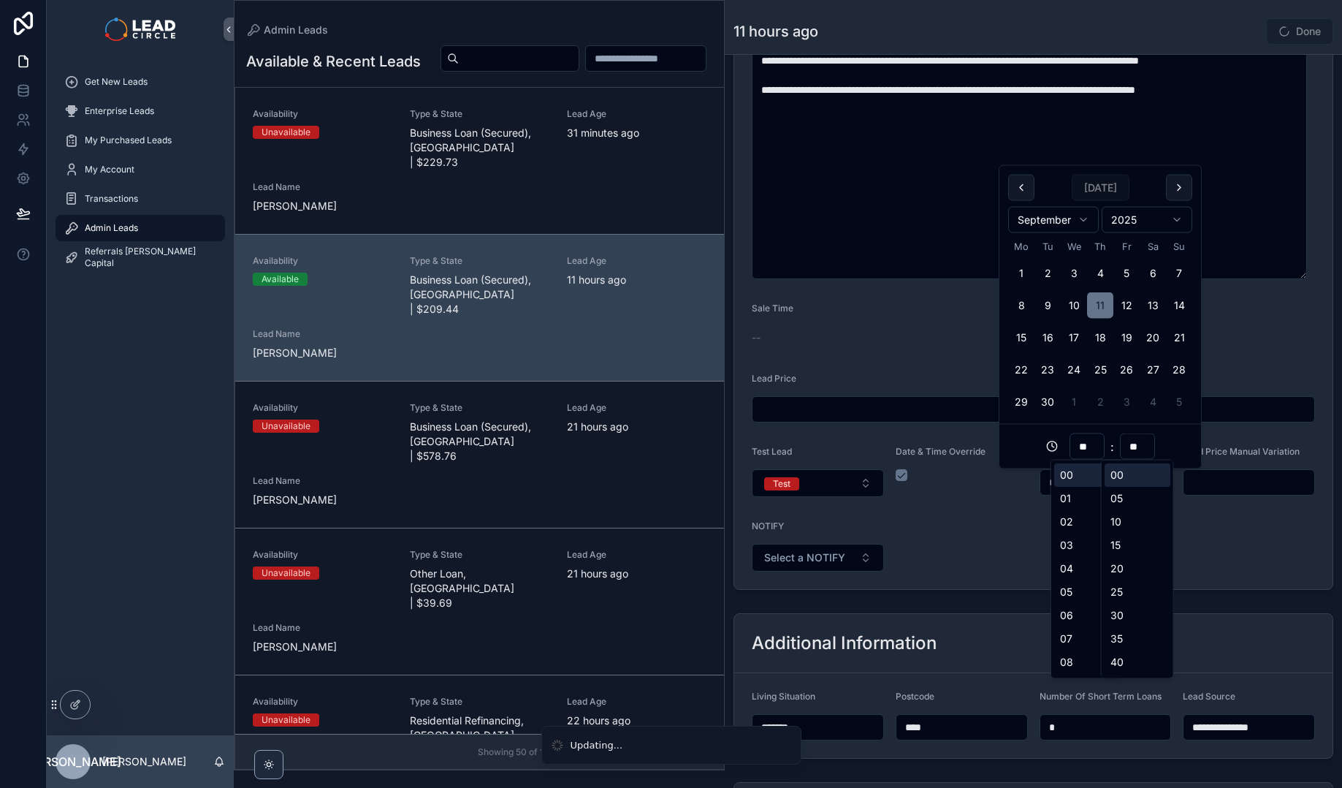
click at [1236, 569] on form "**********" at bounding box center [1033, 39] width 598 height 1099
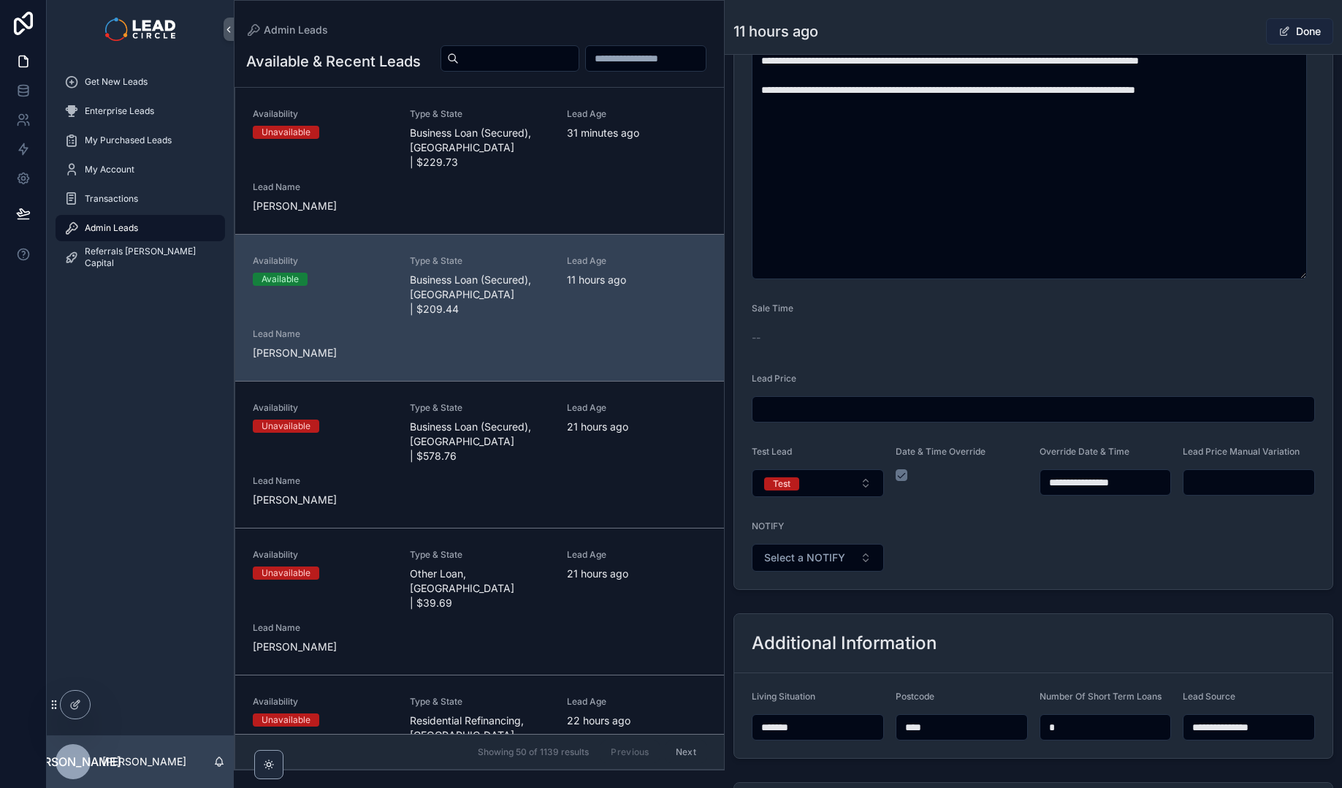
click at [1284, 39] on button "Done" at bounding box center [1299, 31] width 67 height 26
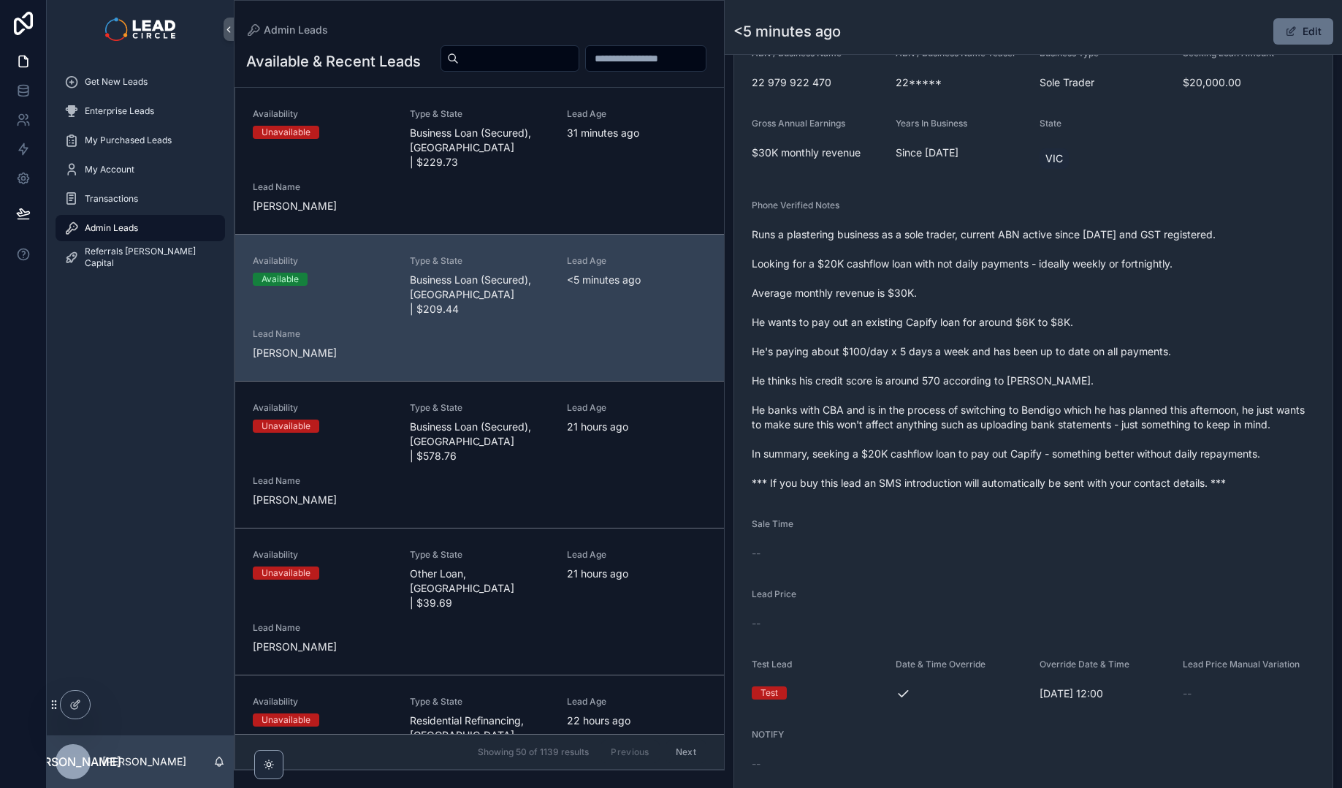
scroll to position [369, 0]
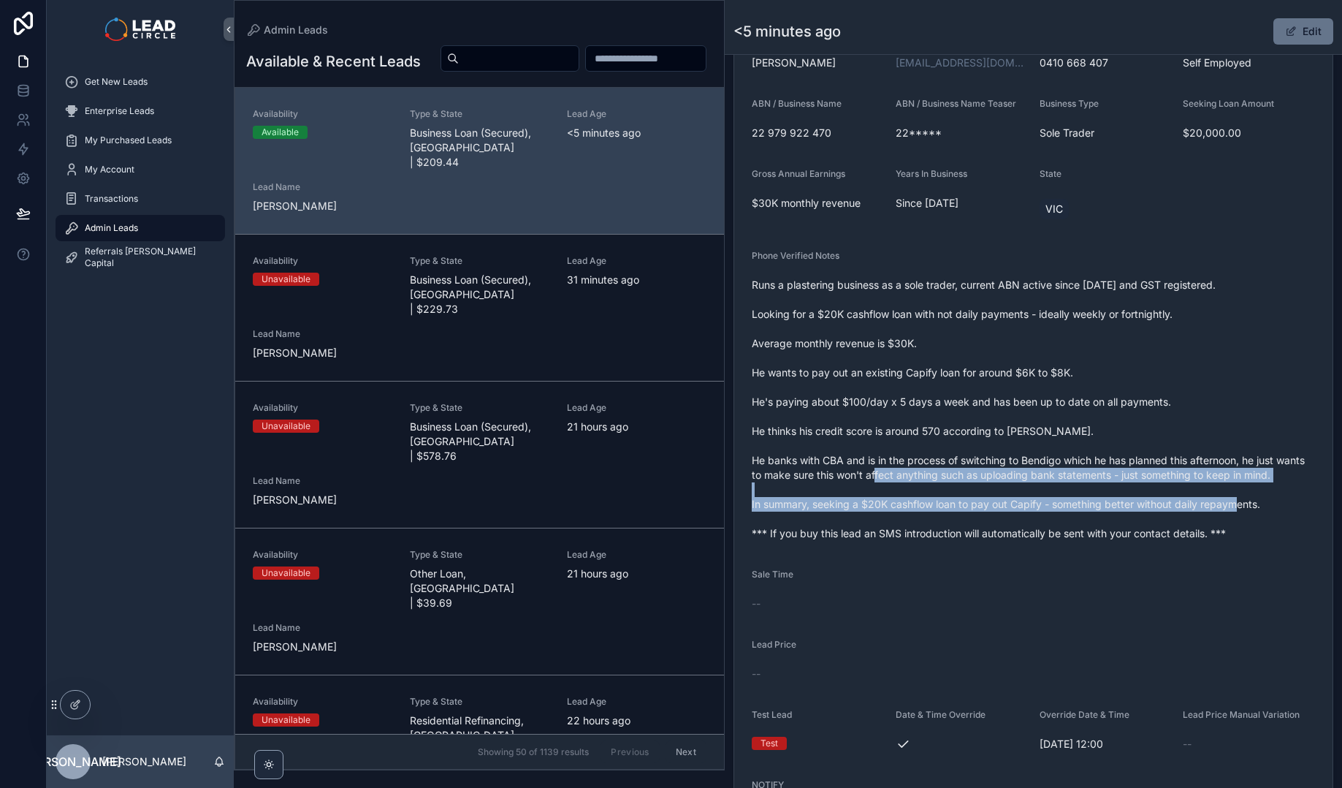
drag, startPoint x: 937, startPoint y: 476, endPoint x: 970, endPoint y: 522, distance: 57.0
click at [970, 522] on span "Runs a plastering business as a sole trader, current ABN active since [DATE] an…" at bounding box center [1033, 409] width 563 height 263
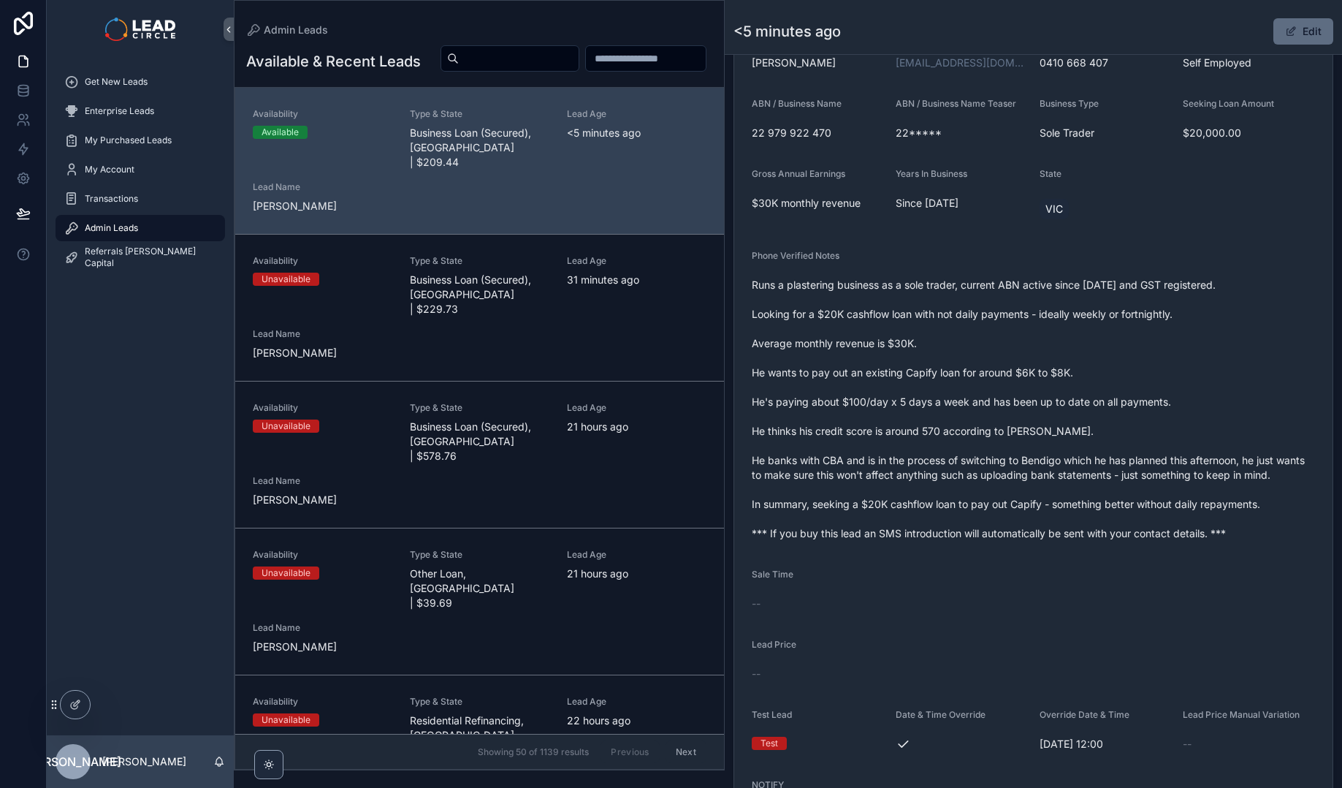
click at [1295, 34] on button "Edit" at bounding box center [1303, 31] width 60 height 26
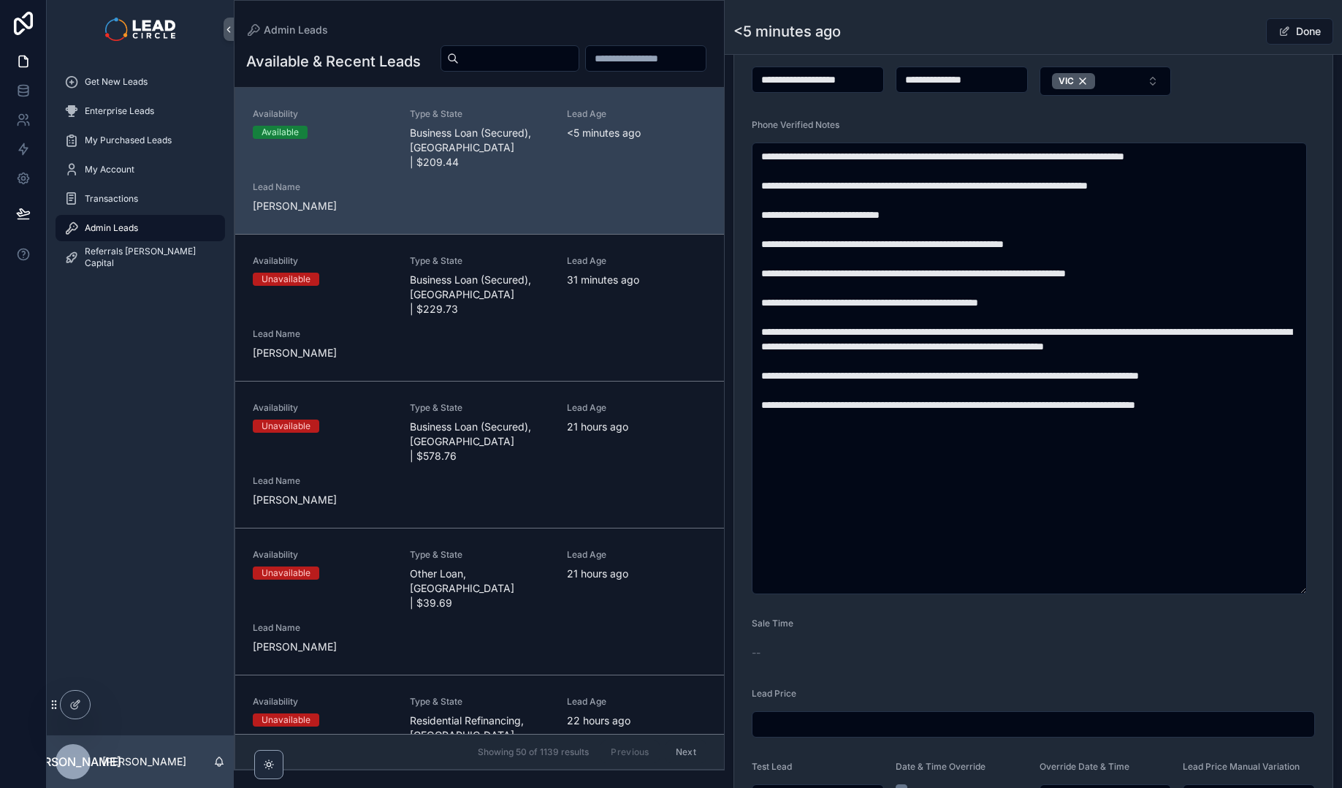
scroll to position [793, 0]
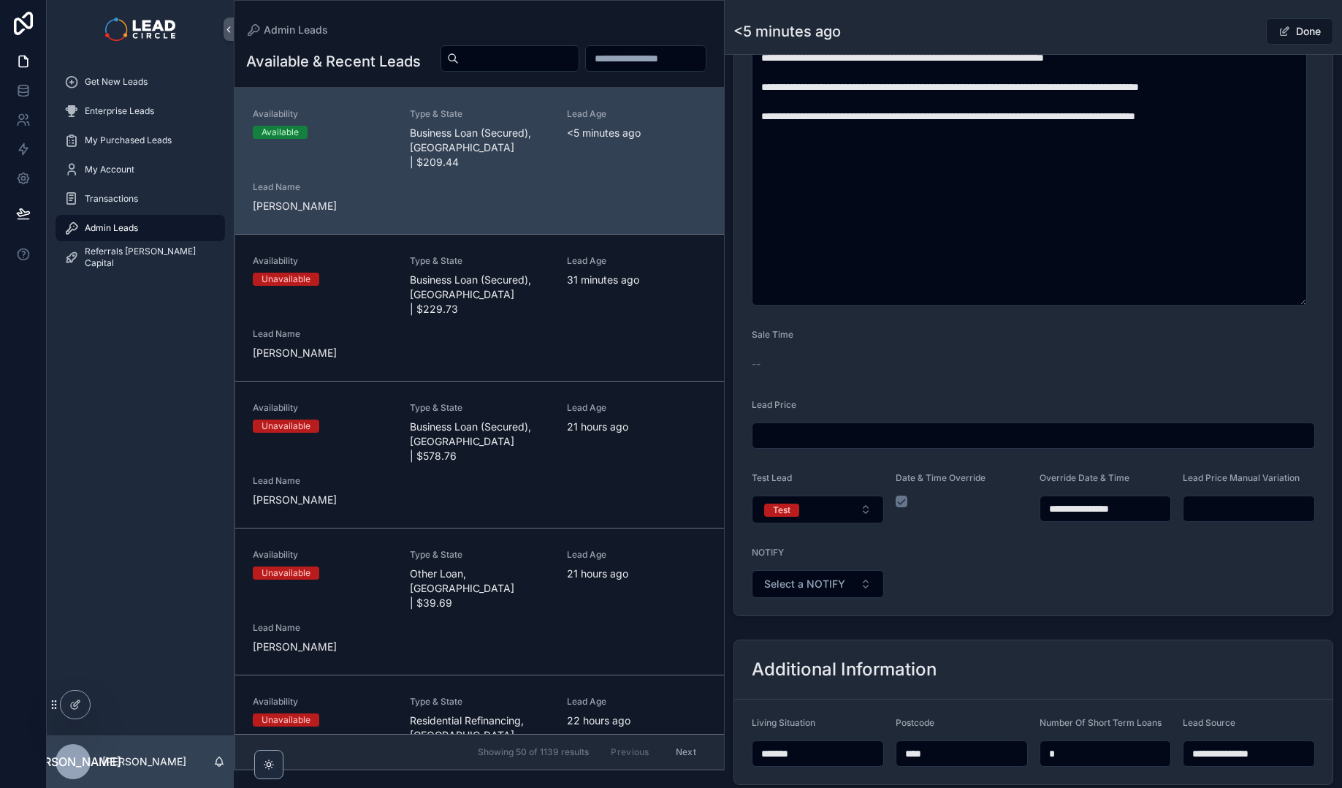
click at [1239, 509] on input "scrollable content" at bounding box center [1249, 508] width 131 height 20
click at [1236, 546] on form "**********" at bounding box center [1033, 65] width 598 height 1099
click at [1249, 509] on input "*******" at bounding box center [1249, 508] width 131 height 20
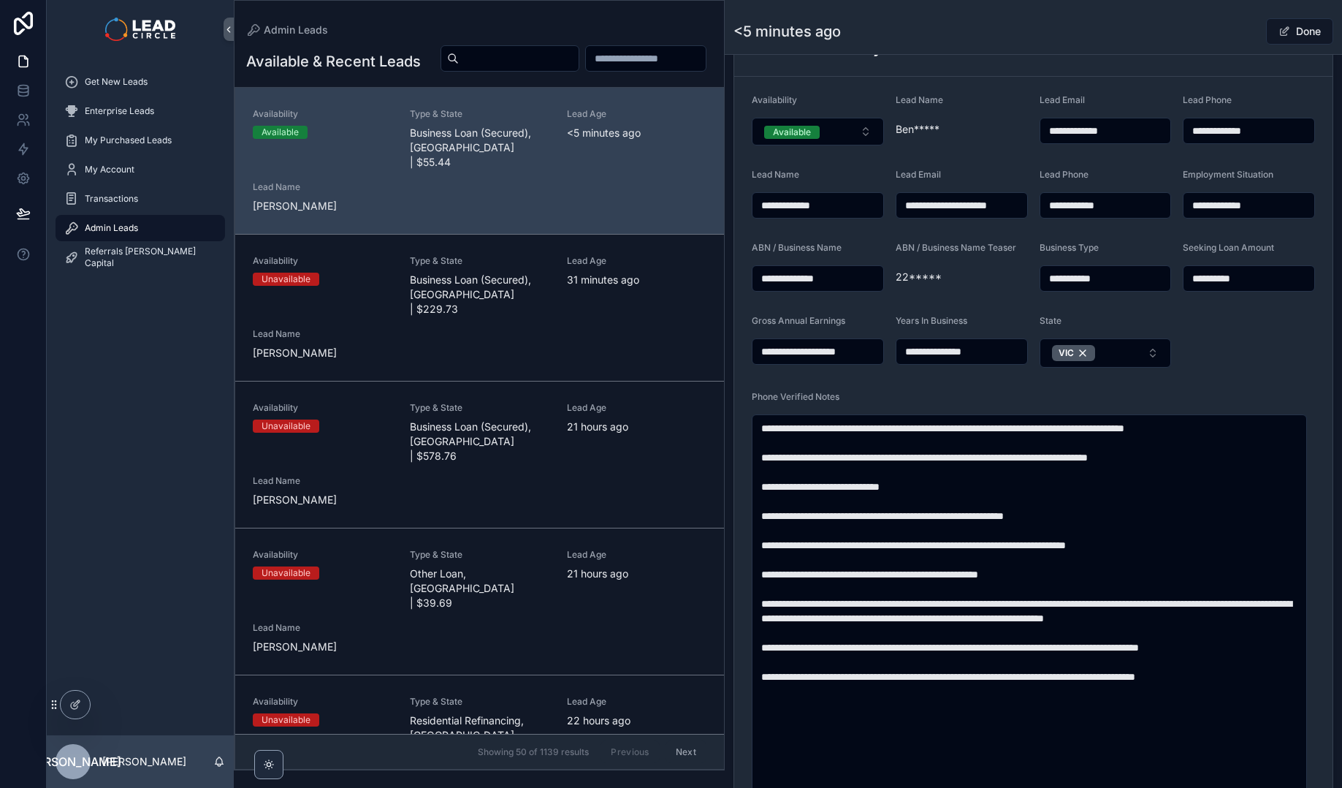
scroll to position [165, 0]
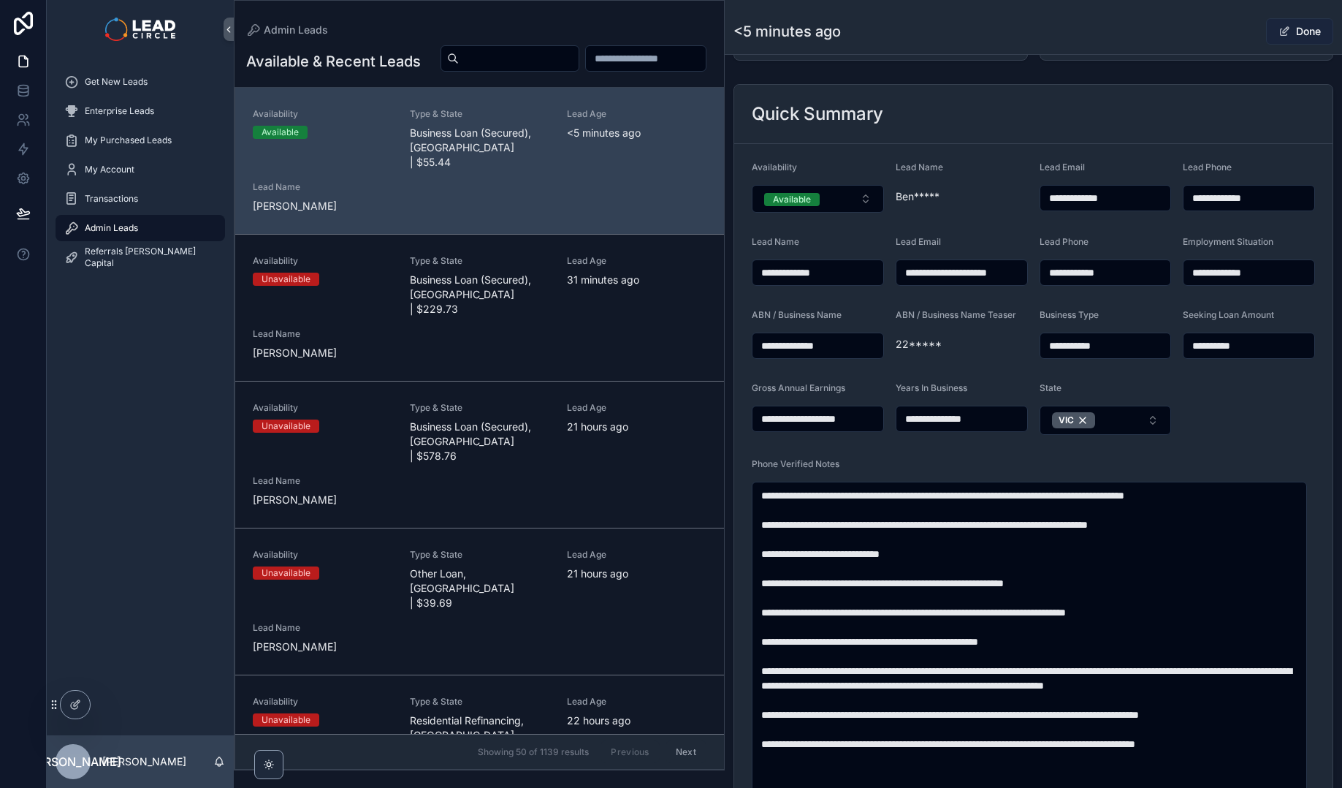
type input "********"
click at [1301, 44] on button "Done" at bounding box center [1299, 31] width 67 height 26
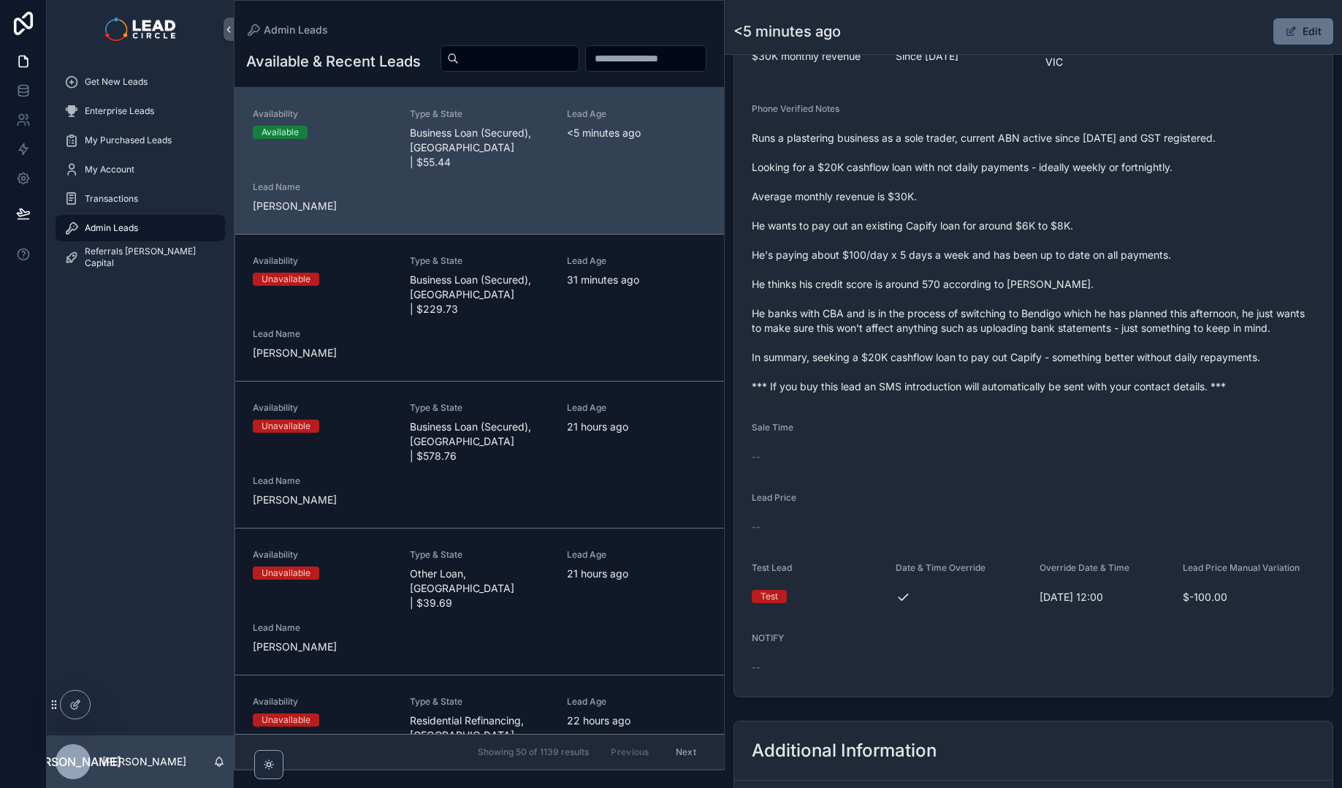
scroll to position [522, 0]
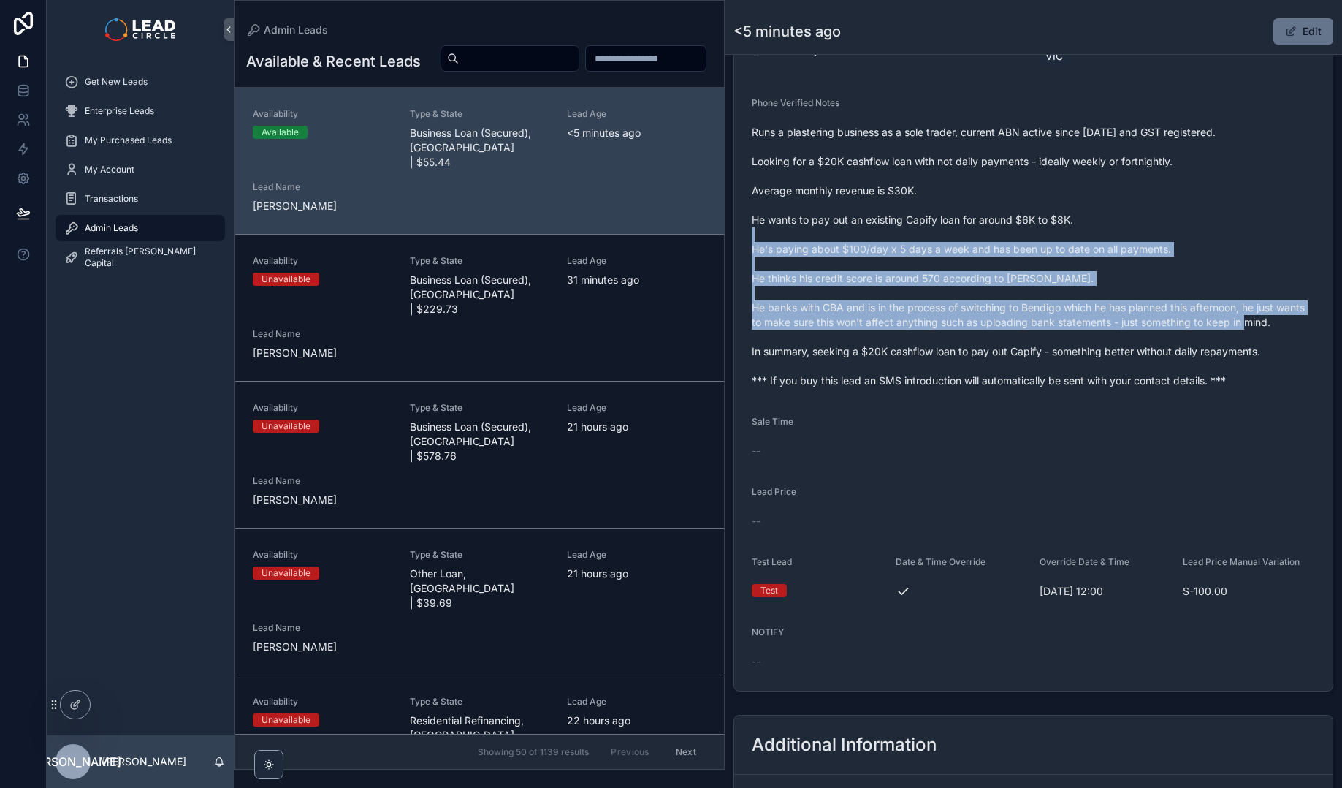
drag, startPoint x: 1063, startPoint y: 213, endPoint x: 1113, endPoint y: 334, distance: 131.3
click at [1113, 334] on span "Runs a plastering business as a sole trader, current ABN active since [DATE] an…" at bounding box center [1033, 256] width 563 height 263
click at [1130, 343] on span "Runs a plastering business as a sole trader, current ABN active since [DATE] an…" at bounding box center [1033, 256] width 563 height 263
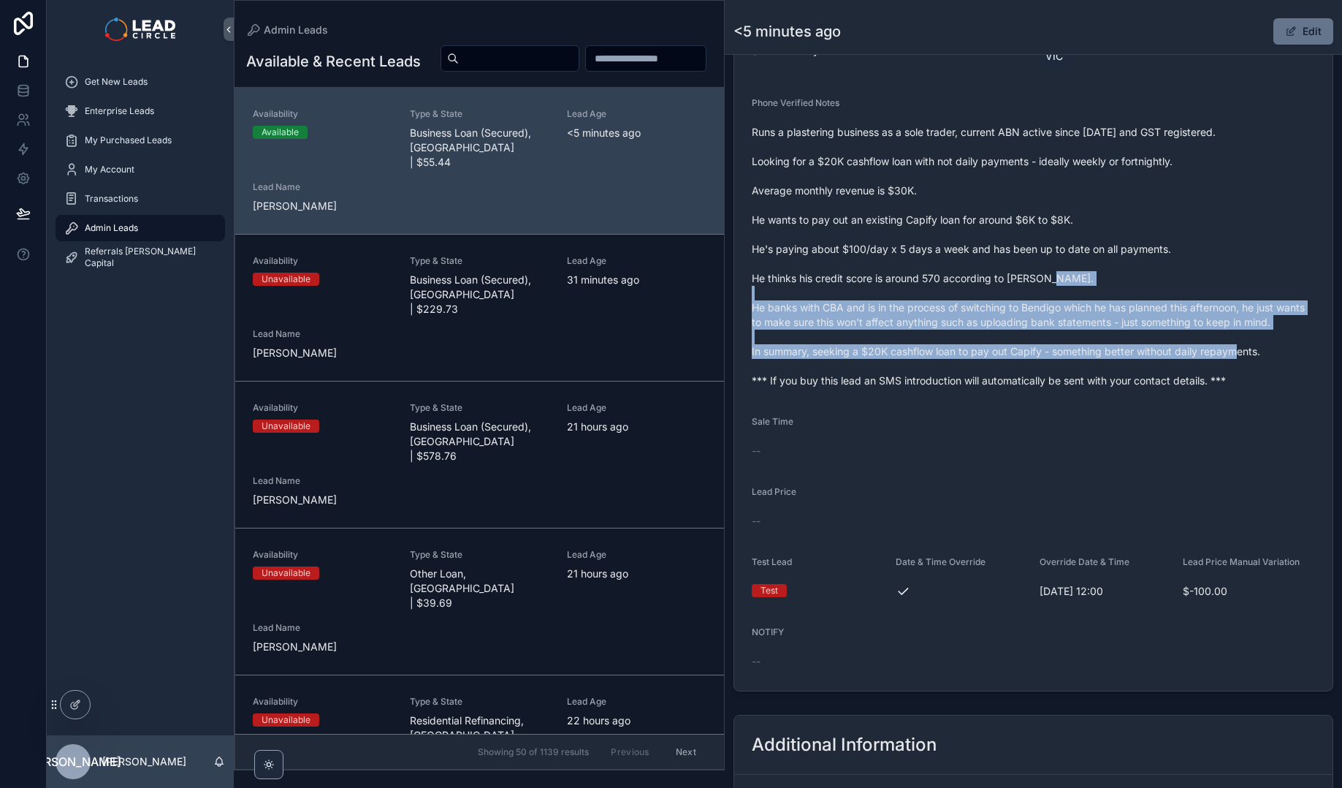
click at [1056, 248] on span "Runs a plastering business as a sole trader, current ABN active since [DATE] an…" at bounding box center [1033, 256] width 563 height 263
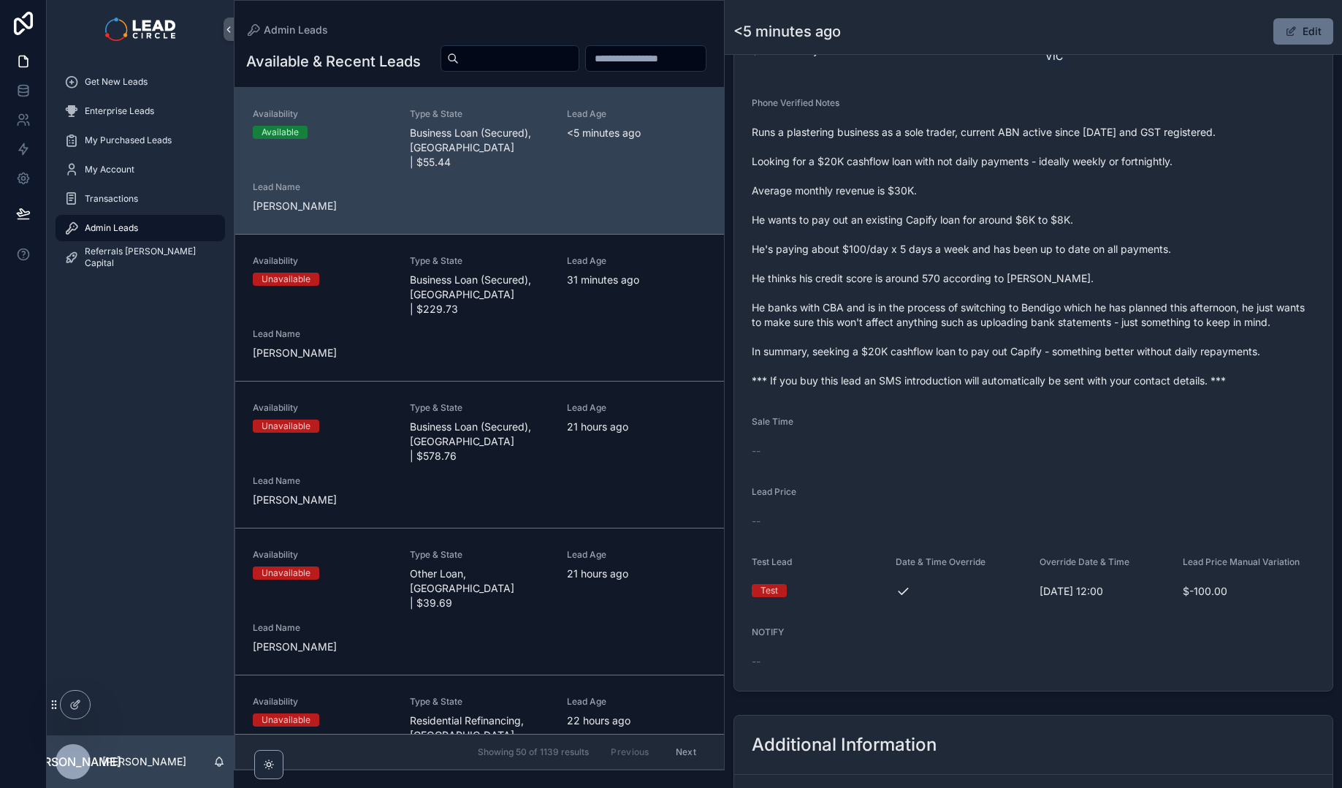
click at [1033, 234] on span "Runs a plastering business as a sole trader, current ABN active since [DATE] an…" at bounding box center [1033, 256] width 563 height 263
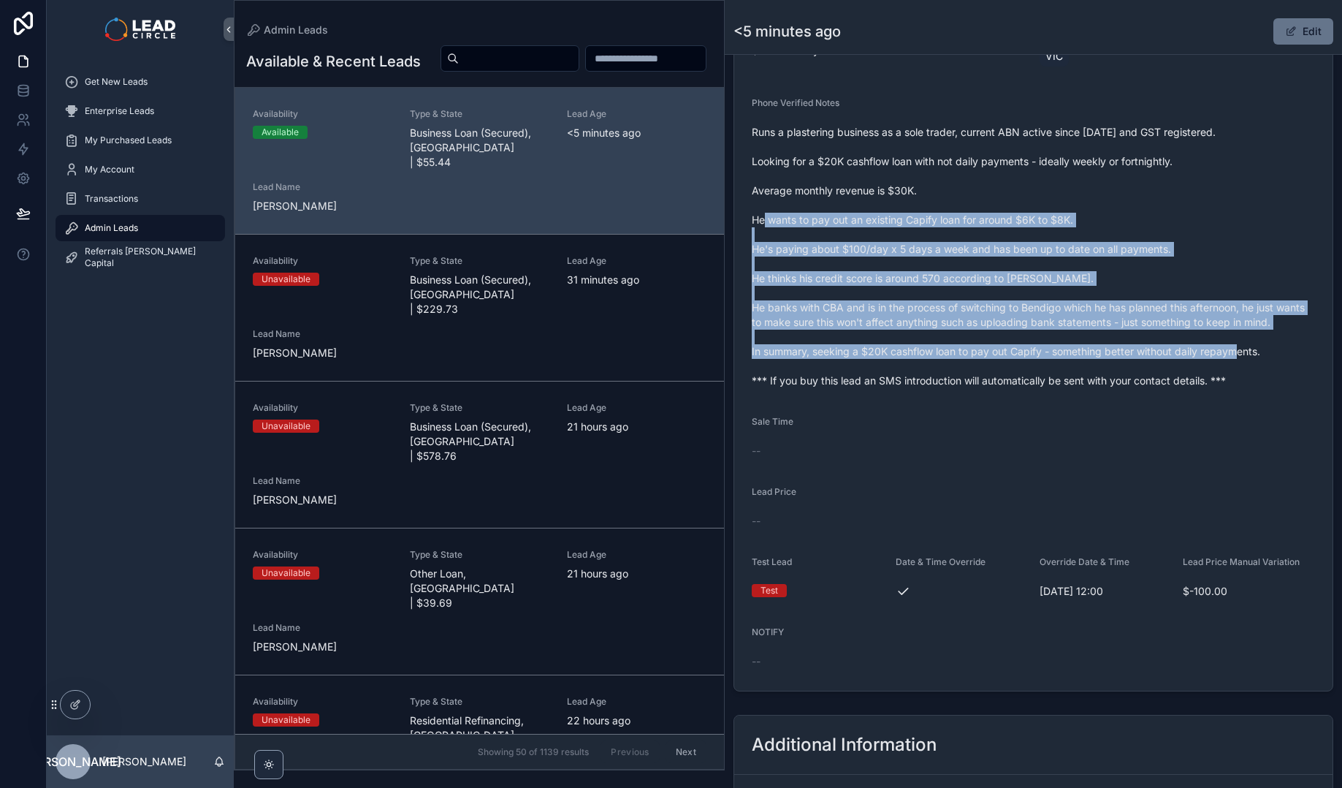
drag, startPoint x: 1024, startPoint y: 212, endPoint x: 1146, endPoint y: 371, distance: 200.2
click at [1146, 371] on span "Runs a plastering business as a sole trader, current ABN active since [DATE] an…" at bounding box center [1033, 256] width 563 height 263
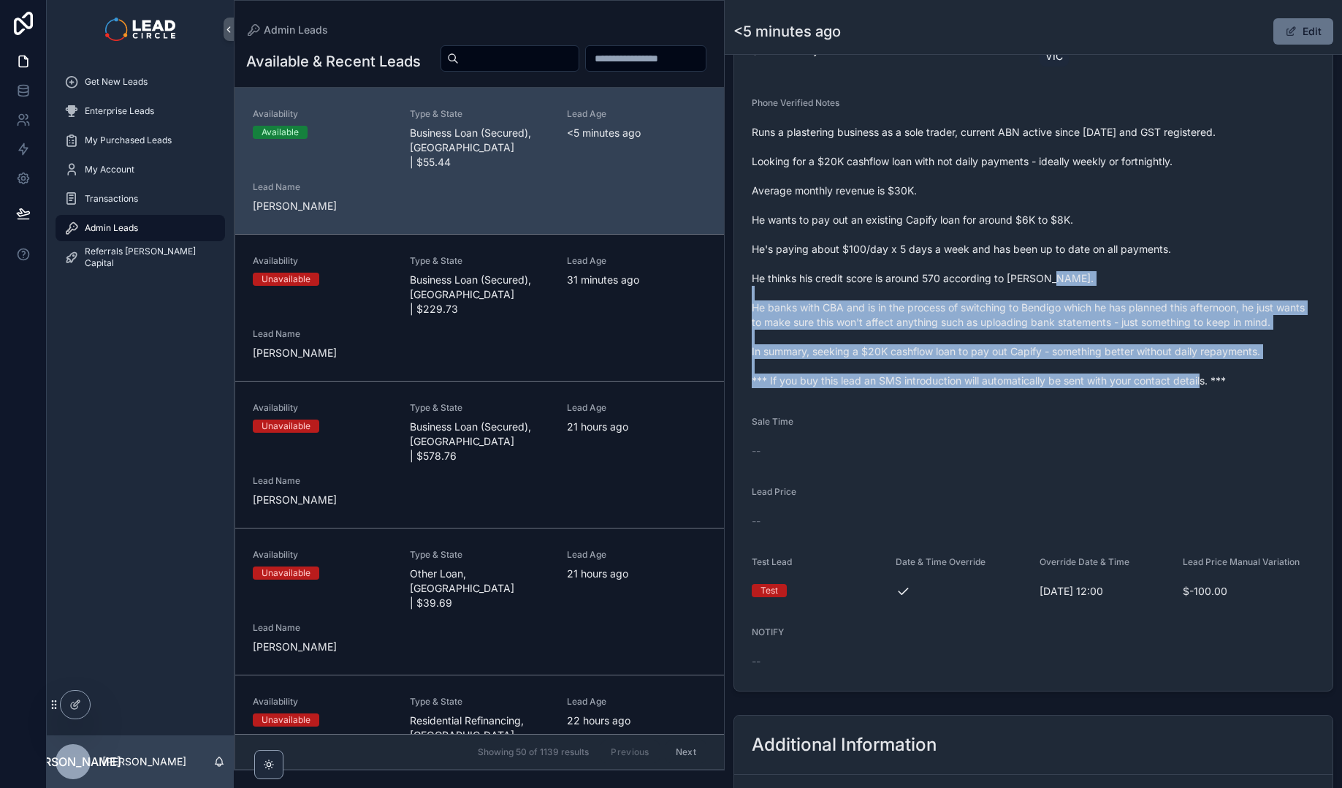
drag, startPoint x: 1128, startPoint y: 270, endPoint x: 1119, endPoint y: 263, distance: 11.4
click at [1124, 267] on form "Availability Available Lead Name [PERSON_NAME]***** Lead Email Buy to reveal Le…" at bounding box center [1033, 238] width 598 height 903
click at [1119, 263] on span "Runs a plastering business as a sole trader, current ABN active since [DATE] an…" at bounding box center [1033, 256] width 563 height 263
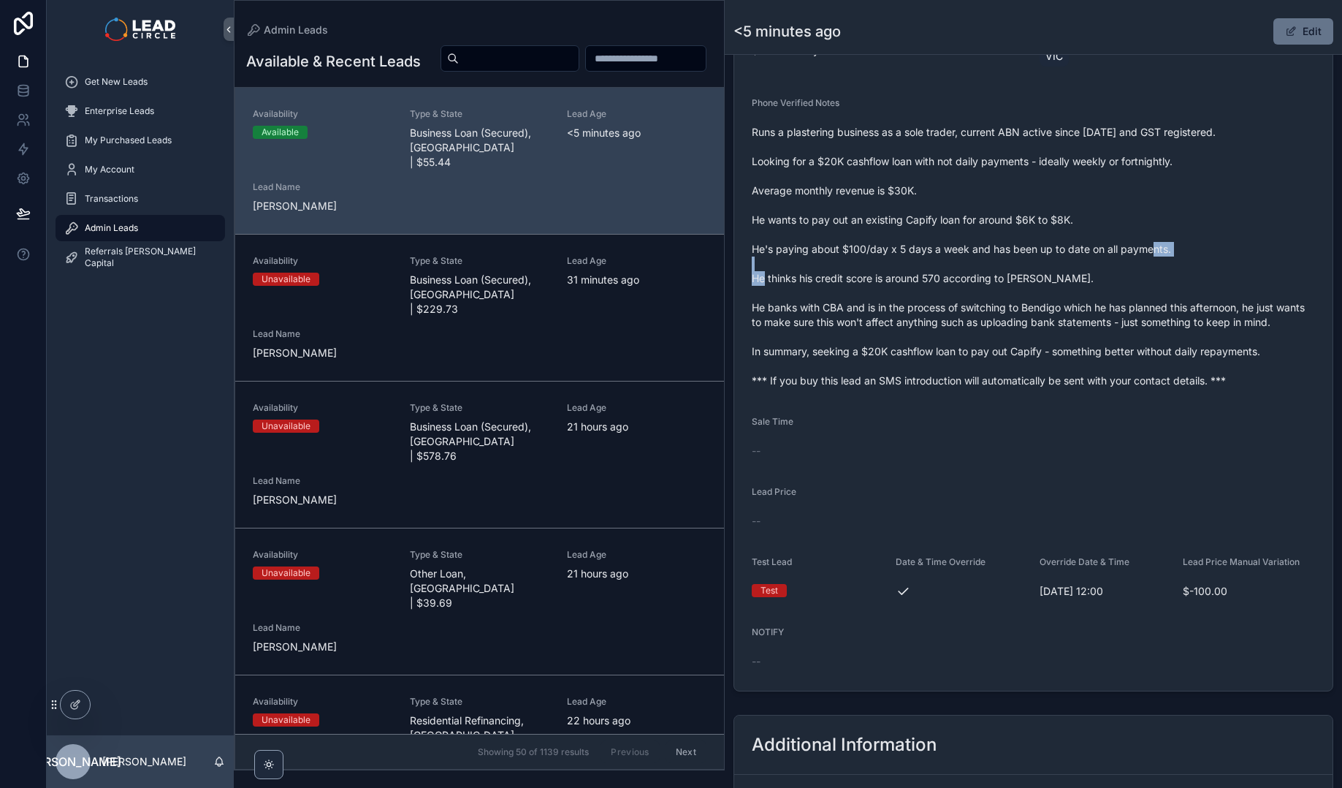
drag, startPoint x: 1129, startPoint y: 245, endPoint x: 1138, endPoint y: 256, distance: 14.0
click at [1138, 256] on span "Runs a plastering business as a sole trader, current ABN active since [DATE] an…" at bounding box center [1033, 256] width 563 height 263
click at [1168, 334] on span "Runs a plastering business as a sole trader, current ABN active since [DATE] an…" at bounding box center [1033, 256] width 563 height 263
click at [1290, 38] on button "Edit" at bounding box center [1303, 31] width 60 height 26
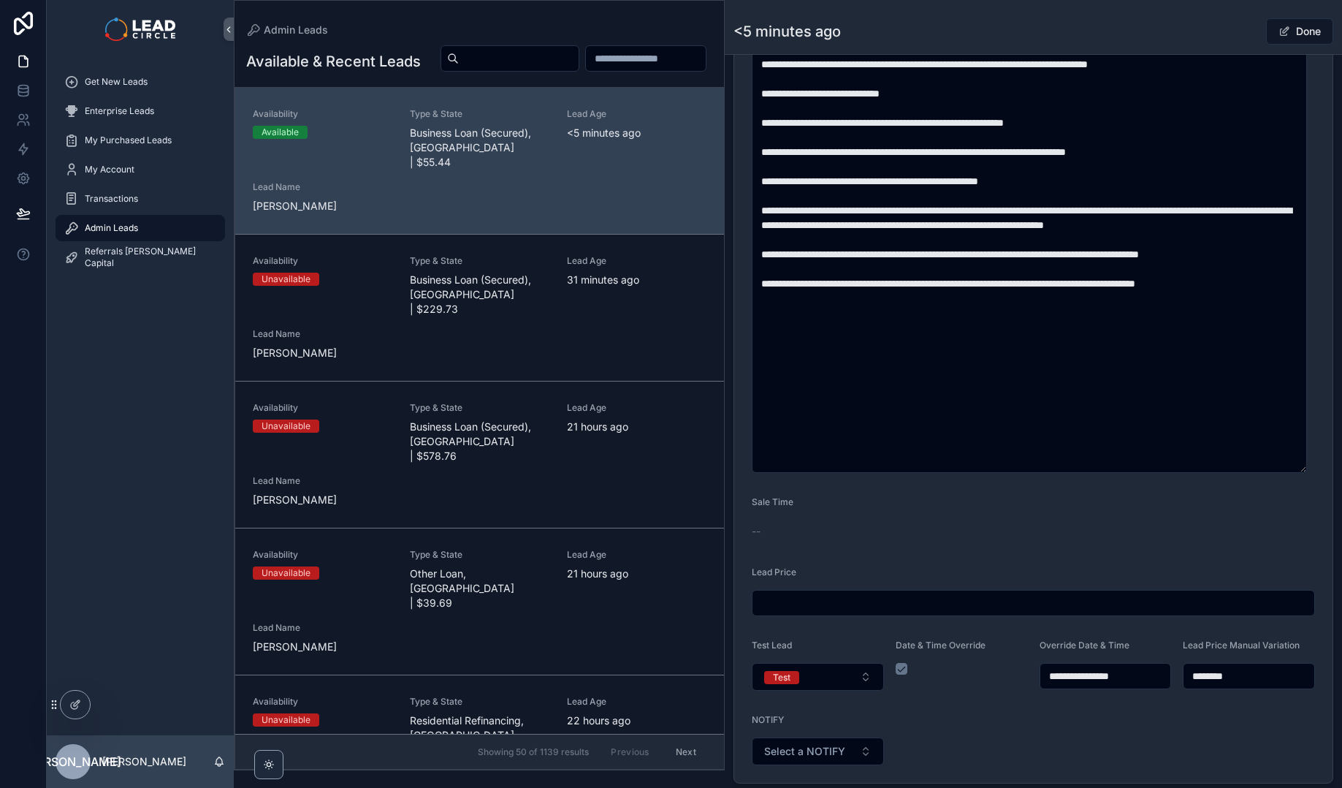
scroll to position [832, 0]
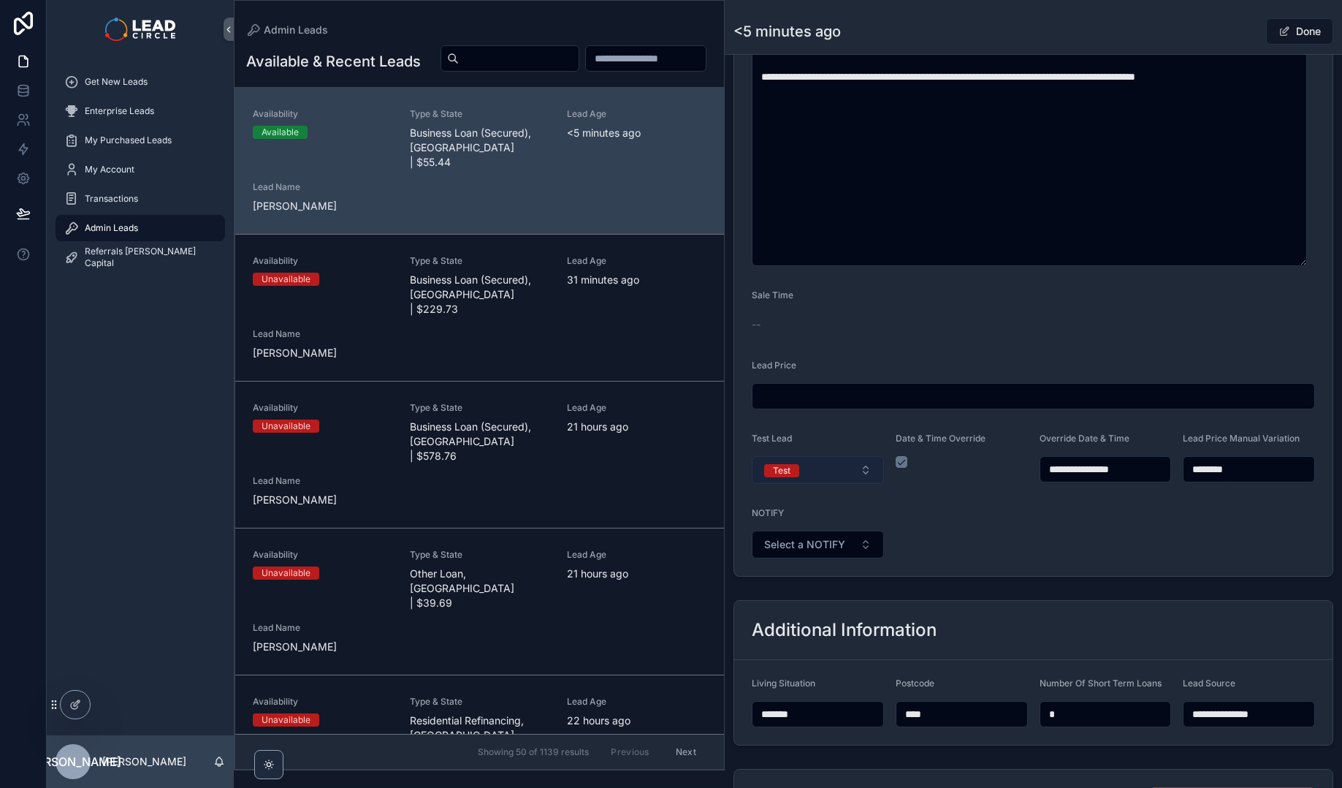
click at [817, 475] on button "Test" at bounding box center [818, 470] width 132 height 28
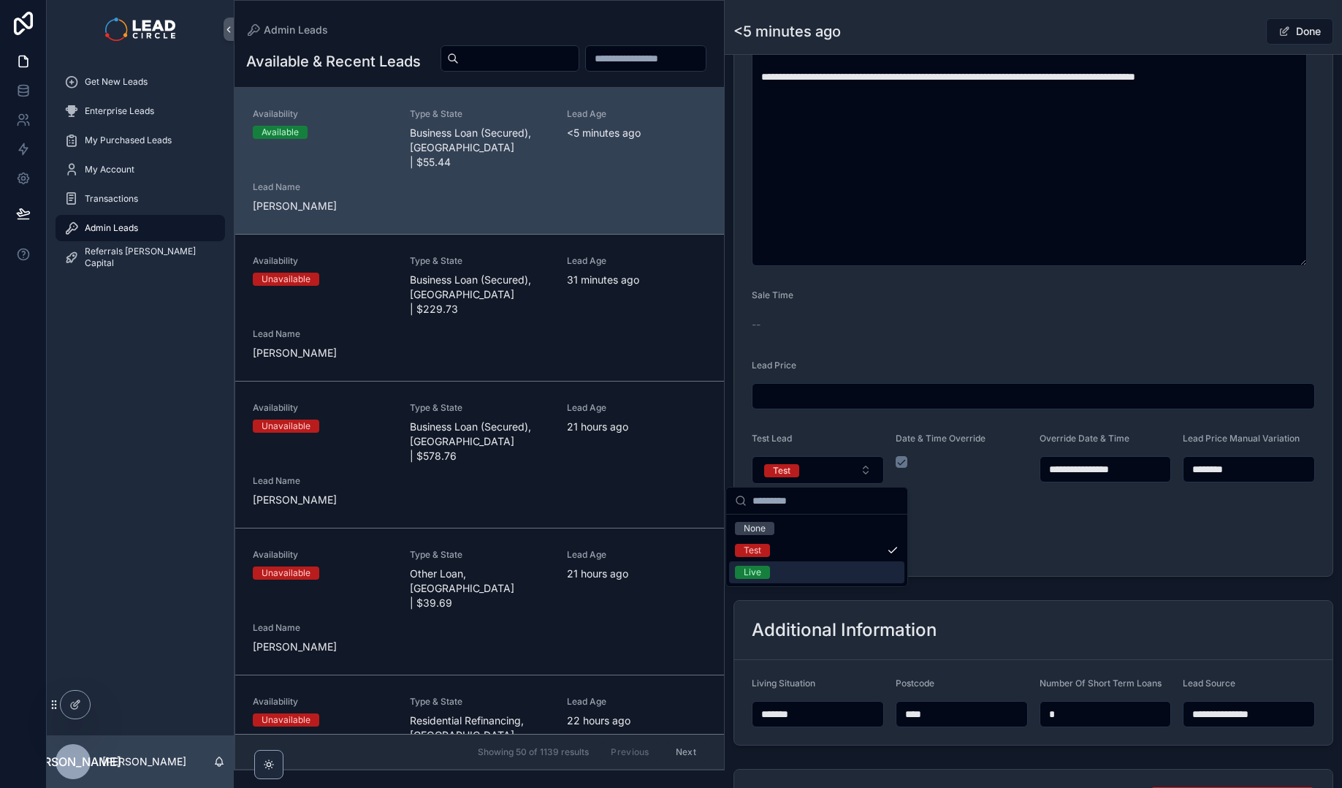
click at [799, 576] on div "Live" at bounding box center [816, 572] width 175 height 22
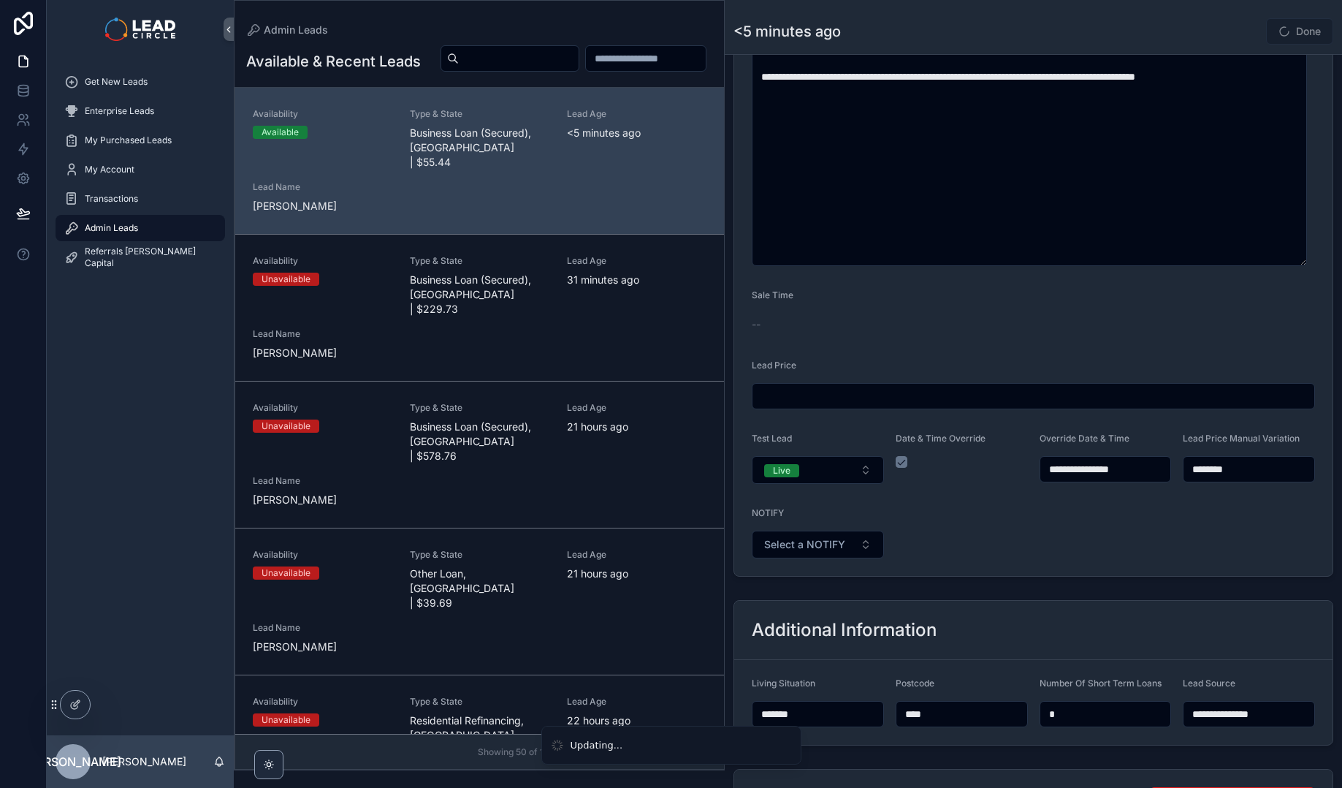
click at [832, 541] on span "Select a NOTIFY" at bounding box center [804, 544] width 81 height 15
click at [831, 606] on div "Notify" at bounding box center [816, 603] width 175 height 22
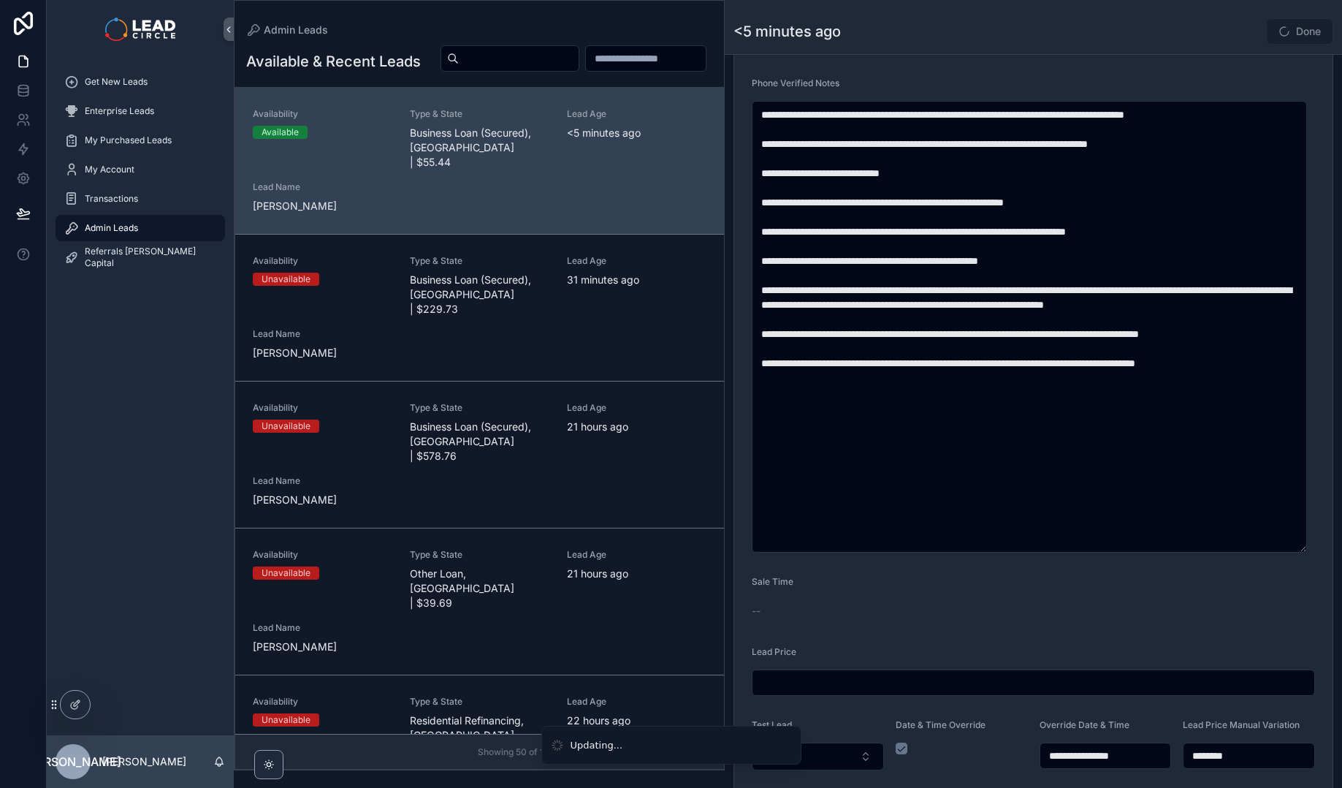
scroll to position [323, 0]
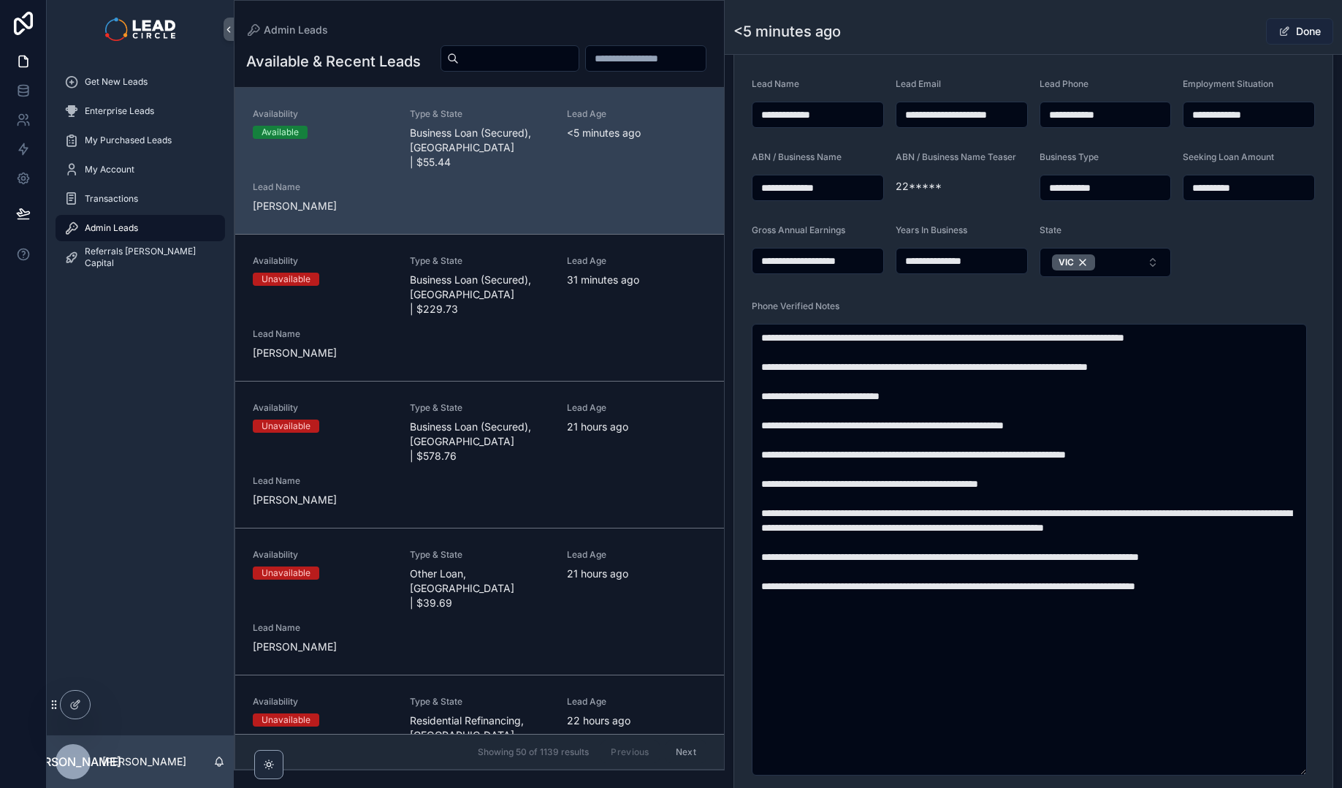
click at [1303, 27] on button "Done" at bounding box center [1299, 31] width 67 height 26
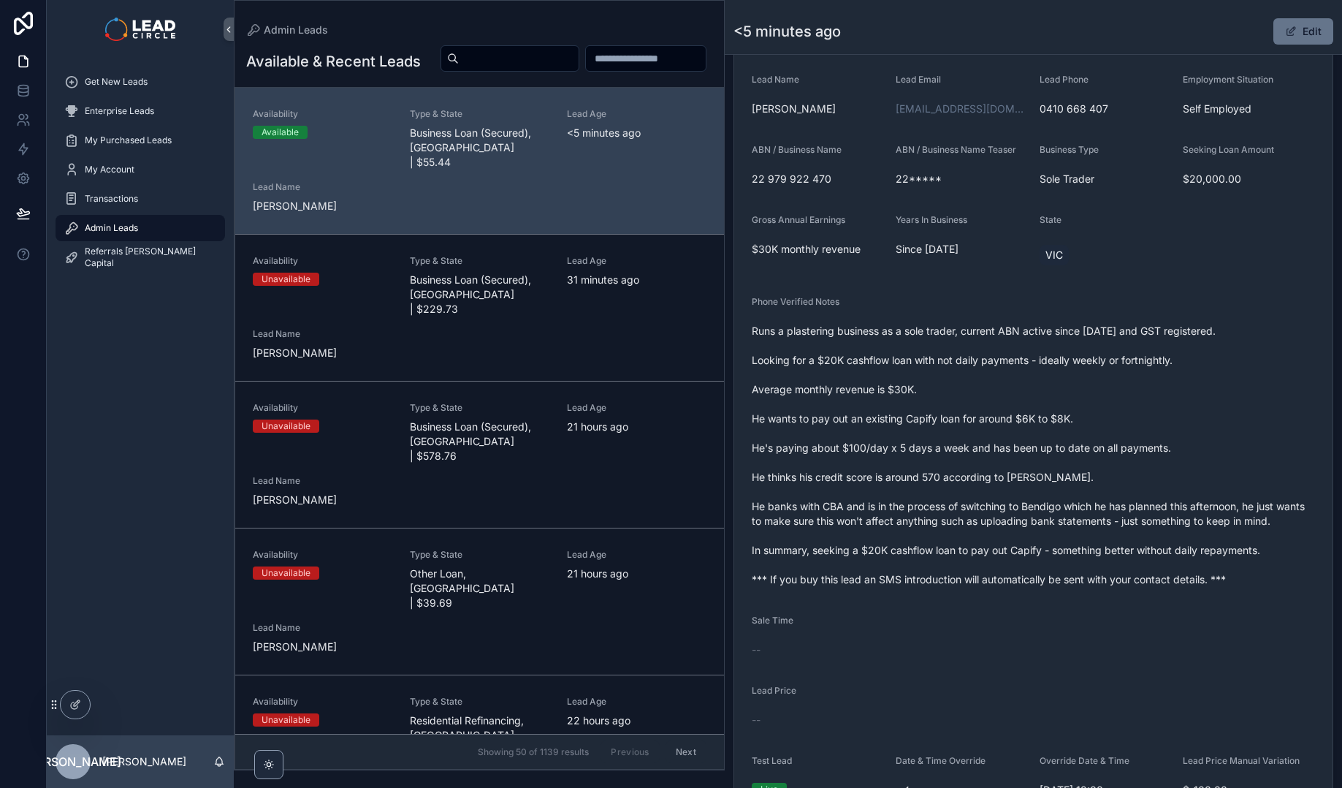
click at [1105, 510] on span "Runs a plastering business as a sole trader, current ABN active since [DATE] an…" at bounding box center [1033, 455] width 563 height 263
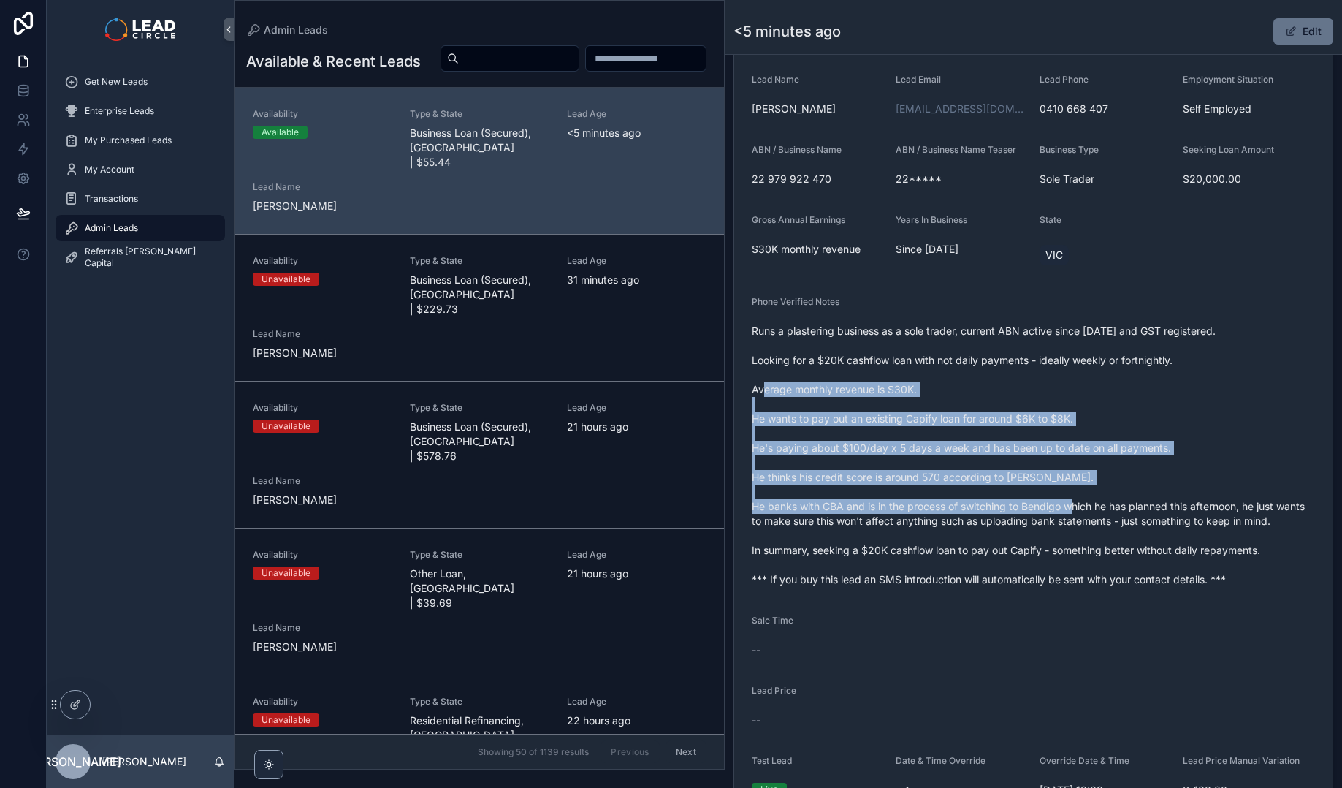
click at [1105, 510] on span "Runs a plastering business as a sole trader, current ABN active since [DATE] an…" at bounding box center [1033, 455] width 563 height 263
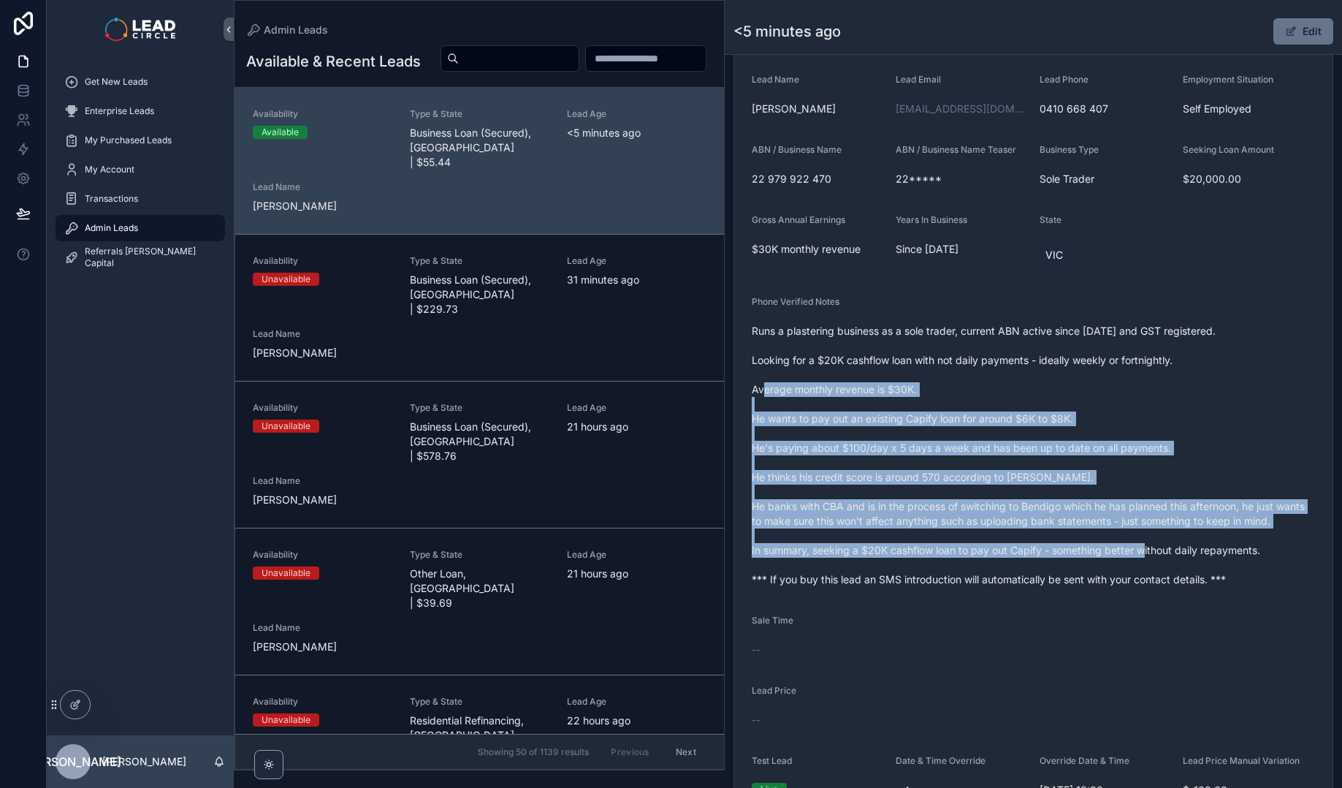
drag, startPoint x: 1175, startPoint y: 544, endPoint x: 1114, endPoint y: 343, distance: 209.9
click at [1116, 347] on span "Runs a plastering business as a sole trader, current ABN active since [DATE] an…" at bounding box center [1033, 455] width 563 height 263
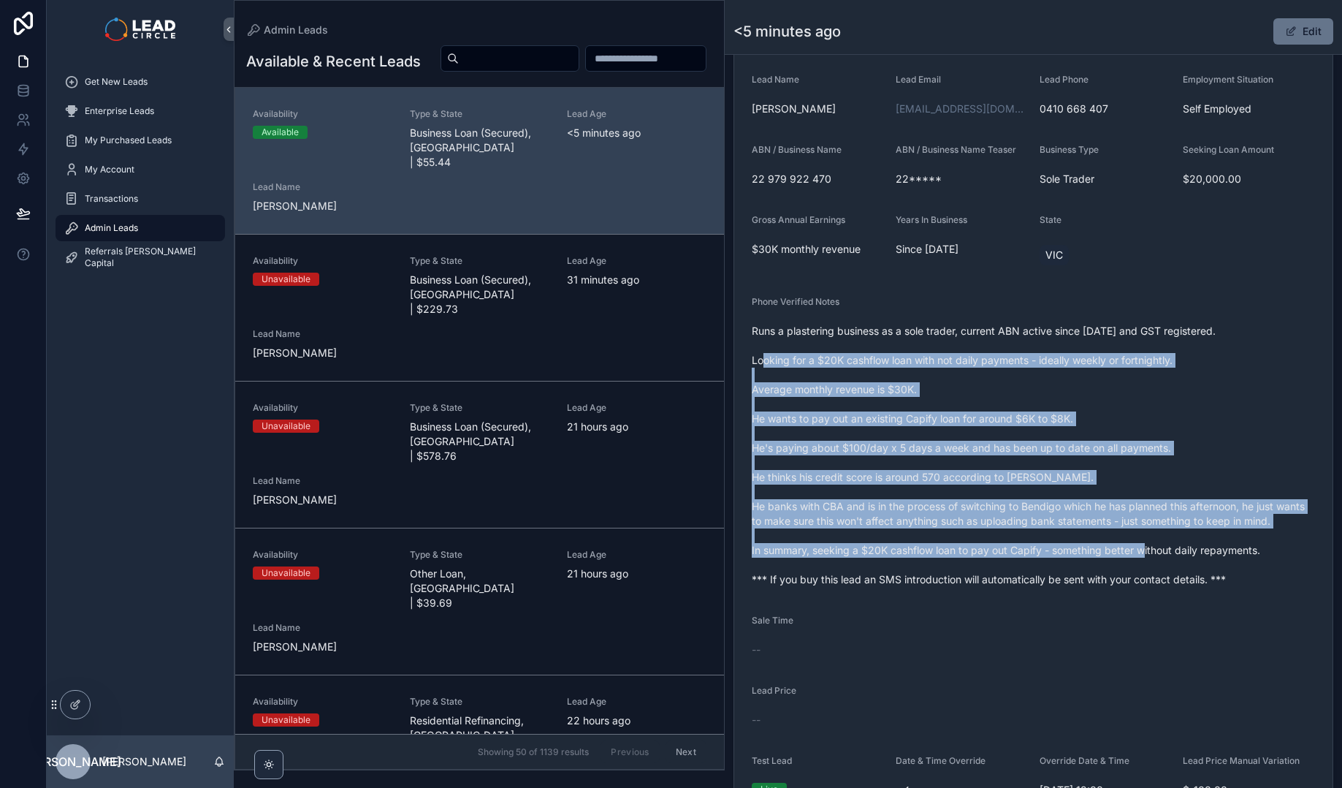
click at [1114, 343] on span "Runs a plastering business as a sole trader, current ABN active since [DATE] an…" at bounding box center [1033, 455] width 563 height 263
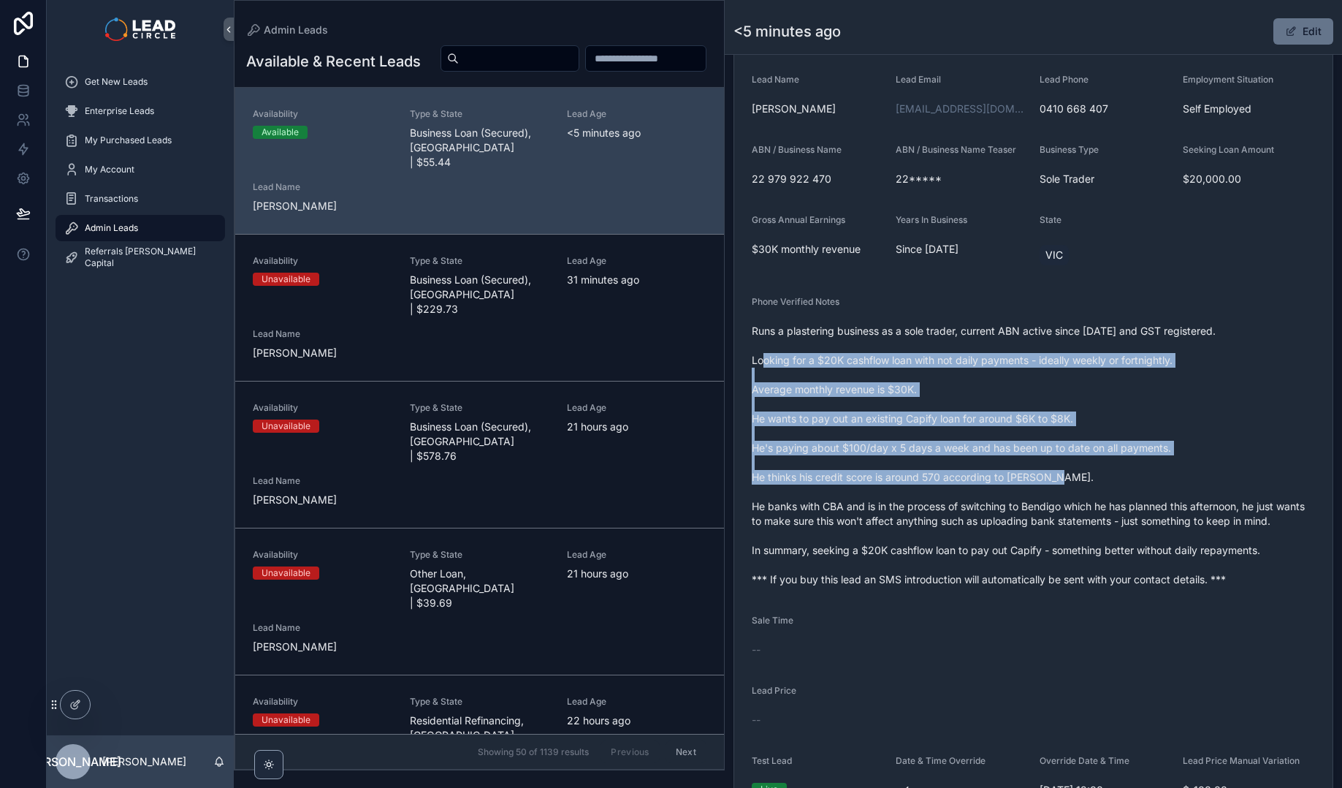
drag, startPoint x: 1114, startPoint y: 340, endPoint x: 1193, endPoint y: 488, distance: 168.0
click at [1193, 488] on span "Runs a plastering business as a sole trader, current ABN active since [DATE] an…" at bounding box center [1033, 455] width 563 height 263
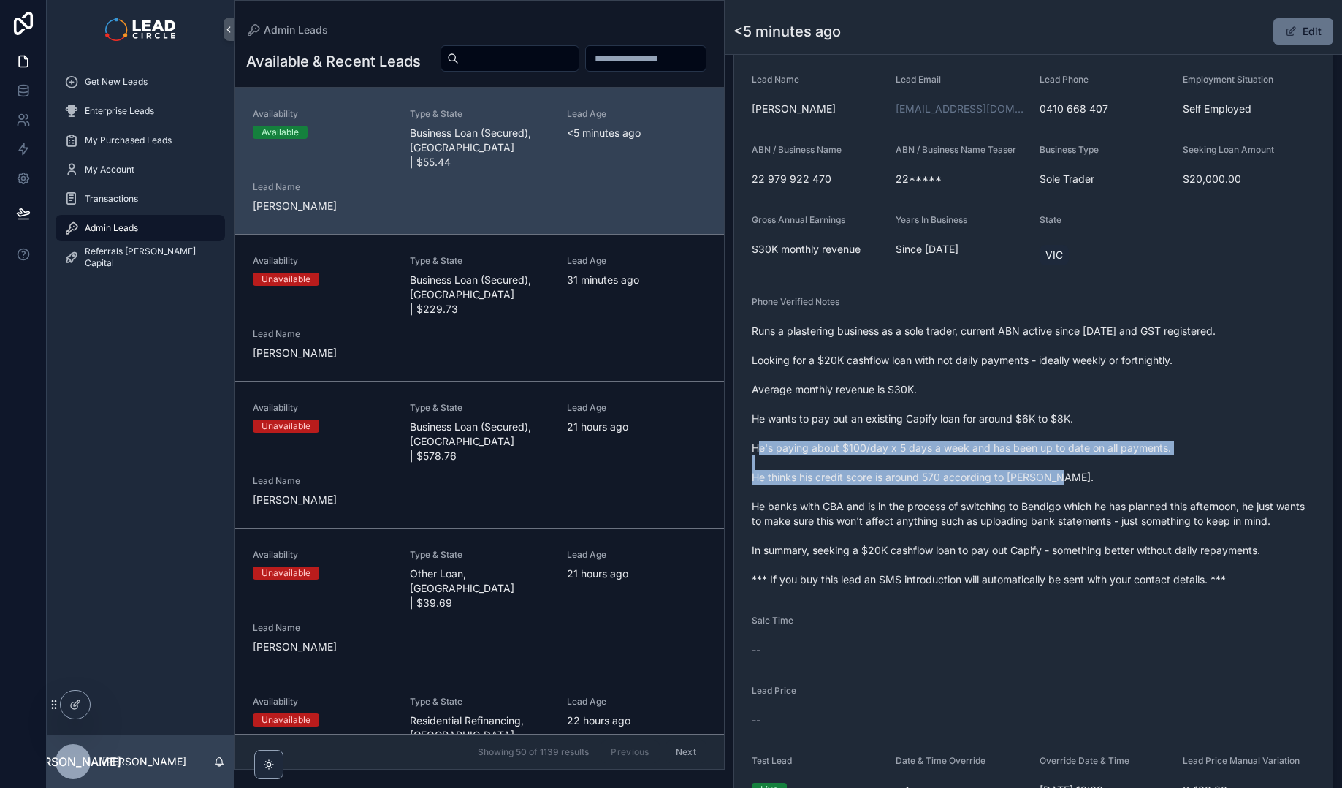
drag, startPoint x: 1216, startPoint y: 481, endPoint x: 1127, endPoint y: 358, distance: 151.9
click at [1130, 360] on span "Runs a plastering business as a sole trader, current ABN active since [DATE] an…" at bounding box center [1033, 455] width 563 height 263
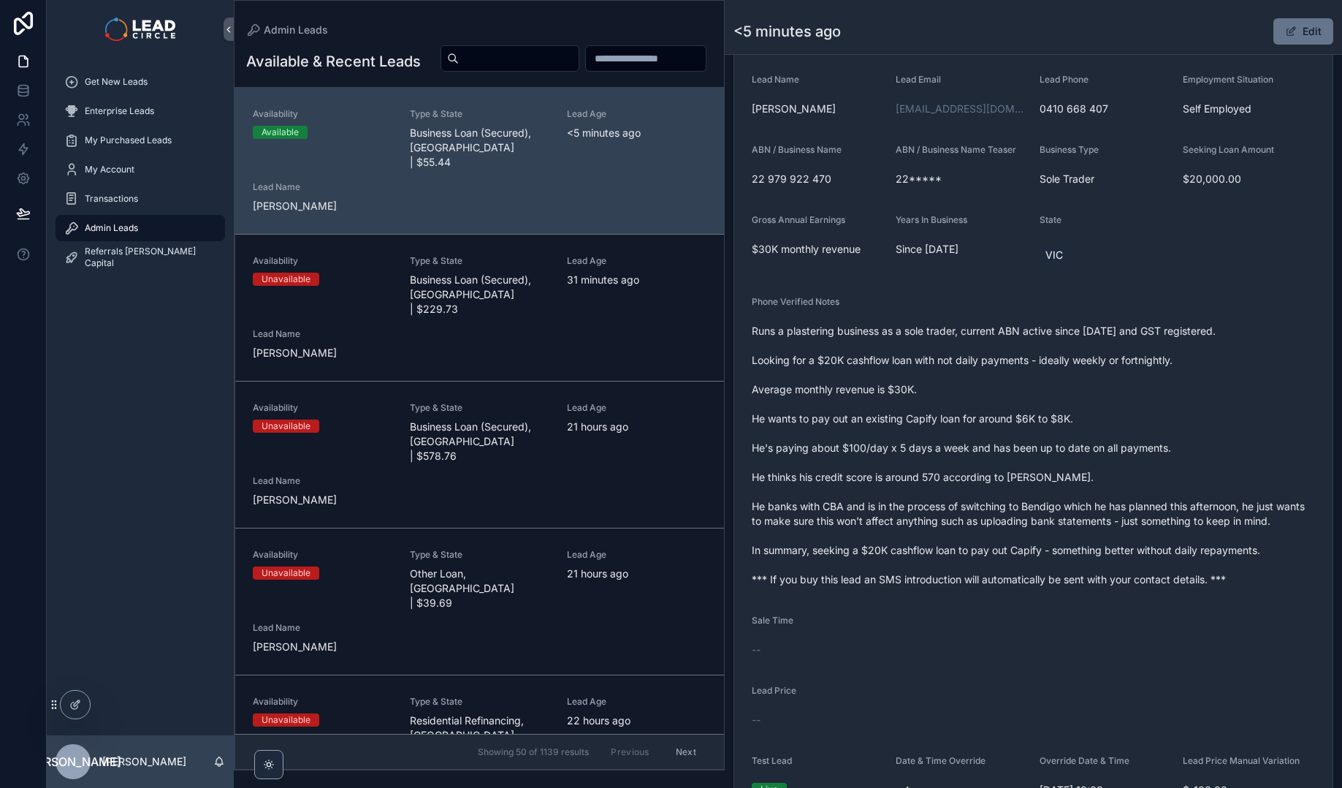
click at [1127, 358] on span "Runs a plastering business as a sole trader, current ABN active since [DATE] an…" at bounding box center [1033, 455] width 563 height 263
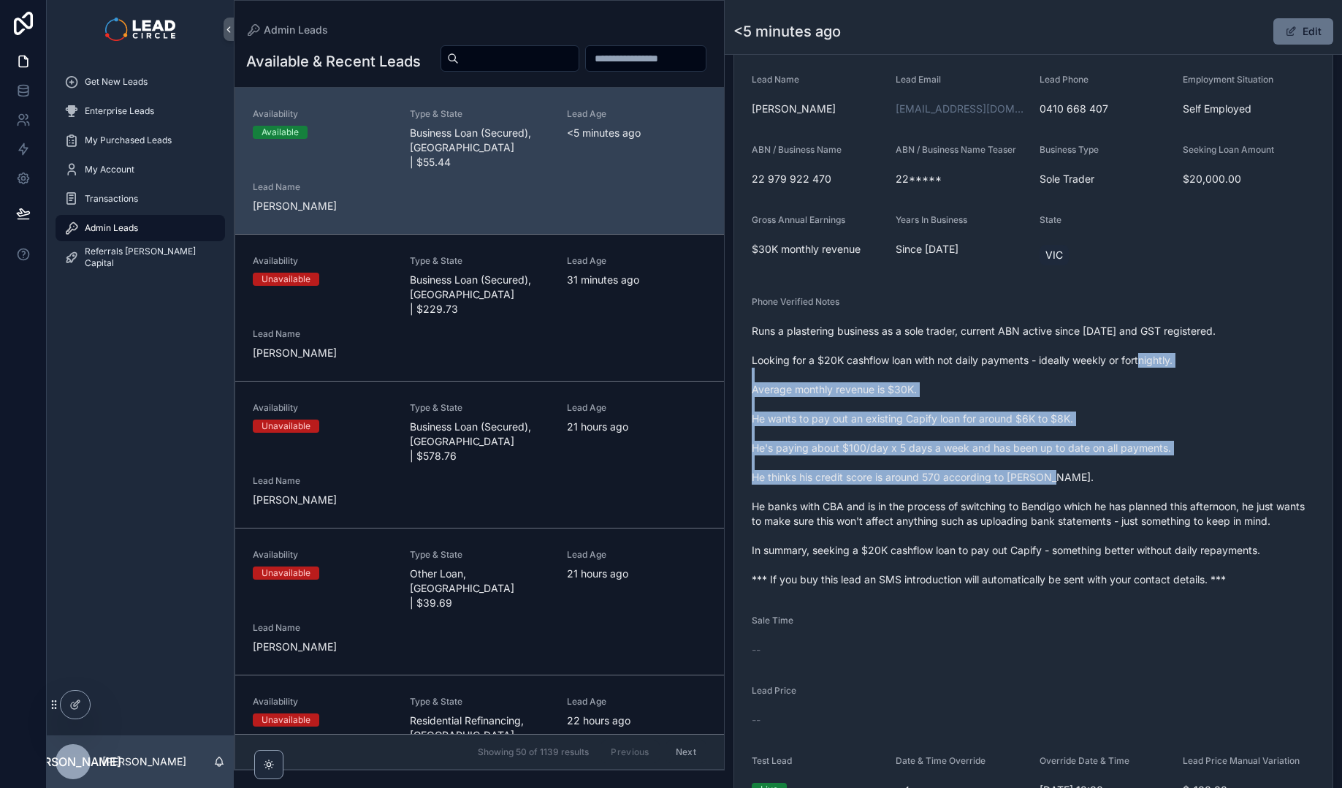
drag, startPoint x: 1169, startPoint y: 392, endPoint x: 1267, endPoint y: 485, distance: 135.4
click at [1266, 485] on span "Runs a plastering business as a sole trader, current ABN active since [DATE] an…" at bounding box center [1033, 455] width 563 height 263
click at [1267, 485] on span "Runs a plastering business as a sole trader, current ABN active since [DATE] an…" at bounding box center [1033, 455] width 563 height 263
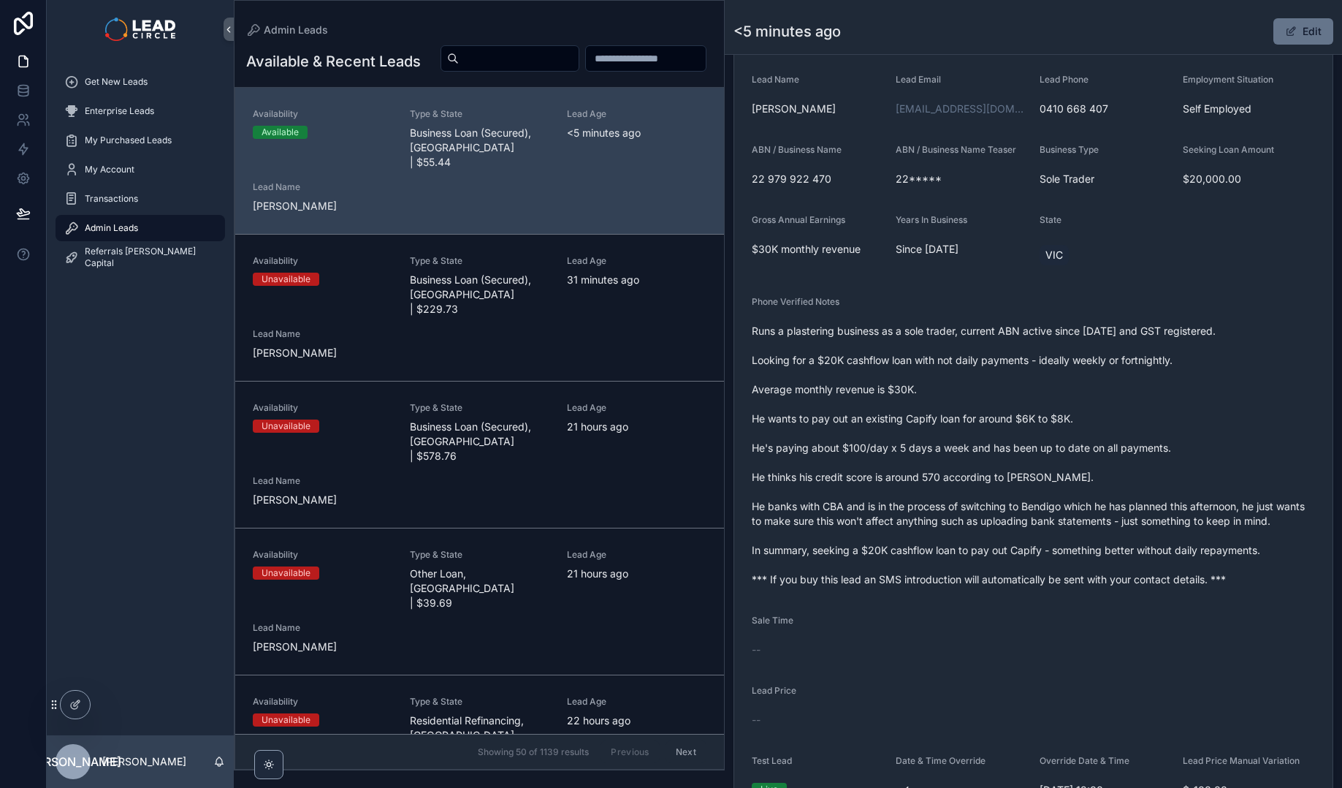
drag, startPoint x: 846, startPoint y: 367, endPoint x: 917, endPoint y: 361, distance: 71.1
click at [1023, 361] on span "Runs a plastering business as a sole trader, current ABN active since [DATE] an…" at bounding box center [1033, 455] width 563 height 263
drag, startPoint x: 1016, startPoint y: 362, endPoint x: 909, endPoint y: 365, distance: 107.4
click at [912, 365] on span "Runs a plastering business as a sole trader, current ABN active since [DATE] an…" at bounding box center [1033, 455] width 563 height 263
click at [909, 365] on span "Runs a plastering business as a sole trader, current ABN active since [DATE] an…" at bounding box center [1033, 455] width 563 height 263
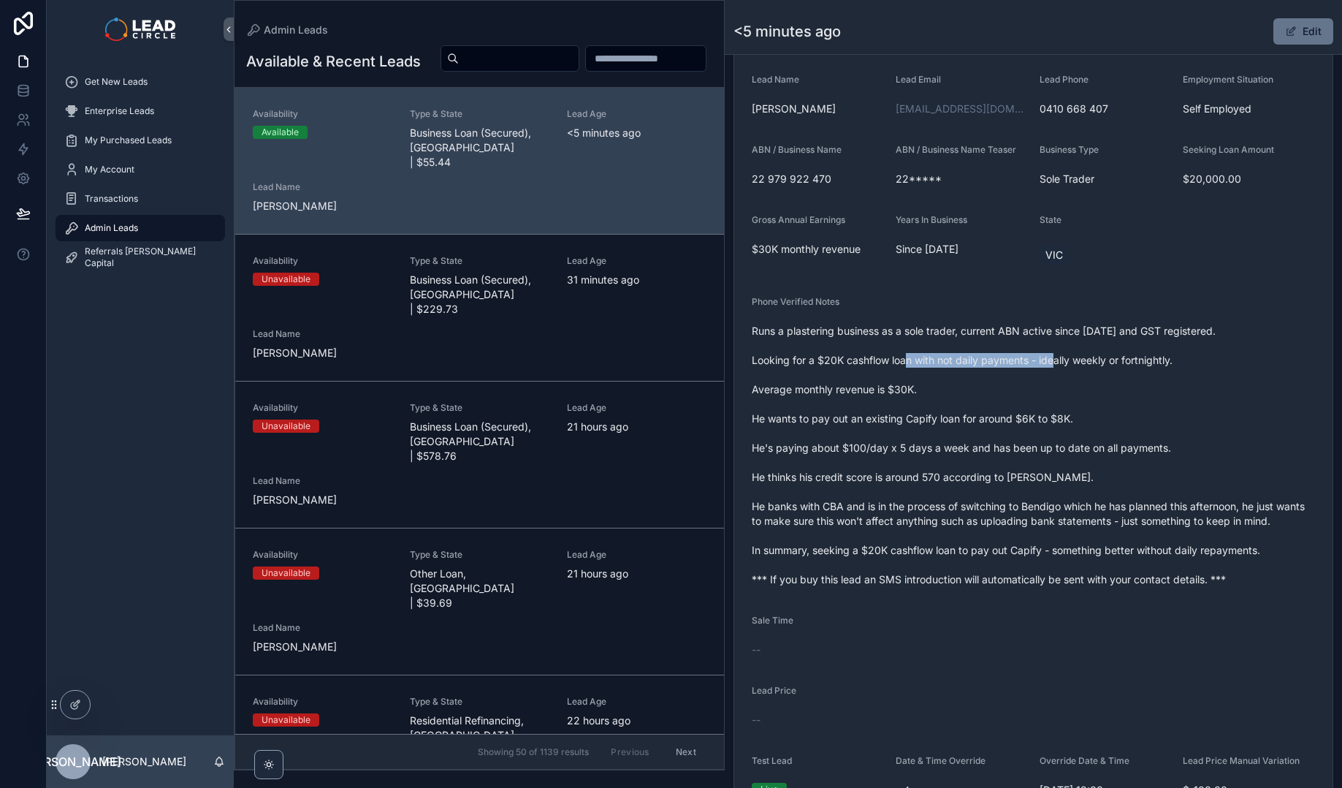
drag, startPoint x: 909, startPoint y: 365, endPoint x: 1037, endPoint y: 360, distance: 128.7
click at [1037, 360] on span "Runs a plastering business as a sole trader, current ABN active since [DATE] an…" at bounding box center [1033, 455] width 563 height 263
click at [1089, 405] on span "Runs a plastering business as a sole trader, current ABN active since [DATE] an…" at bounding box center [1033, 455] width 563 height 263
click at [1302, 28] on button "Edit" at bounding box center [1303, 31] width 60 height 26
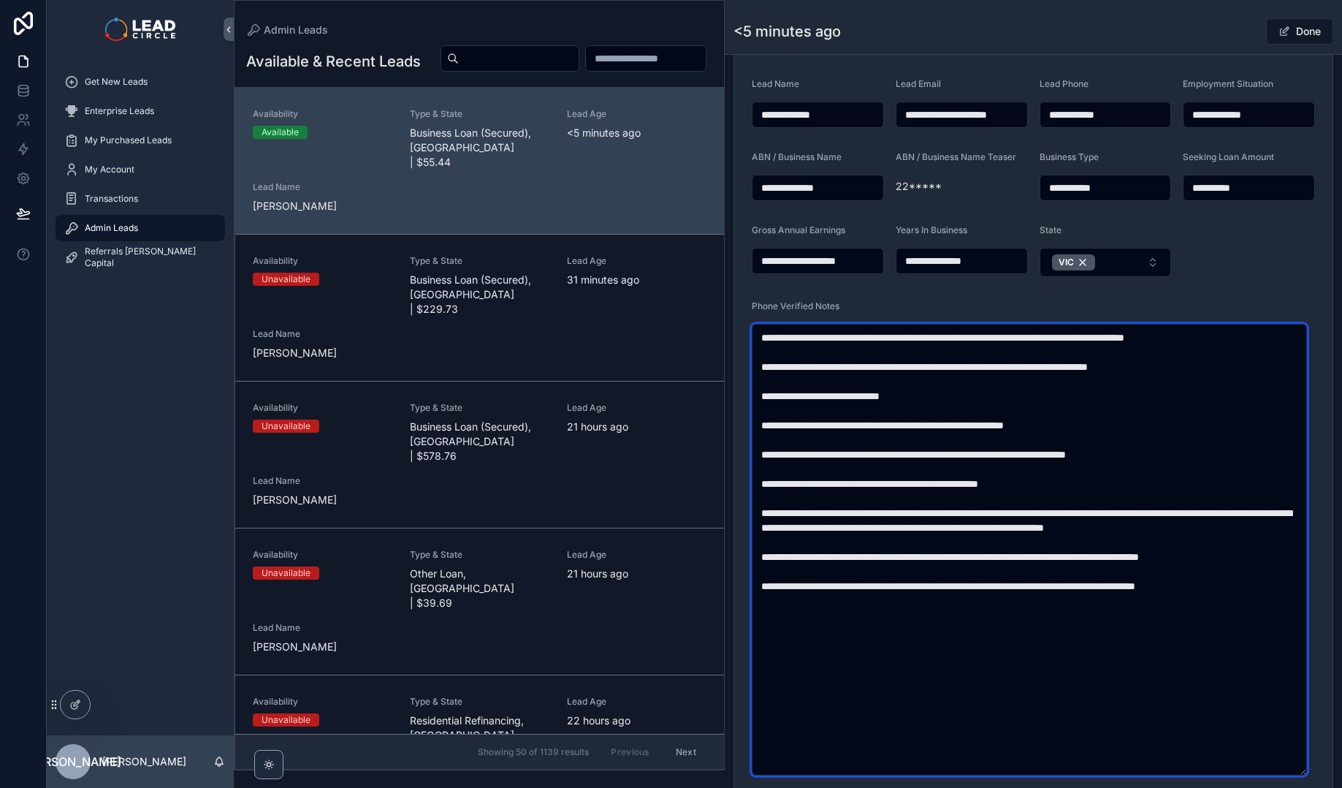
click at [959, 366] on textarea "**********" at bounding box center [1029, 550] width 555 height 452
click at [959, 365] on textarea "**********" at bounding box center [1029, 550] width 555 height 452
click at [950, 369] on textarea "**********" at bounding box center [1029, 550] width 555 height 452
type textarea "**********"
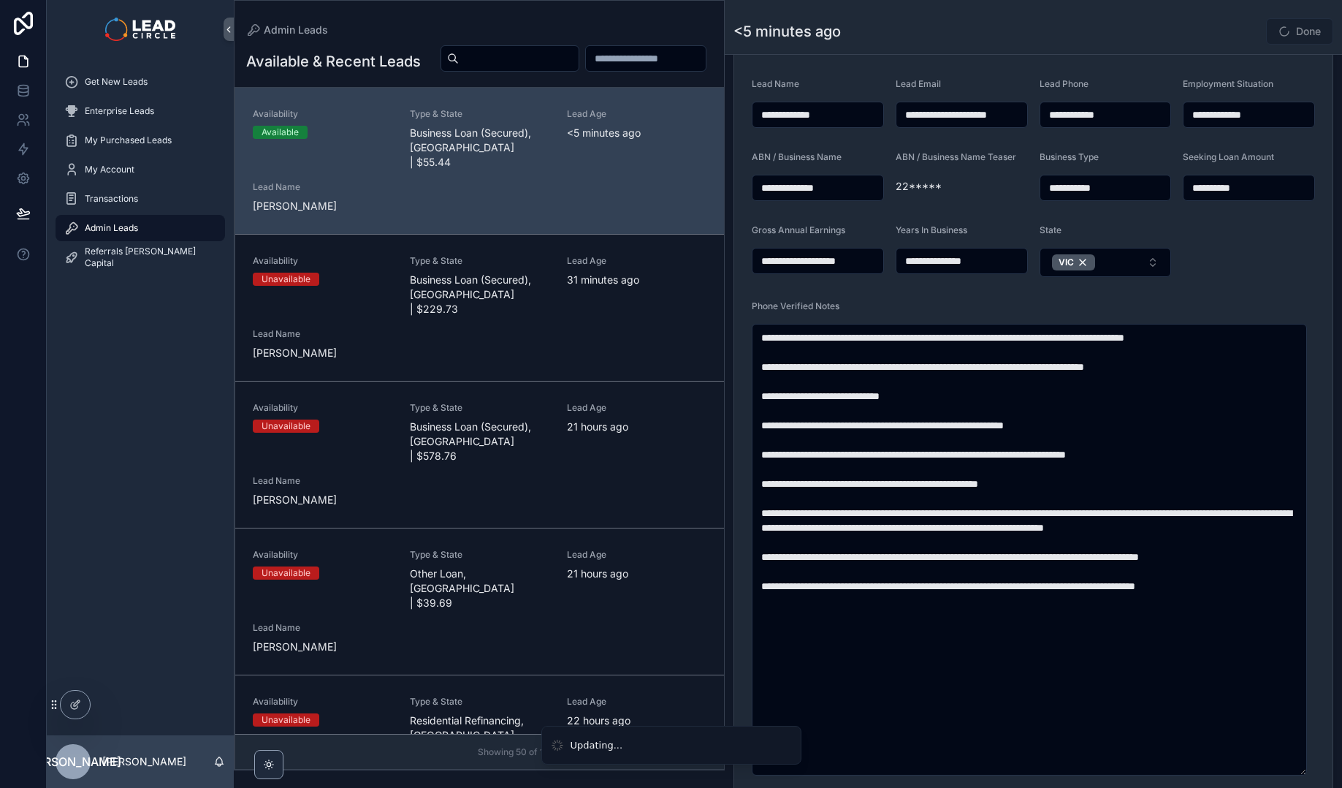
click at [1214, 26] on div "<5 minutes ago Done" at bounding box center [1034, 32] width 600 height 28
click at [1281, 31] on button "Done" at bounding box center [1299, 31] width 67 height 26
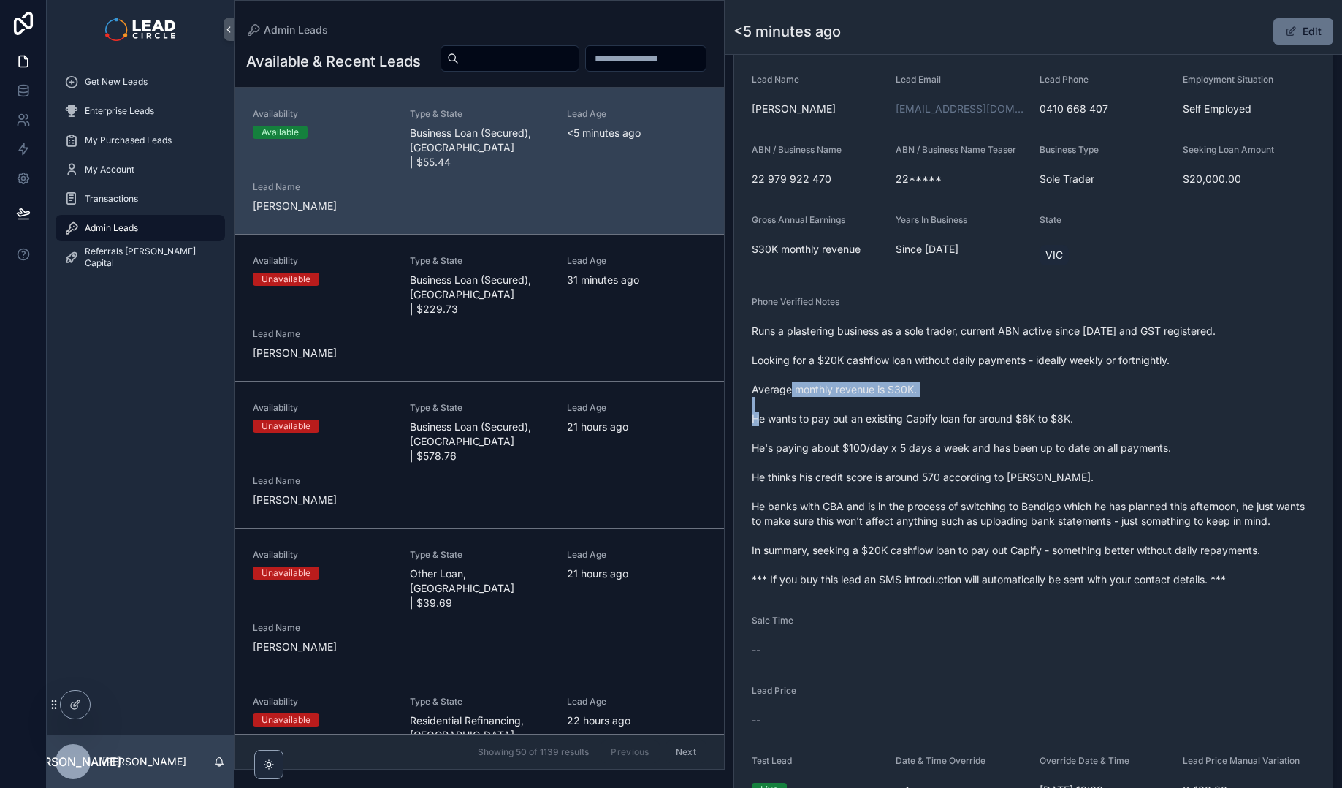
drag, startPoint x: 774, startPoint y: 386, endPoint x: 1021, endPoint y: 399, distance: 247.3
click at [1013, 399] on span "Runs a plastering business as a sole trader, current ABN active since [DATE] an…" at bounding box center [1033, 455] width 563 height 263
click at [1021, 399] on span "Runs a plastering business as a sole trader, current ABN active since [DATE] an…" at bounding box center [1033, 455] width 563 height 263
drag, startPoint x: 812, startPoint y: 422, endPoint x: 1099, endPoint y: 422, distance: 287.1
click at [1093, 422] on span "Runs a plastering business as a sole trader, current ABN active since [DATE] an…" at bounding box center [1033, 455] width 563 height 263
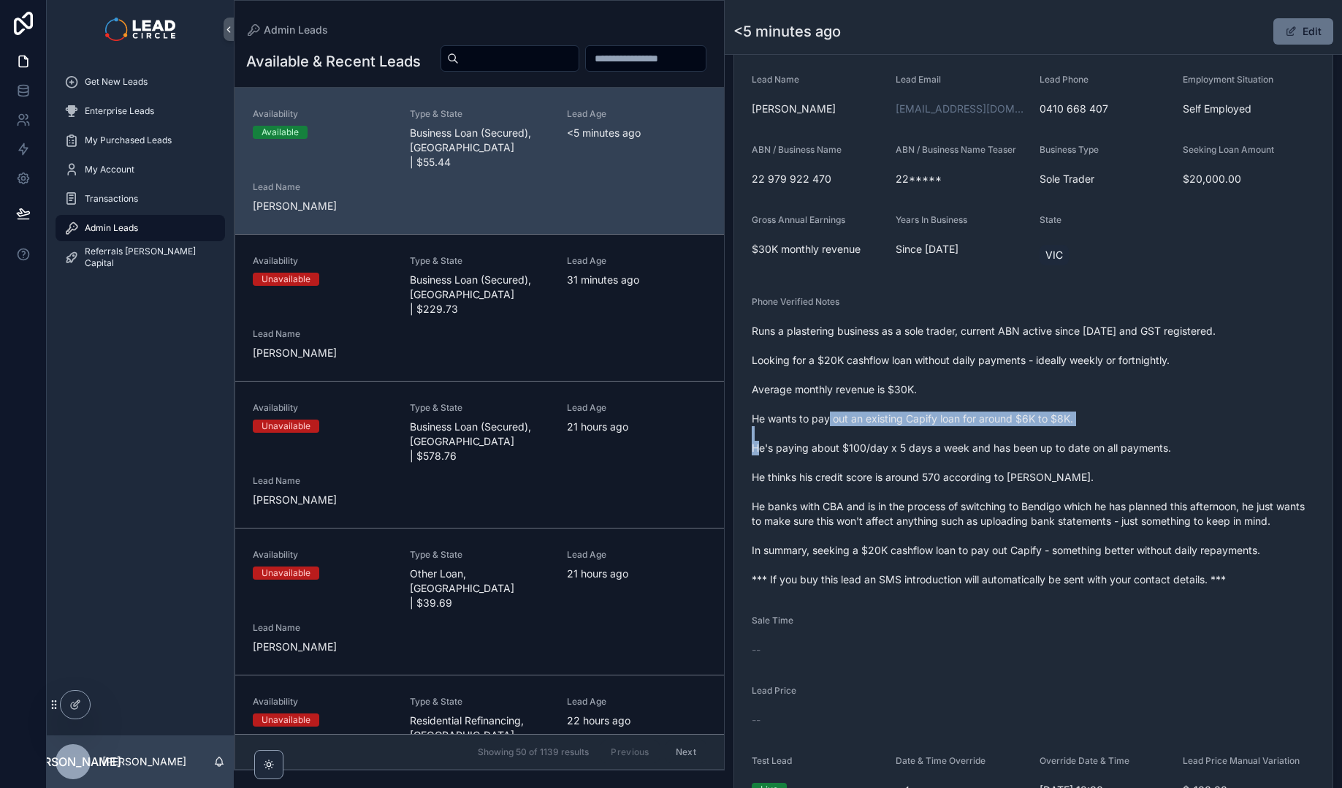
click at [1099, 422] on span "Runs a plastering business as a sole trader, current ABN active since [DATE] an…" at bounding box center [1033, 455] width 563 height 263
drag, startPoint x: 972, startPoint y: 422, endPoint x: 833, endPoint y: 417, distance: 138.9
click at [849, 419] on span "Runs a plastering business as a sole trader, current ABN active since [DATE] an…" at bounding box center [1033, 455] width 563 height 263
drag, startPoint x: 805, startPoint y: 423, endPoint x: 983, endPoint y: 423, distance: 177.5
click at [980, 423] on span "Runs a plastering business as a sole trader, current ABN active since [DATE] an…" at bounding box center [1033, 455] width 563 height 263
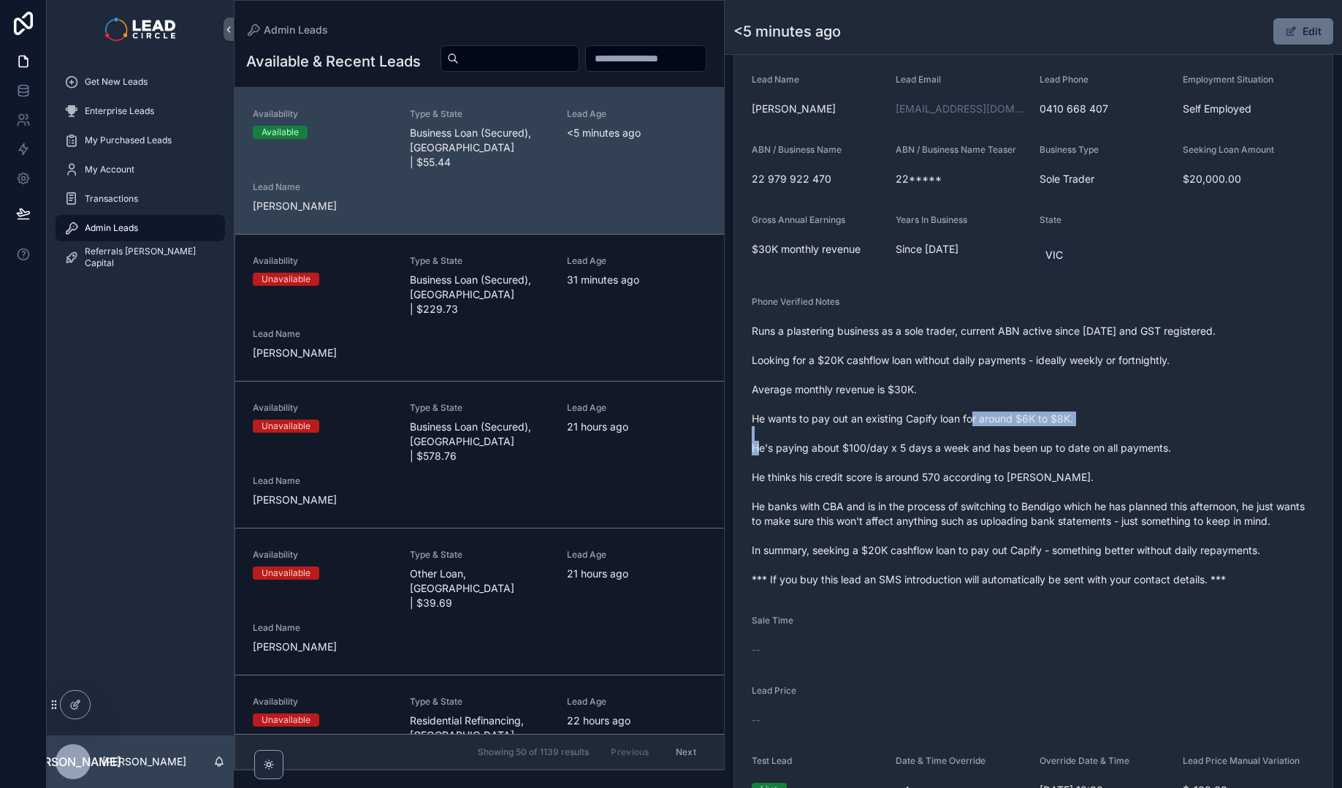
drag, startPoint x: 1146, startPoint y: 424, endPoint x: 1171, endPoint y: 424, distance: 25.6
click at [1165, 424] on span "Runs a plastering business as a sole trader, current ABN active since [DATE] an…" at bounding box center [1033, 455] width 563 height 263
click at [1171, 424] on span "Runs a plastering business as a sole trader, current ABN active since [DATE] an…" at bounding box center [1033, 455] width 563 height 263
drag, startPoint x: 801, startPoint y: 450, endPoint x: 983, endPoint y: 449, distance: 181.9
click at [975, 450] on span "Runs a plastering business as a sole trader, current ABN active since [DATE] an…" at bounding box center [1033, 455] width 563 height 263
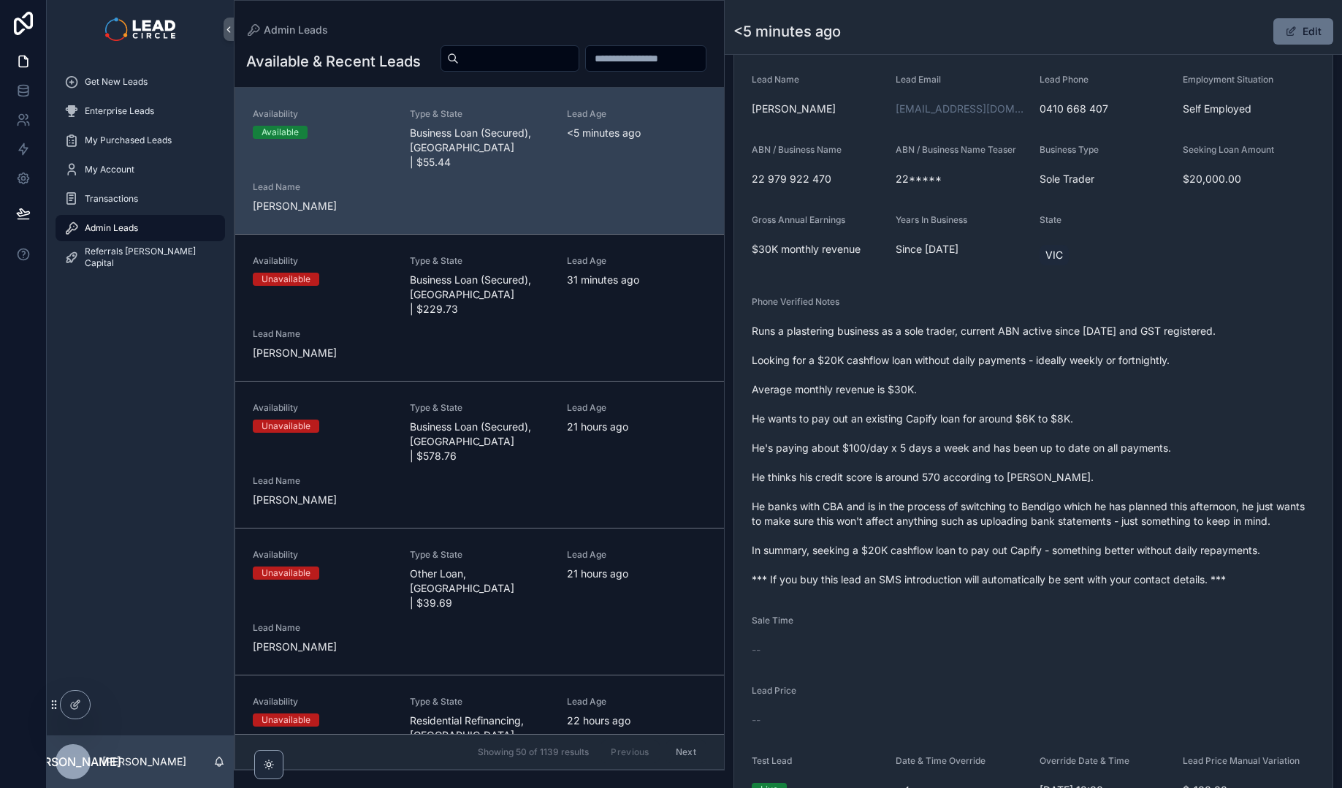
click at [983, 449] on span "Runs a plastering business as a sole trader, current ABN active since [DATE] an…" at bounding box center [1033, 455] width 563 height 263
click at [926, 447] on span "Runs a plastering business as a sole trader, current ABN active since [DATE] an…" at bounding box center [1033, 455] width 563 height 263
click at [924, 447] on span "Runs a plastering business as a sole trader, current ABN active since [DATE] an…" at bounding box center [1033, 455] width 563 height 263
drag, startPoint x: 924, startPoint y: 447, endPoint x: 1026, endPoint y: 445, distance: 101.6
click at [1023, 446] on span "Runs a plastering business as a sole trader, current ABN active since [DATE] an…" at bounding box center [1033, 455] width 563 height 263
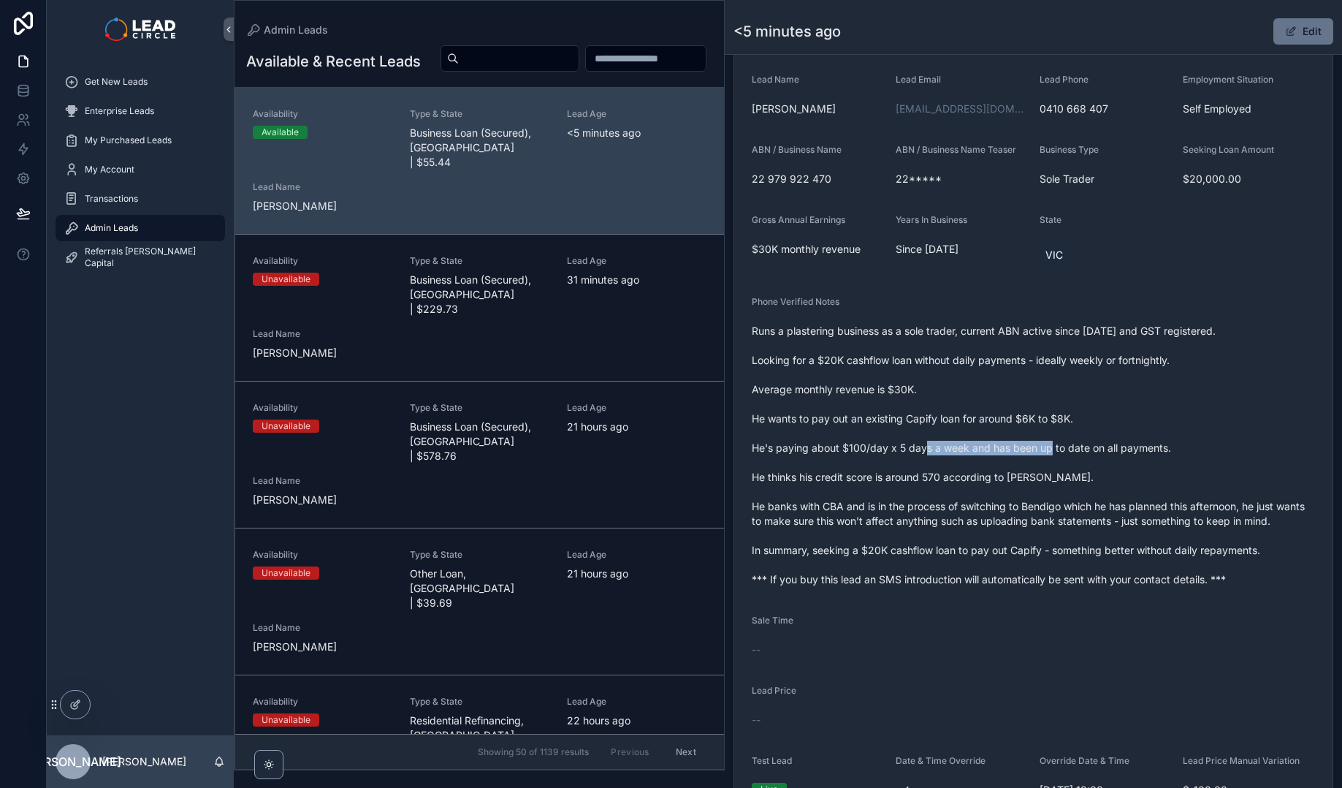
drag, startPoint x: 1026, startPoint y: 445, endPoint x: 1069, endPoint y: 403, distance: 60.4
click at [1026, 445] on span "Runs a plastering business as a sole trader, current ABN active since [DATE] an…" at bounding box center [1033, 455] width 563 height 263
click at [1081, 395] on span "Runs a plastering business as a sole trader, current ABN active since [DATE] an…" at bounding box center [1033, 455] width 563 height 263
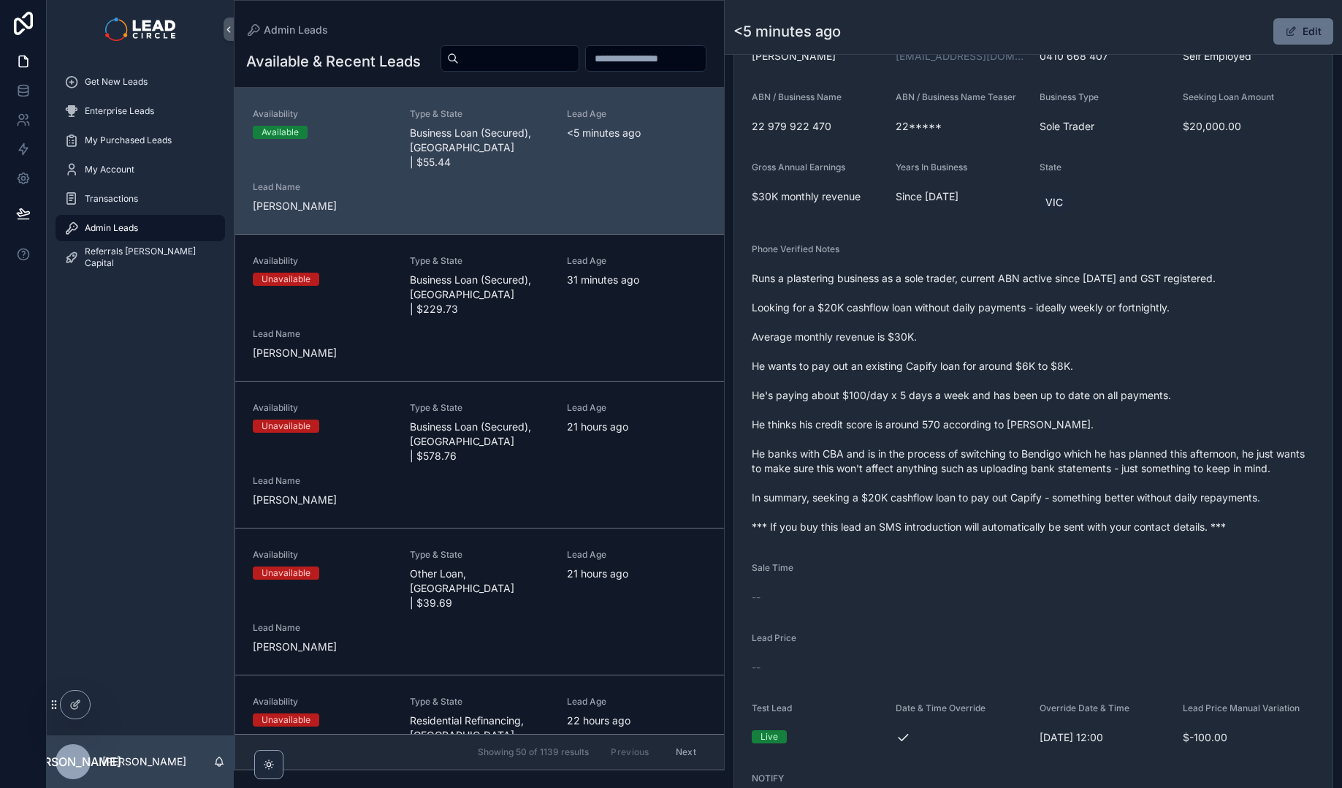
scroll to position [381, 0]
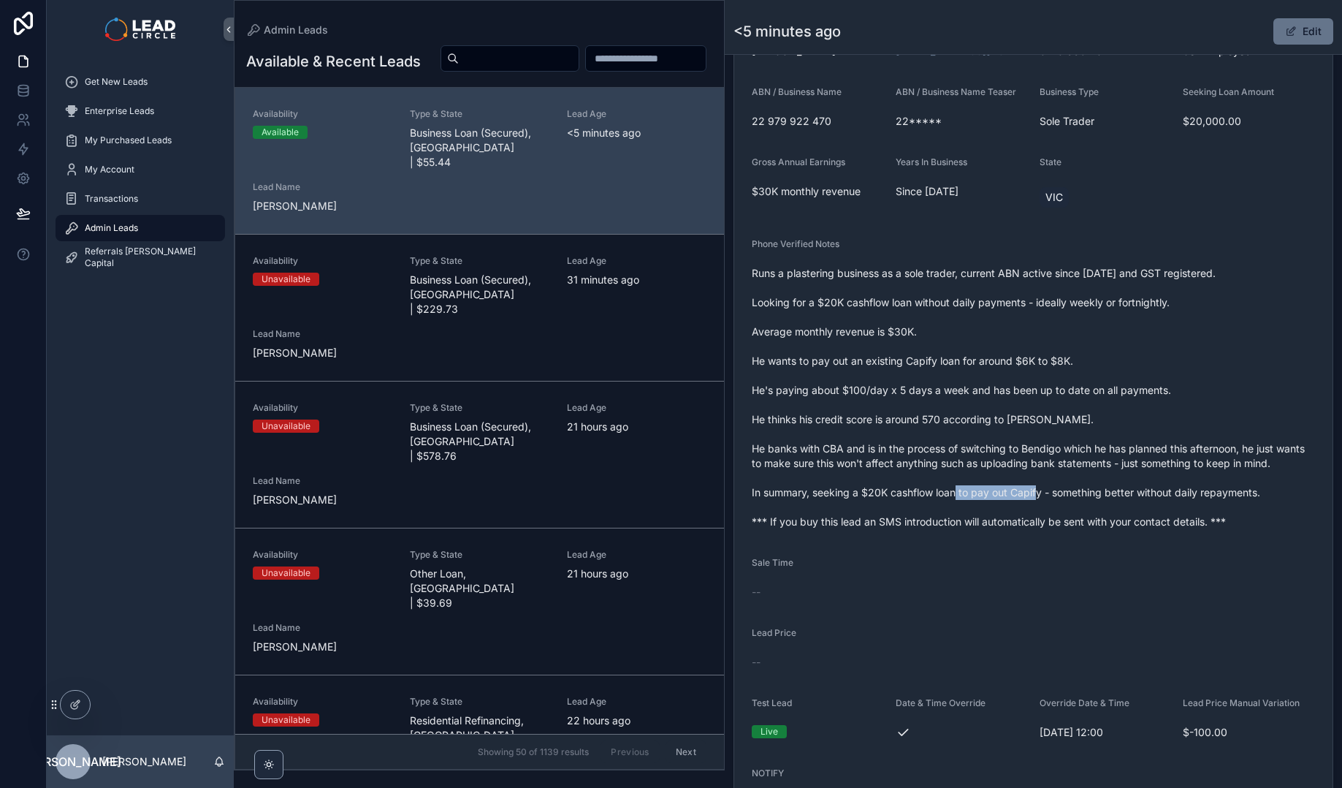
drag, startPoint x: 986, startPoint y: 488, endPoint x: 1080, endPoint y: 495, distance: 94.5
click at [1073, 495] on span "Runs a plastering business as a sole trader, current ABN active since [DATE] an…" at bounding box center [1033, 397] width 563 height 263
click at [1080, 495] on span "Runs a plastering business as a sole trader, current ABN active since [DATE] an…" at bounding box center [1033, 397] width 563 height 263
drag, startPoint x: 1133, startPoint y: 492, endPoint x: 1072, endPoint y: 492, distance: 61.4
click at [1072, 492] on span "Runs a plastering business as a sole trader, current ABN active since [DATE] an…" at bounding box center [1033, 397] width 563 height 263
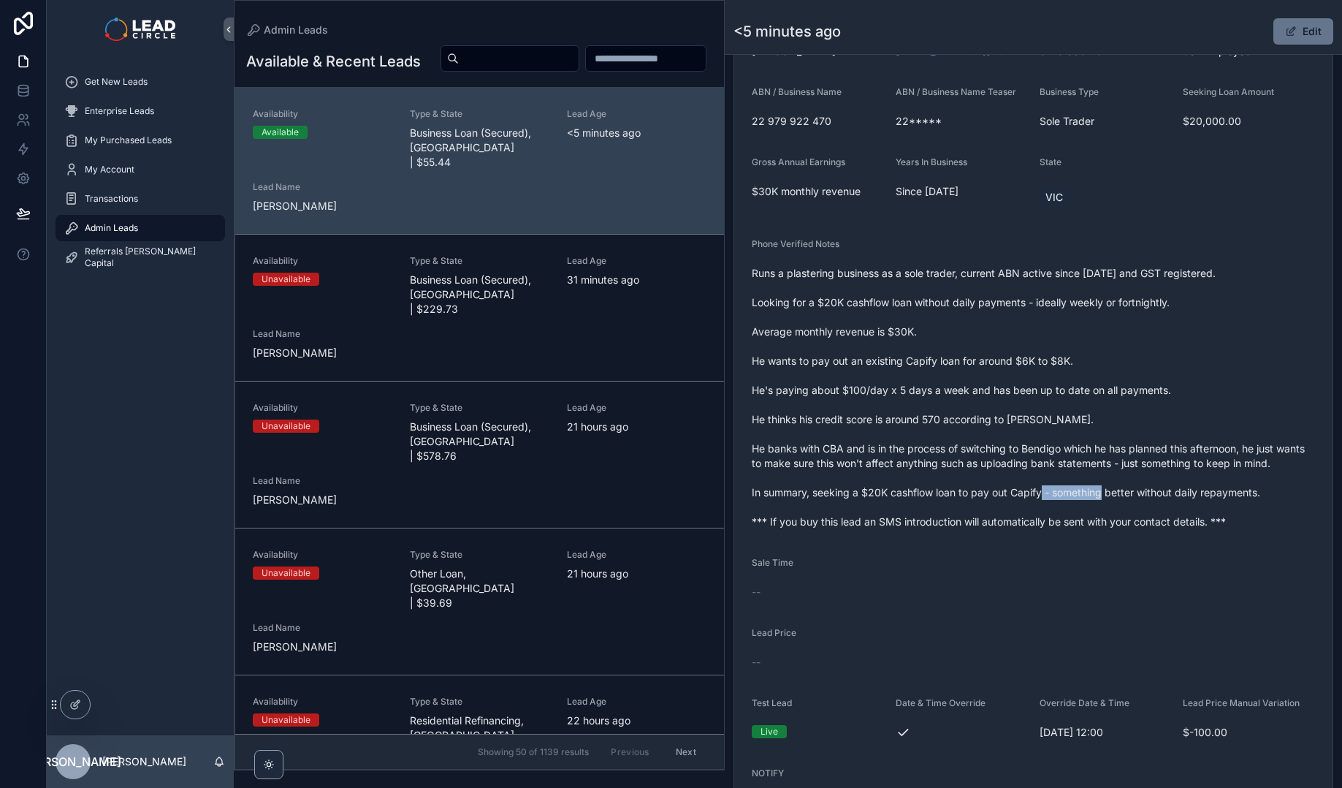
click at [1072, 492] on span "Runs a plastering business as a sole trader, current ABN active since [DATE] an…" at bounding box center [1033, 397] width 563 height 263
click at [143, 89] on div "Get New Leads" at bounding box center [140, 81] width 152 height 23
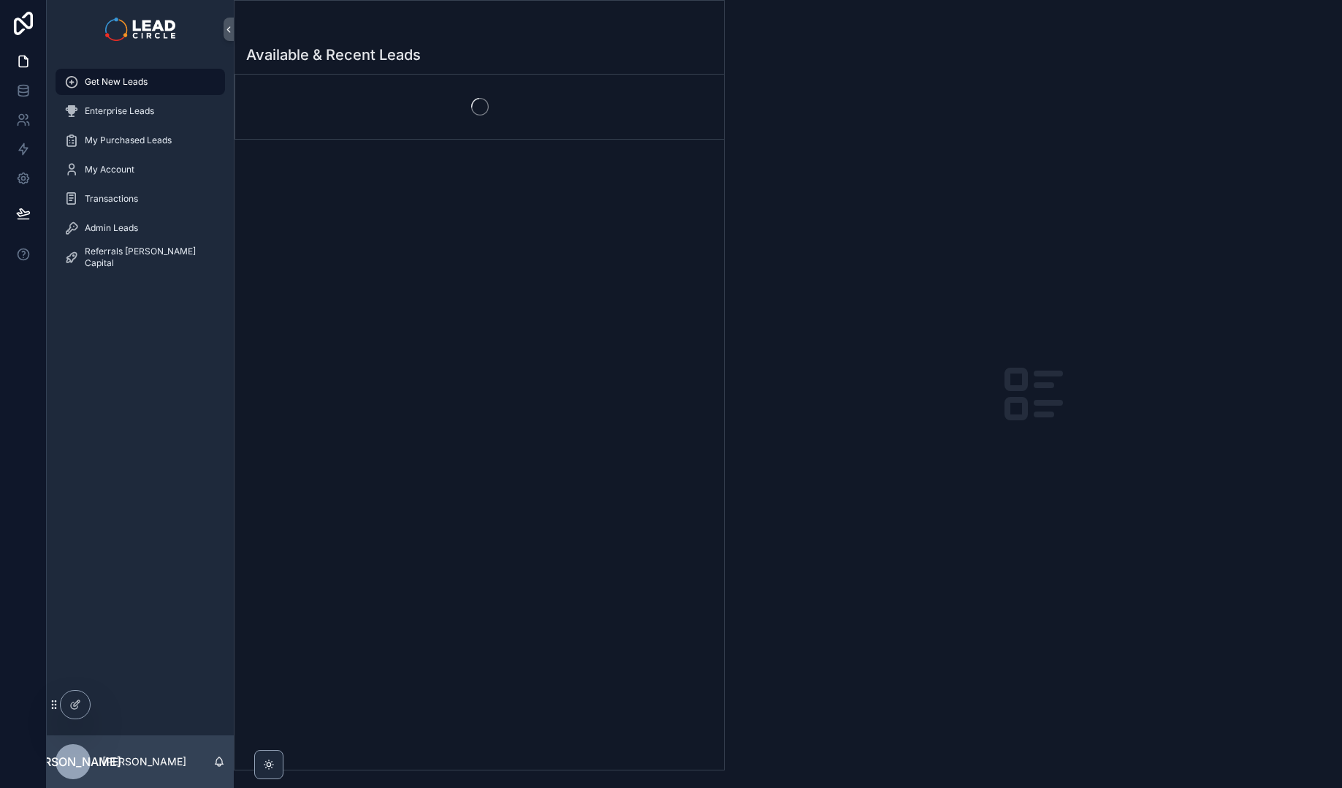
click at [403, 113] on div "scrollable content" at bounding box center [479, 107] width 489 height 64
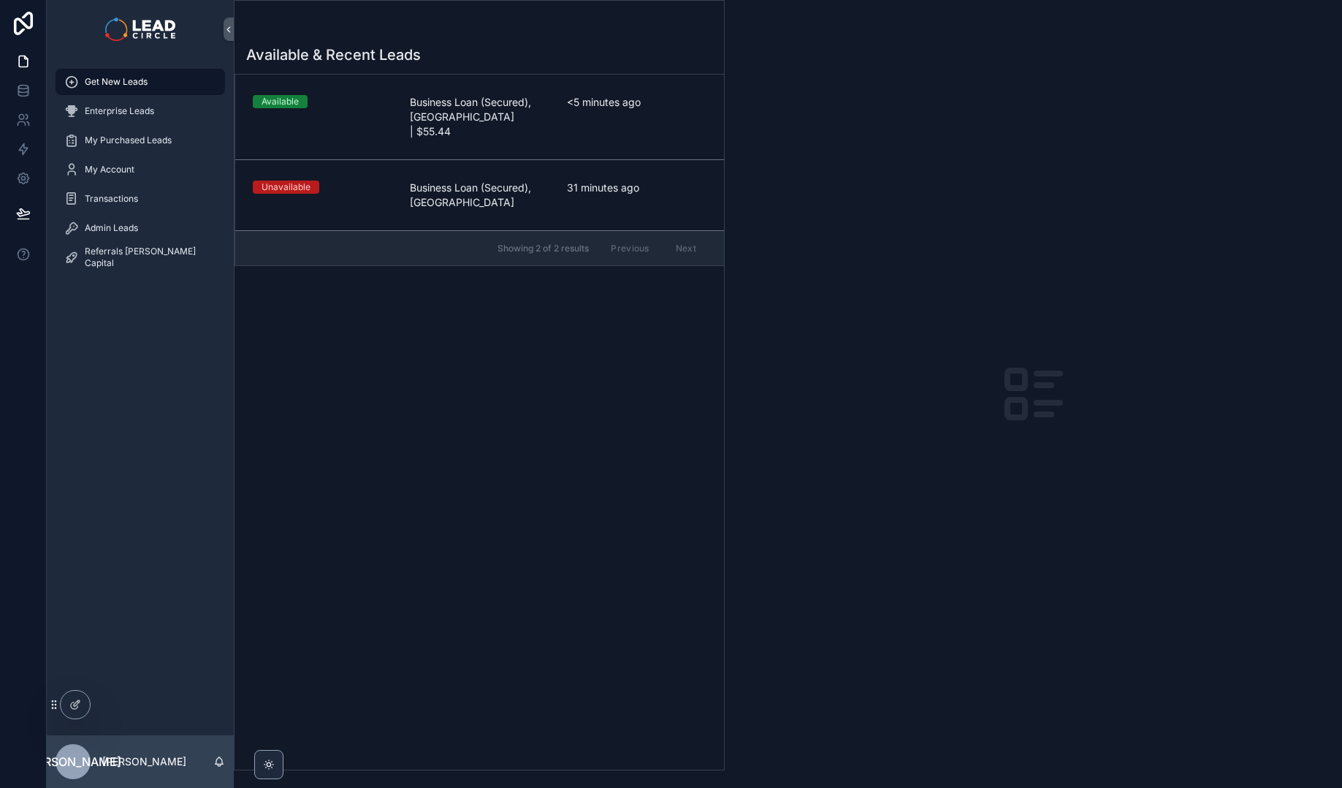
click at [403, 113] on div "Available Business Loan (Secured), [GEOGRAPHIC_DATA] | $55.44 <5 minutes ago" at bounding box center [480, 117] width 454 height 44
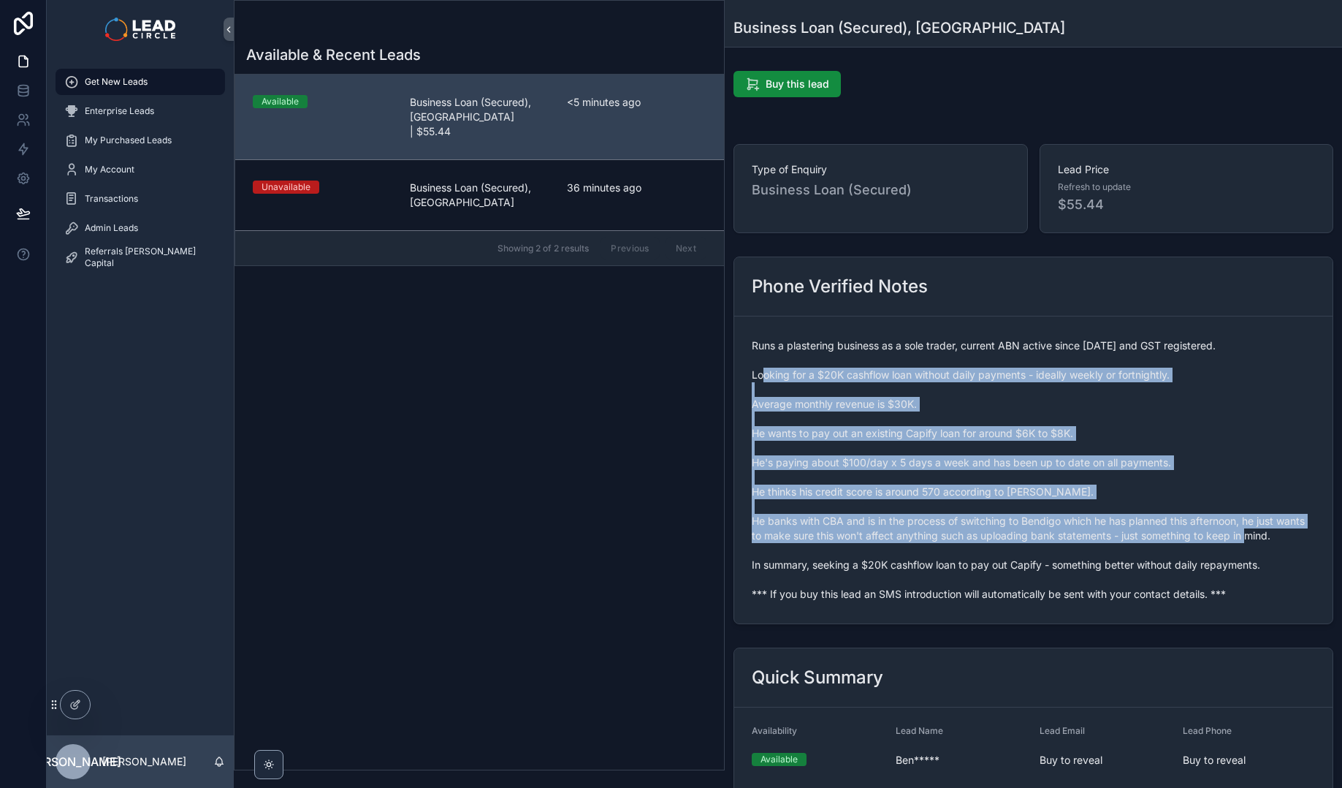
click at [1070, 558] on span "Runs a plastering business as a sole trader, current ABN active since [DATE] an…" at bounding box center [1033, 469] width 563 height 263
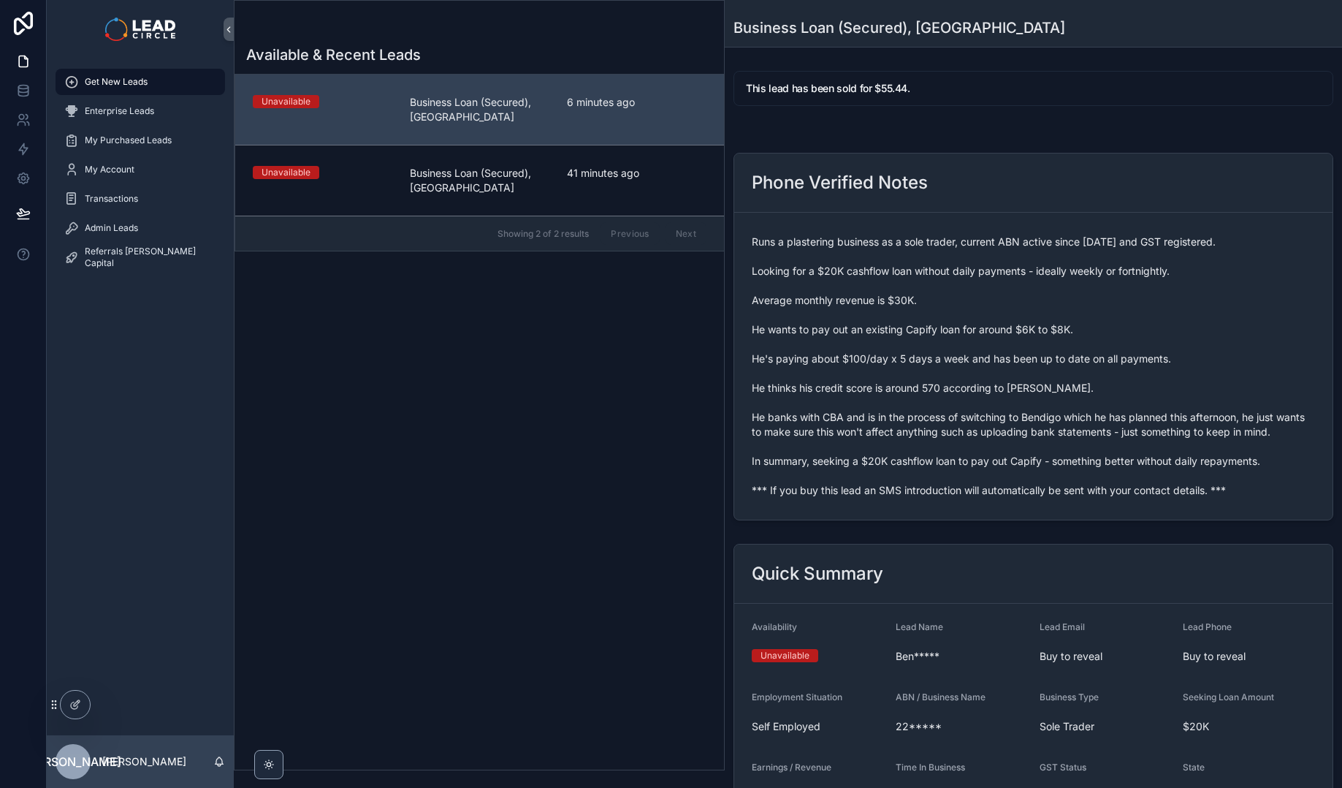
click at [910, 497] on span "Runs a plastering business as a sole trader, current ABN active since [DATE] an…" at bounding box center [1033, 366] width 563 height 263
copy span "*** If you buy this lead an SMS introduction will automatically be sent with yo…"
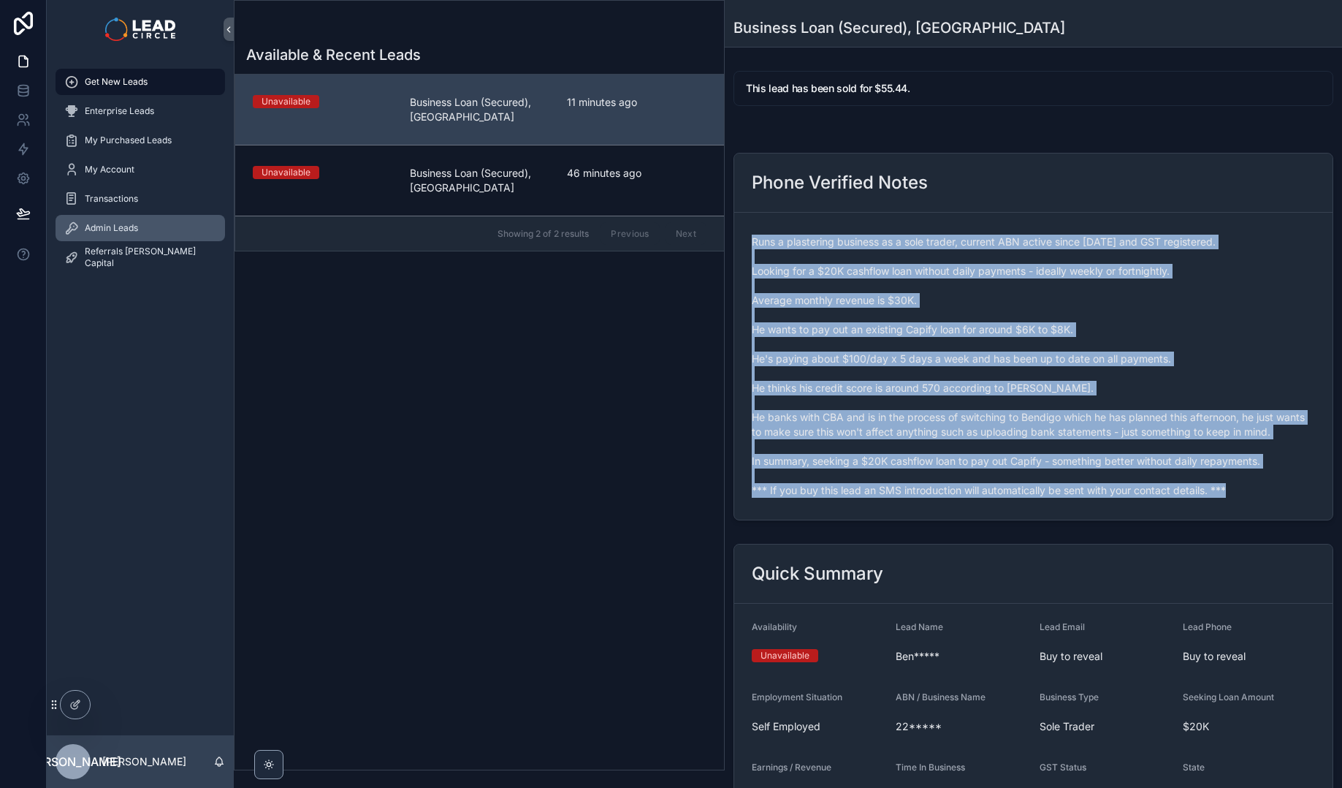
click at [189, 218] on div "Admin Leads" at bounding box center [140, 227] width 152 height 23
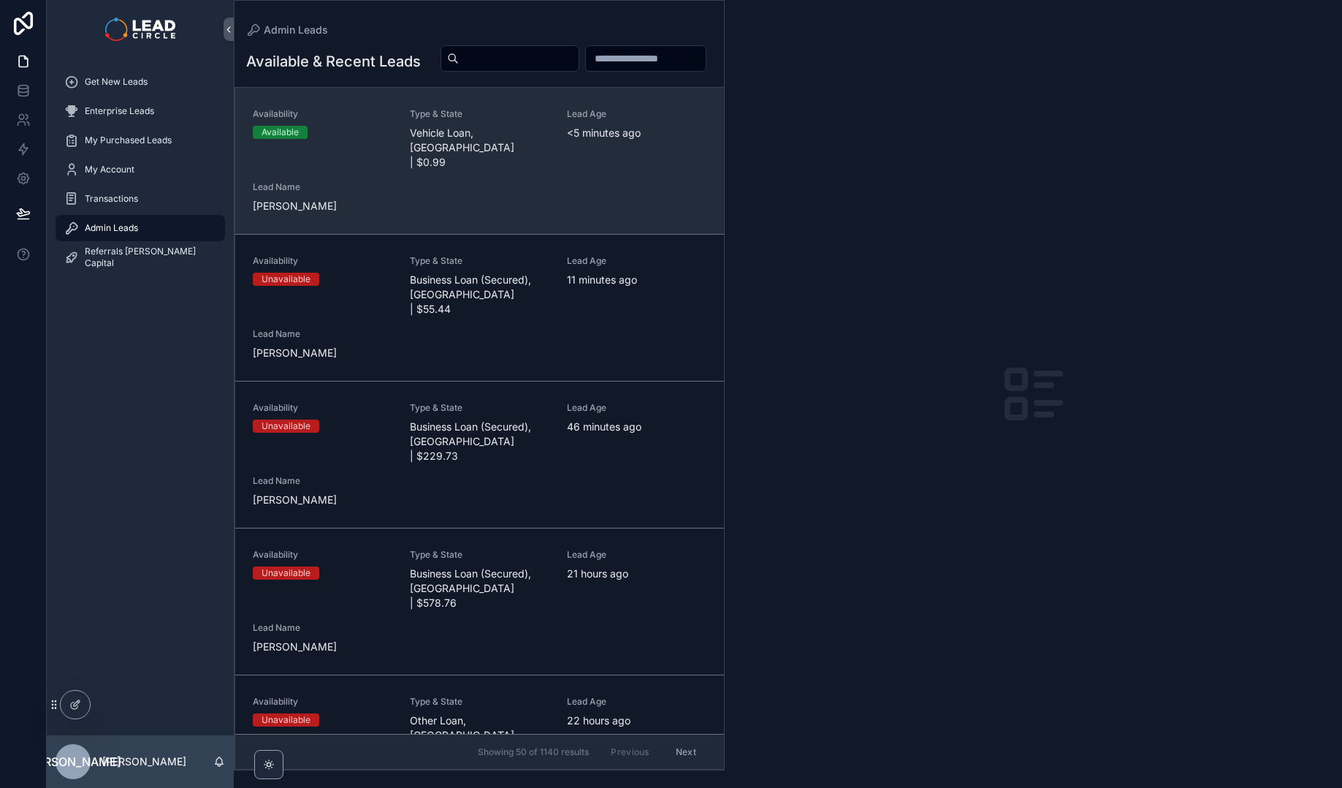
click at [442, 192] on div "Availability Available Type & State Vehicle Loan, [GEOGRAPHIC_DATA] | $0.99 Lea…" at bounding box center [480, 160] width 454 height 105
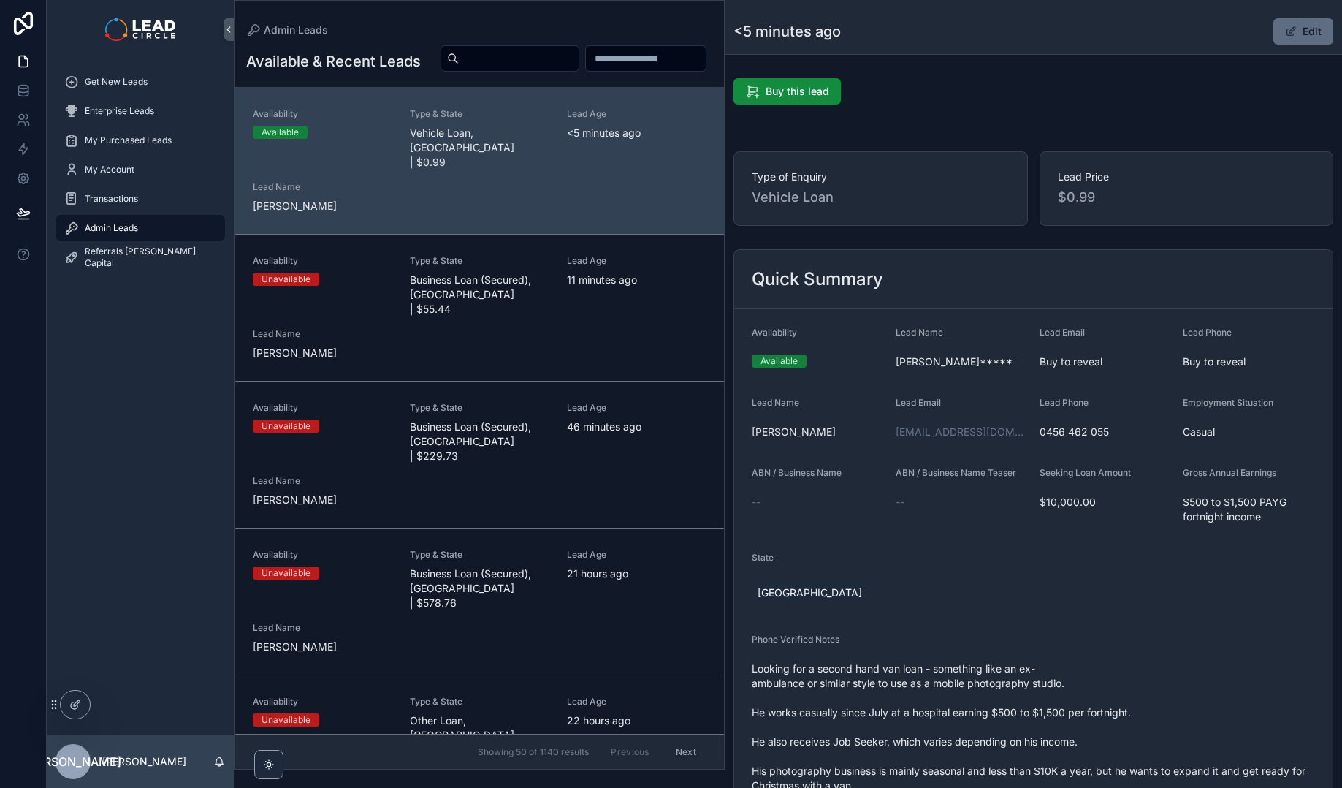
click at [1294, 37] on button "Edit" at bounding box center [1303, 31] width 60 height 26
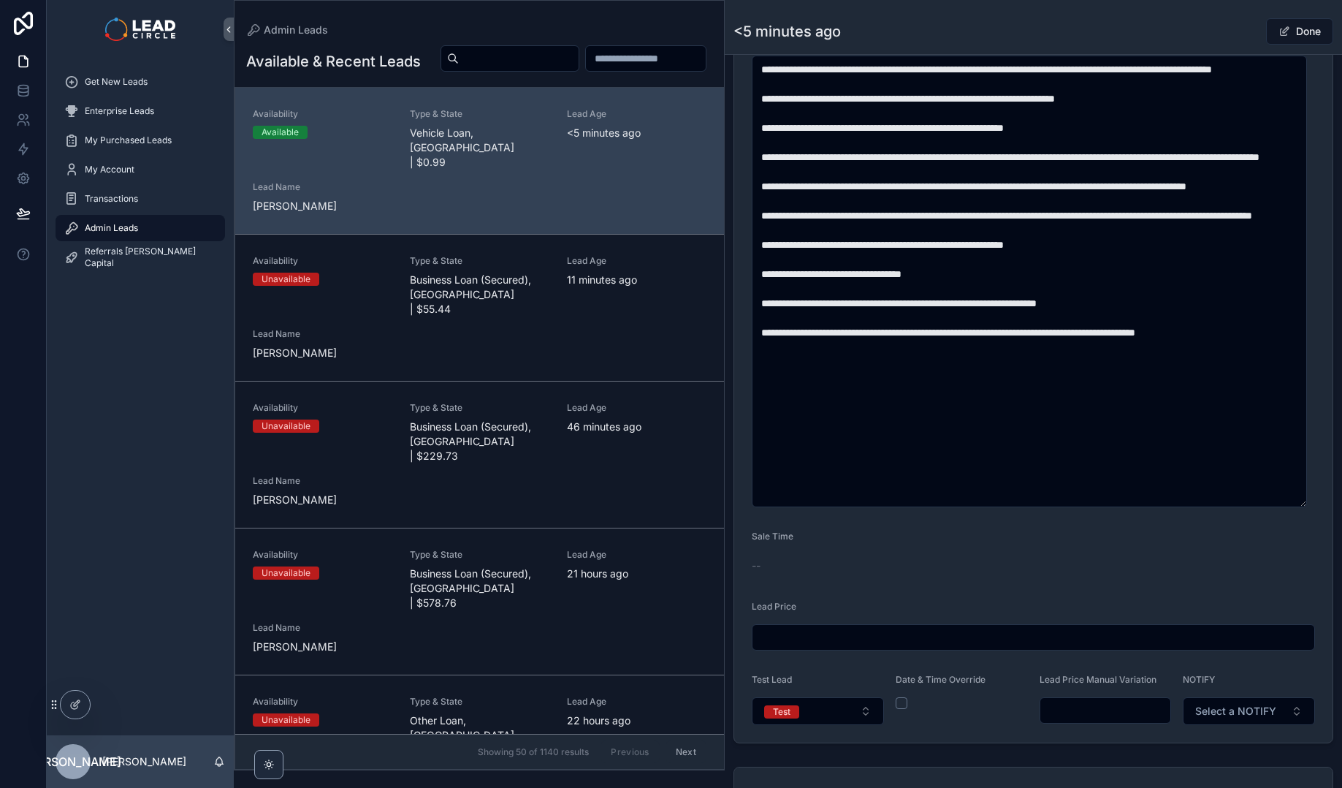
scroll to position [779, 0]
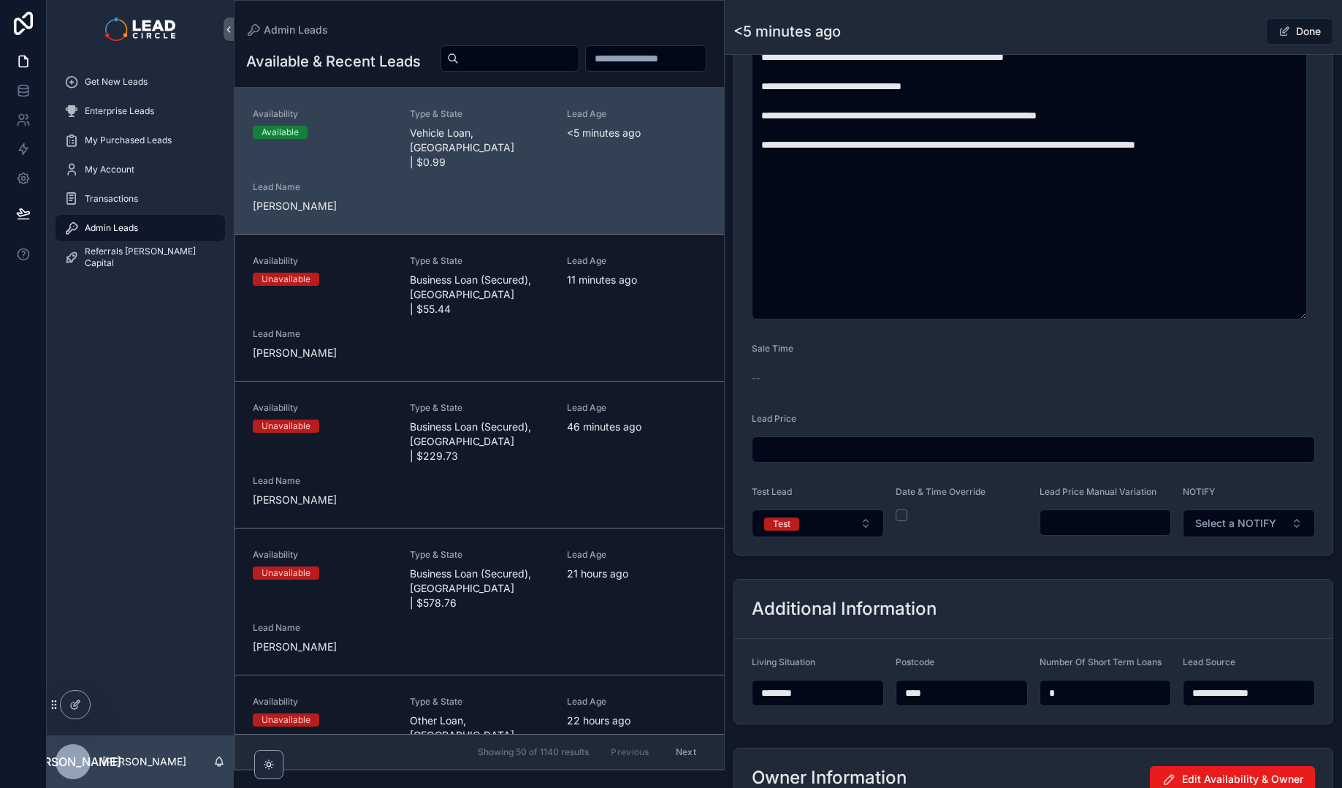
click at [1088, 528] on input "scrollable content" at bounding box center [1105, 522] width 131 height 20
click at [1085, 546] on form "**********" at bounding box center [1033, 42] width 598 height 1024
drag, startPoint x: 1062, startPoint y: 523, endPoint x: 1095, endPoint y: 526, distance: 33.7
click at [1095, 526] on input "*****" at bounding box center [1105, 522] width 131 height 20
type input "*****"
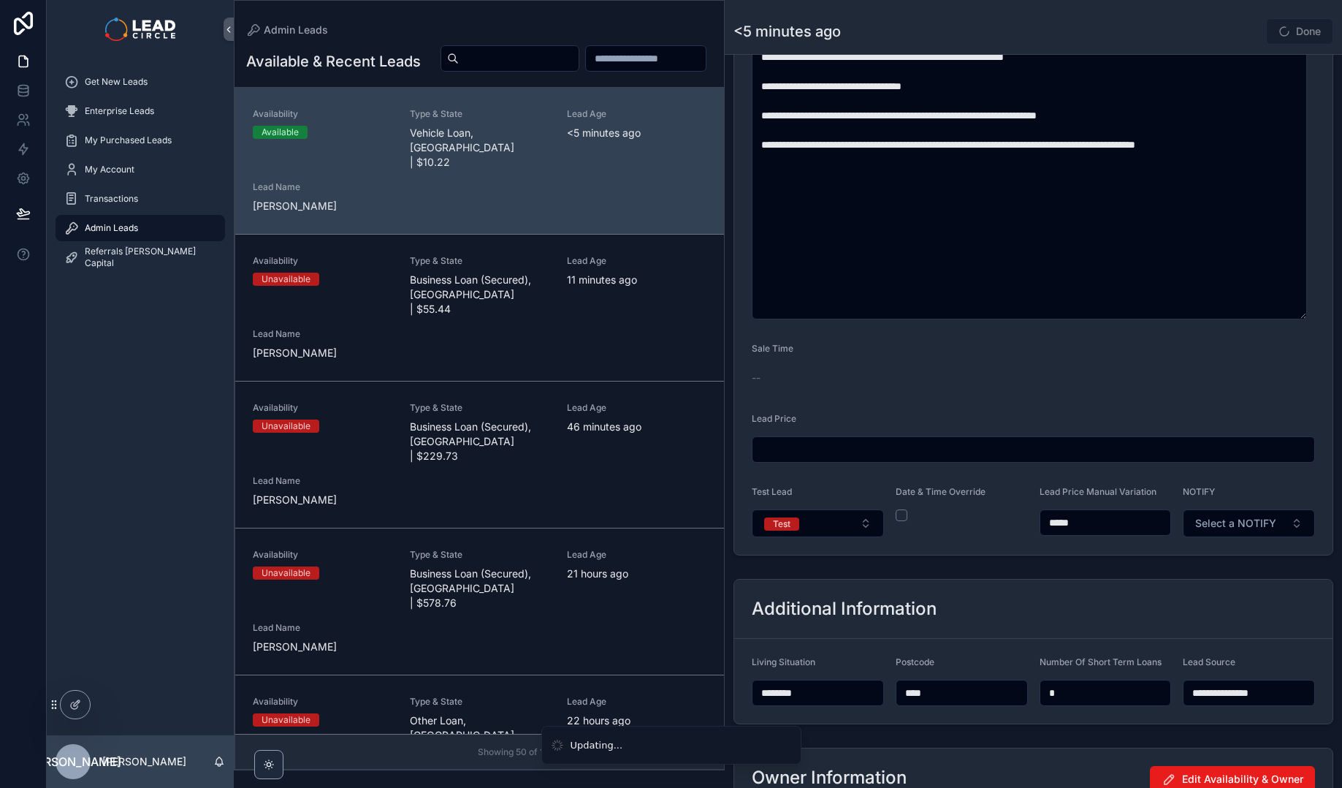
click at [1119, 548] on form "**********" at bounding box center [1033, 42] width 598 height 1024
click at [841, 522] on button "Test" at bounding box center [818, 523] width 132 height 28
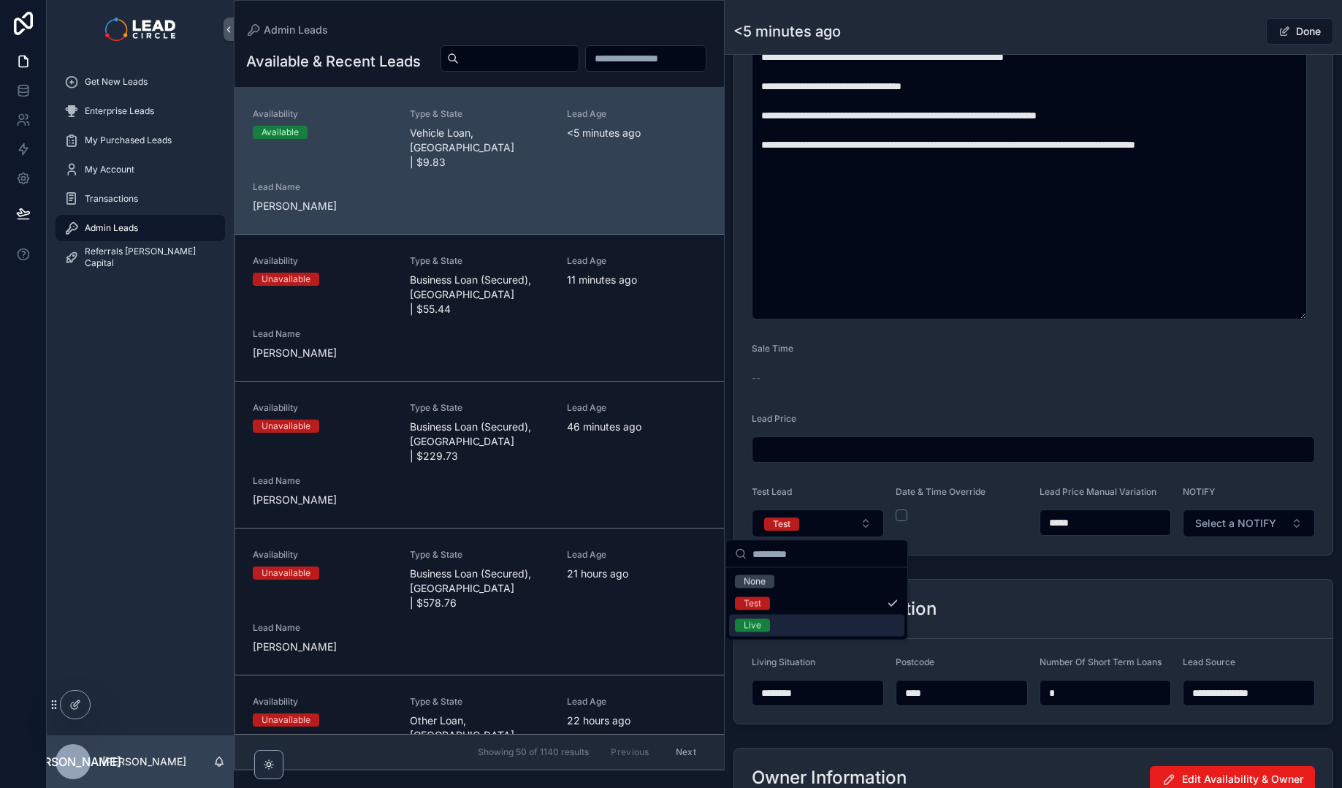
click at [812, 627] on div "Live" at bounding box center [816, 625] width 175 height 22
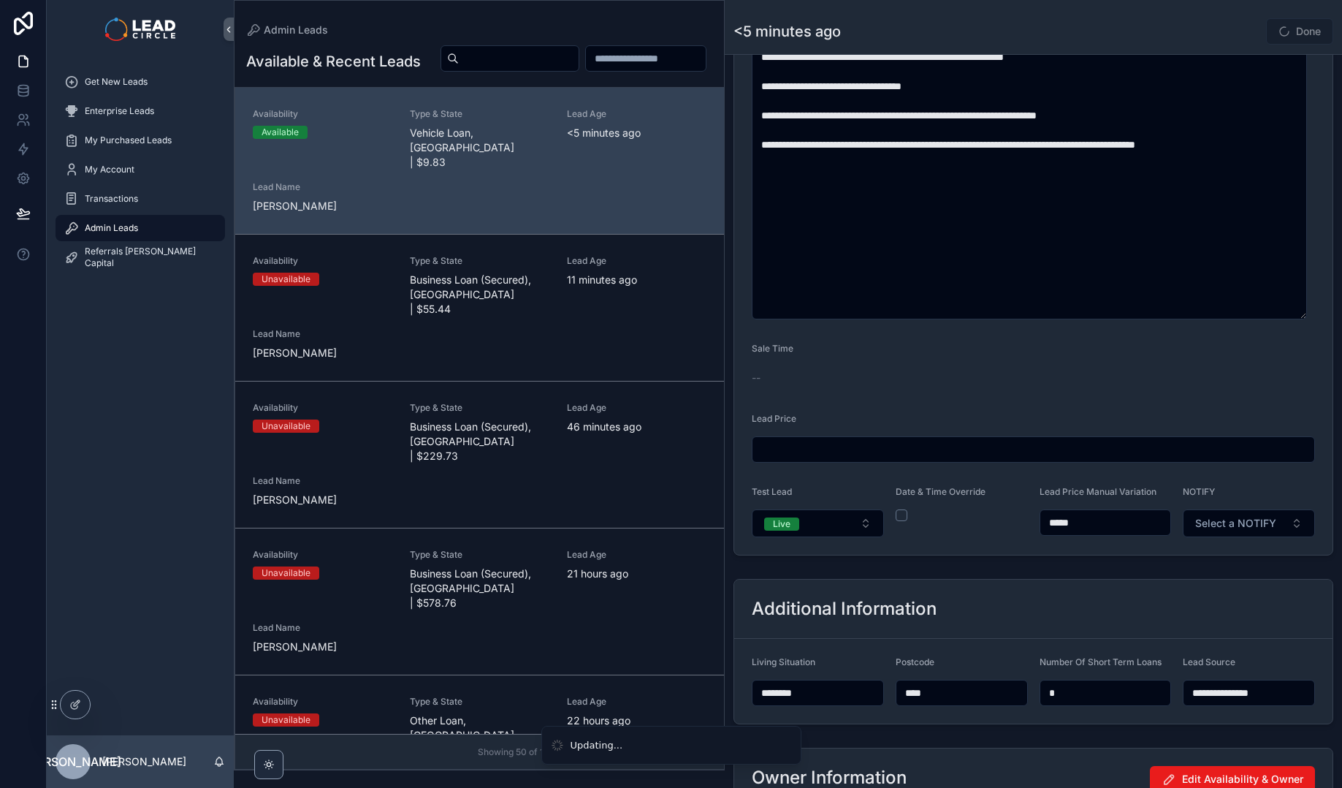
drag, startPoint x: 1060, startPoint y: 577, endPoint x: 1228, endPoint y: 542, distance: 171.7
click at [1061, 577] on div "**********" at bounding box center [1033, 651] width 617 height 157
click at [1233, 537] on form "**********" at bounding box center [1033, 42] width 598 height 1024
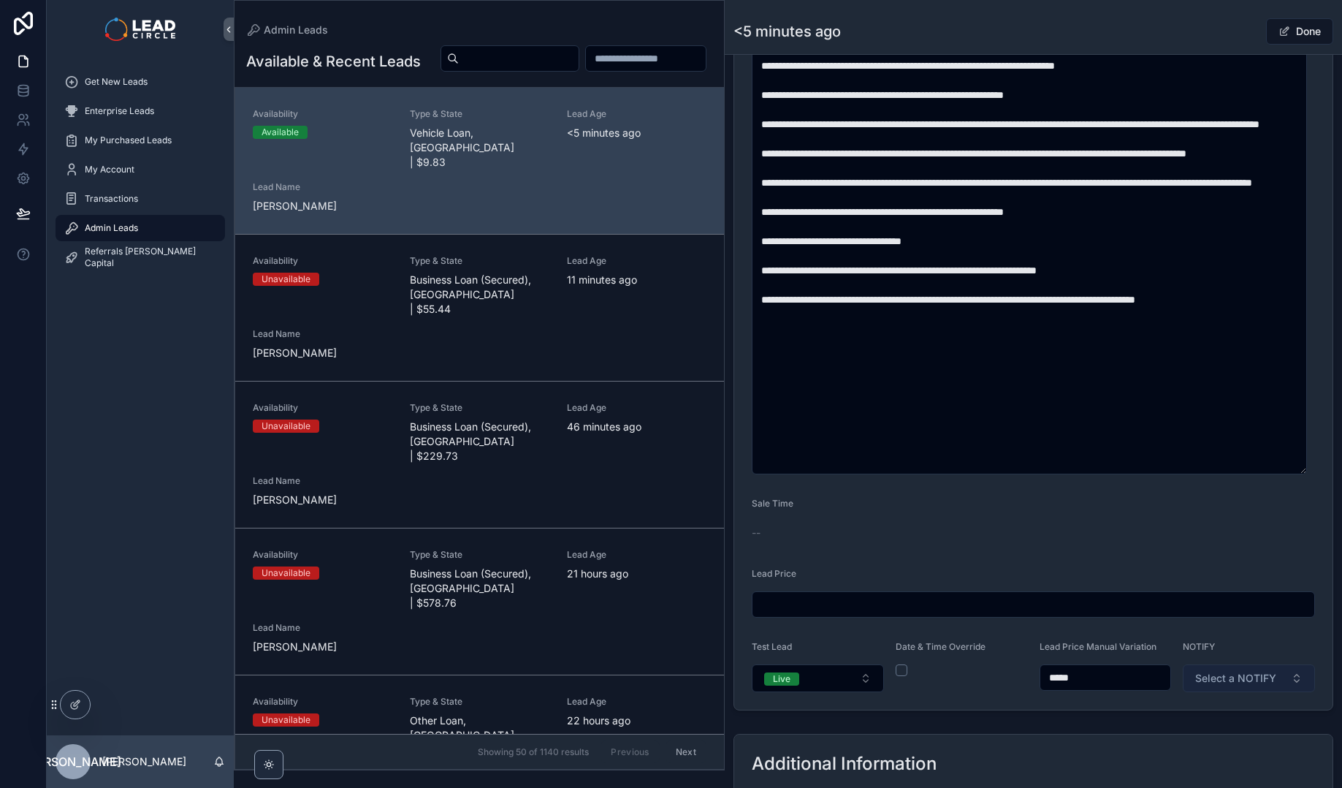
scroll to position [652, 0]
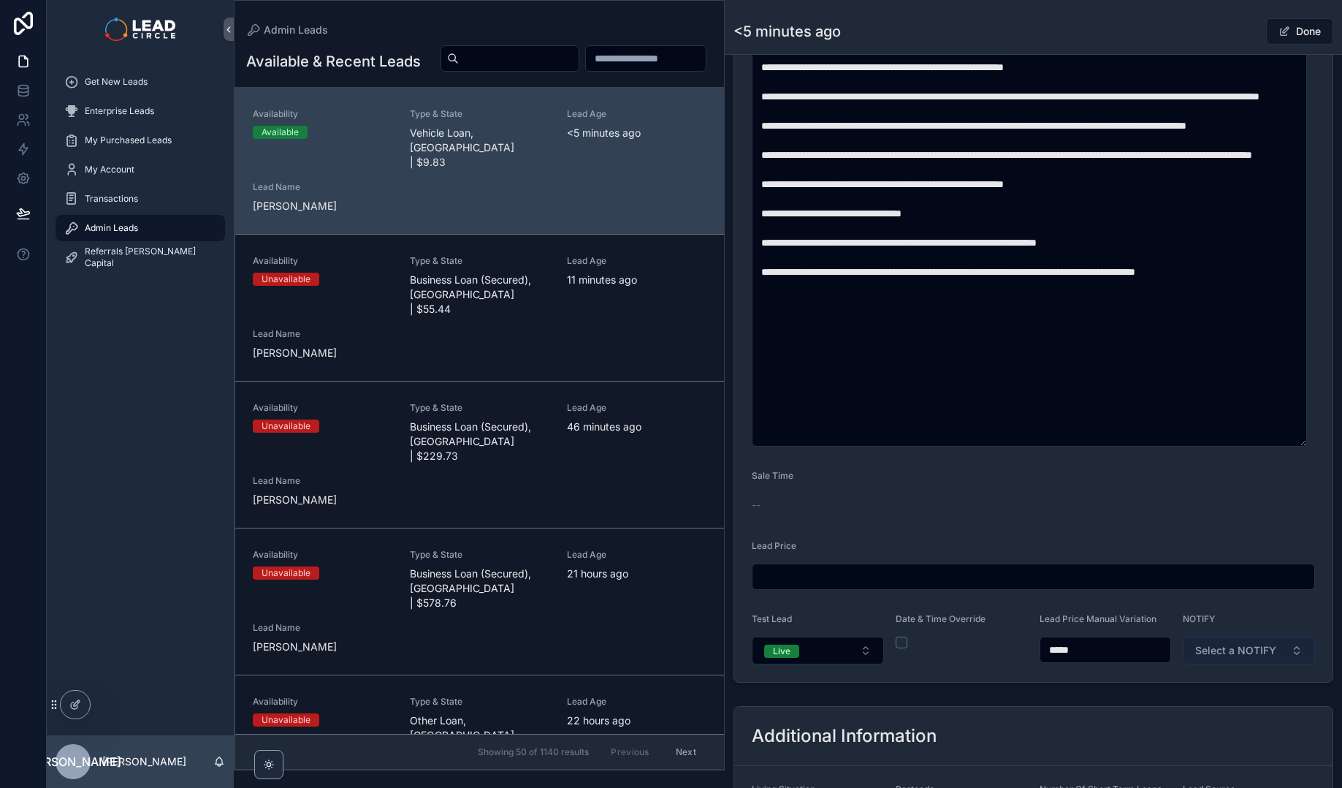
click at [1239, 644] on span "Select a NOTIFY" at bounding box center [1235, 650] width 81 height 15
click at [1220, 706] on div "Notify" at bounding box center [1241, 709] width 175 height 22
click at [1132, 698] on div "**********" at bounding box center [1033, 257] width 617 height 1672
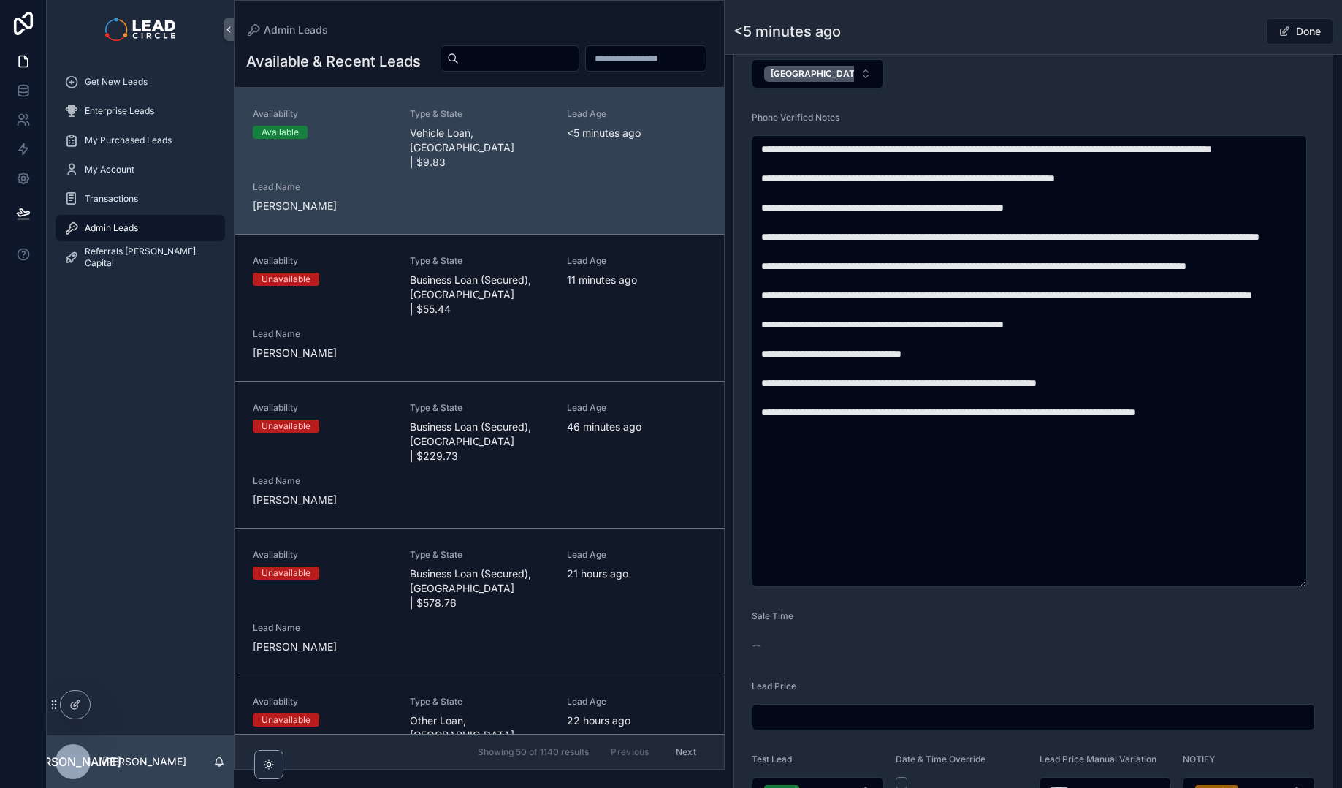
click at [1200, 30] on div "<5 minutes ago Done" at bounding box center [1034, 32] width 600 height 28
click at [1279, 28] on span "scrollable content" at bounding box center [1285, 32] width 12 height 12
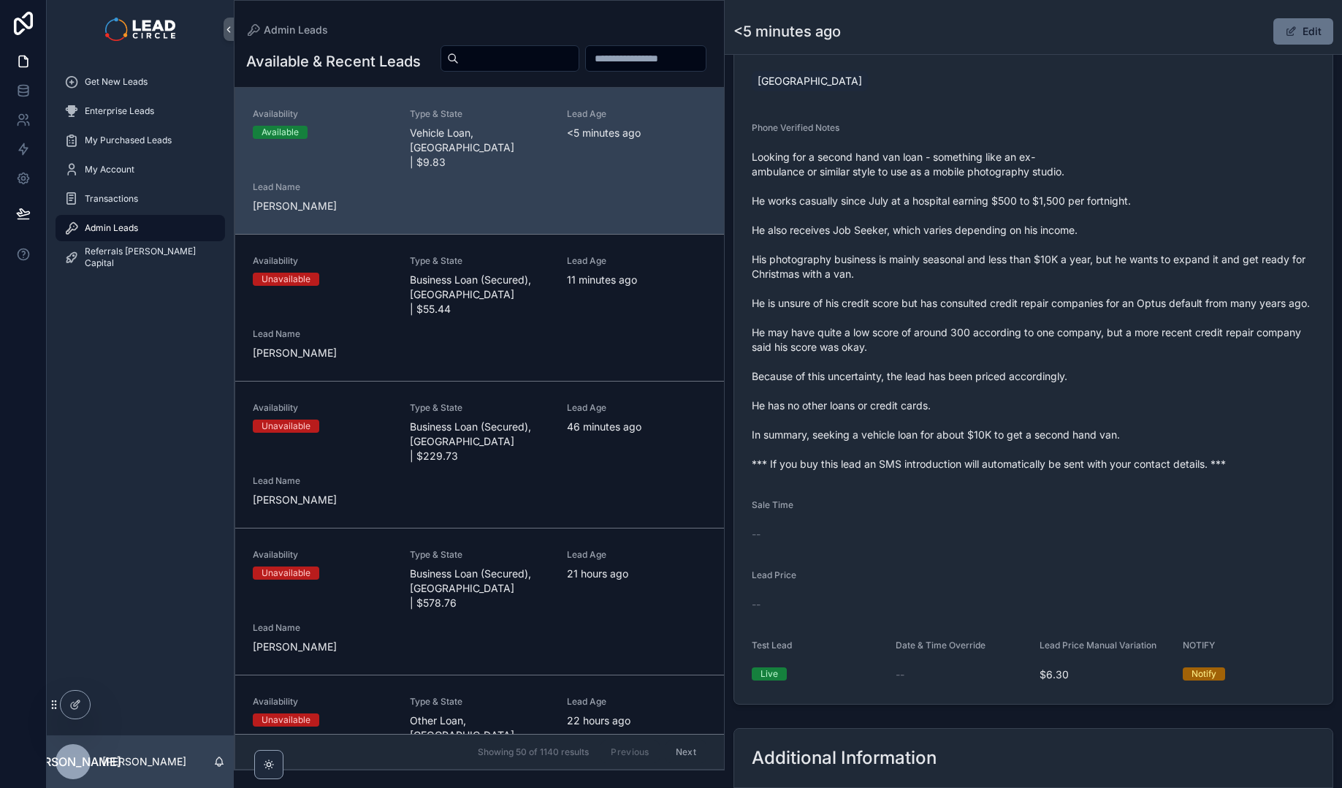
scroll to position [504, 0]
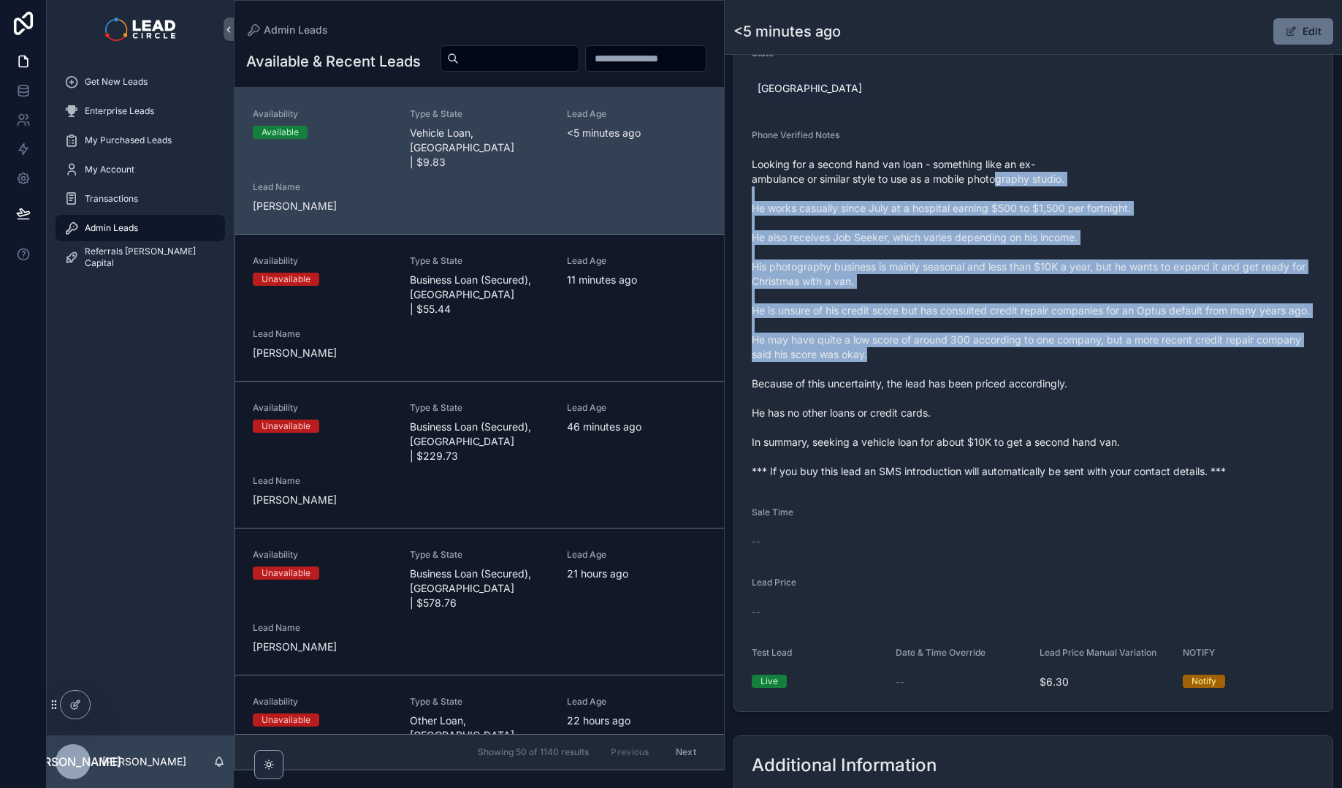
drag, startPoint x: 1010, startPoint y: 195, endPoint x: 1096, endPoint y: 384, distance: 207.3
click at [1096, 384] on span "Looking for a second hand van loan - something like an ex-ambulance or similar …" at bounding box center [1033, 317] width 563 height 321
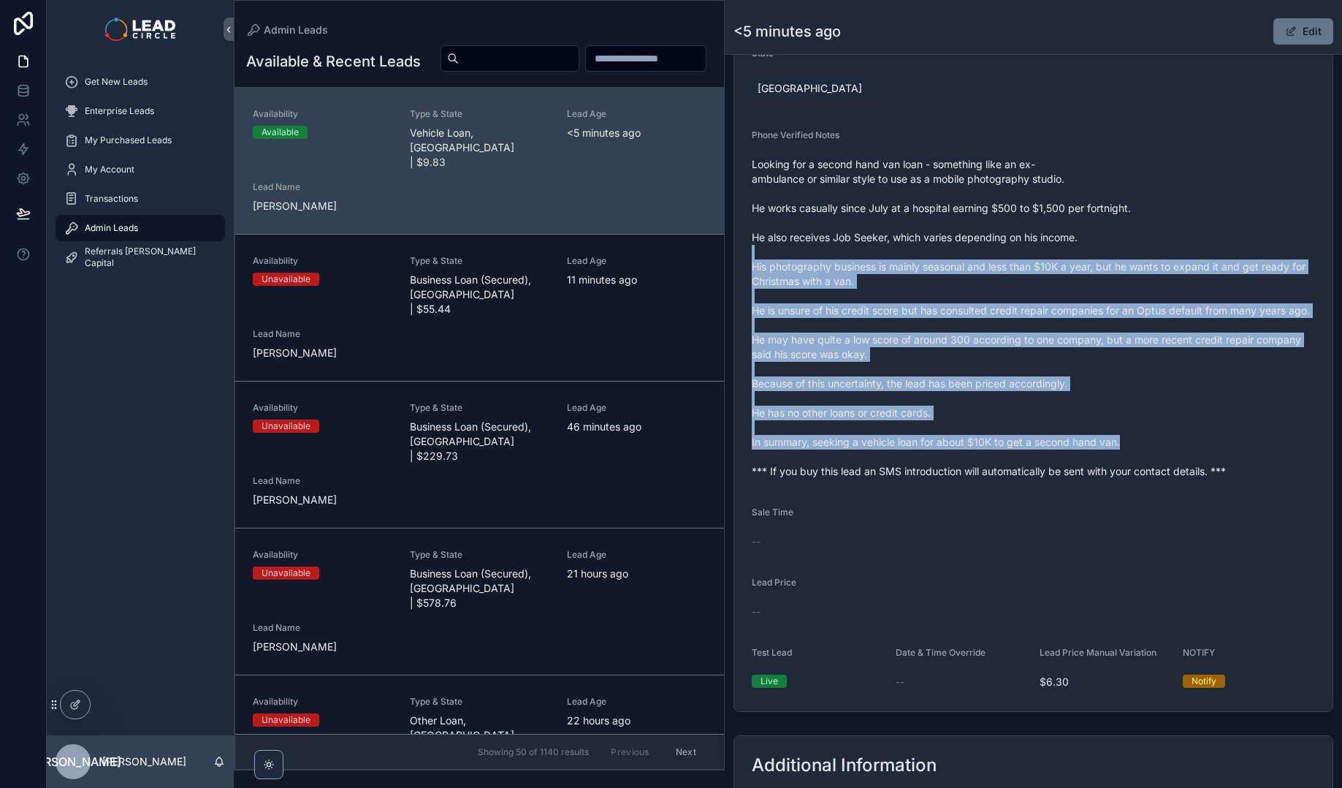
drag, startPoint x: 1174, startPoint y: 449, endPoint x: 1027, endPoint y: 234, distance: 260.8
click at [1032, 239] on span "Looking for a second hand van loan - something like an ex-ambulance or similar …" at bounding box center [1033, 317] width 563 height 321
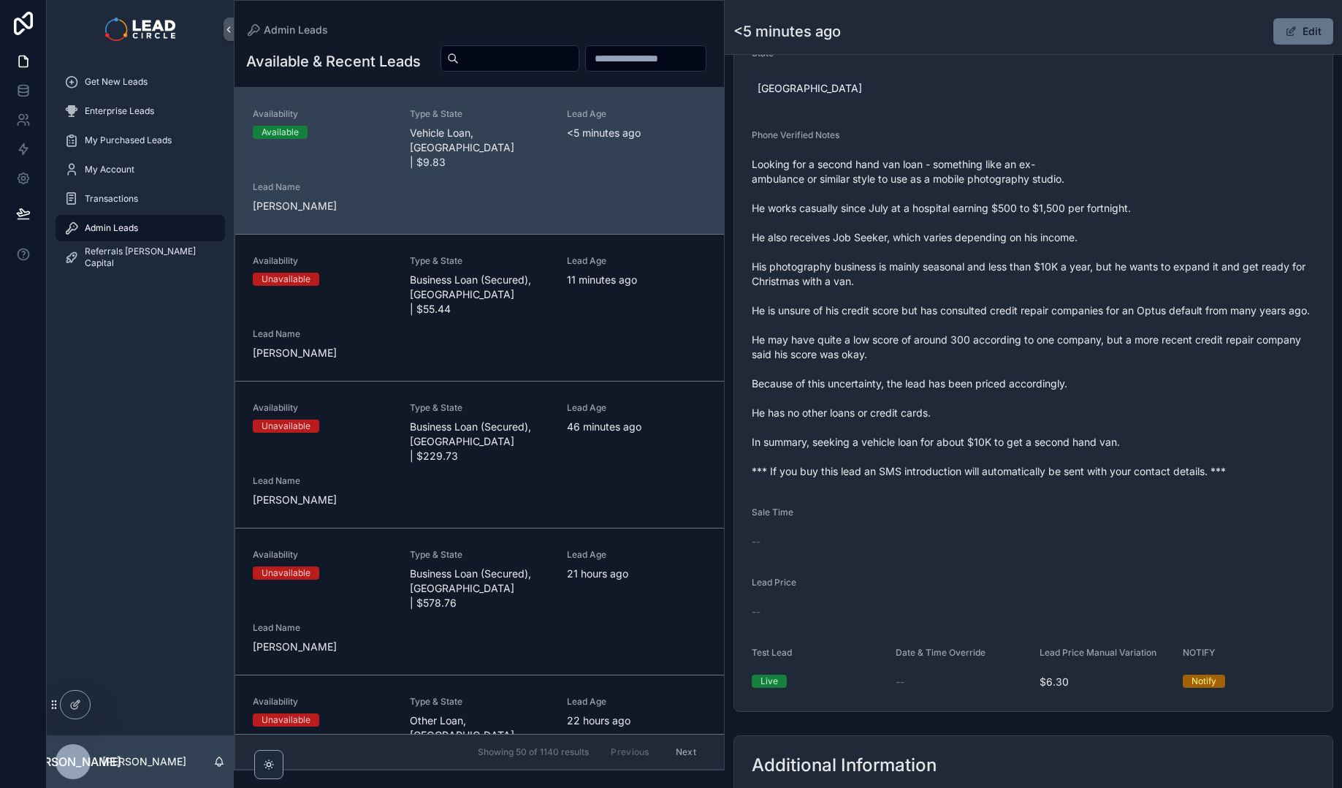
click at [1027, 233] on span "Looking for a second hand van loan - something like an ex-ambulance or similar …" at bounding box center [1033, 317] width 563 height 321
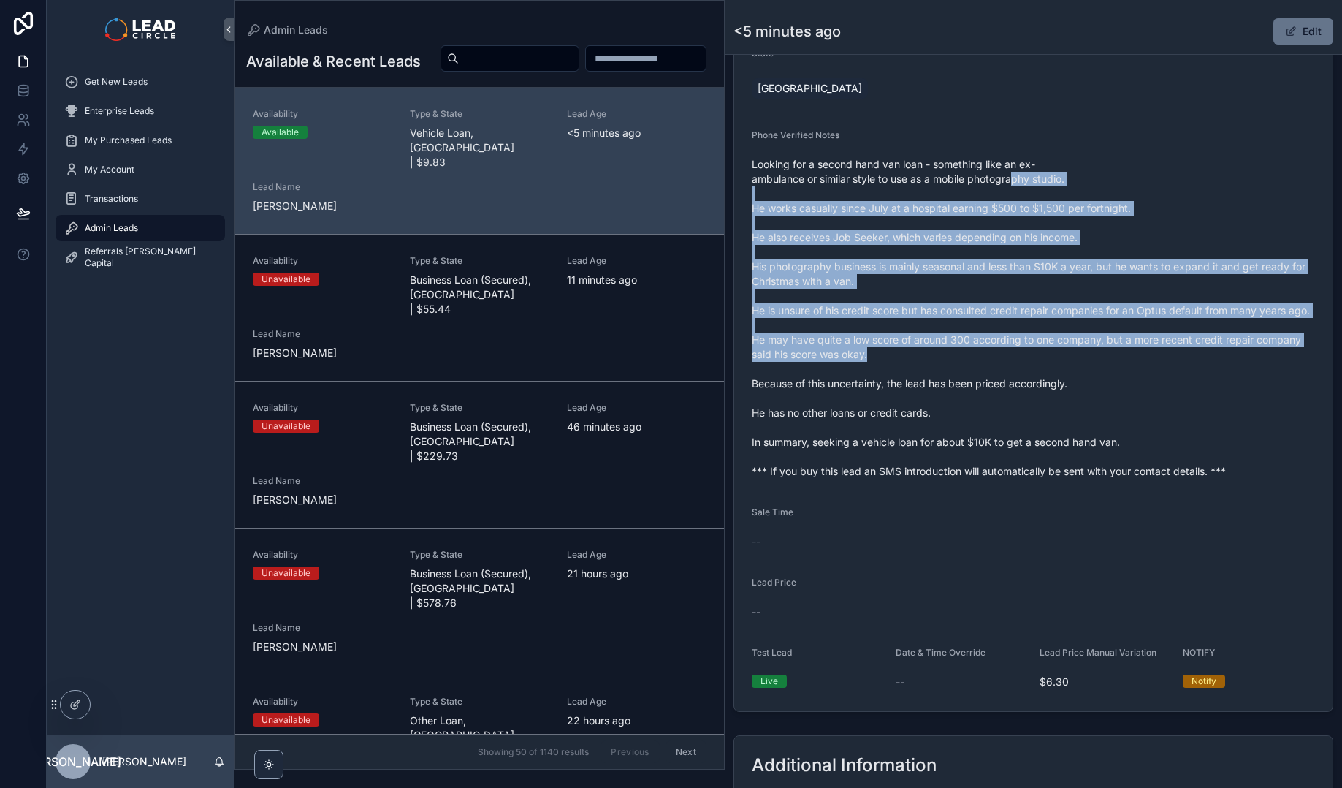
drag, startPoint x: 1014, startPoint y: 180, endPoint x: 1127, endPoint y: 387, distance: 236.0
click at [1123, 384] on span "Looking for a second hand van loan - something like an ex-ambulance or similar …" at bounding box center [1033, 317] width 563 height 321
click at [1127, 387] on span "Looking for a second hand van loan - something like an ex-ambulance or similar …" at bounding box center [1033, 317] width 563 height 321
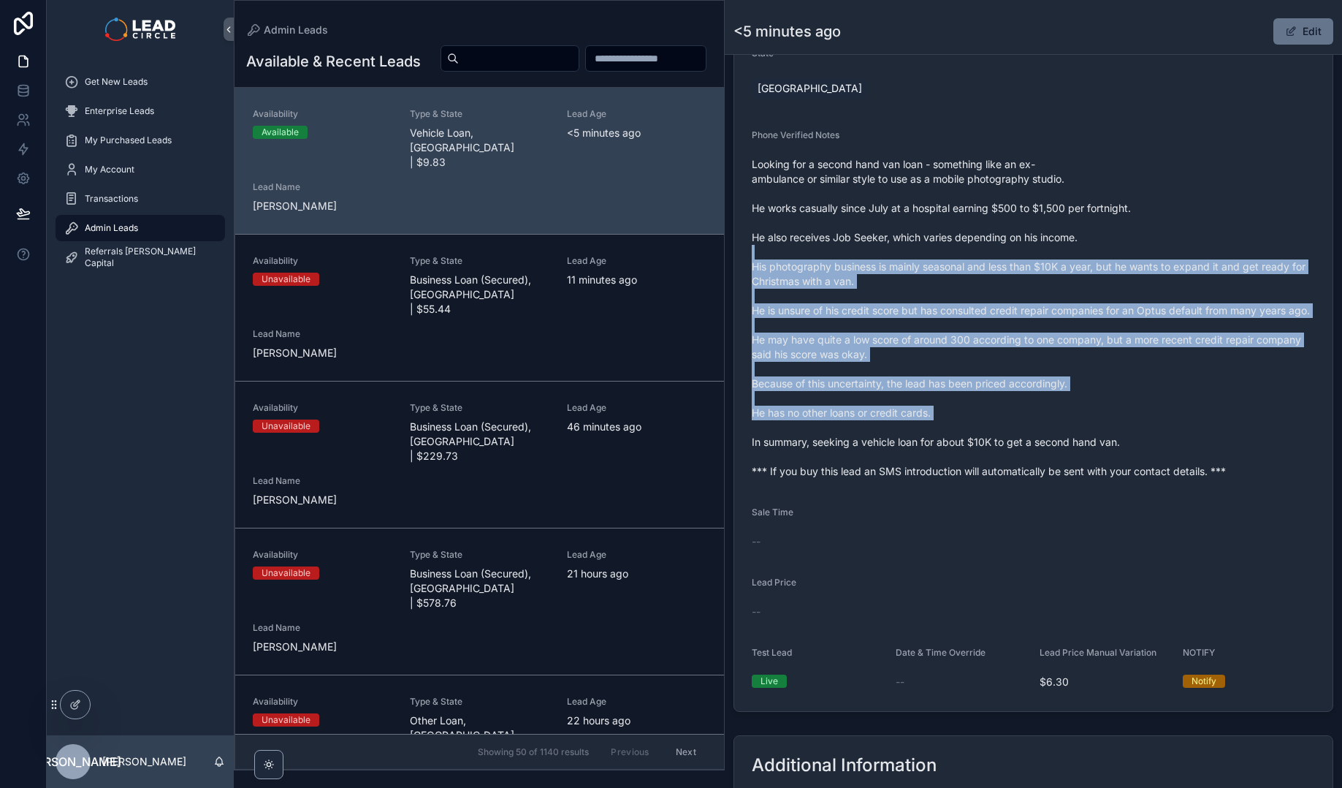
drag, startPoint x: 1198, startPoint y: 435, endPoint x: 1045, endPoint y: 241, distance: 247.6
click at [1051, 247] on span "Looking for a second hand van loan - something like an ex-ambulance or similar …" at bounding box center [1033, 317] width 563 height 321
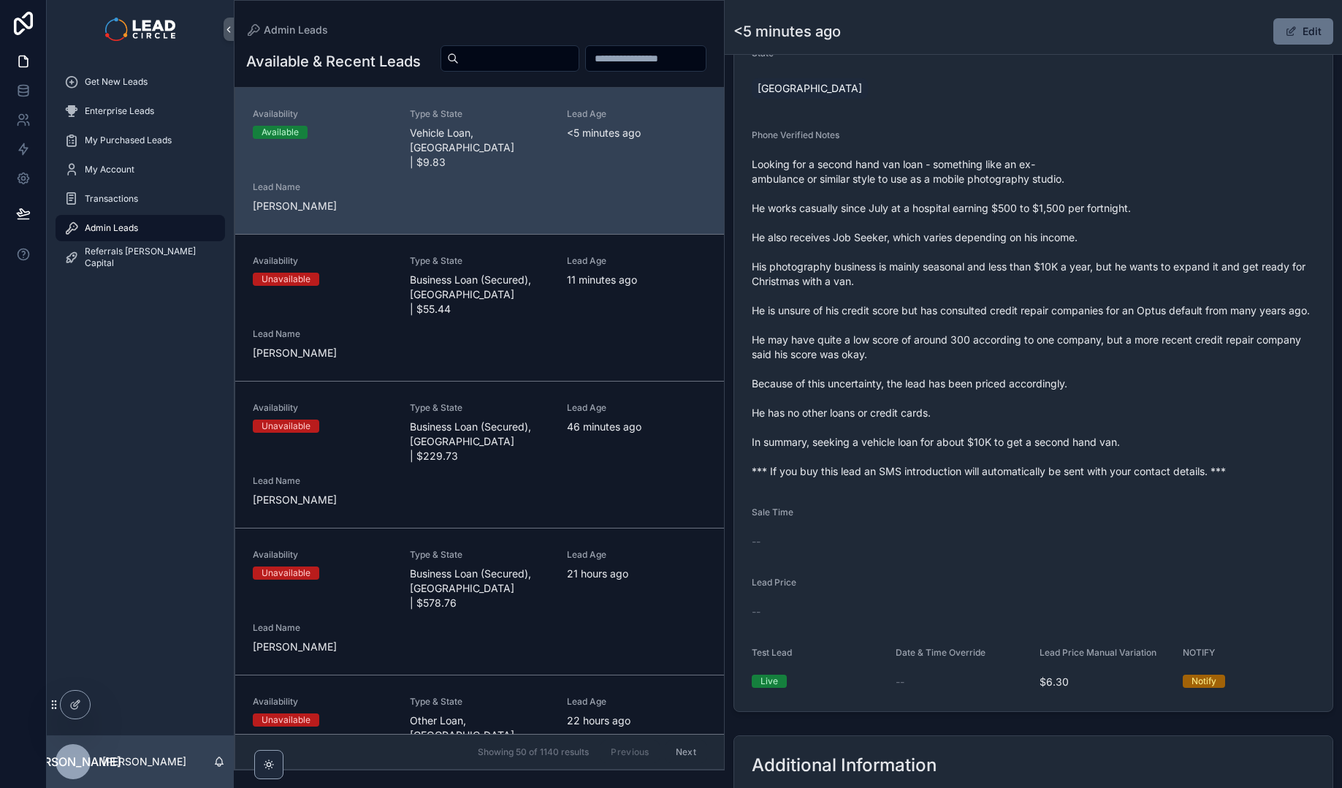
click at [1045, 240] on span "Looking for a second hand van loan - something like an ex-ambulance or similar …" at bounding box center [1033, 317] width 563 height 321
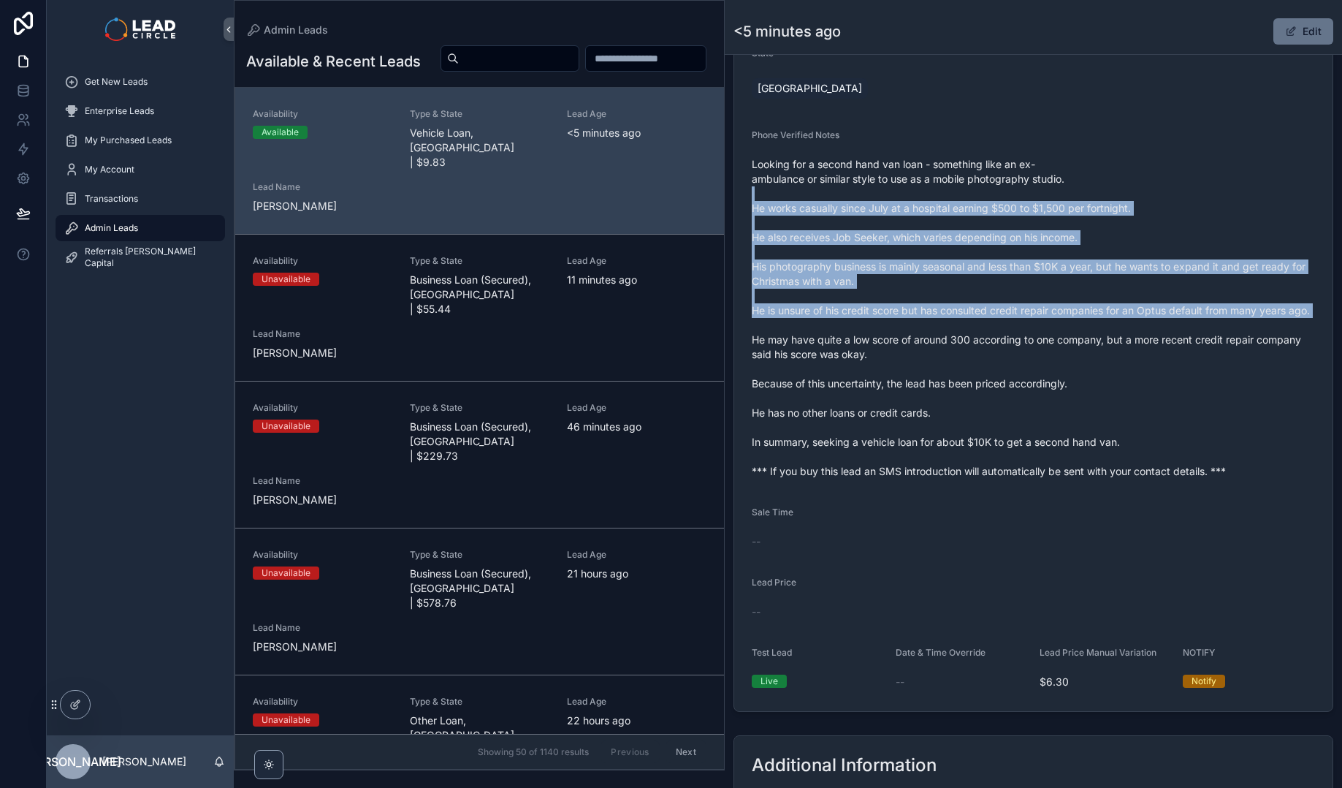
drag, startPoint x: 1043, startPoint y: 191, endPoint x: 1181, endPoint y: 394, distance: 245.4
click at [1181, 393] on span "Looking for a second hand van loan - something like an ex-ambulance or similar …" at bounding box center [1033, 317] width 563 height 321
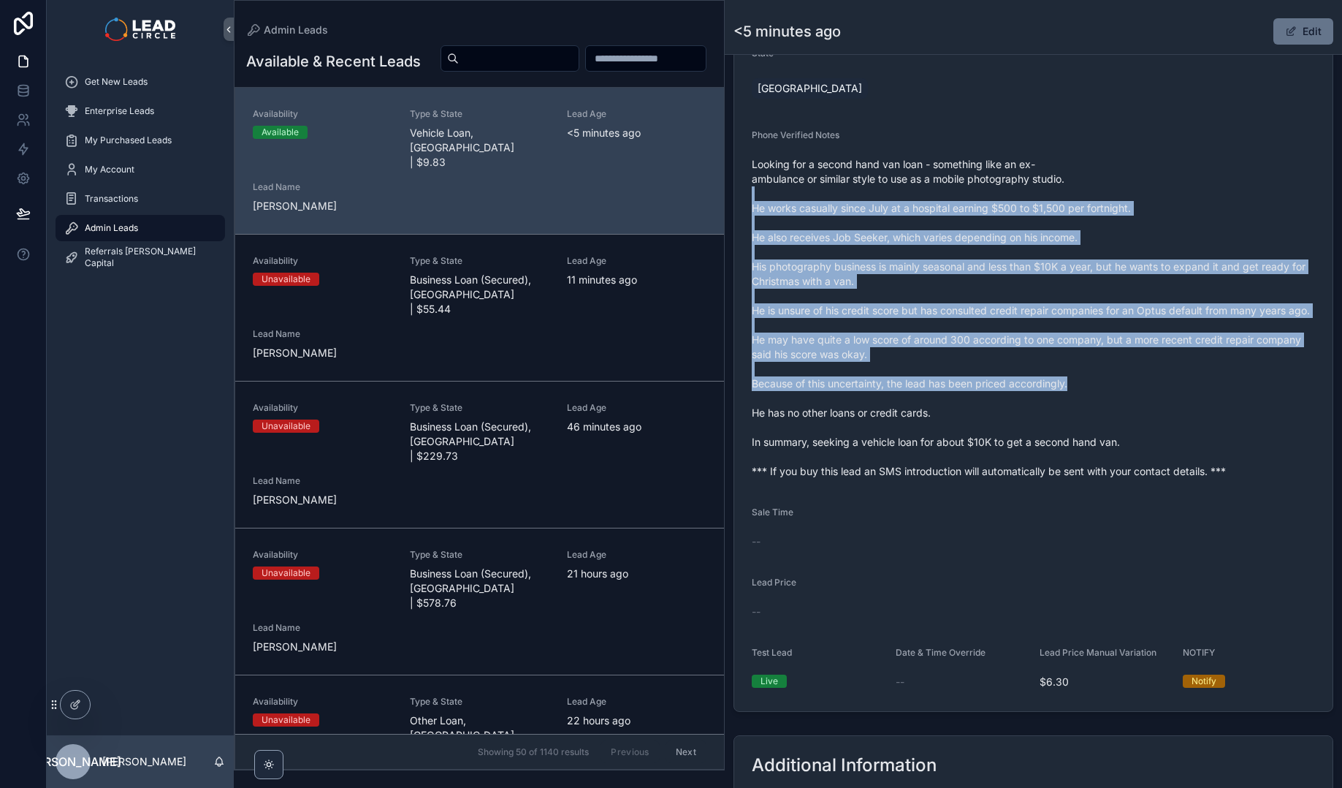
click at [1181, 394] on span "Looking for a second hand van loan - something like an ex-ambulance or similar …" at bounding box center [1033, 317] width 563 height 321
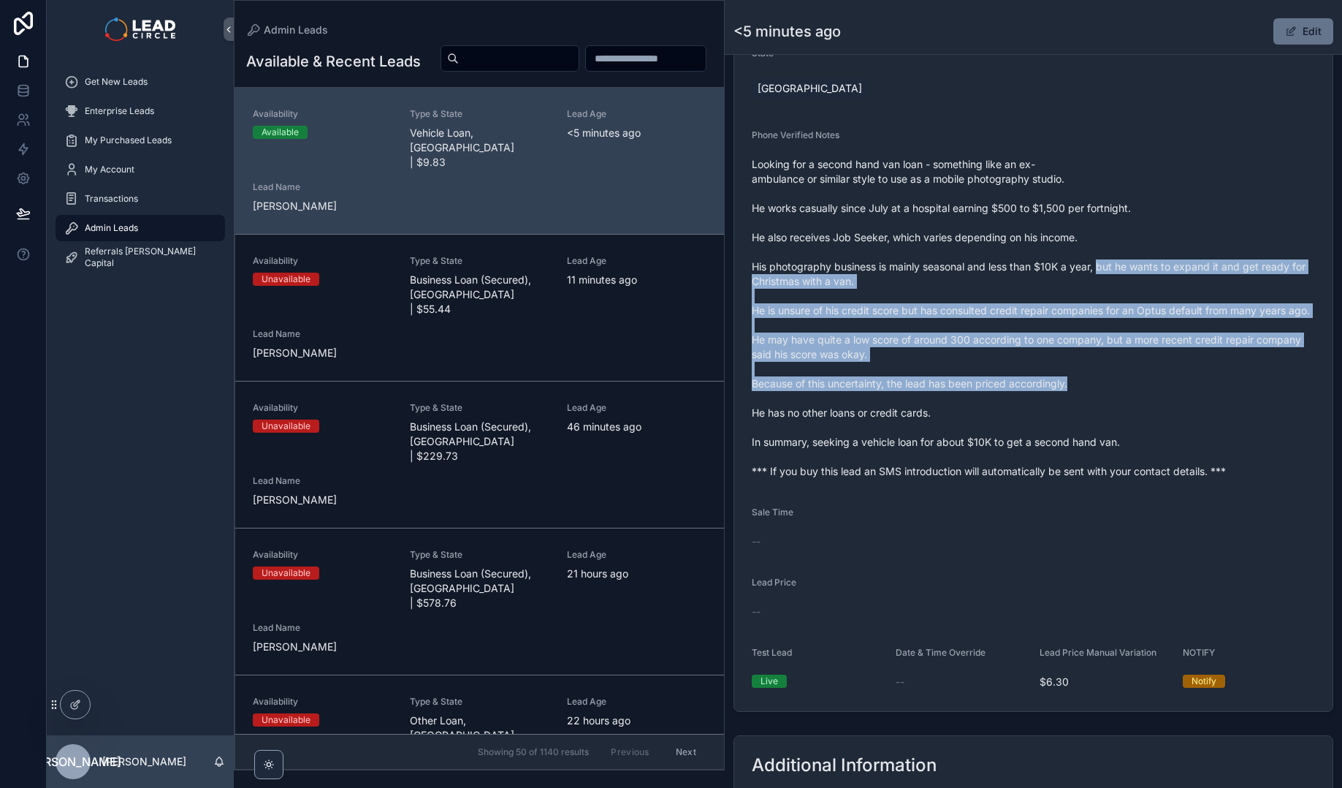
drag, startPoint x: 1195, startPoint y: 397, endPoint x: 1049, endPoint y: 219, distance: 229.5
click at [1050, 220] on span "Looking for a second hand van loan - something like an ex-ambulance or similar …" at bounding box center [1033, 317] width 563 height 321
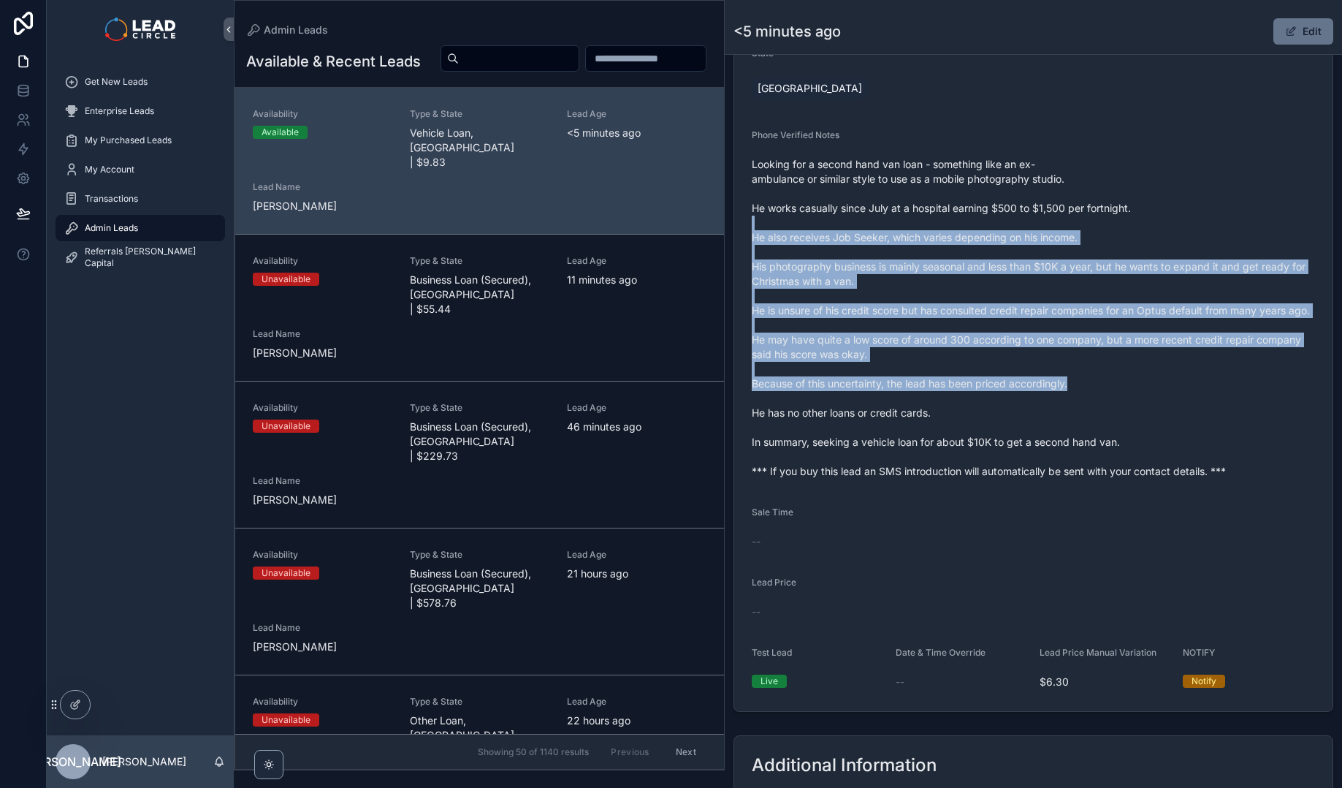
click at [1049, 219] on span "Looking for a second hand van loan - something like an ex-ambulance or similar …" at bounding box center [1033, 317] width 563 height 321
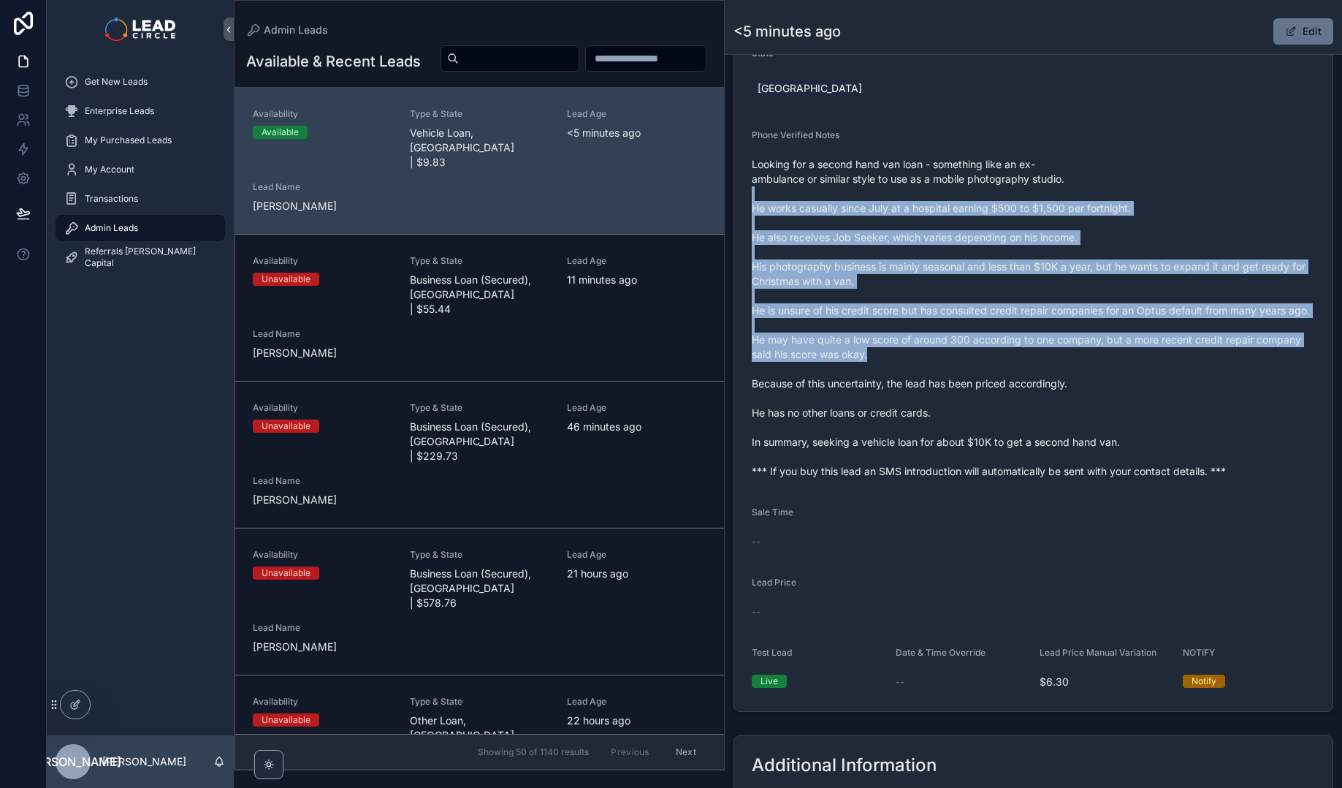
drag, startPoint x: 1058, startPoint y: 203, endPoint x: 1178, endPoint y: 381, distance: 214.2
click at [1178, 381] on span "Looking for a second hand van loan - something like an ex-ambulance or similar …" at bounding box center [1033, 317] width 563 height 321
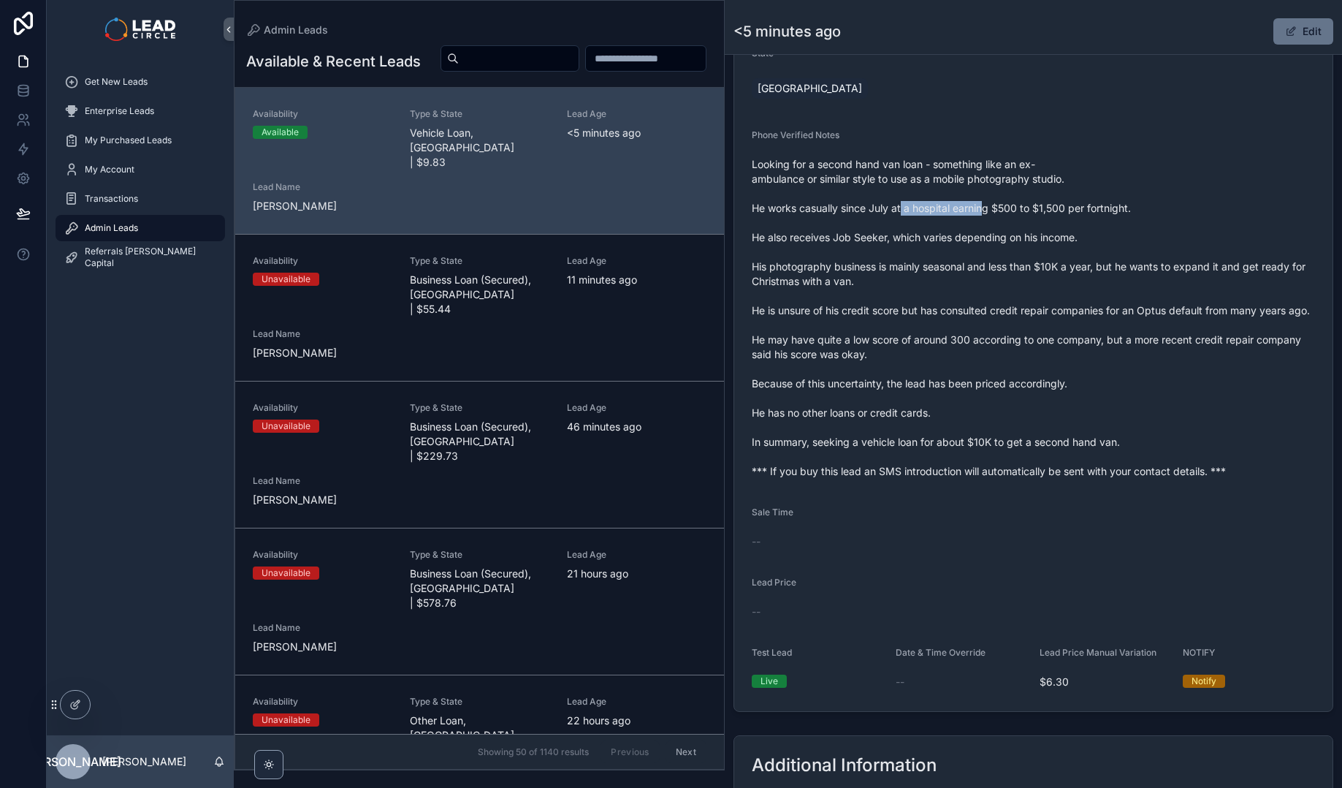
drag, startPoint x: 903, startPoint y: 208, endPoint x: 1016, endPoint y: 212, distance: 112.6
click at [988, 211] on span "Looking for a second hand van loan - something like an ex-ambulance or similar …" at bounding box center [1033, 317] width 563 height 321
click at [1016, 212] on span "Looking for a second hand van loan - something like an ex-ambulance or similar …" at bounding box center [1033, 317] width 563 height 321
drag, startPoint x: 850, startPoint y: 235, endPoint x: 1009, endPoint y: 238, distance: 159.3
click at [991, 238] on span "Looking for a second hand van loan - something like an ex-ambulance or similar …" at bounding box center [1033, 317] width 563 height 321
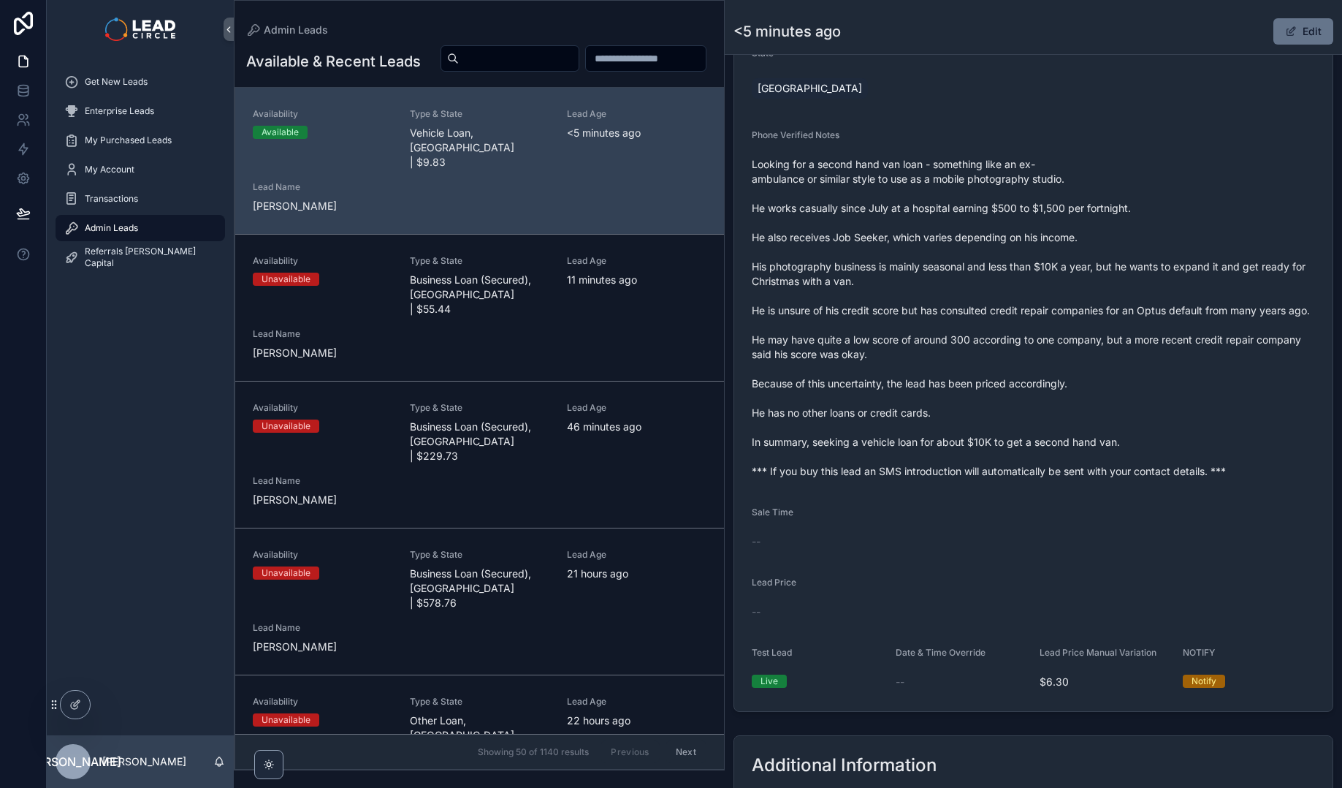
click at [1009, 238] on span "Looking for a second hand van loan - something like an ex-ambulance or similar …" at bounding box center [1033, 317] width 563 height 321
drag, startPoint x: 950, startPoint y: 266, endPoint x: 1106, endPoint y: 259, distance: 156.5
click at [1097, 261] on span "Looking for a second hand van loan - something like an ex-ambulance or similar …" at bounding box center [1033, 317] width 563 height 321
click at [1106, 259] on span "Looking for a second hand van loan - something like an ex-ambulance or similar …" at bounding box center [1033, 317] width 563 height 321
drag, startPoint x: 1101, startPoint y: 263, endPoint x: 996, endPoint y: 263, distance: 105.2
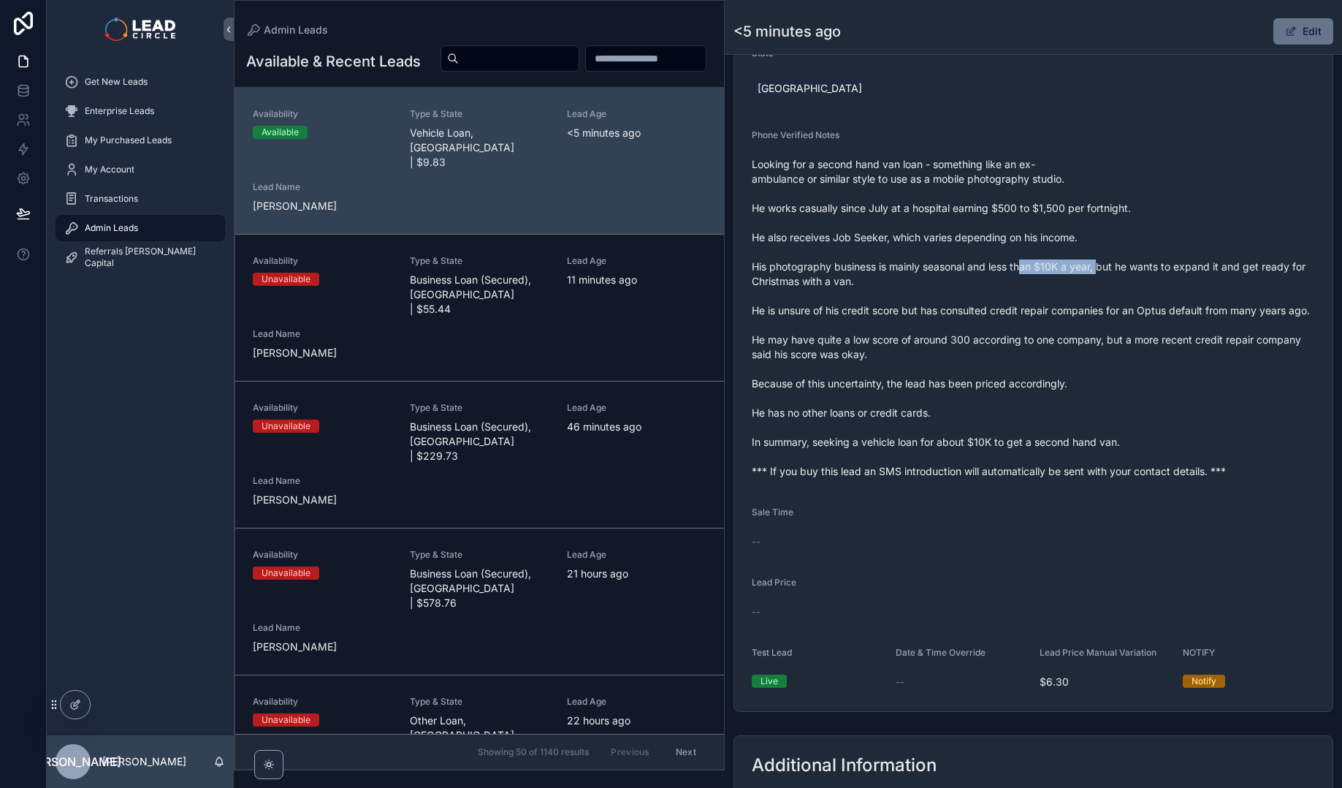
click at [1017, 263] on span "Looking for a second hand van loan - something like an ex-ambulance or similar …" at bounding box center [1033, 317] width 563 height 321
click at [996, 263] on span "Looking for a second hand van loan - something like an ex-ambulance or similar …" at bounding box center [1033, 317] width 563 height 321
drag, startPoint x: 1018, startPoint y: 270, endPoint x: 1091, endPoint y: 270, distance: 72.3
click at [1073, 270] on span "Looking for a second hand van loan - something like an ex-ambulance or similar …" at bounding box center [1033, 317] width 563 height 321
click at [1091, 270] on span "Looking for a second hand van loan - something like an ex-ambulance or similar …" at bounding box center [1033, 317] width 563 height 321
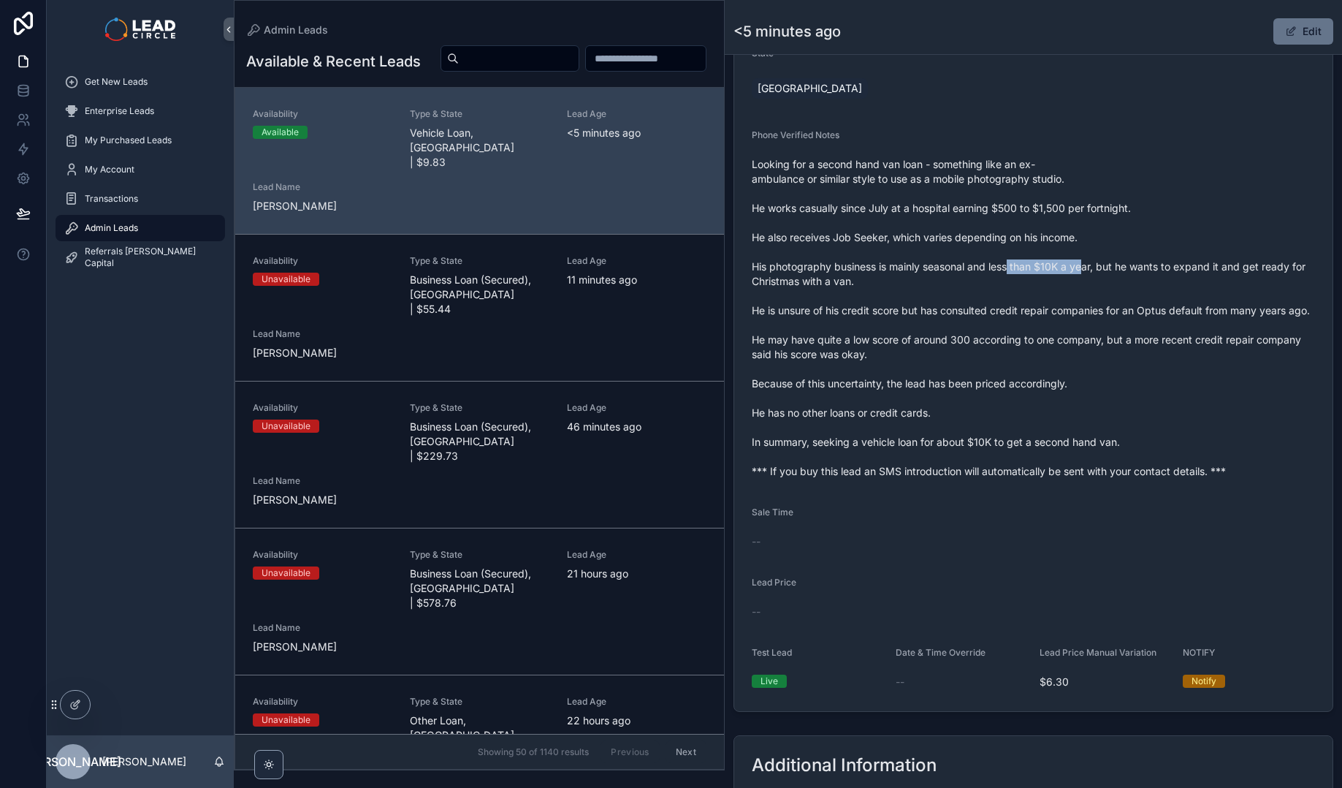
drag, startPoint x: 1066, startPoint y: 270, endPoint x: 944, endPoint y: 271, distance: 122.0
click at [945, 271] on span "Looking for a second hand van loan - something like an ex-ambulance or similar …" at bounding box center [1033, 317] width 563 height 321
click at [944, 271] on span "Looking for a second hand van loan - something like an ex-ambulance or similar …" at bounding box center [1033, 317] width 563 height 321
drag, startPoint x: 902, startPoint y: 309, endPoint x: 1078, endPoint y: 324, distance: 177.4
click at [1058, 324] on span "Looking for a second hand van loan - something like an ex-ambulance or similar …" at bounding box center [1033, 317] width 563 height 321
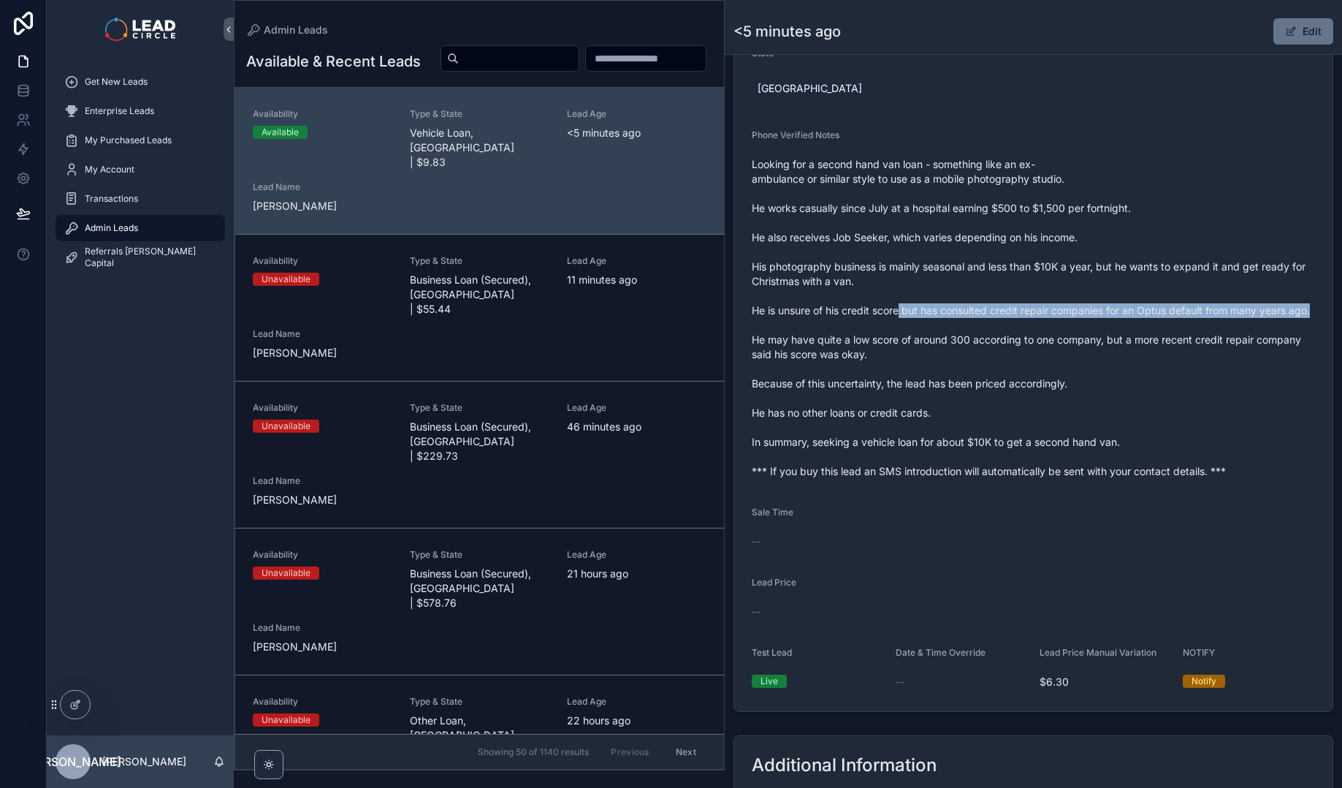
click at [1078, 324] on span "Looking for a second hand van loan - something like an ex-ambulance or similar …" at bounding box center [1033, 317] width 563 height 321
drag, startPoint x: 1098, startPoint y: 310, endPoint x: 990, endPoint y: 310, distance: 108.1
click at [990, 310] on span "Looking for a second hand van loan - something like an ex-ambulance or similar …" at bounding box center [1033, 317] width 563 height 321
click at [967, 350] on span "Looking for a second hand van loan - something like an ex-ambulance or similar …" at bounding box center [1033, 317] width 563 height 321
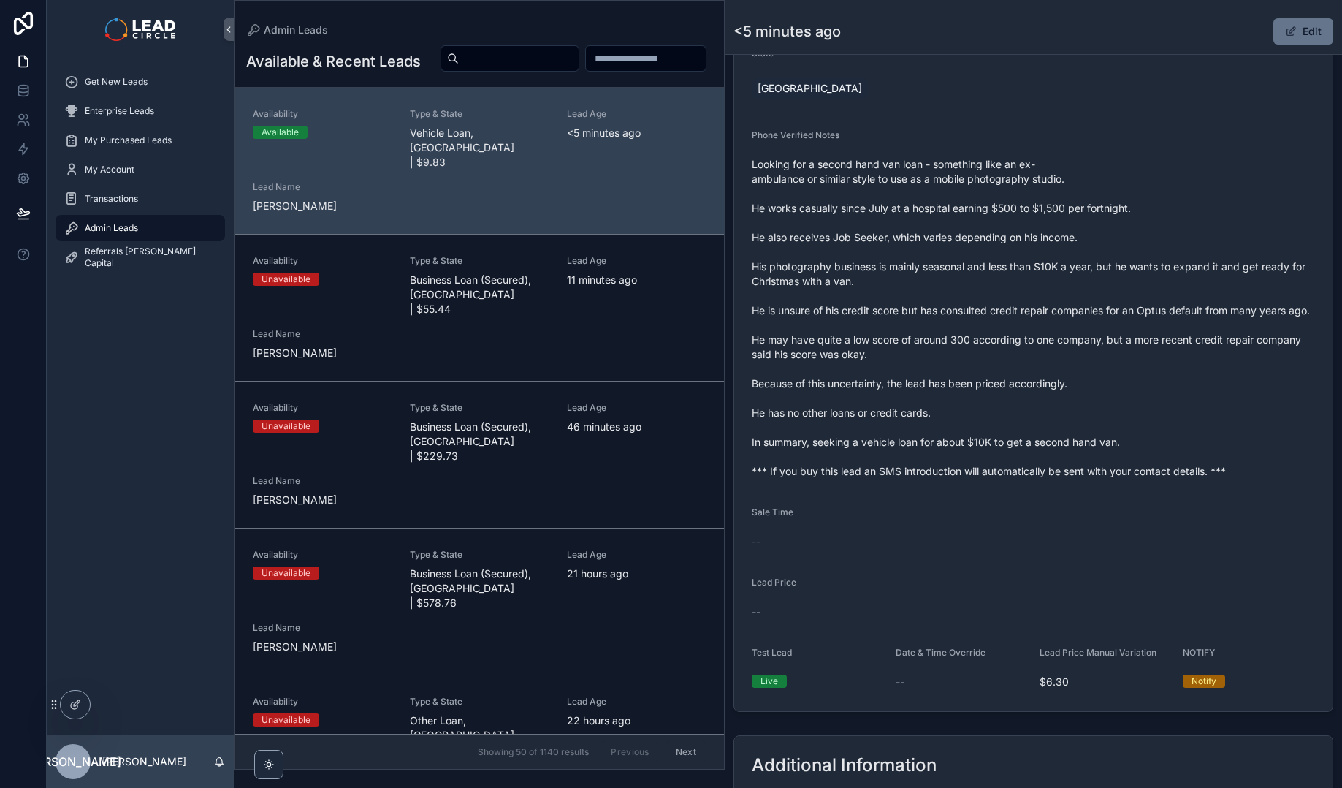
click at [1067, 365] on span "Looking for a second hand van loan - something like an ex-ambulance or similar …" at bounding box center [1033, 317] width 563 height 321
drag, startPoint x: 1090, startPoint y: 356, endPoint x: 995, endPoint y: 351, distance: 95.1
click at [1000, 352] on span "Looking for a second hand van loan - something like an ex-ambulance or similar …" at bounding box center [1033, 317] width 563 height 321
click at [995, 351] on span "Looking for a second hand van loan - something like an ex-ambulance or similar …" at bounding box center [1033, 317] width 563 height 321
drag, startPoint x: 983, startPoint y: 353, endPoint x: 1090, endPoint y: 352, distance: 107.4
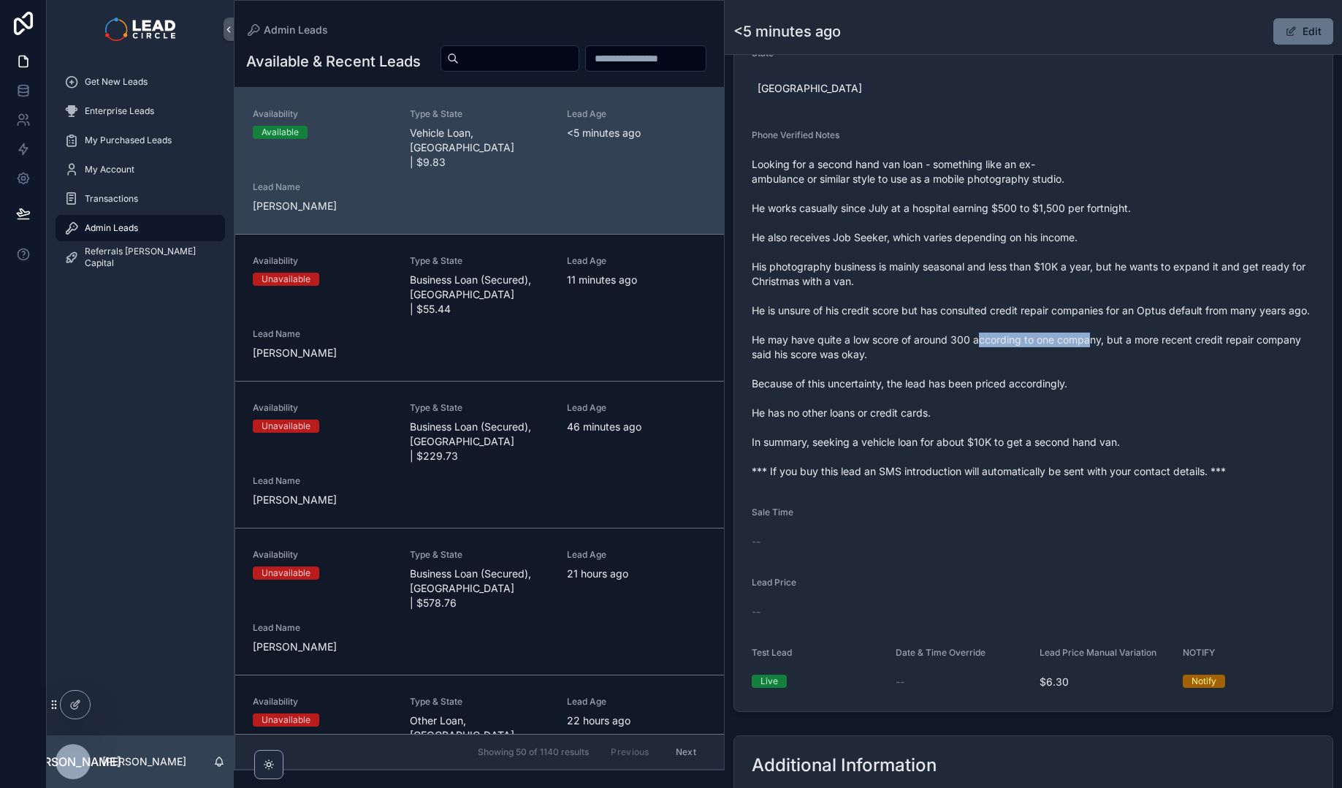
click at [1090, 352] on span "Looking for a second hand van loan - something like an ex-ambulance or similar …" at bounding box center [1033, 317] width 563 height 321
click at [1197, 366] on span "Looking for a second hand van loan - something like an ex-ambulance or similar …" at bounding box center [1033, 317] width 563 height 321
click at [1228, 354] on span "Looking for a second hand van loan - something like an ex-ambulance or similar …" at bounding box center [1033, 317] width 563 height 321
drag, startPoint x: 809, startPoint y: 374, endPoint x: 947, endPoint y: 371, distance: 138.1
click at [901, 371] on span "Looking for a second hand van loan - something like an ex-ambulance or similar …" at bounding box center [1033, 317] width 563 height 321
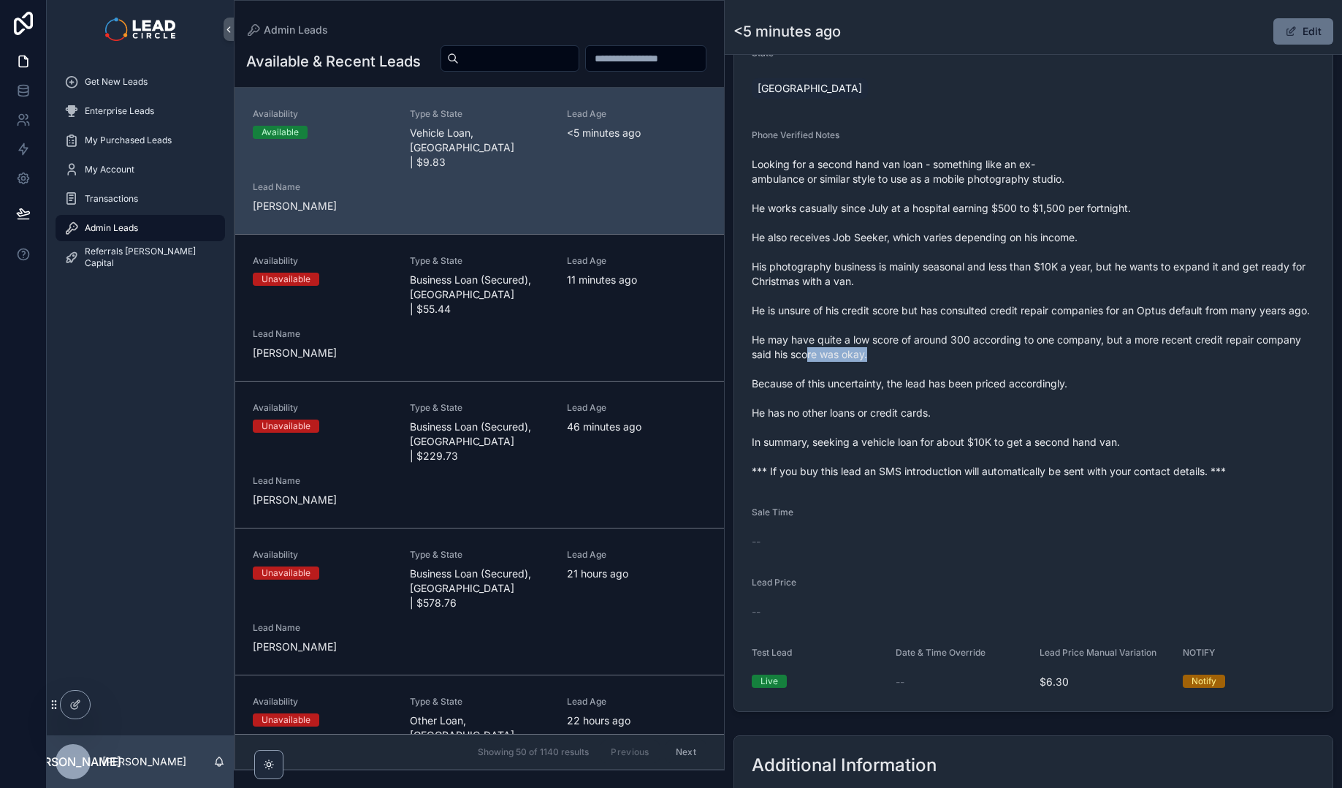
click at [947, 371] on span "Looking for a second hand van loan - something like an ex-ambulance or similar …" at bounding box center [1033, 317] width 563 height 321
drag, startPoint x: 783, startPoint y: 432, endPoint x: 929, endPoint y: 429, distance: 146.2
click at [922, 429] on span "Looking for a second hand van loan - something like an ex-ambulance or similar …" at bounding box center [1033, 317] width 563 height 321
click at [929, 429] on span "Looking for a second hand van loan - something like an ex-ambulance or similar …" at bounding box center [1033, 317] width 563 height 321
click at [123, 88] on div "Get New Leads" at bounding box center [140, 81] width 152 height 23
